Goal: Task Accomplishment & Management: Manage account settings

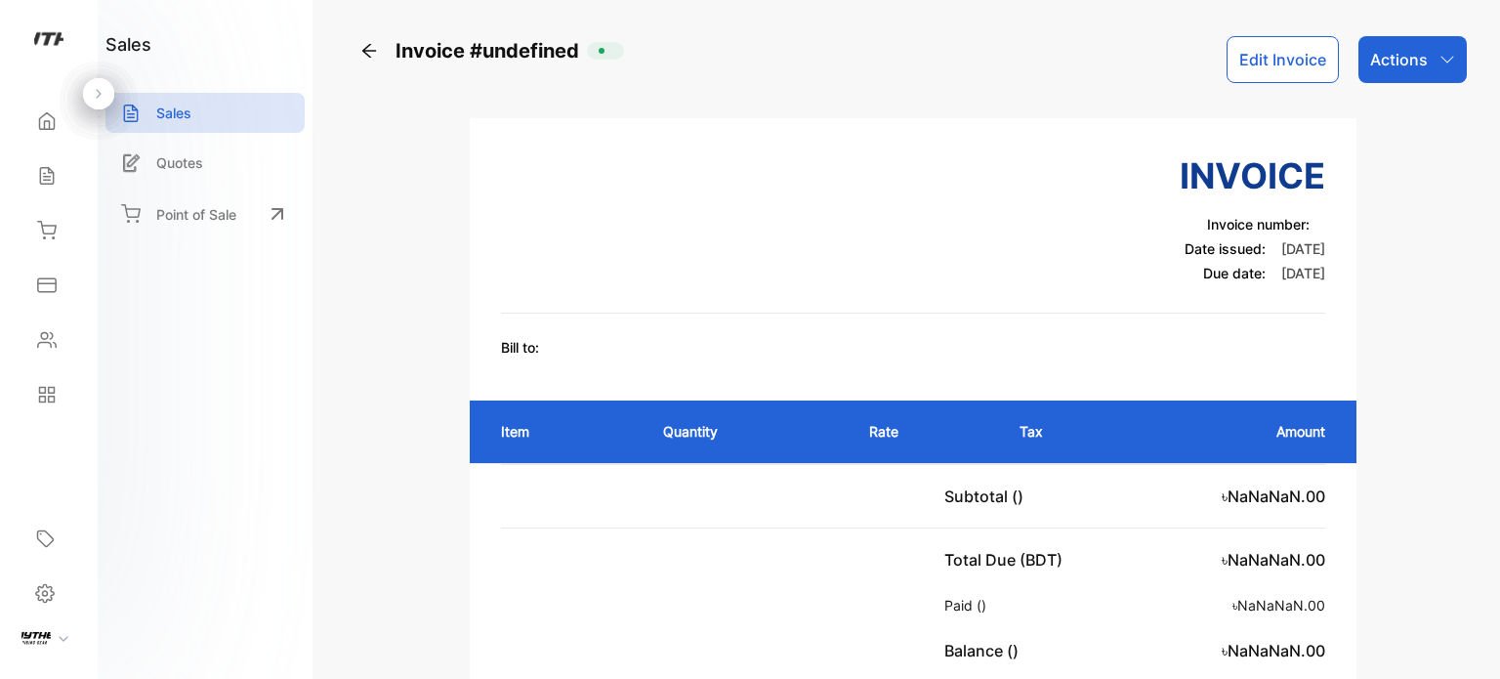
drag, startPoint x: 1488, startPoint y: 538, endPoint x: 1377, endPoint y: 359, distance: 210.5
click at [1488, 534] on div "Invoice #undefined Edit Invoice Actions Invoice Invoice number: Date issued: 05…" at bounding box center [913, 339] width 1174 height 679
click at [1406, 56] on p "Actions" at bounding box center [1399, 59] width 58 height 23
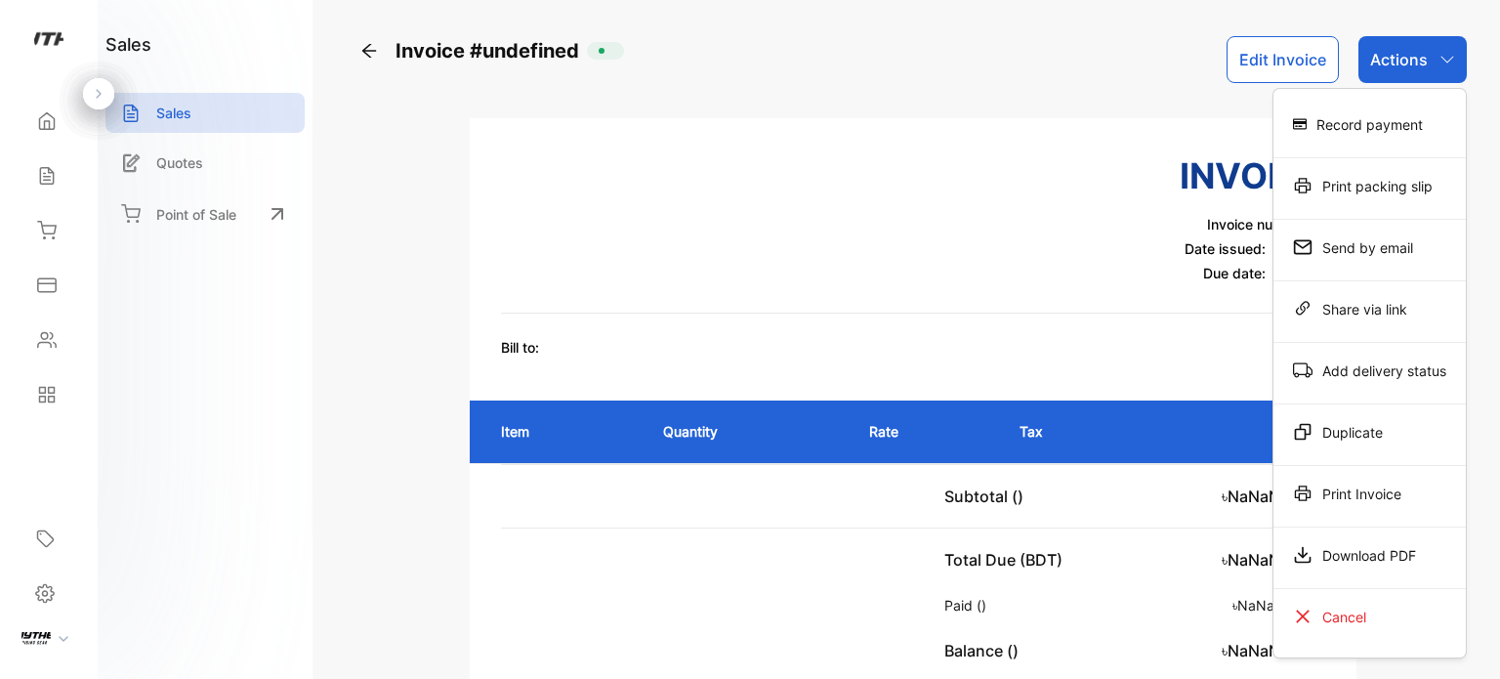
click at [1309, 69] on button "Edit Invoice" at bounding box center [1283, 59] width 112 height 47
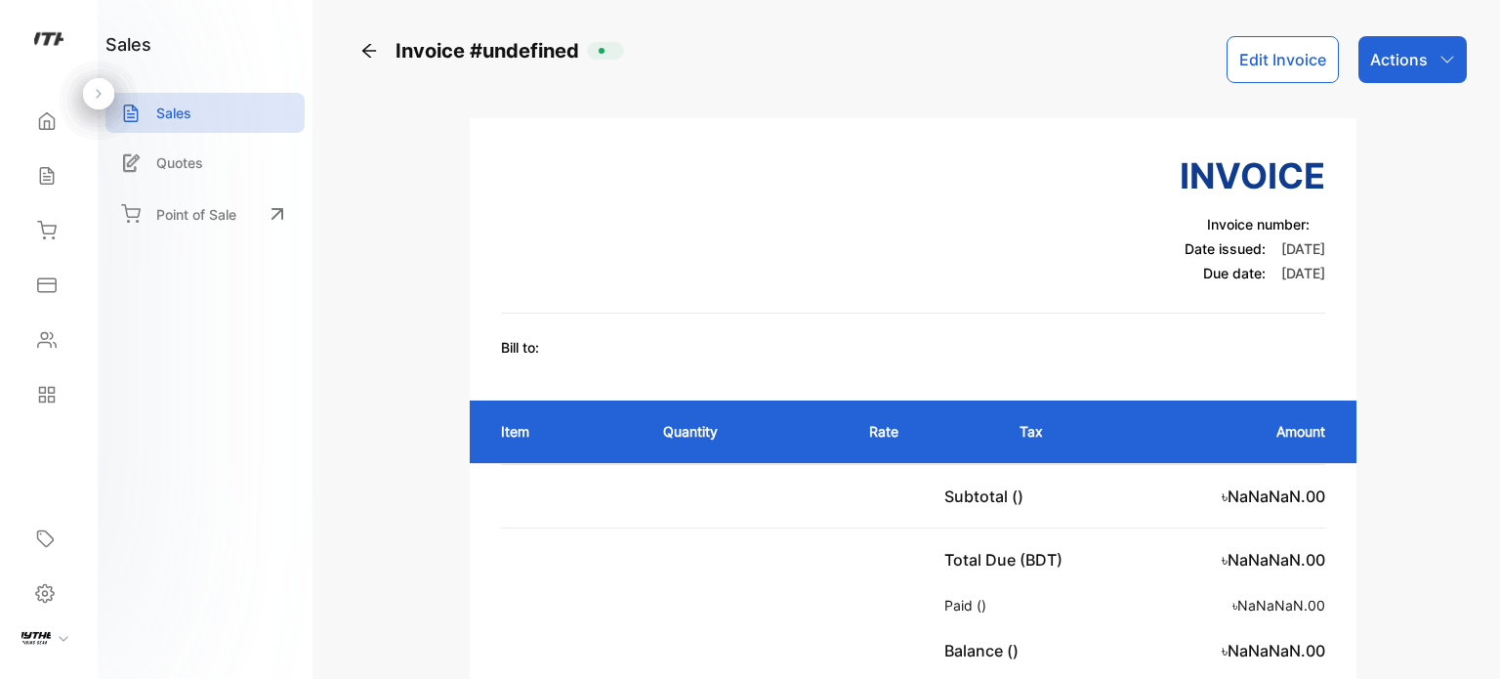
click at [1309, 69] on button "Edit Invoice" at bounding box center [1283, 59] width 112 height 47
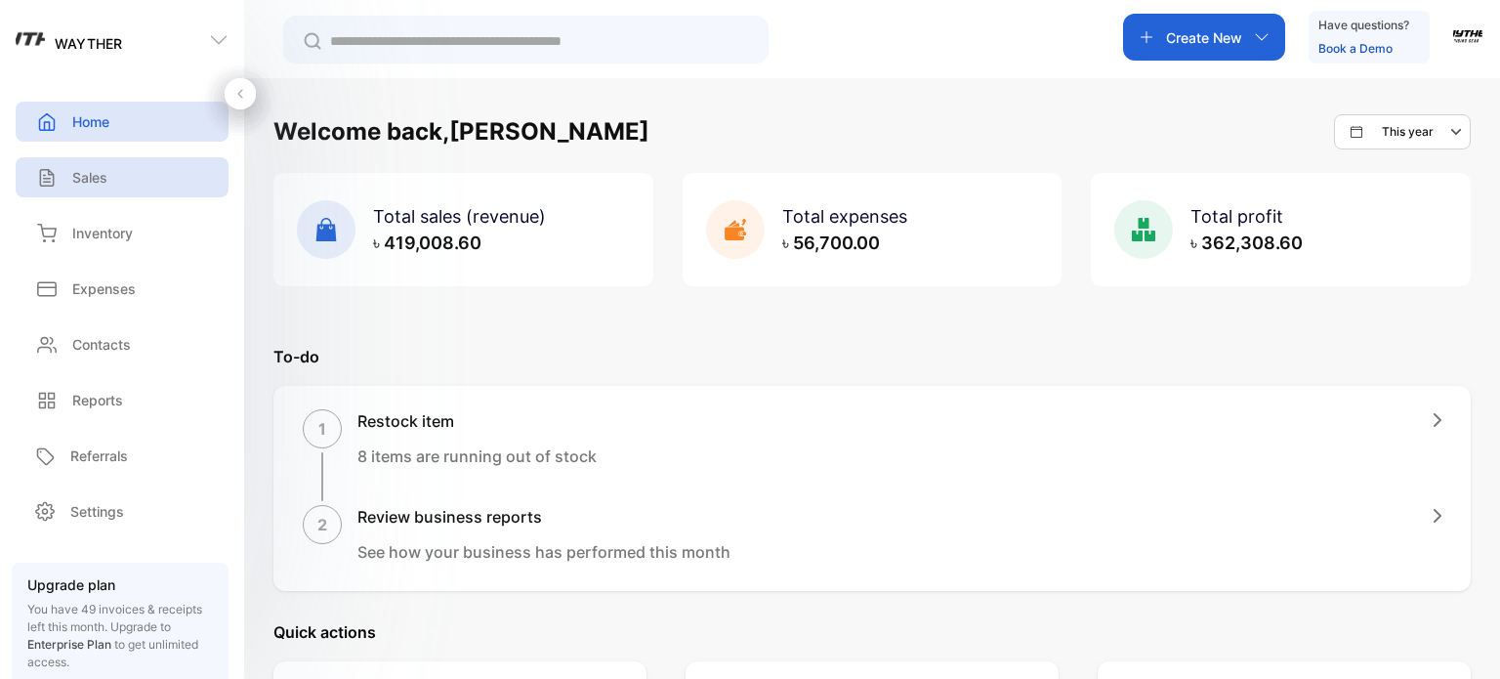
click at [103, 183] on p "Sales" at bounding box center [89, 177] width 35 height 21
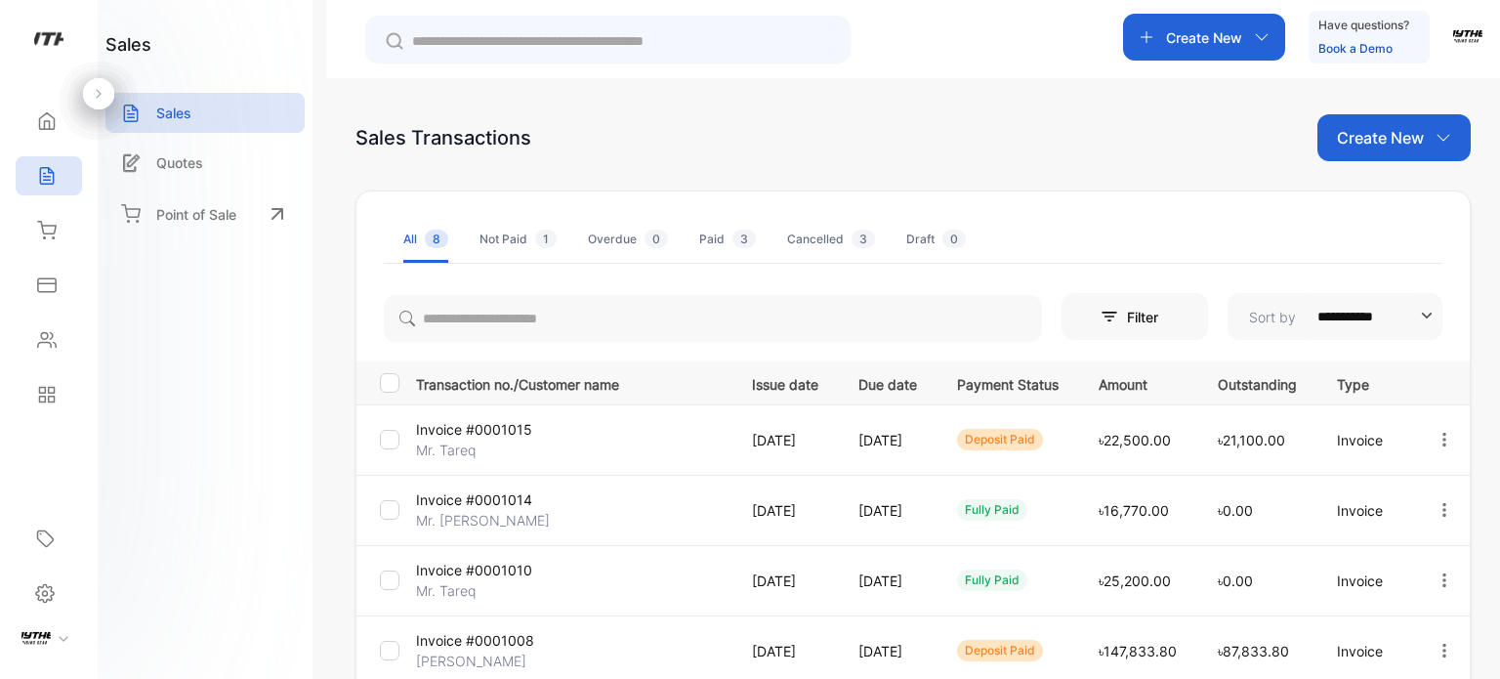
click at [1440, 433] on icon "button" at bounding box center [1445, 440] width 18 height 18
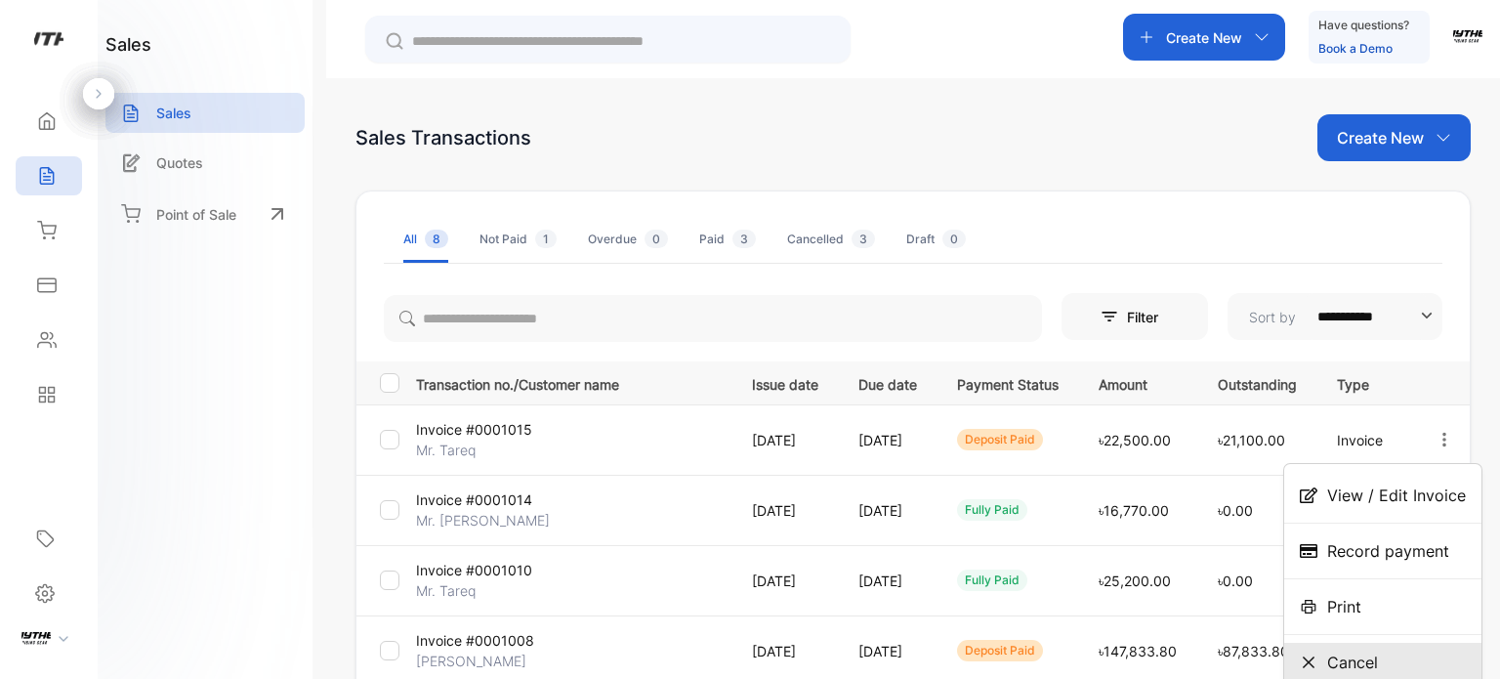
click at [1355, 658] on span "Cancel" at bounding box center [1352, 661] width 51 height 23
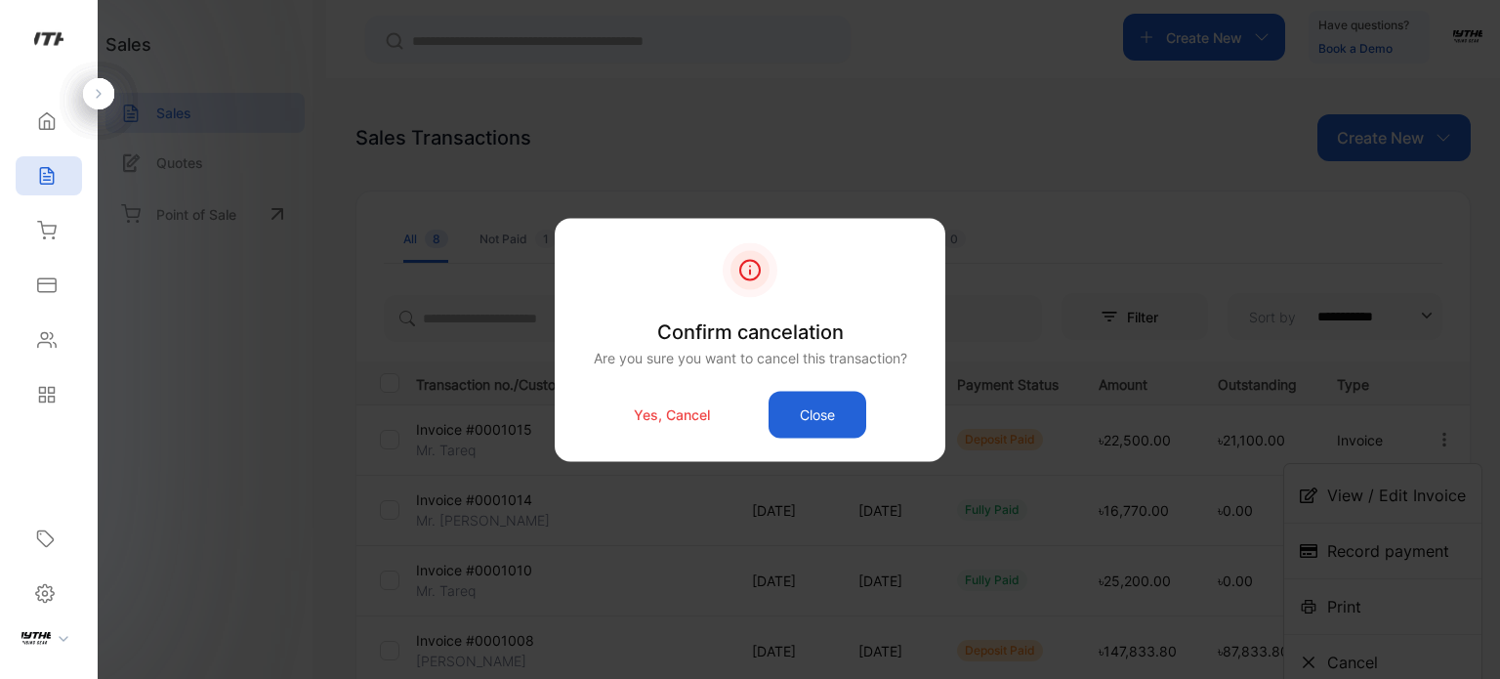
click at [684, 419] on p "Yes, Cancel" at bounding box center [672, 414] width 76 height 21
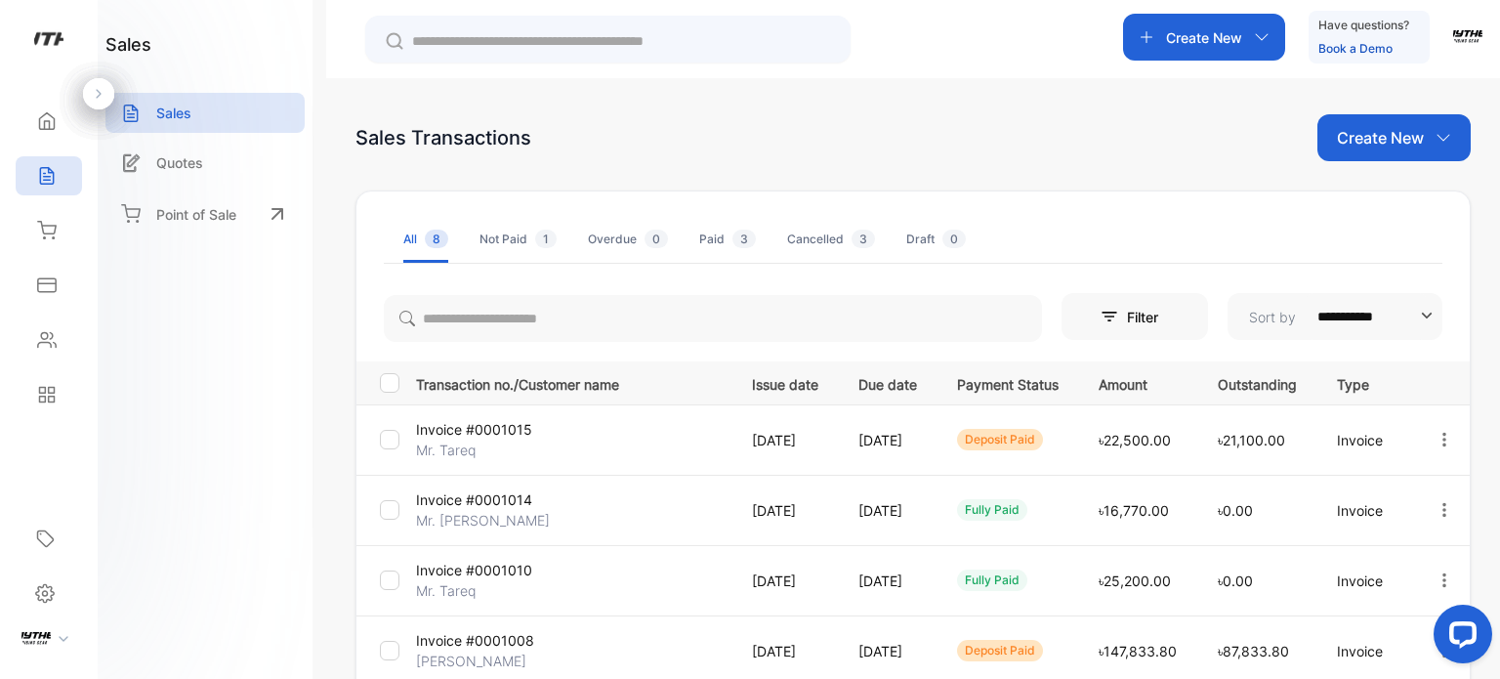
click at [1436, 440] on icon "button" at bounding box center [1445, 440] width 18 height 18
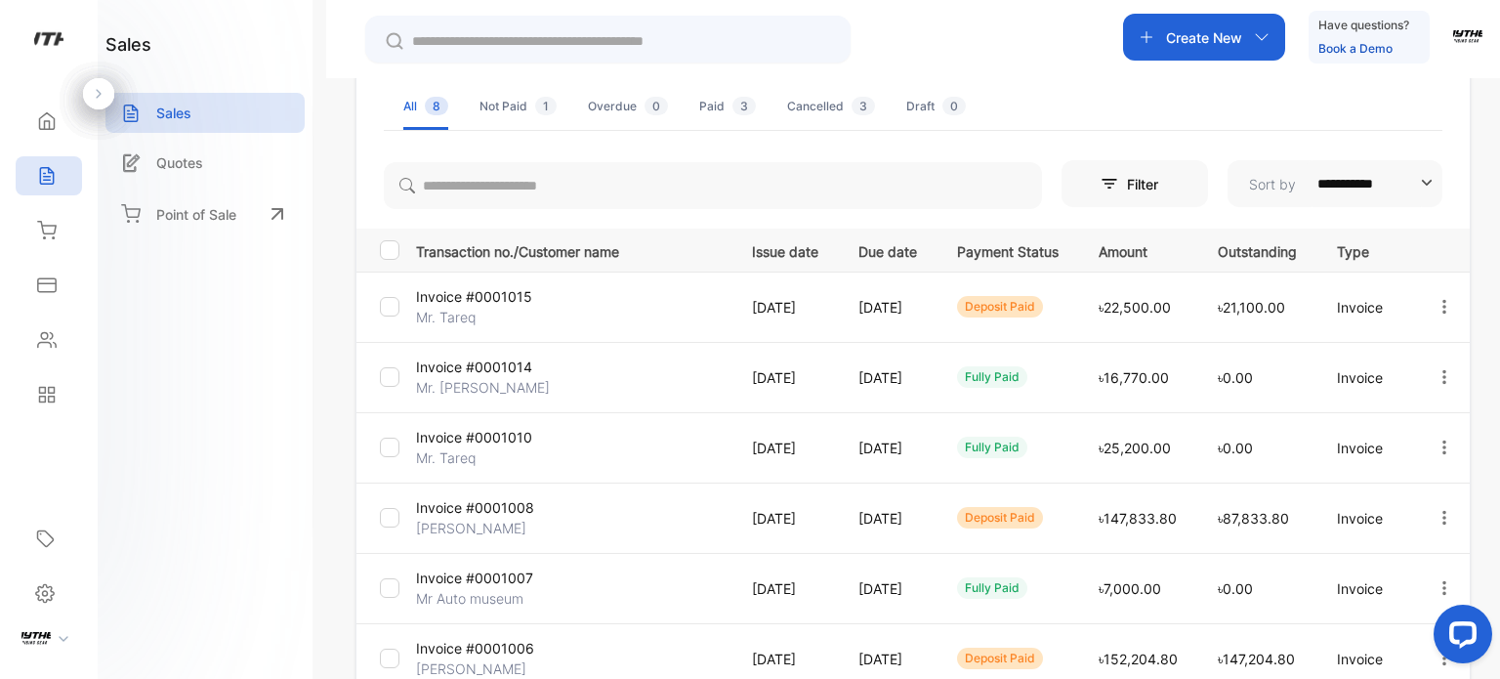
scroll to position [134, 0]
click at [1436, 302] on icon "button" at bounding box center [1445, 306] width 18 height 18
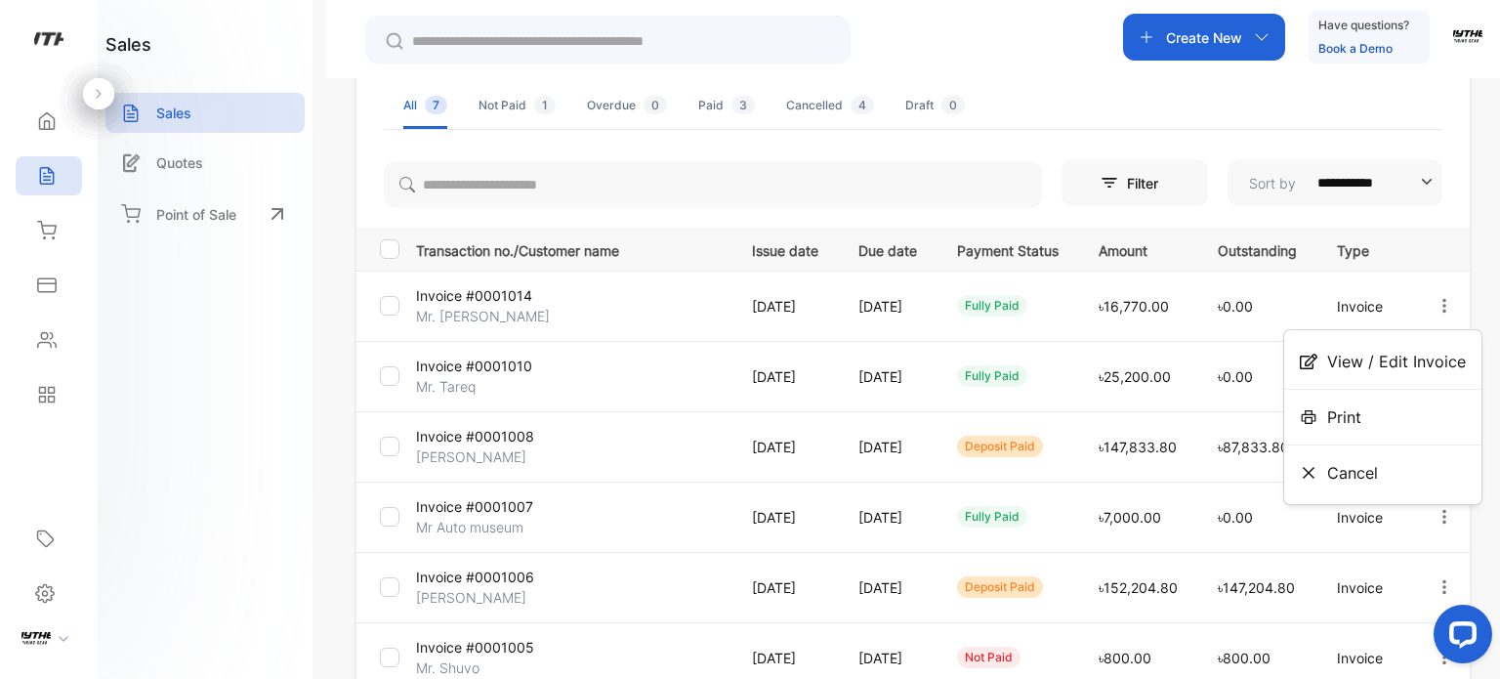
click at [1187, 39] on p "Create New" at bounding box center [1204, 37] width 76 height 21
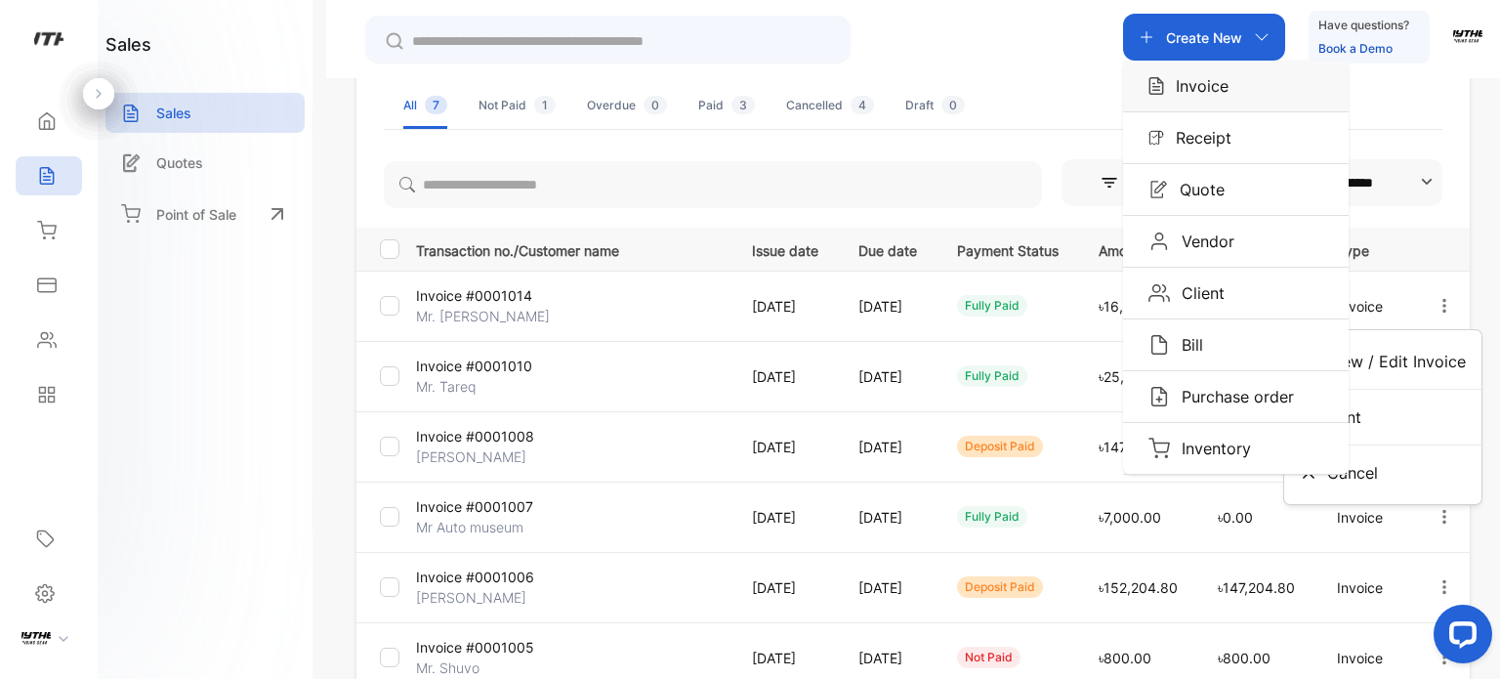
click at [1187, 99] on div "Invoice" at bounding box center [1236, 86] width 226 height 51
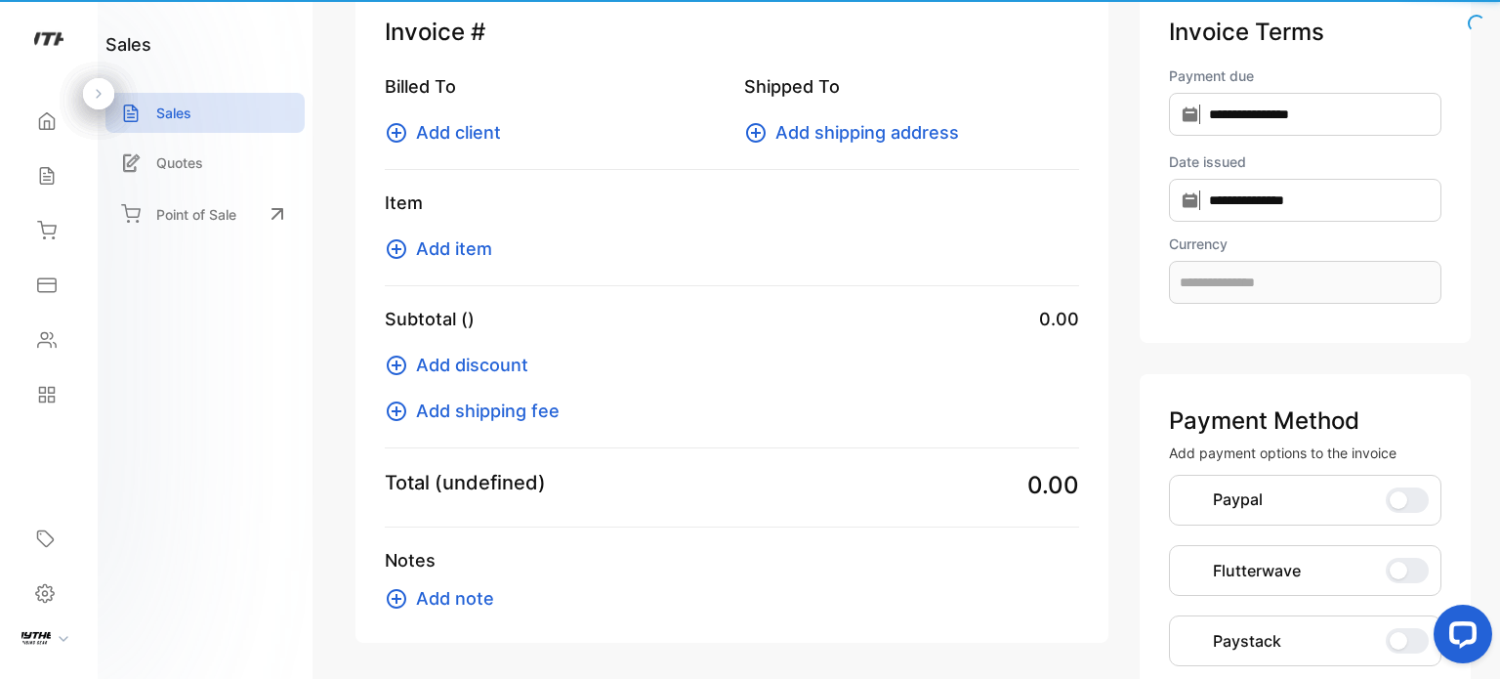
scroll to position [42, 0]
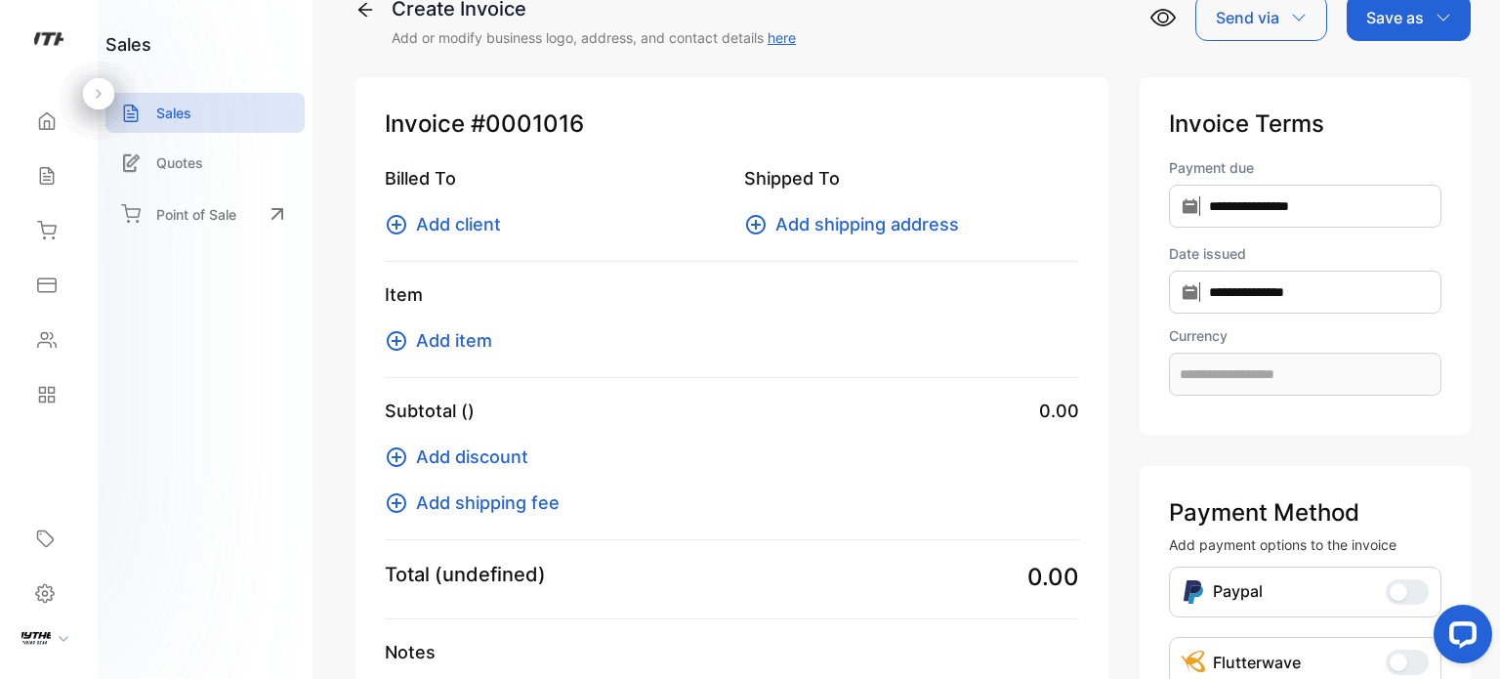
click at [441, 225] on span "Add client" at bounding box center [458, 224] width 85 height 26
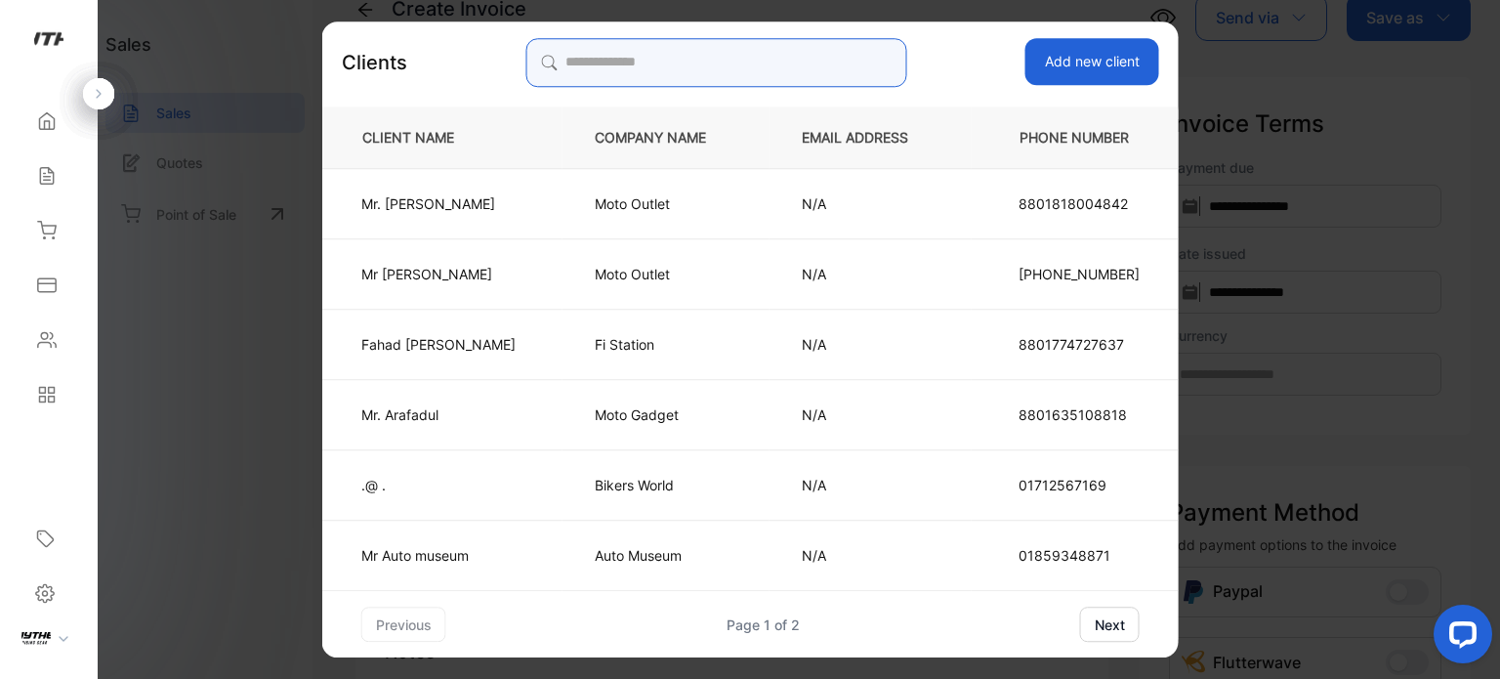
click at [659, 63] on input "search" at bounding box center [715, 62] width 381 height 49
type input "*"
type input "**********"
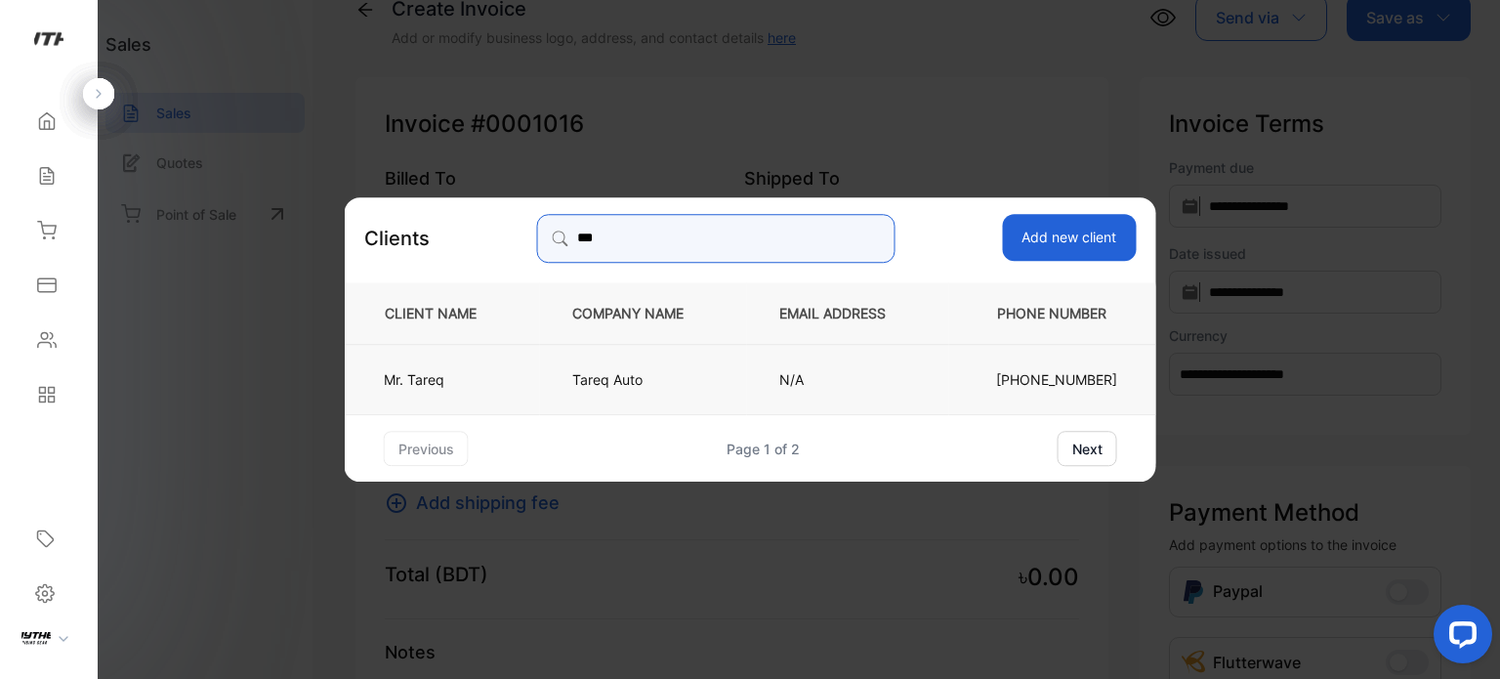
type input "***"
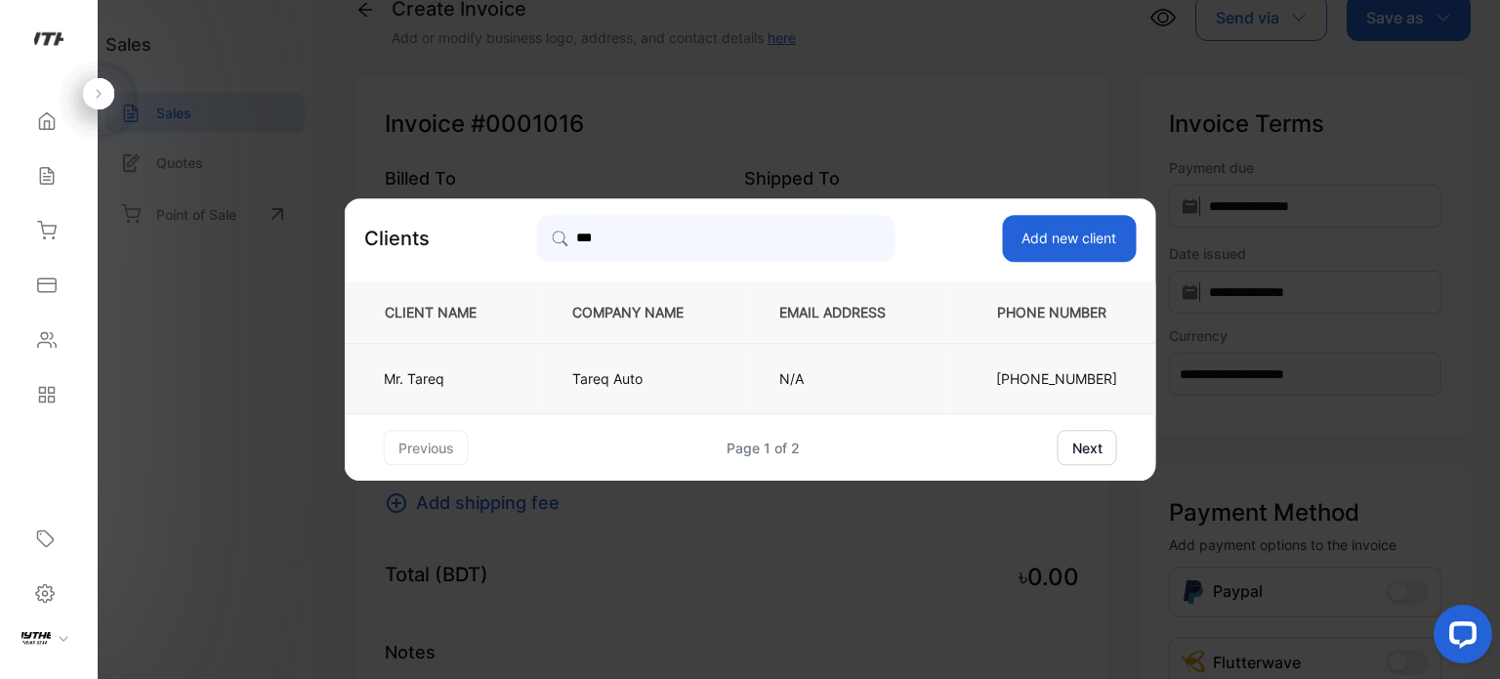
click at [636, 382] on p "Tareq Auto" at bounding box center [643, 378] width 143 height 21
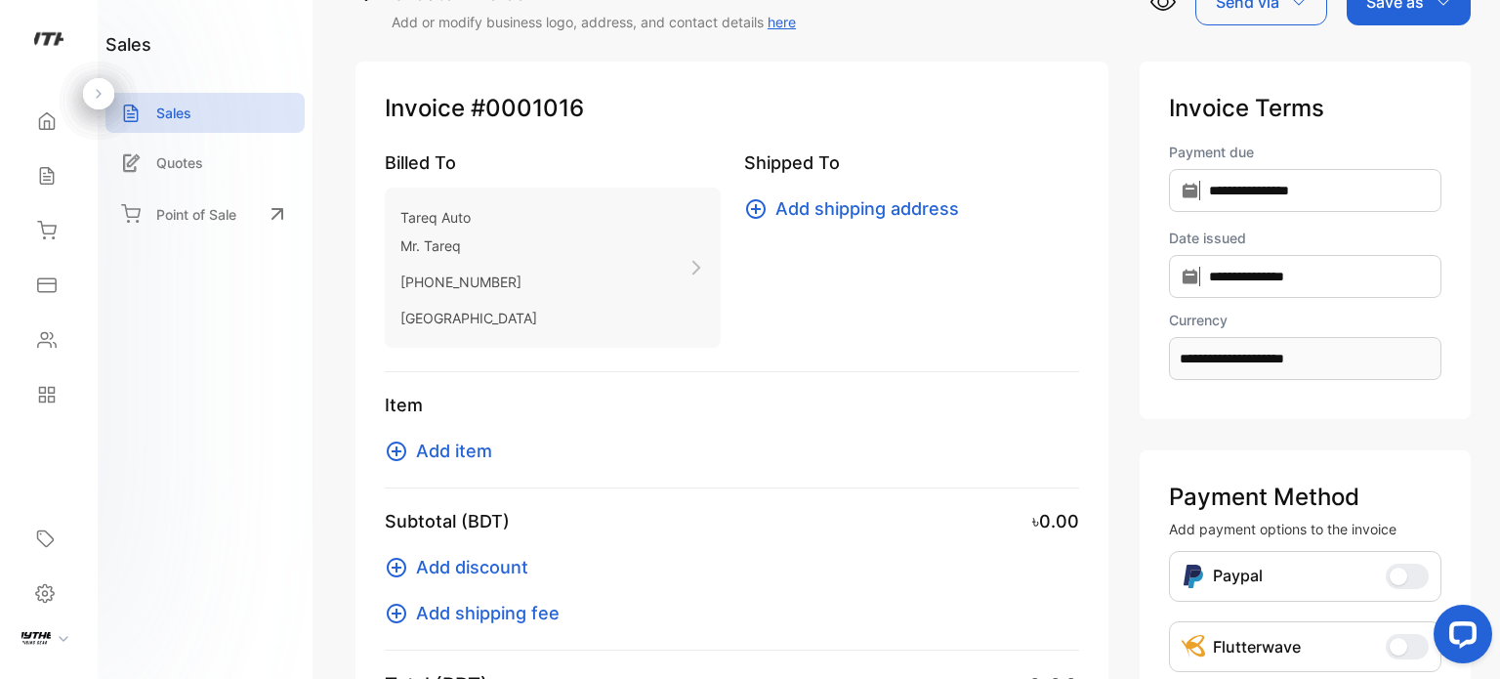
scroll to position [59, 0]
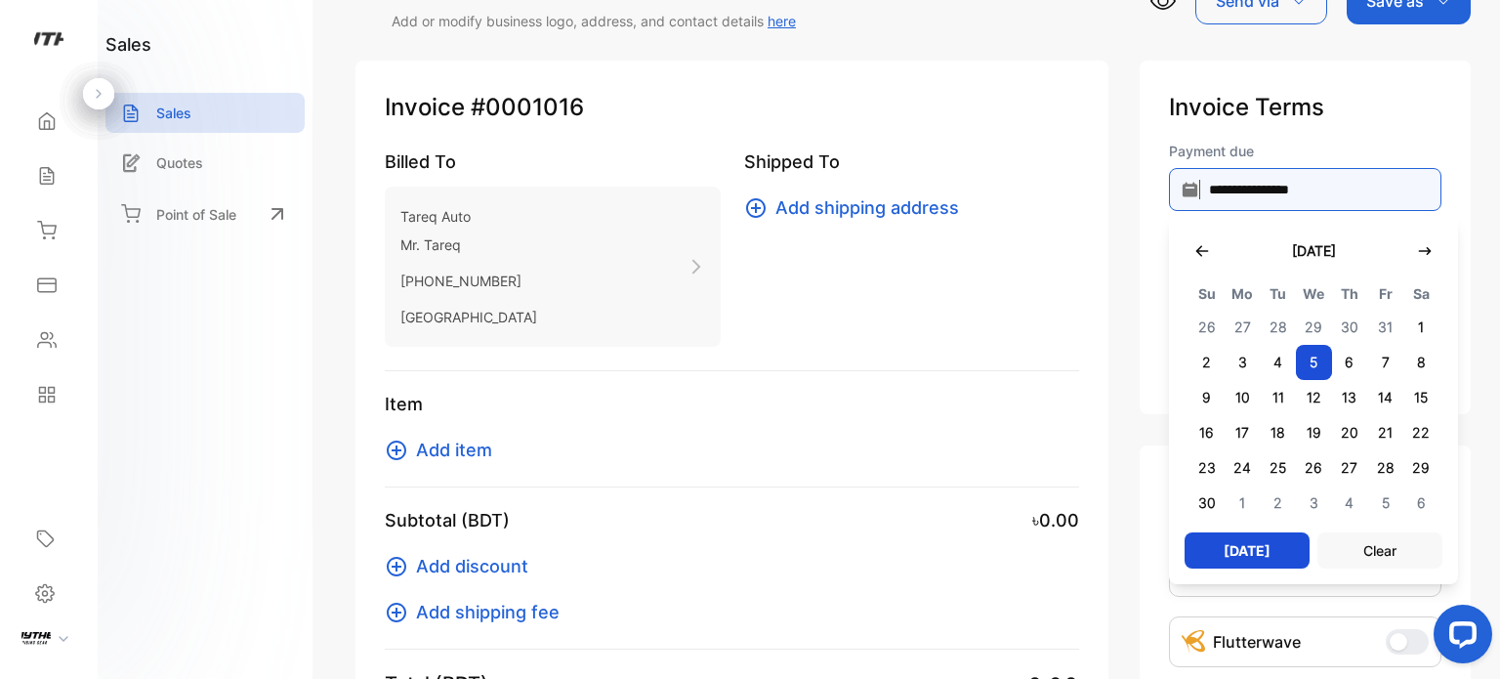
click at [1324, 189] on input "**********" at bounding box center [1305, 189] width 272 height 43
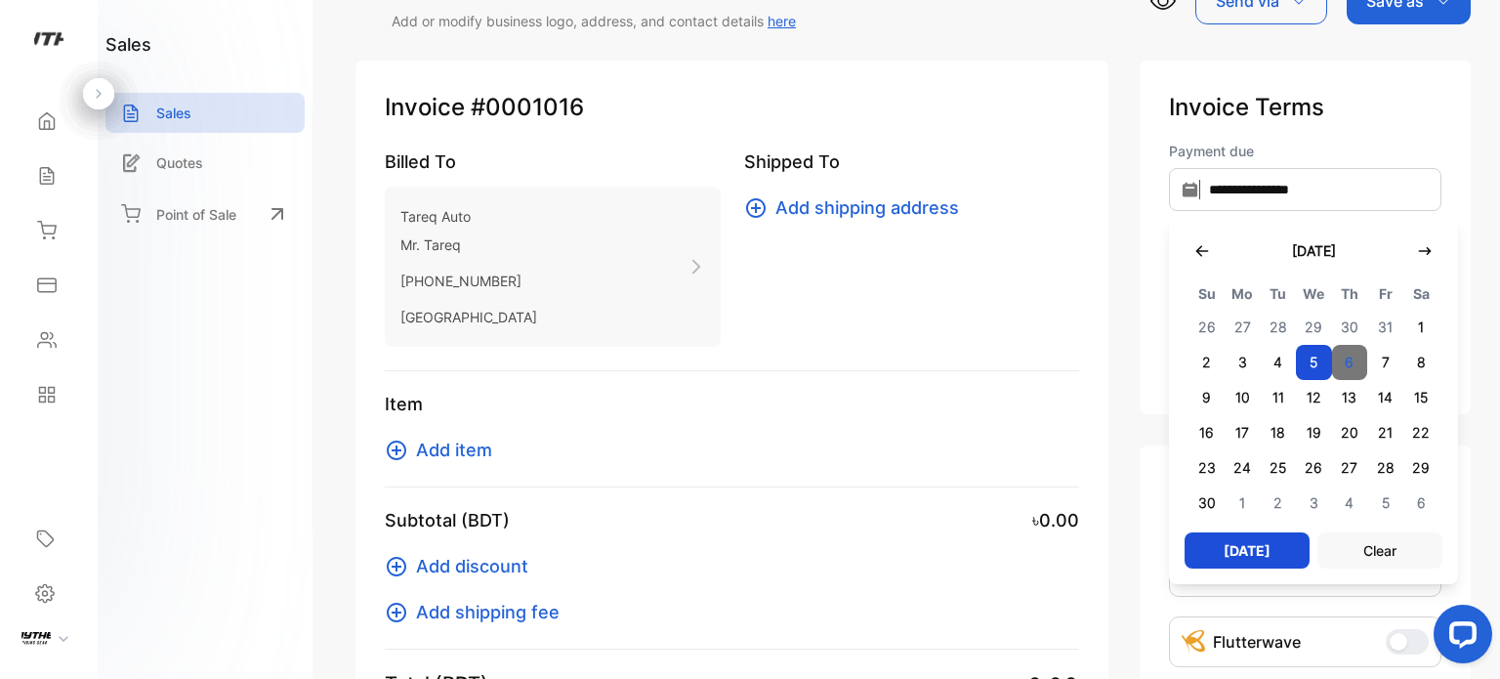
click at [1348, 367] on span "6" at bounding box center [1350, 362] width 36 height 35
type input "**********"
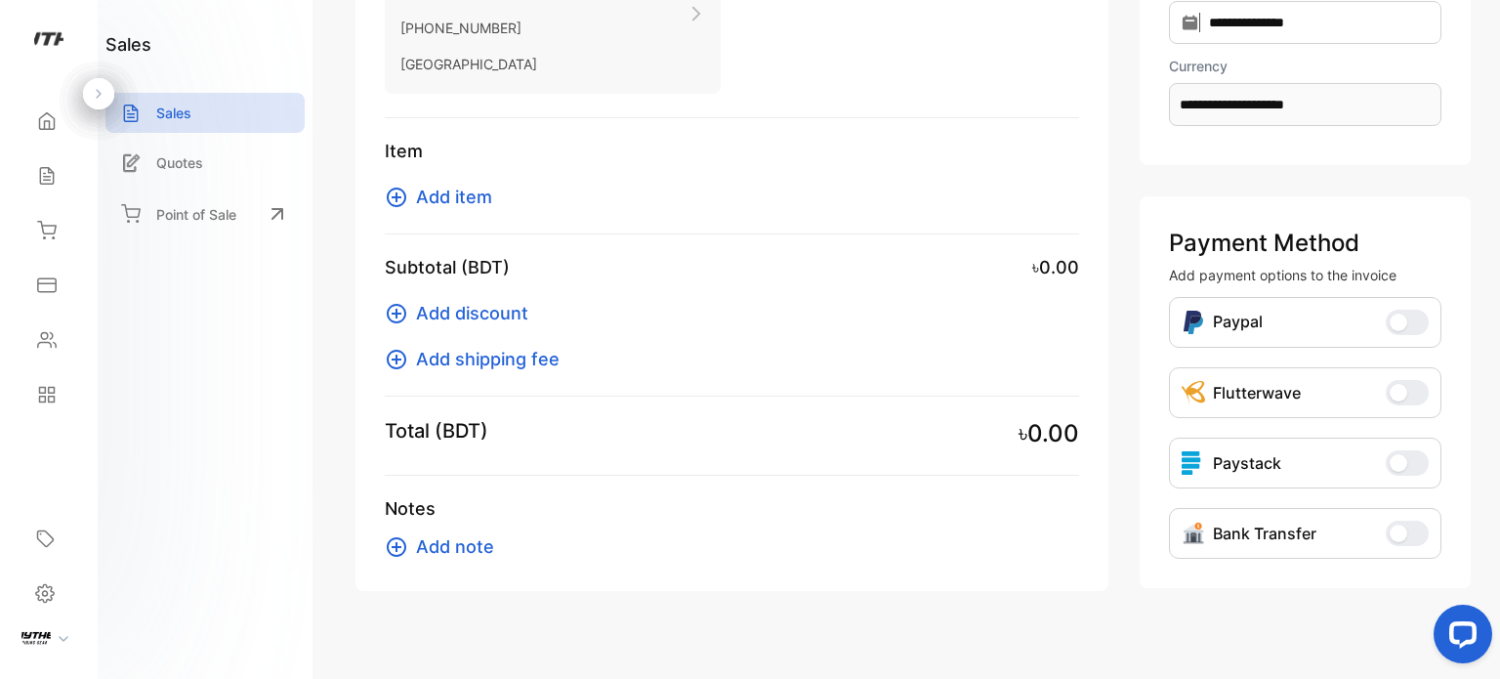
scroll to position [332, 0]
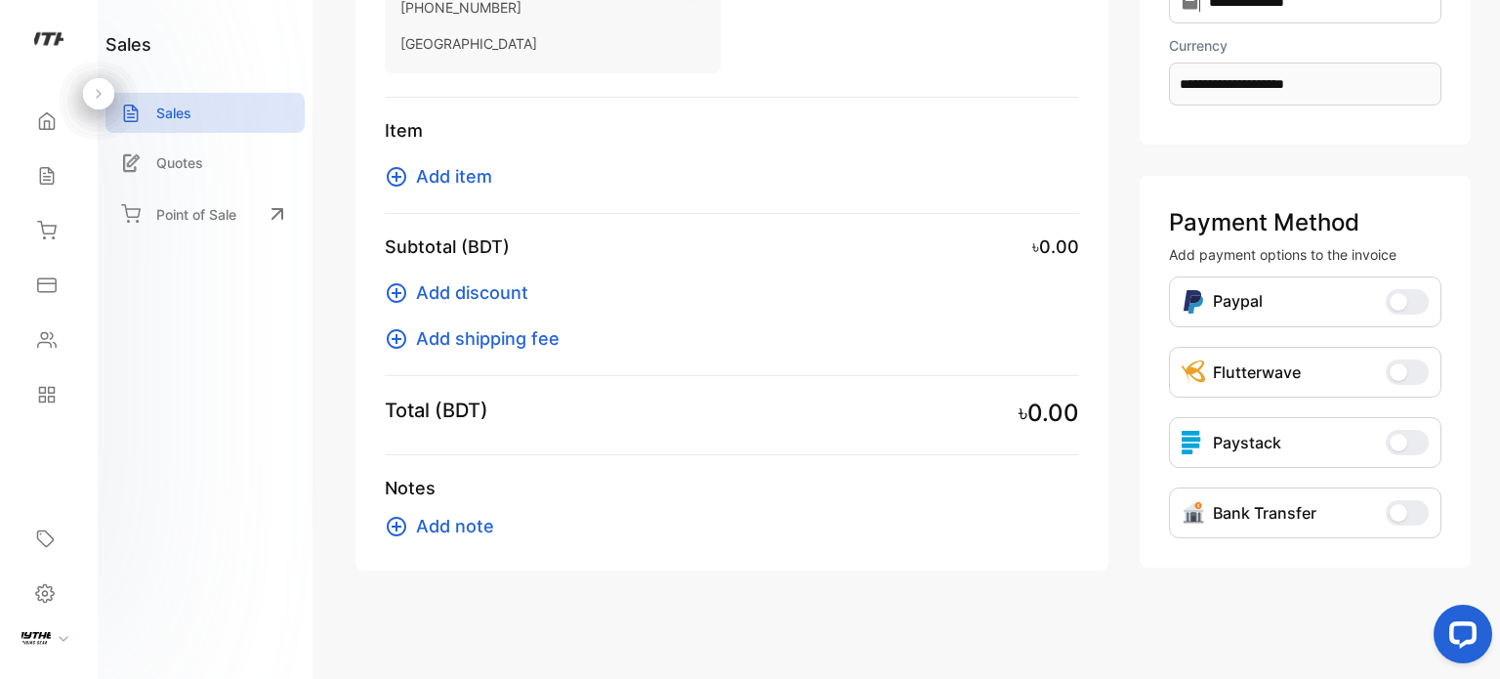
click at [1395, 510] on span "button" at bounding box center [1399, 513] width 18 height 18
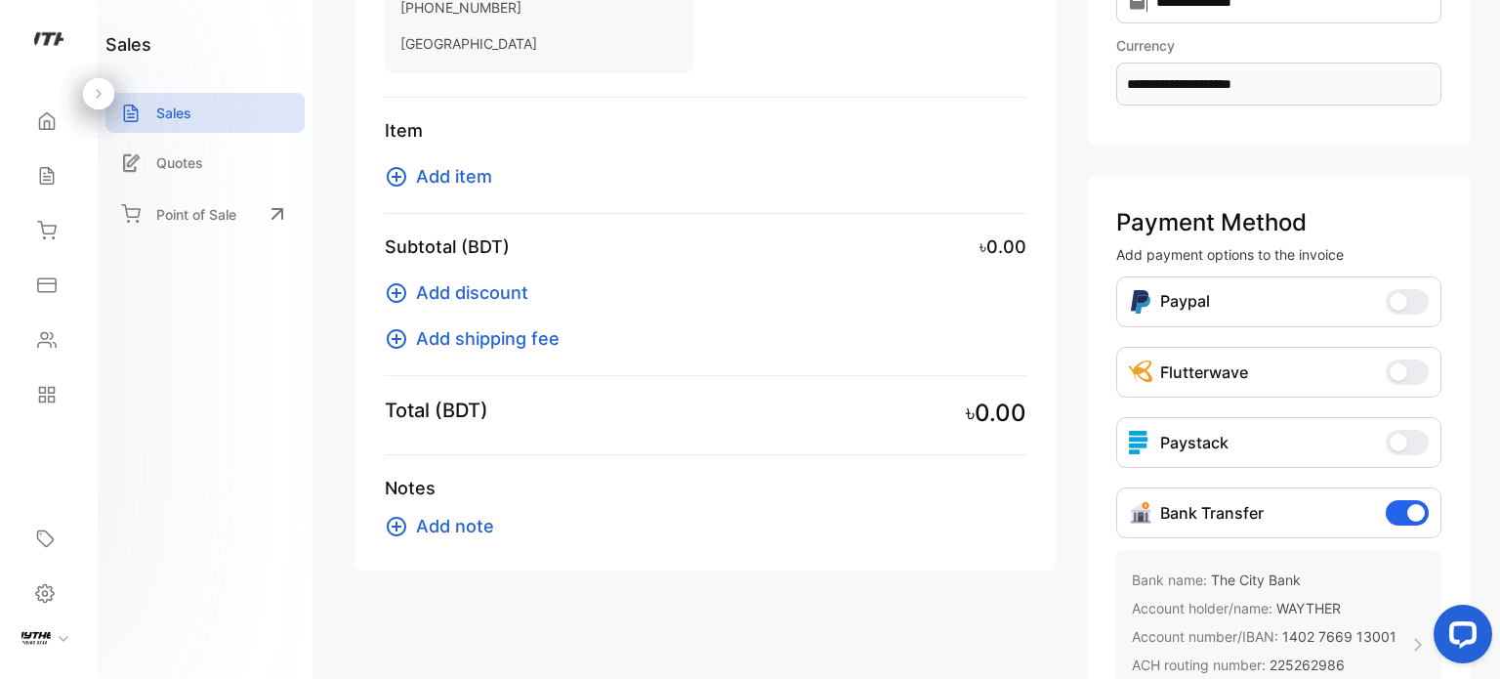
click at [471, 181] on span "Add item" at bounding box center [454, 176] width 76 height 26
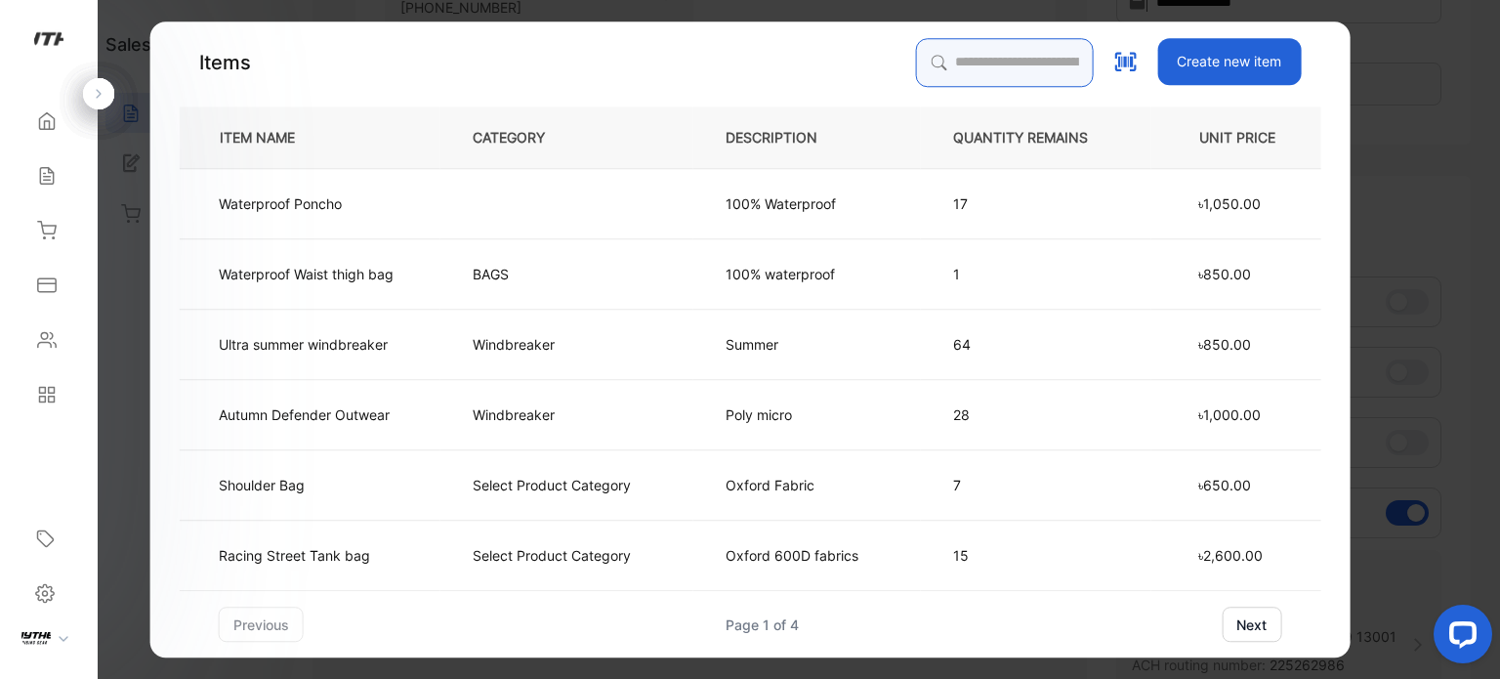
click at [995, 69] on input "search" at bounding box center [1004, 62] width 178 height 49
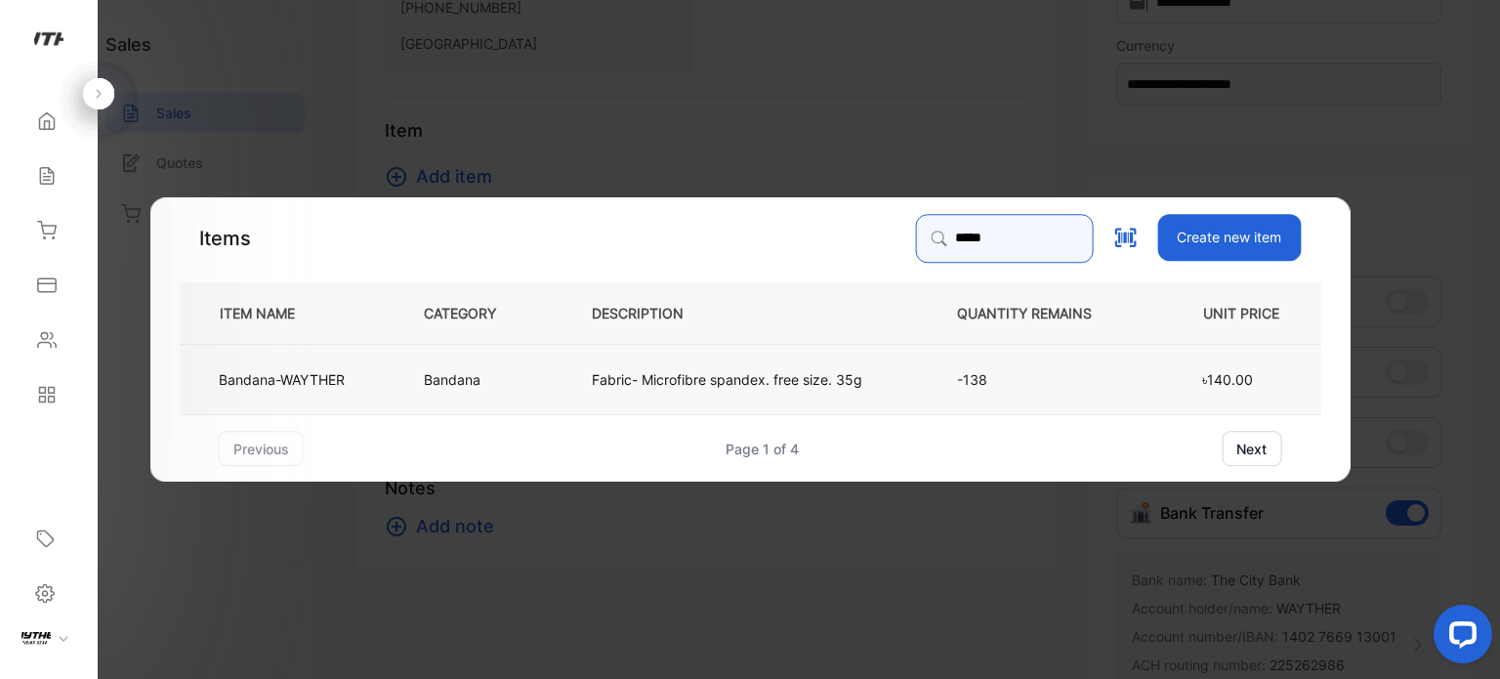
type input "*****"
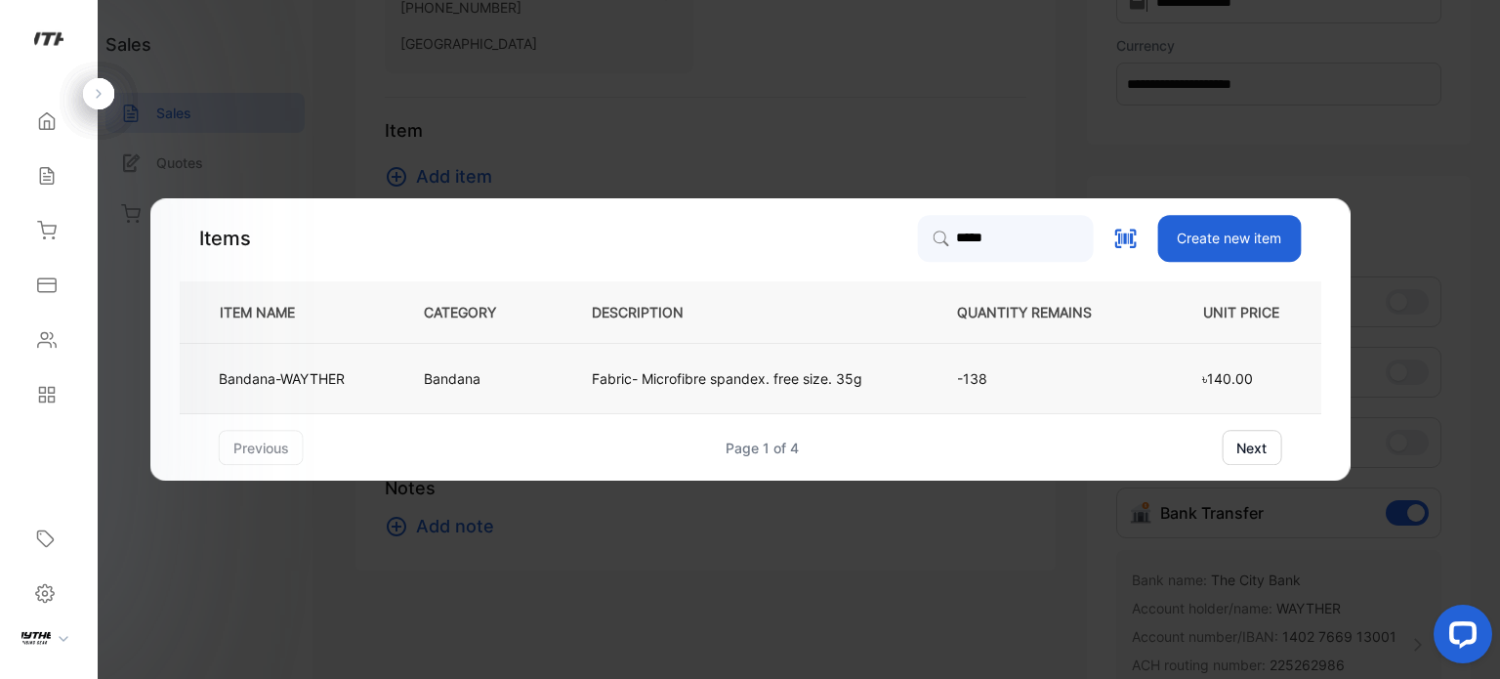
click at [272, 370] on p "Bandana-WAYTHER" at bounding box center [282, 378] width 126 height 21
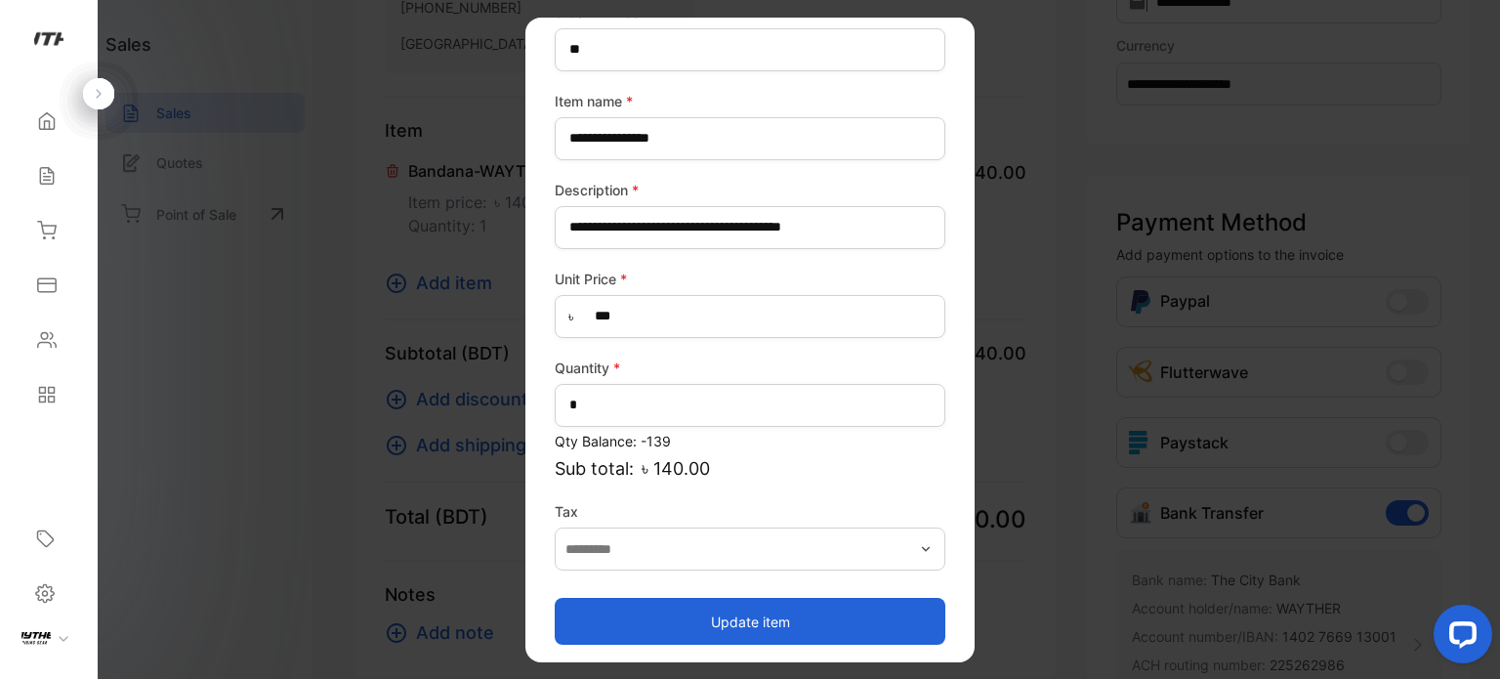
scroll to position [126, 0]
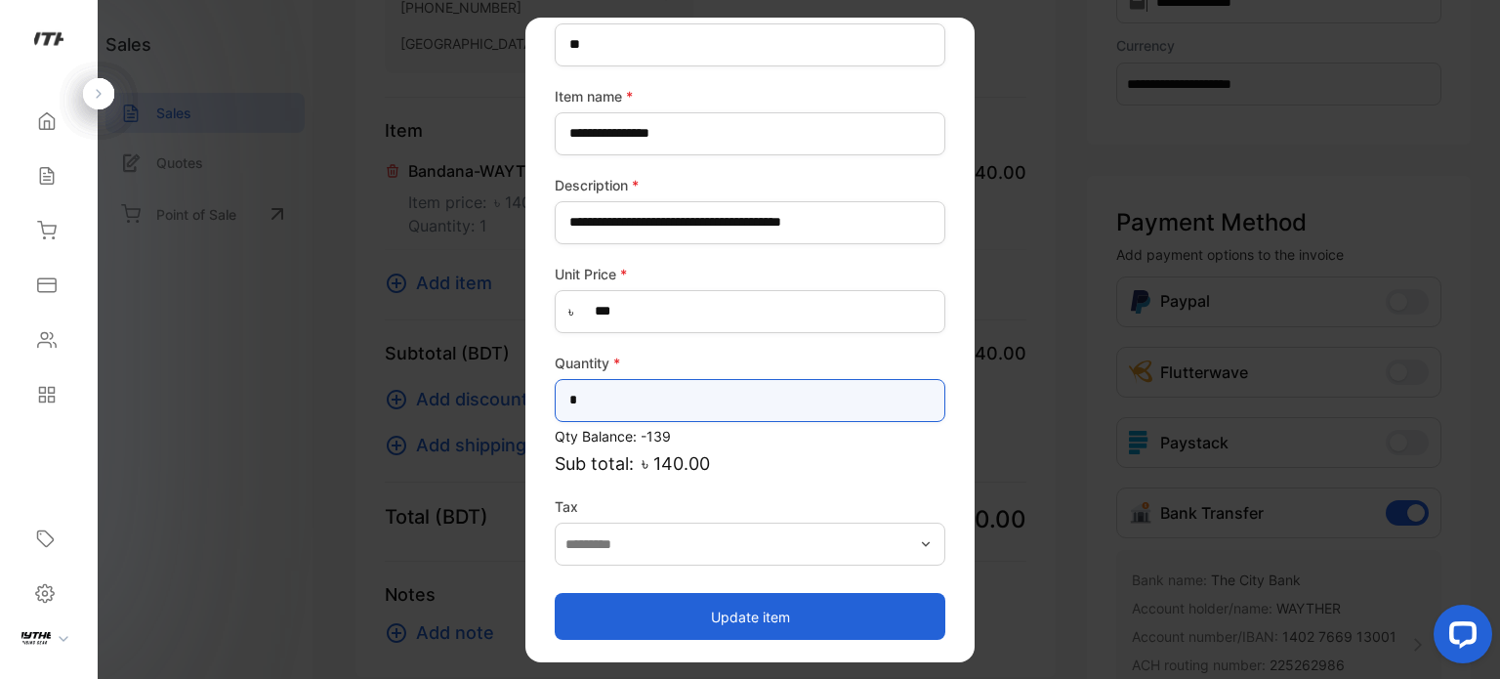
click at [824, 409] on input "*" at bounding box center [750, 399] width 391 height 43
type input "**"
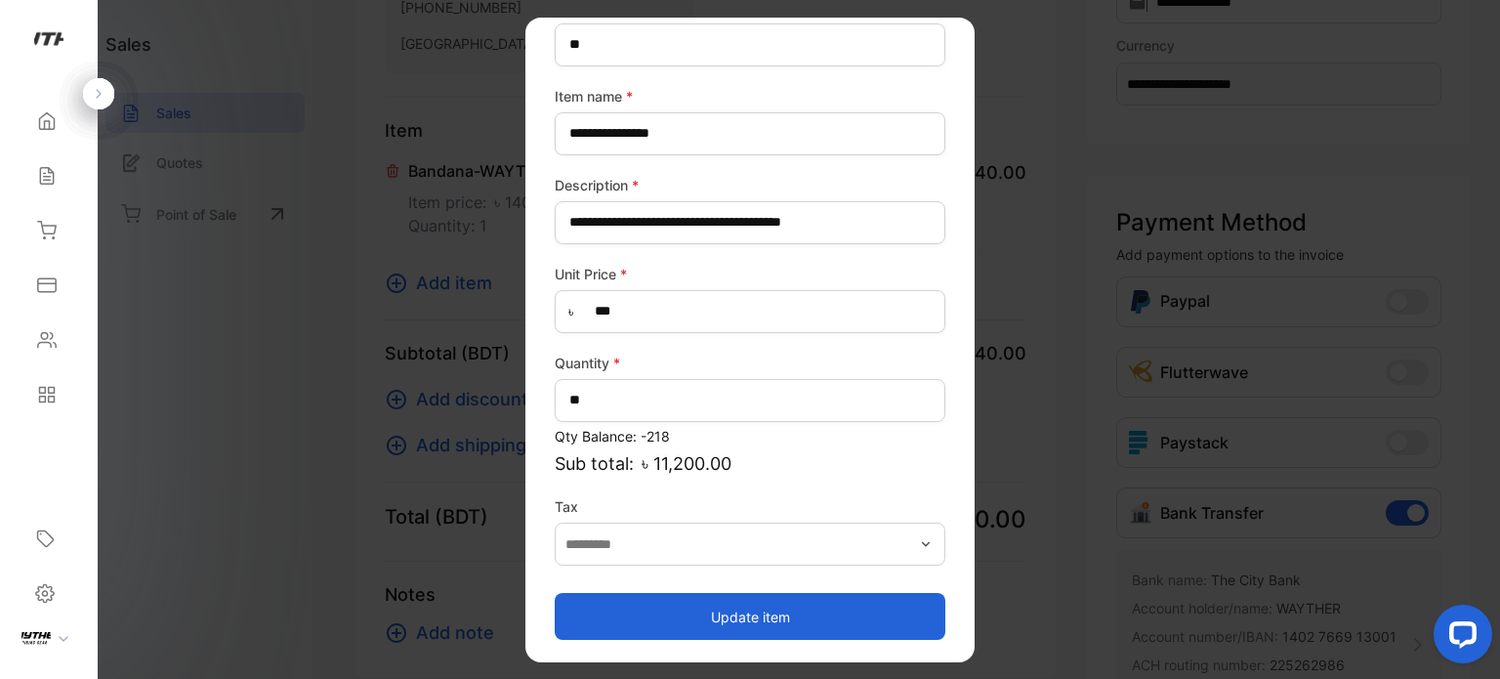
click at [749, 623] on button "Update item" at bounding box center [750, 616] width 391 height 47
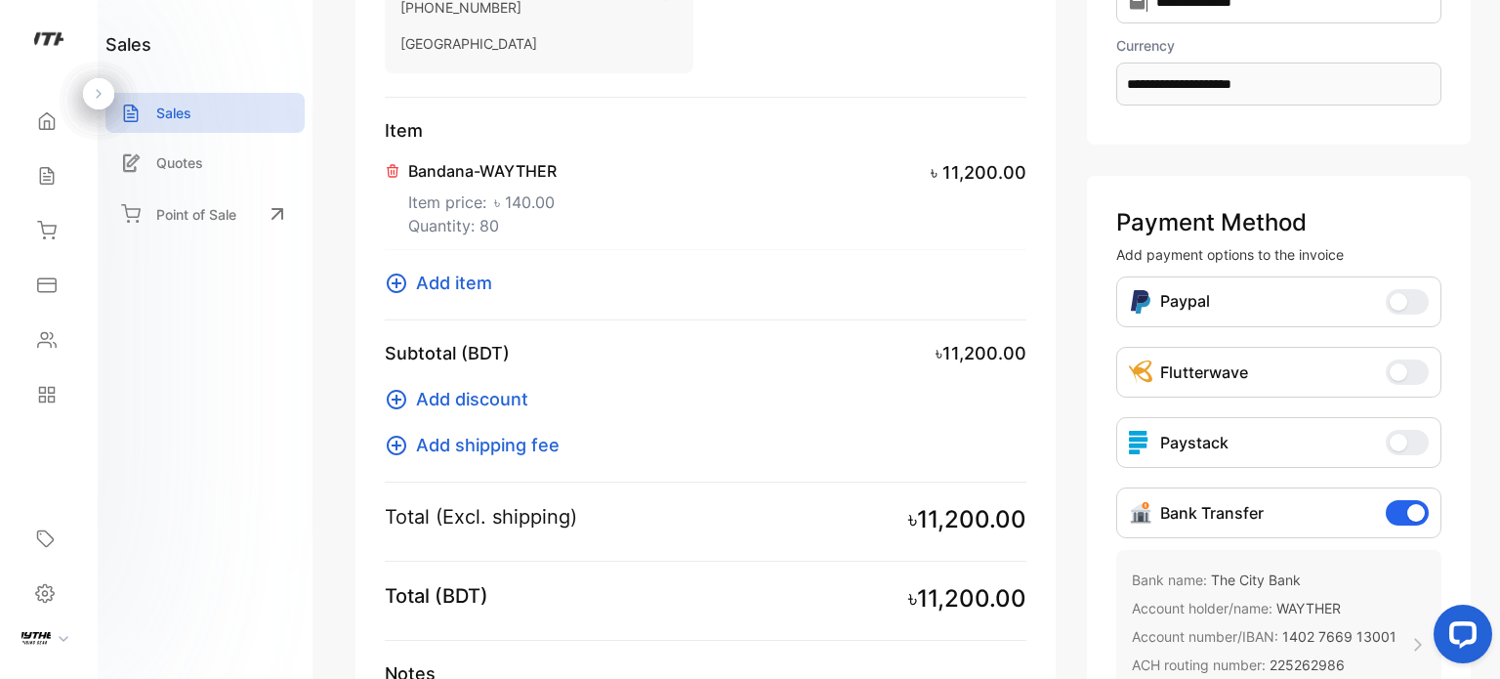
click at [483, 286] on span "Add item" at bounding box center [454, 283] width 76 height 26
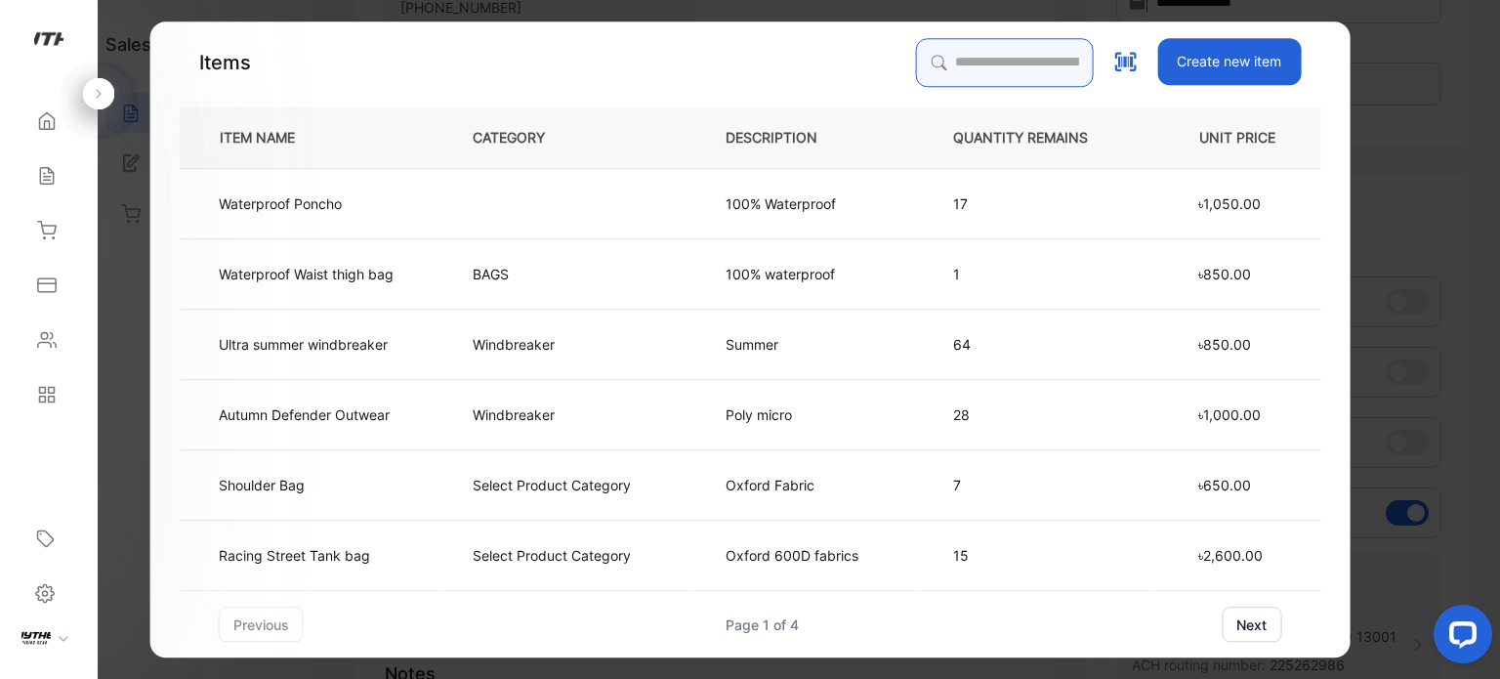
click at [916, 58] on input "search" at bounding box center [1004, 62] width 178 height 49
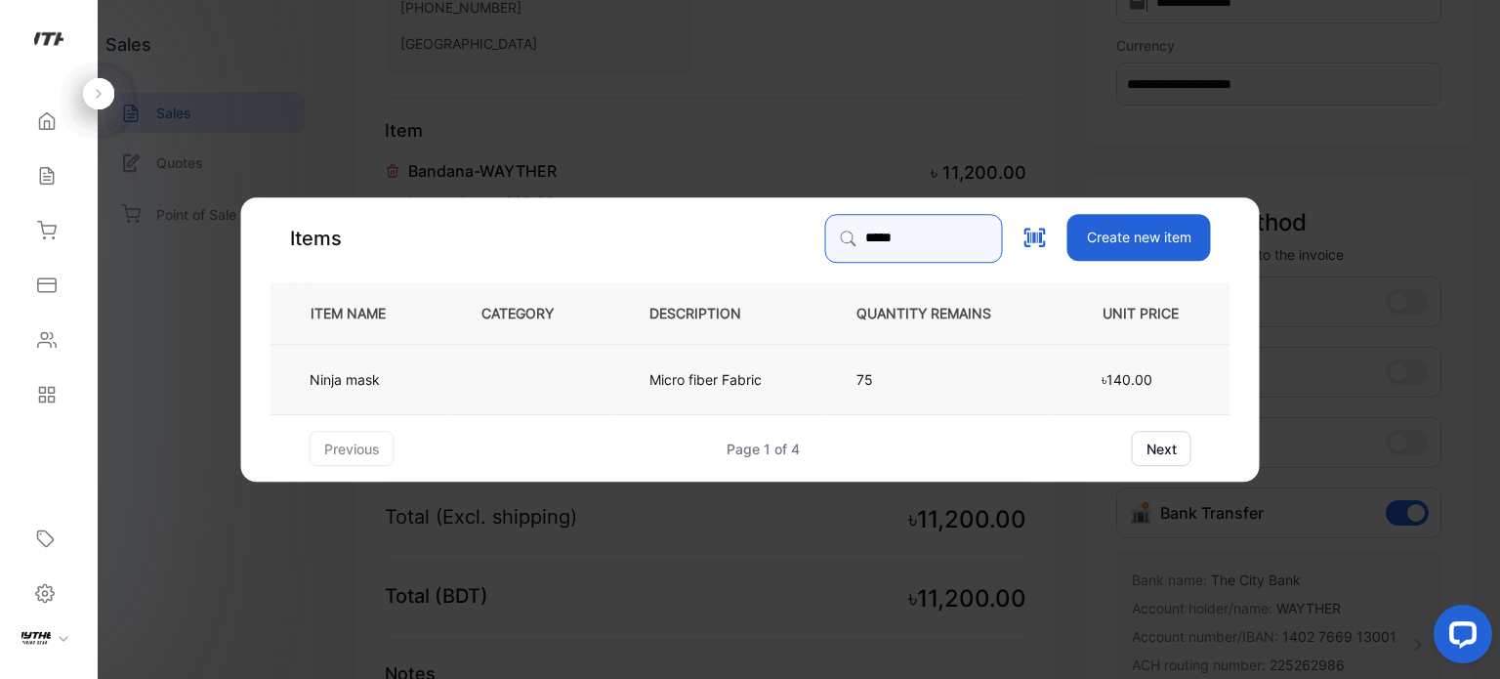
type input "*****"
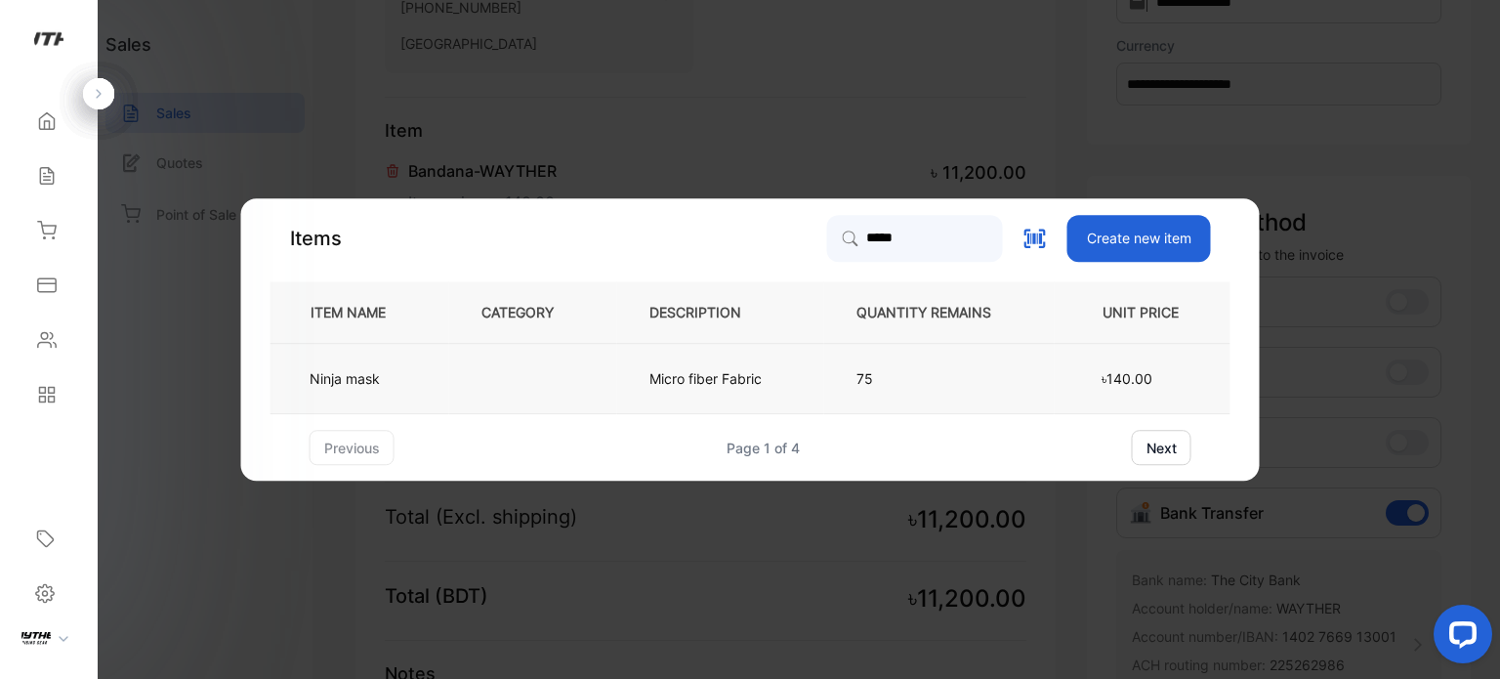
click at [741, 391] on td "Micro fiber Fabric" at bounding box center [720, 379] width 207 height 70
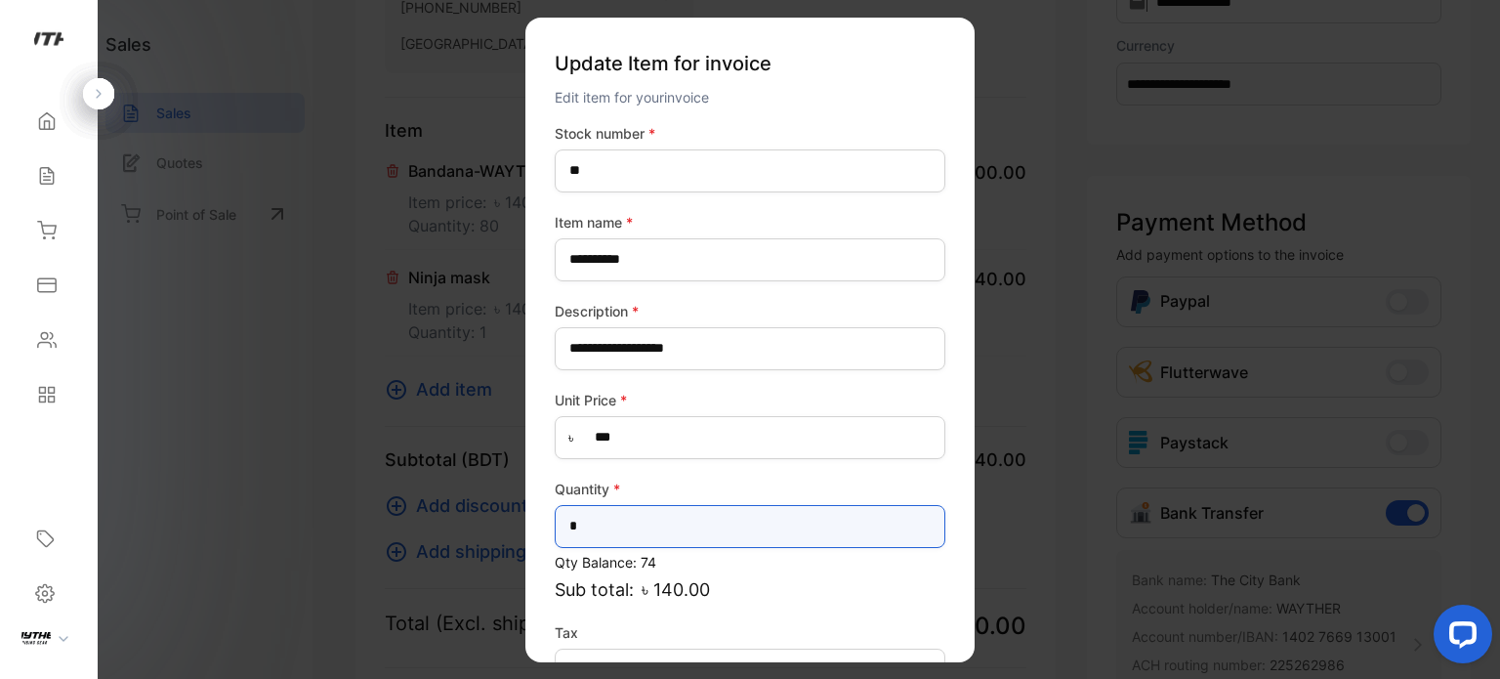
click at [656, 526] on input "*" at bounding box center [750, 525] width 391 height 43
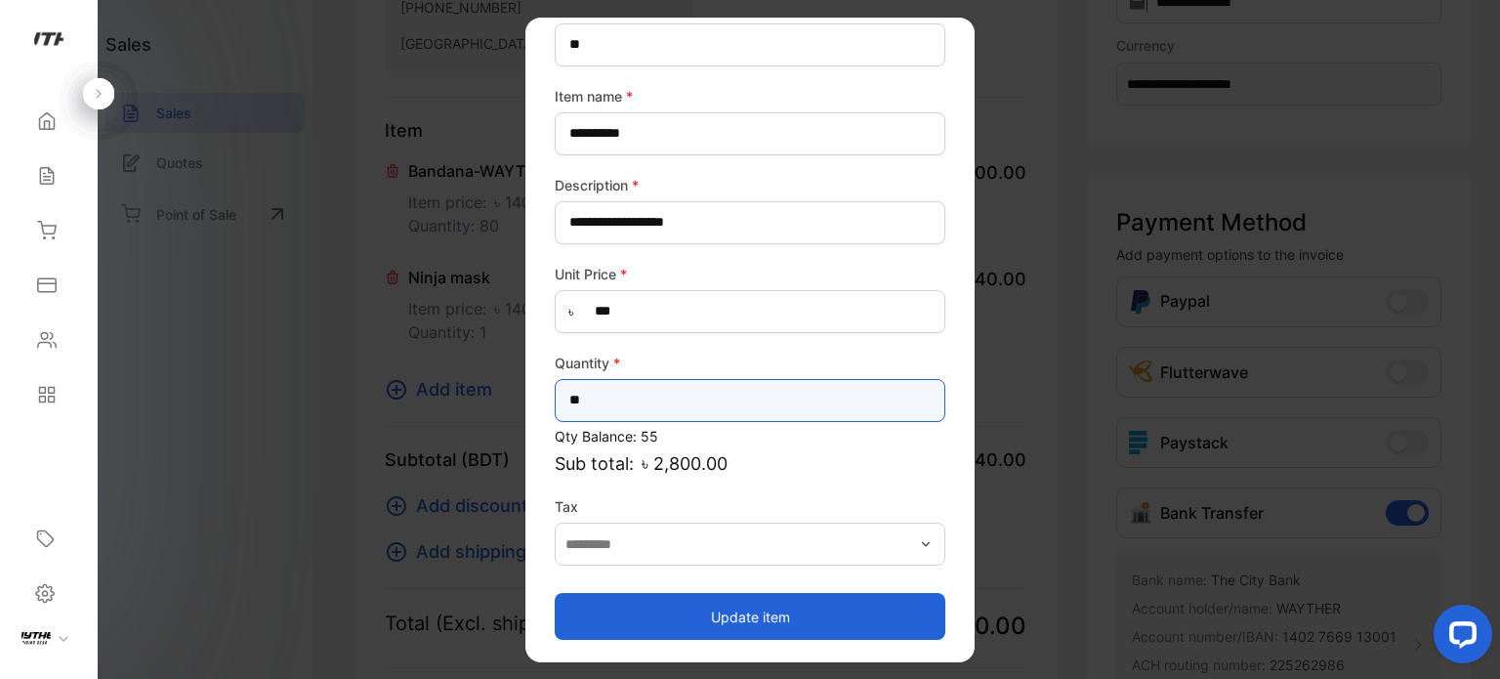
type input "**"
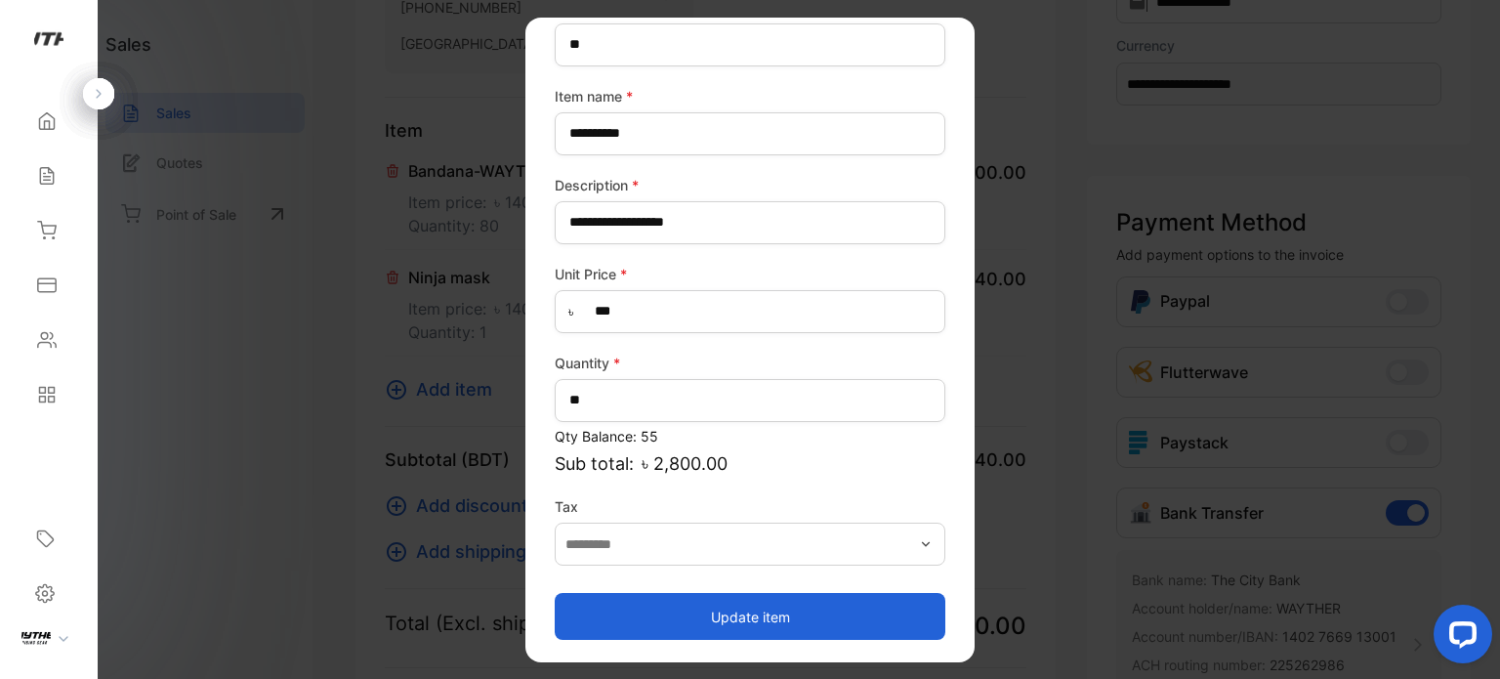
click at [813, 632] on button "Update item" at bounding box center [750, 616] width 391 height 47
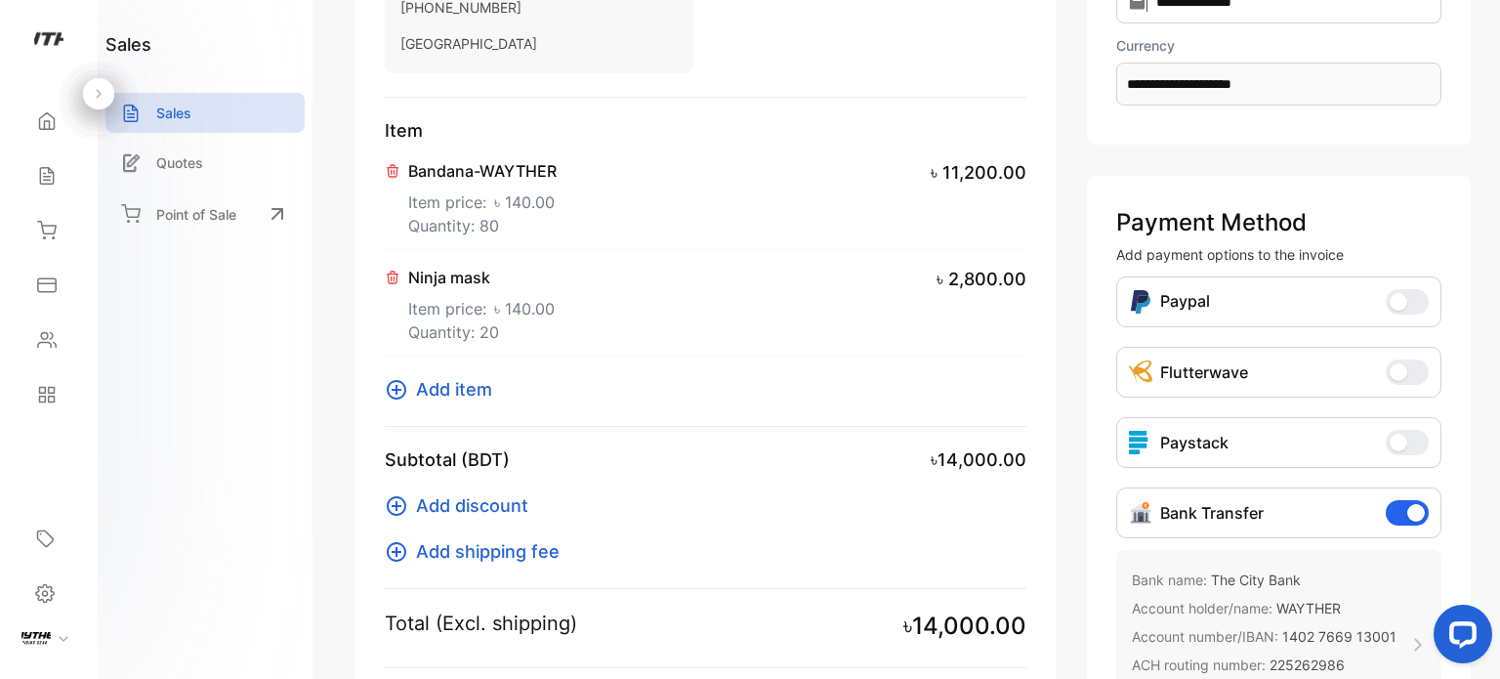
click at [442, 385] on span "Add item" at bounding box center [454, 389] width 76 height 26
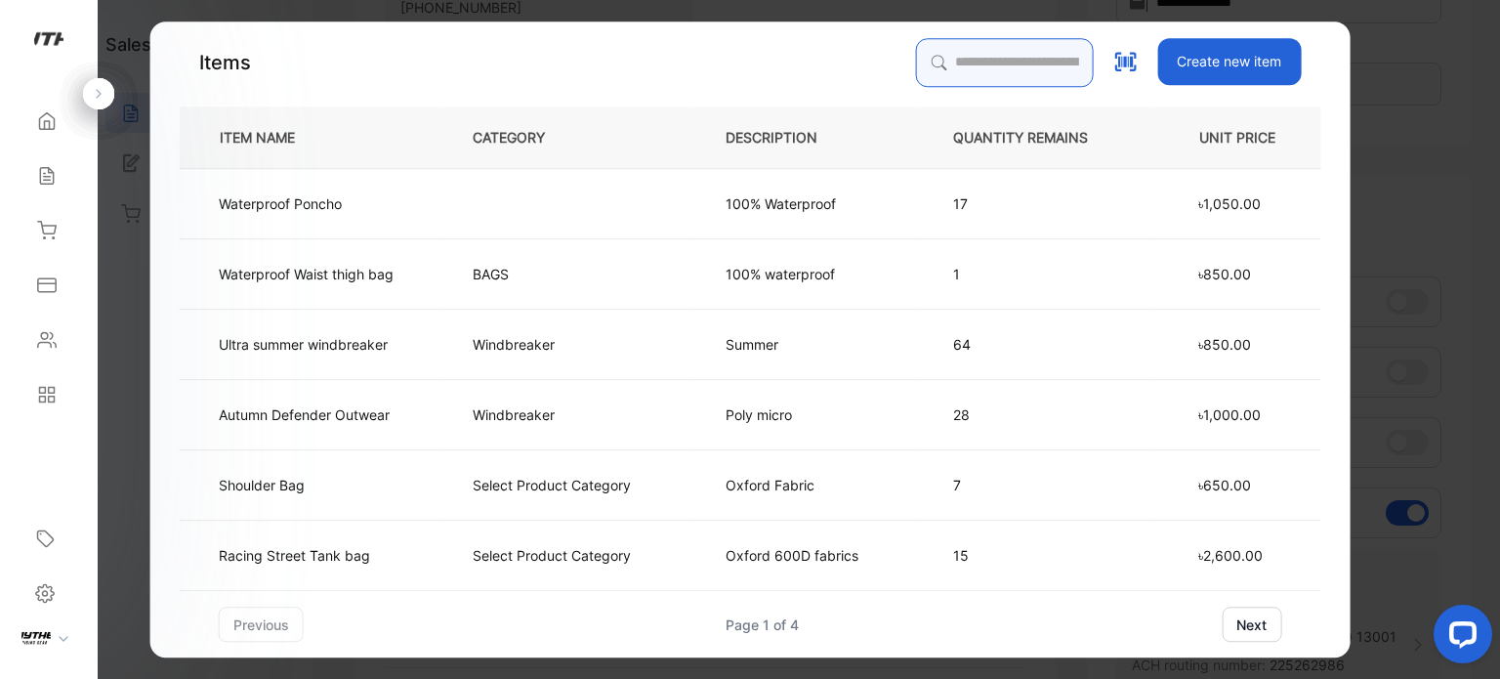
click at [926, 59] on input "search" at bounding box center [1004, 62] width 178 height 49
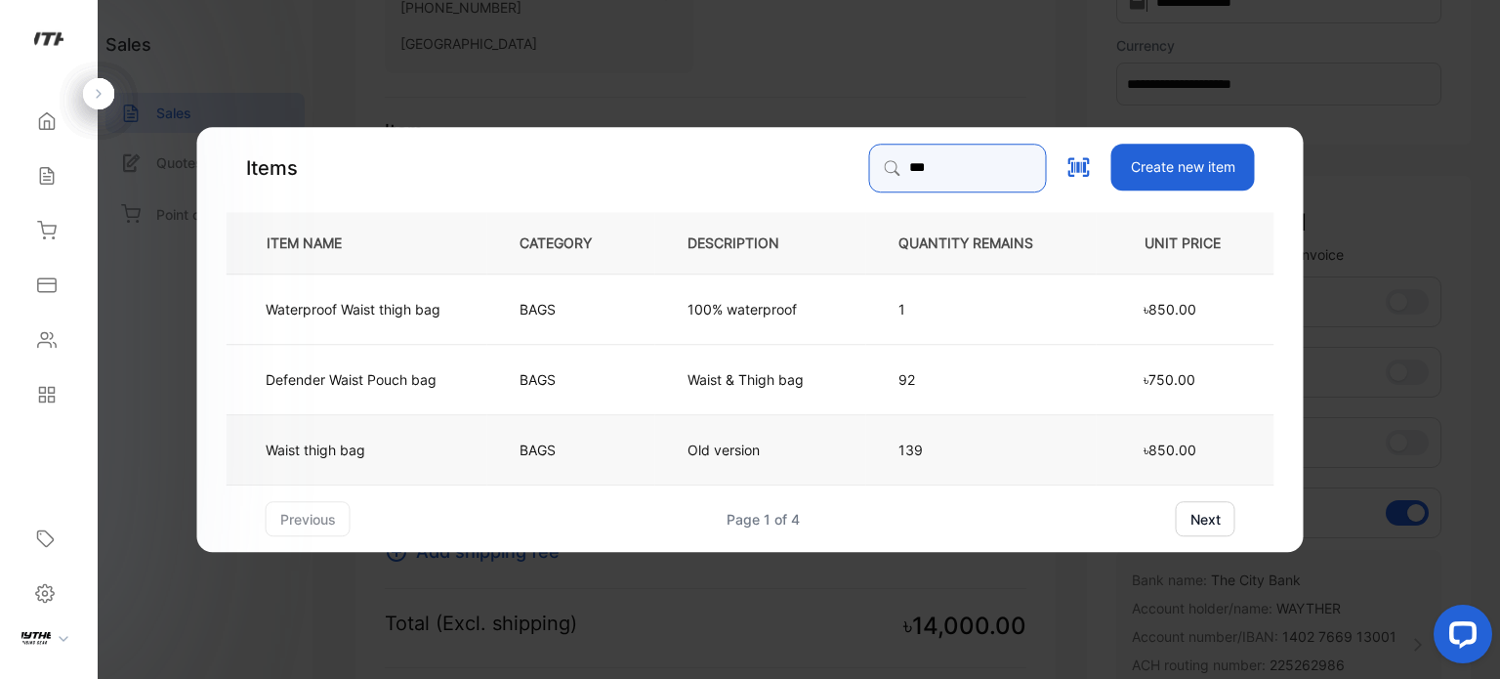
type input "***"
click at [340, 438] on td "Waist thigh bag" at bounding box center [357, 449] width 261 height 70
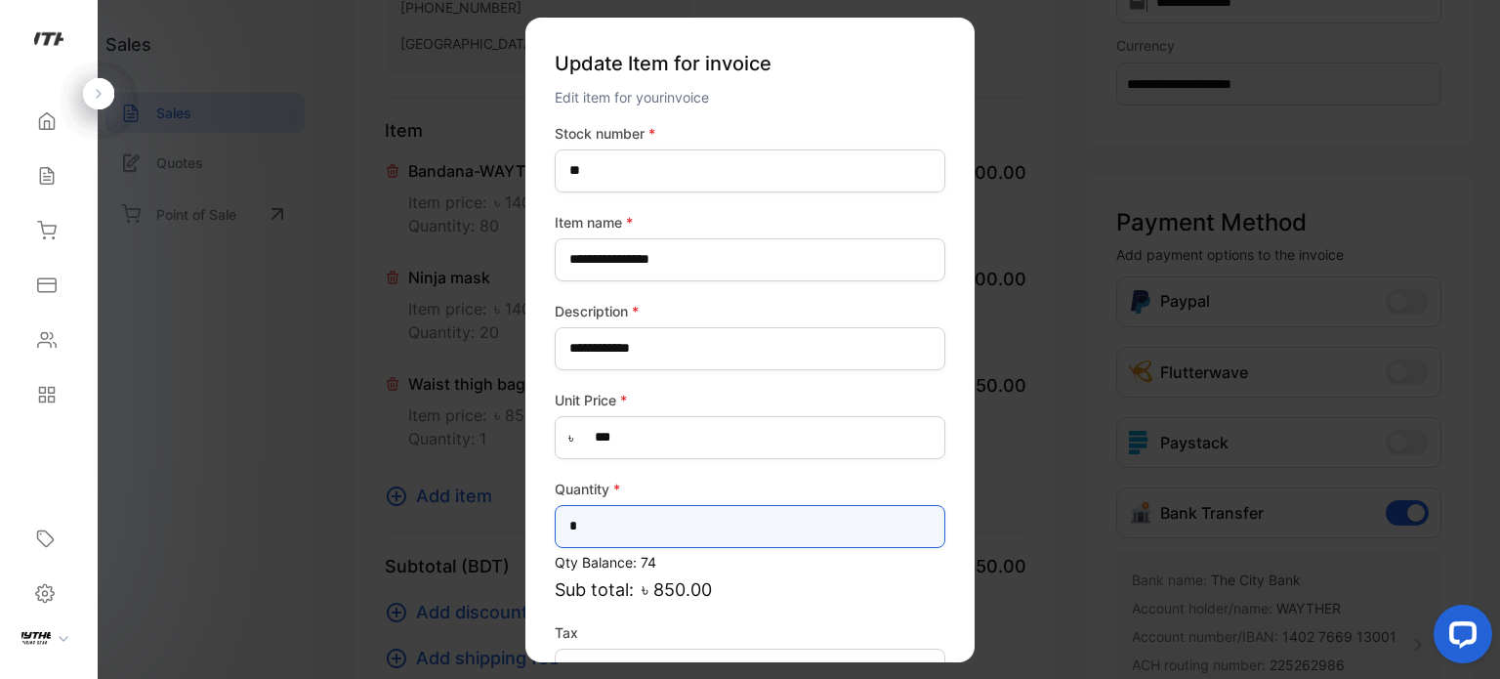
click at [694, 520] on input "*" at bounding box center [750, 525] width 391 height 43
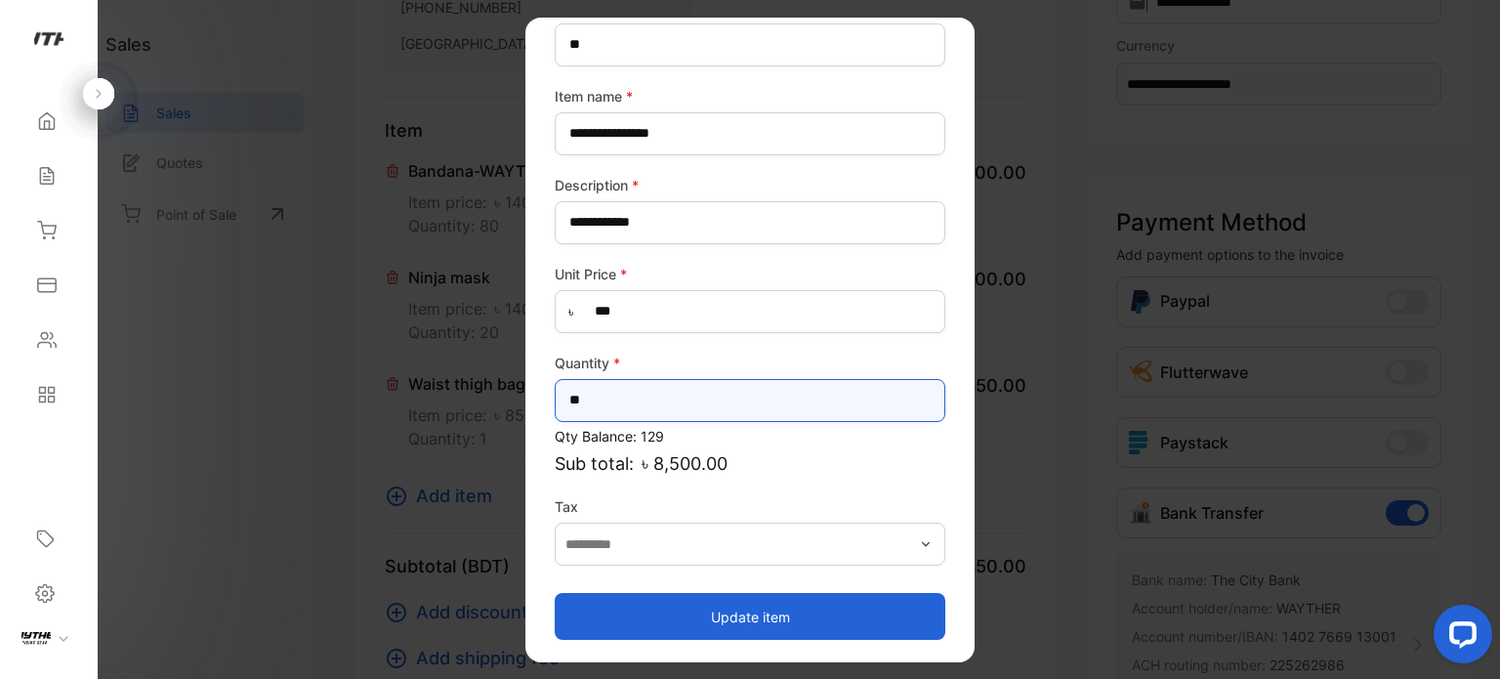
type input "**"
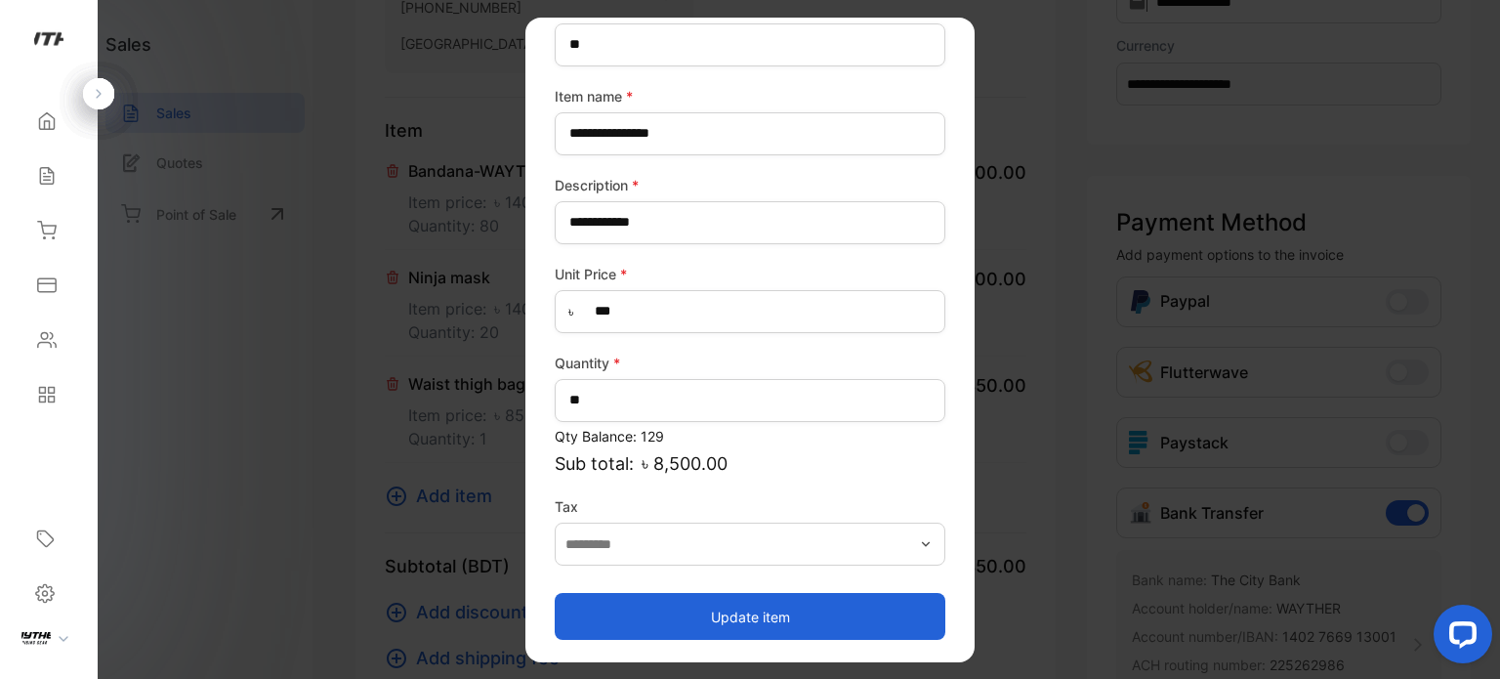
click at [801, 628] on button "Update item" at bounding box center [750, 616] width 391 height 47
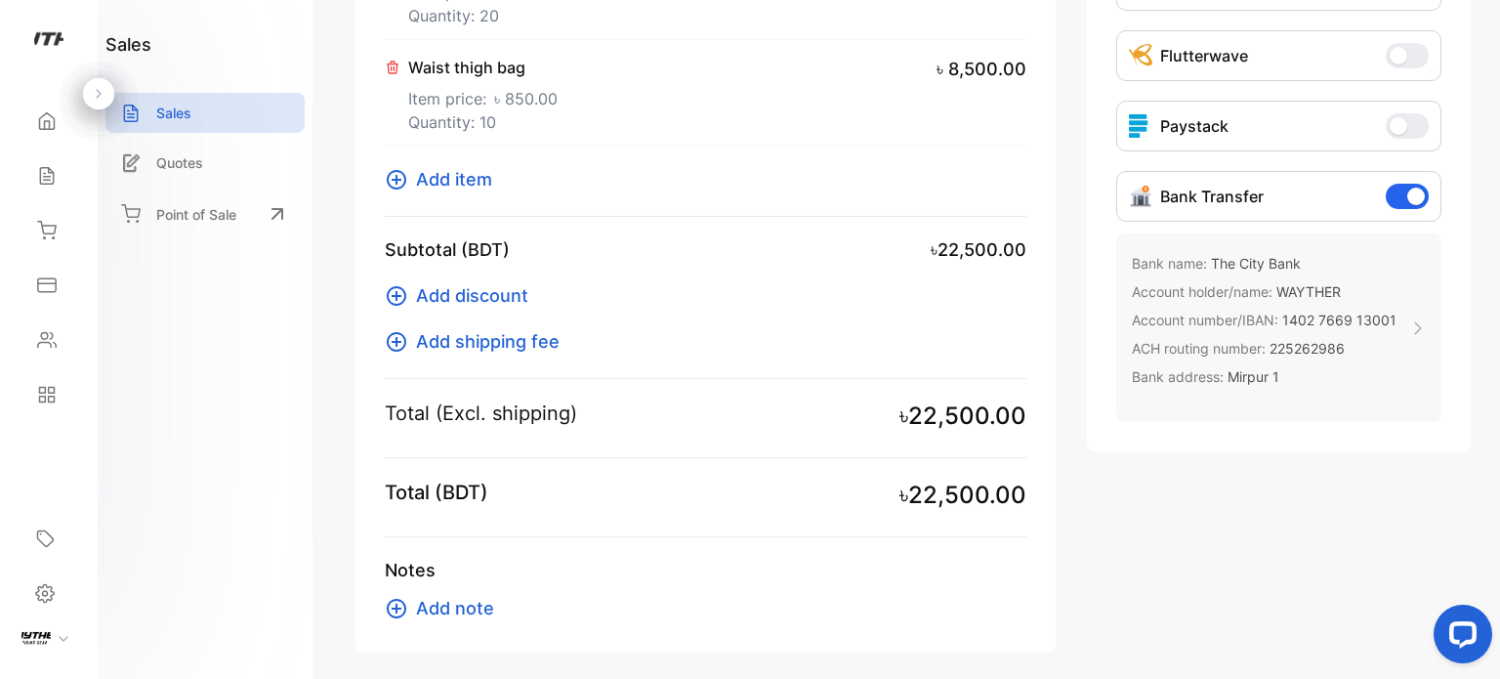
scroll to position [729, 0]
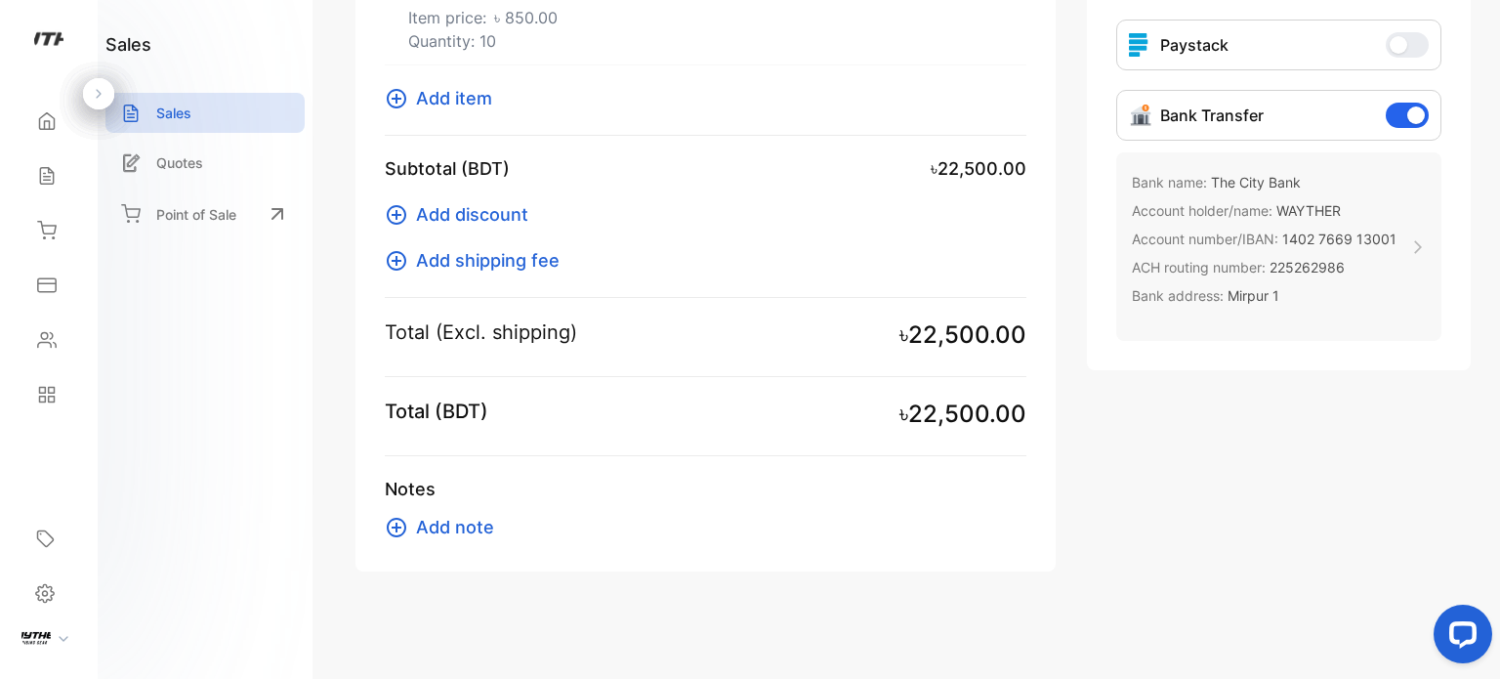
click at [457, 101] on span "Add item" at bounding box center [454, 98] width 76 height 26
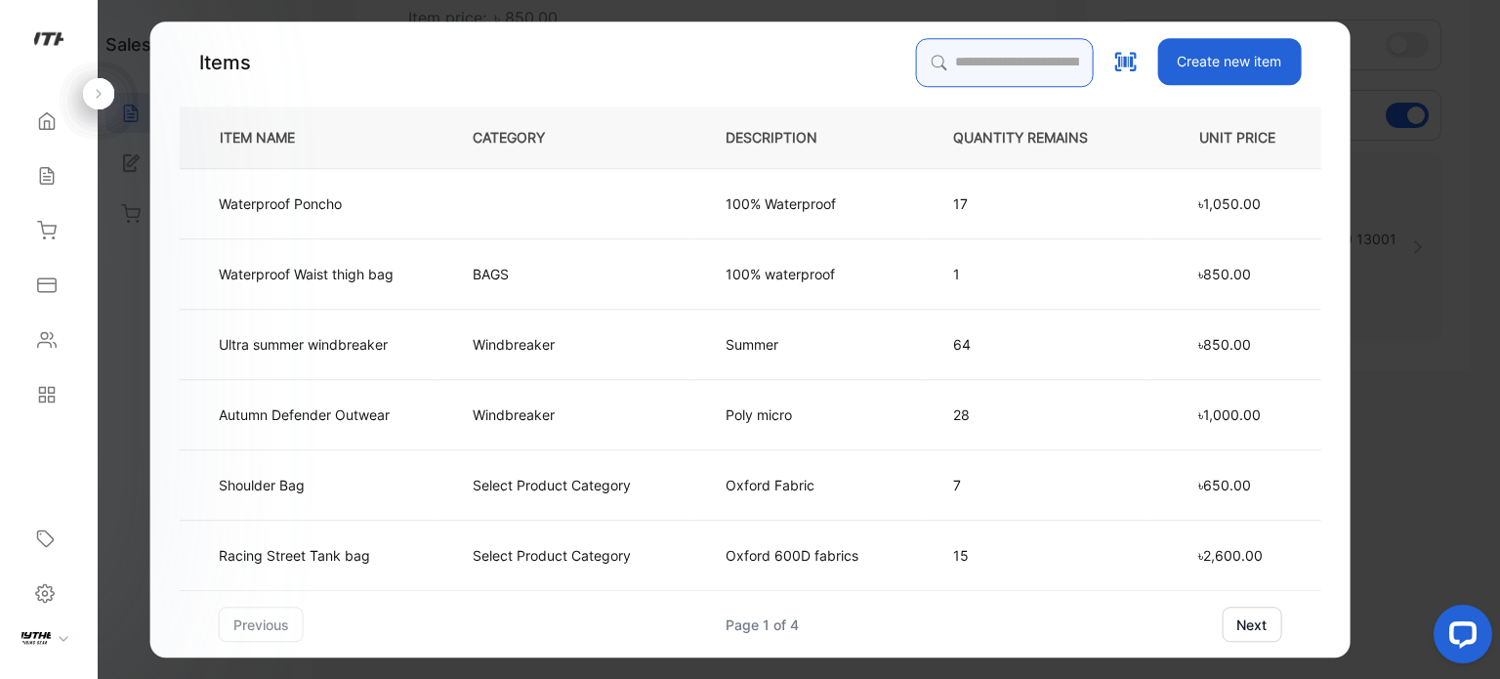
click at [953, 62] on input "search" at bounding box center [1004, 62] width 178 height 49
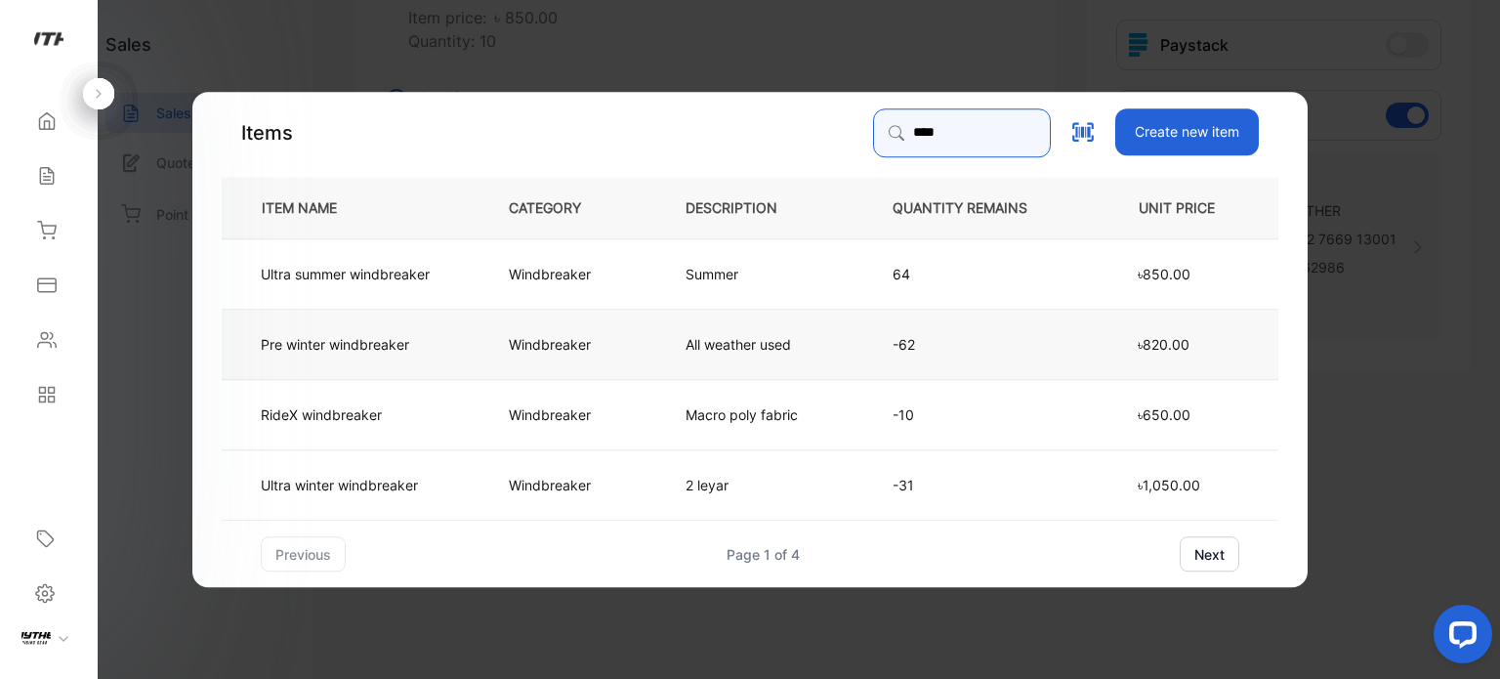
type input "****"
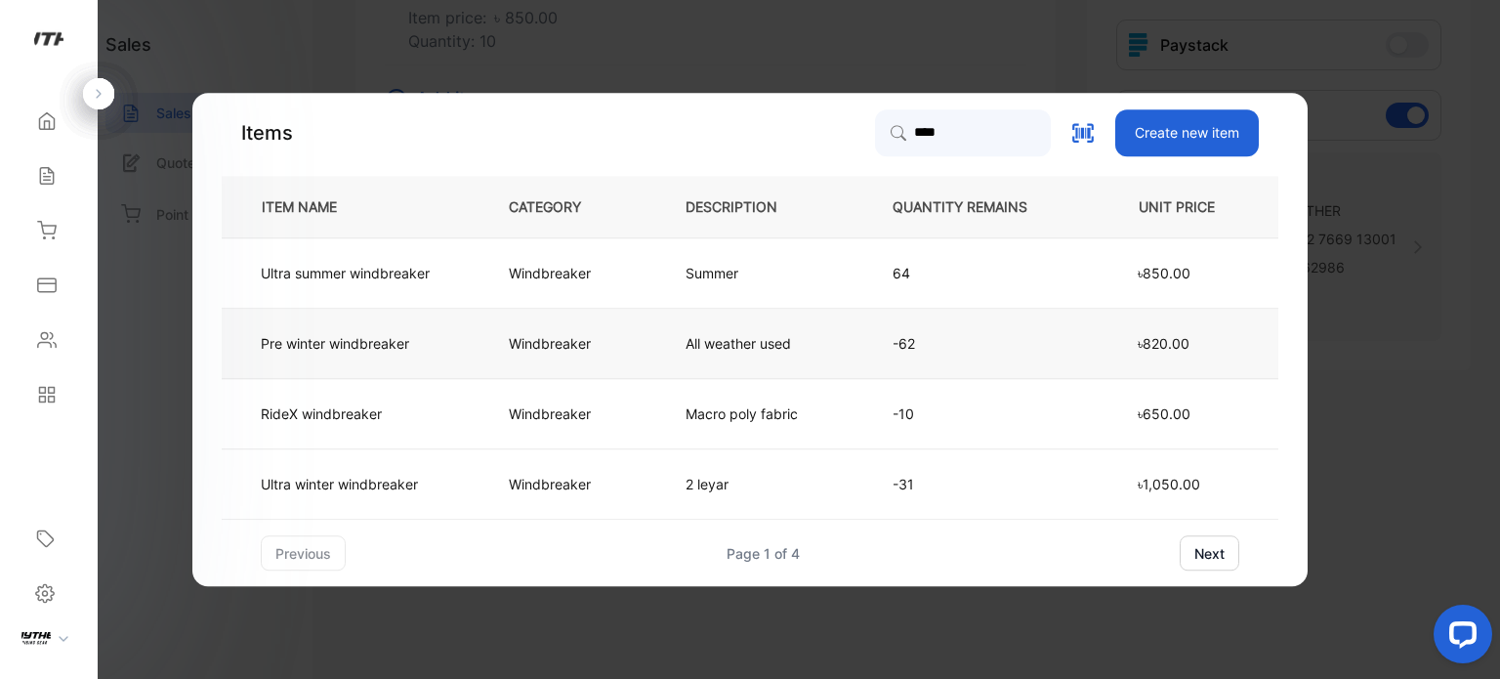
click at [469, 366] on td "Pre winter windbreaker" at bounding box center [349, 344] width 255 height 70
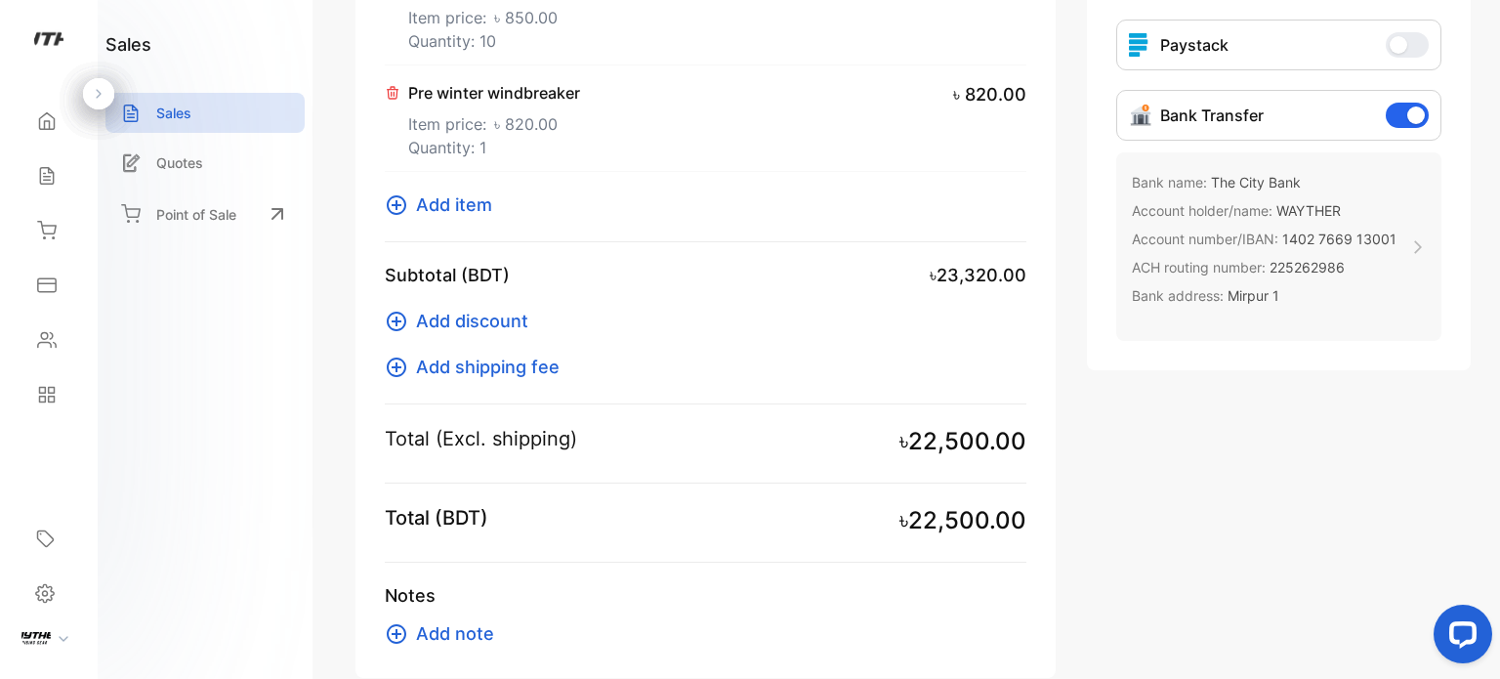
click at [398, 94] on icon at bounding box center [393, 93] width 16 height 16
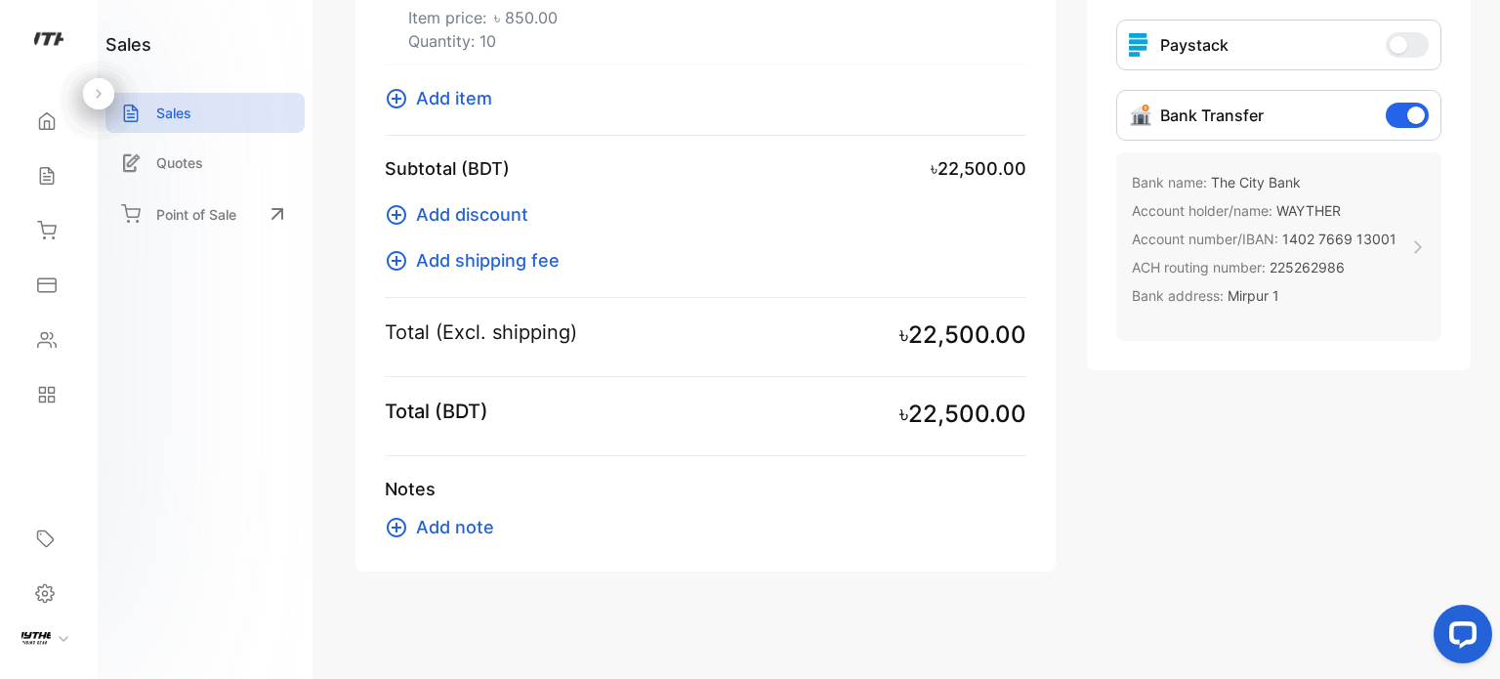
click at [461, 101] on span "Add item" at bounding box center [454, 98] width 76 height 26
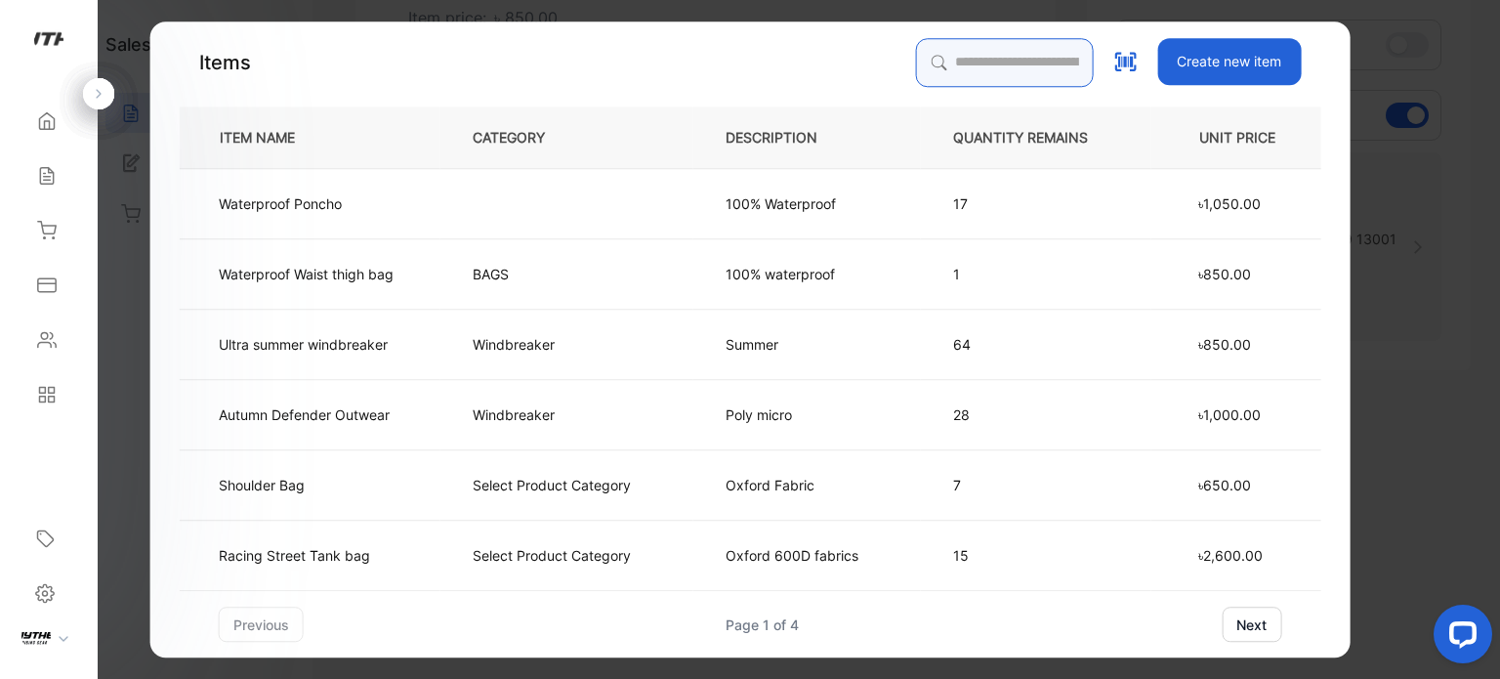
click at [948, 67] on input "search" at bounding box center [1004, 62] width 178 height 49
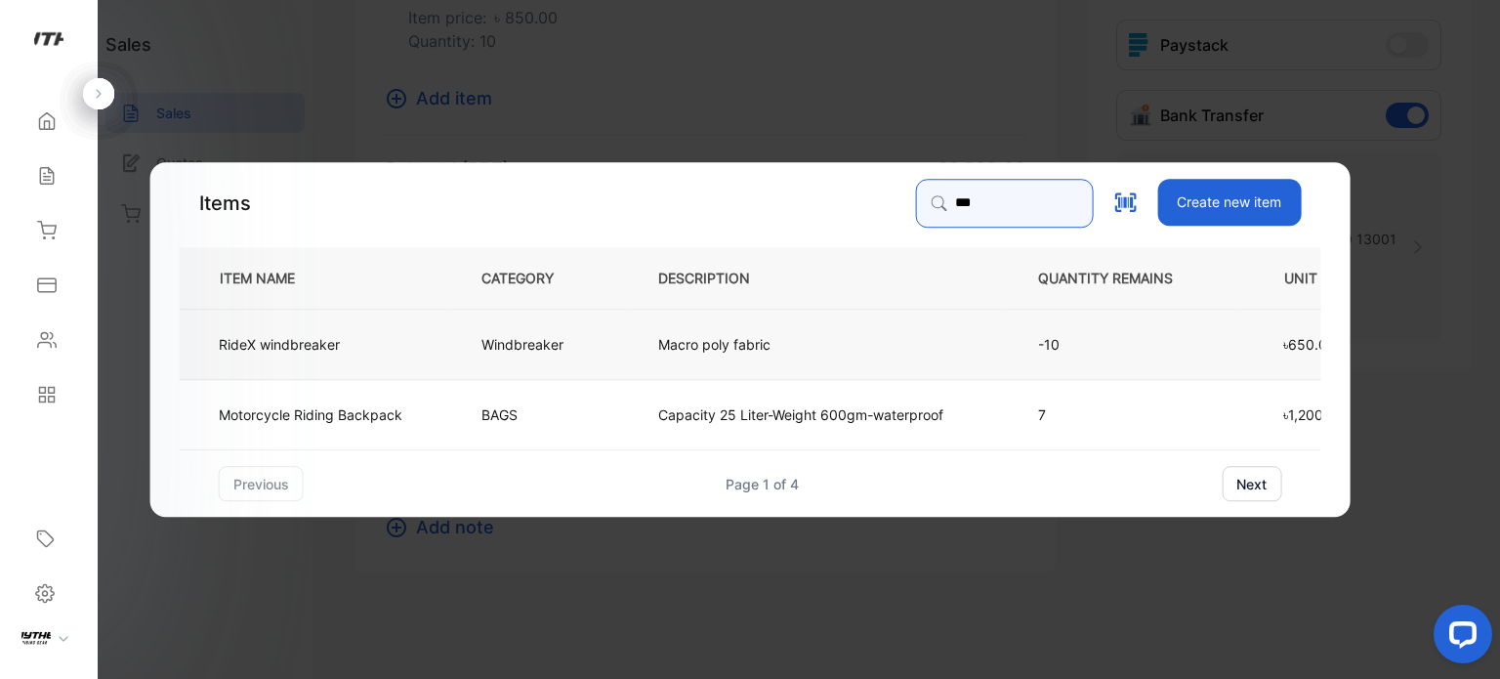
type input "***"
click at [354, 337] on td "RideX windbreaker" at bounding box center [315, 344] width 270 height 70
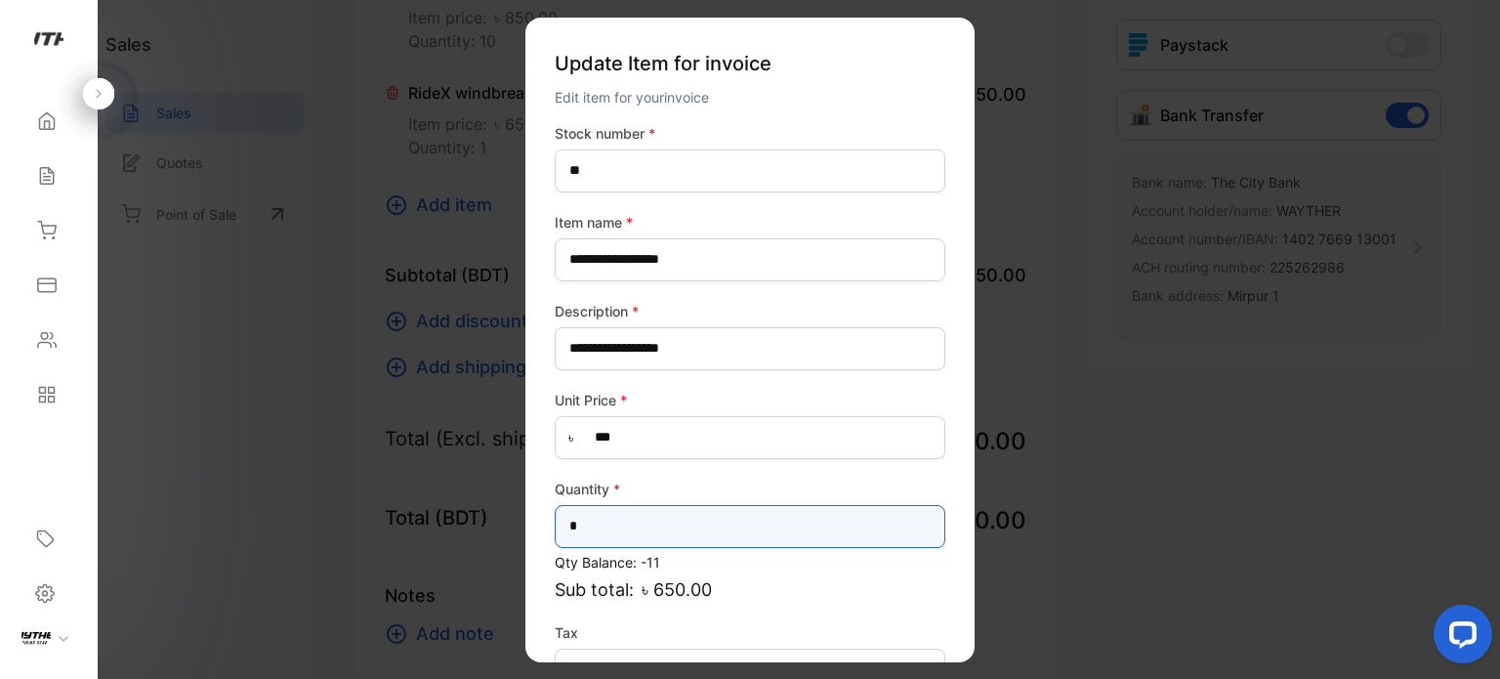
click at [599, 530] on input "*" at bounding box center [750, 525] width 391 height 43
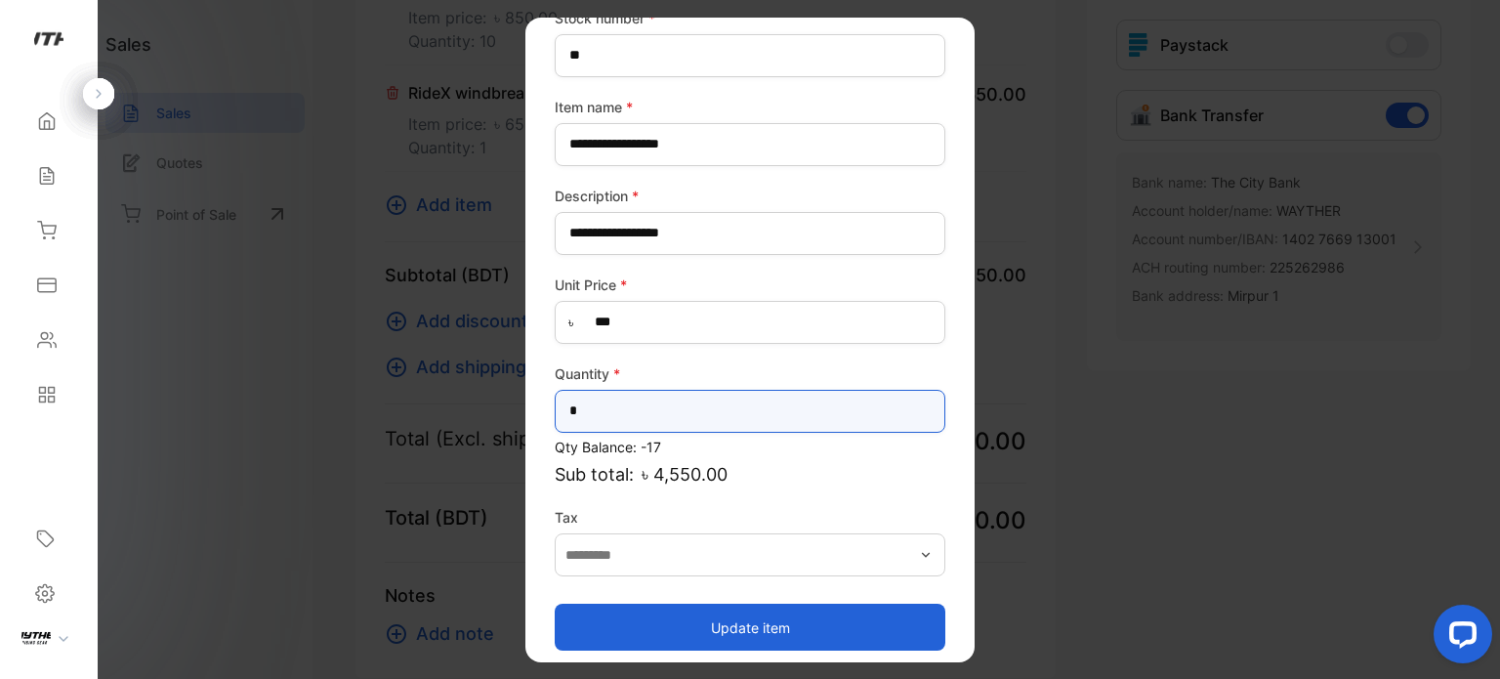
scroll to position [126, 0]
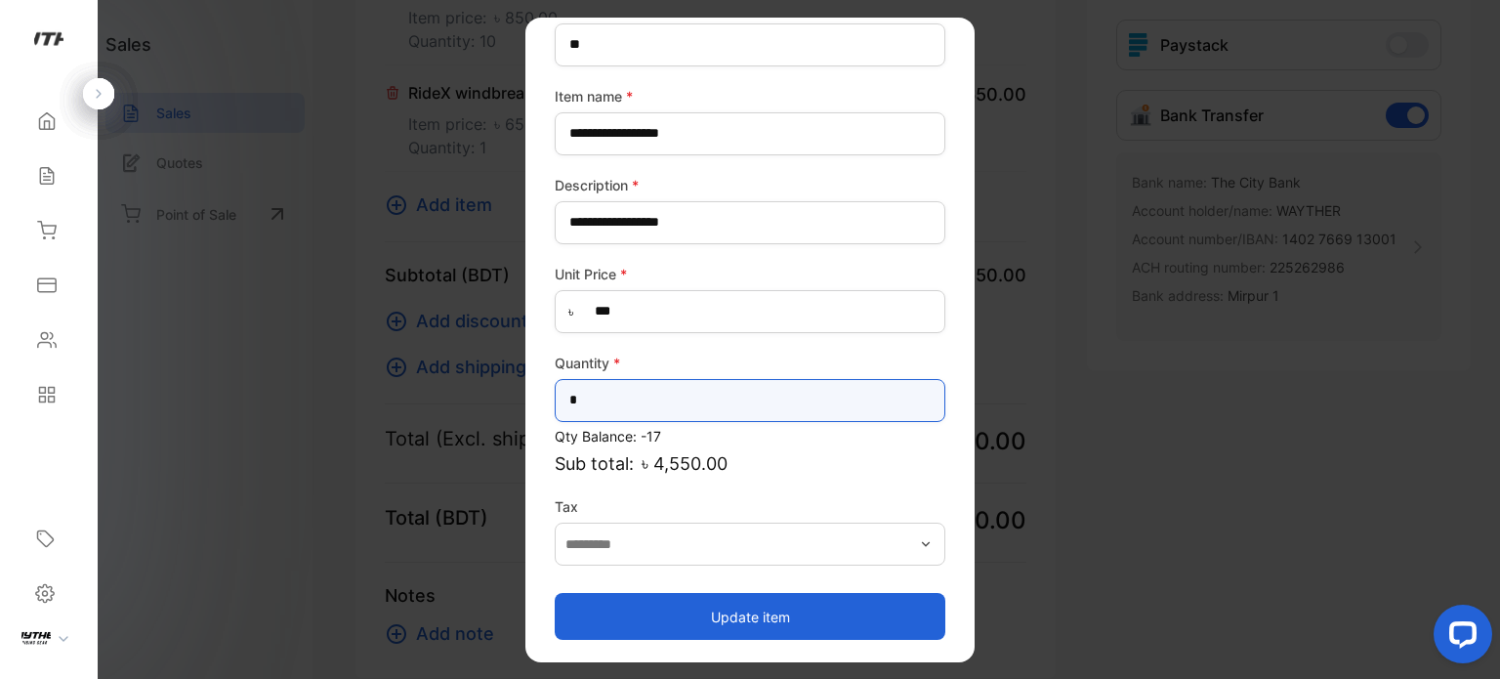
type input "*"
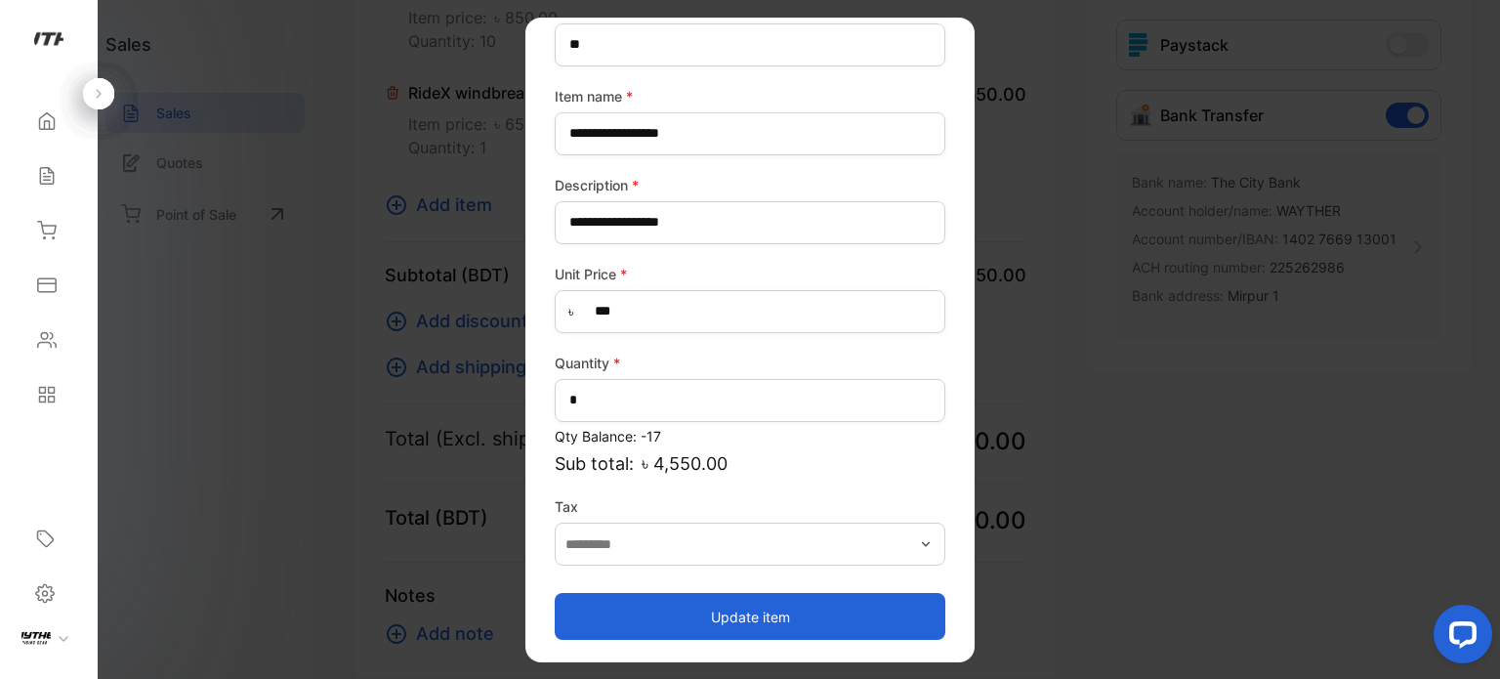
click at [772, 612] on button "Update item" at bounding box center [750, 616] width 391 height 47
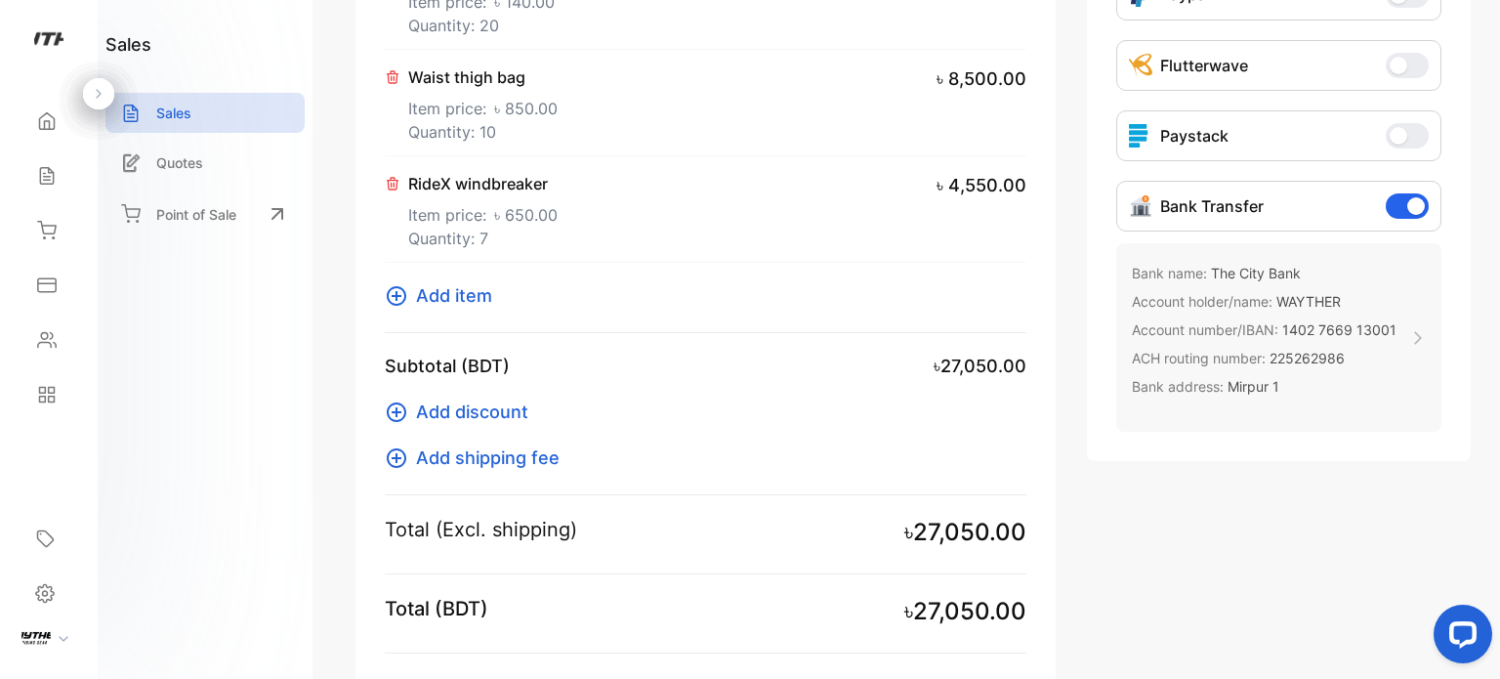
scroll to position [602, 0]
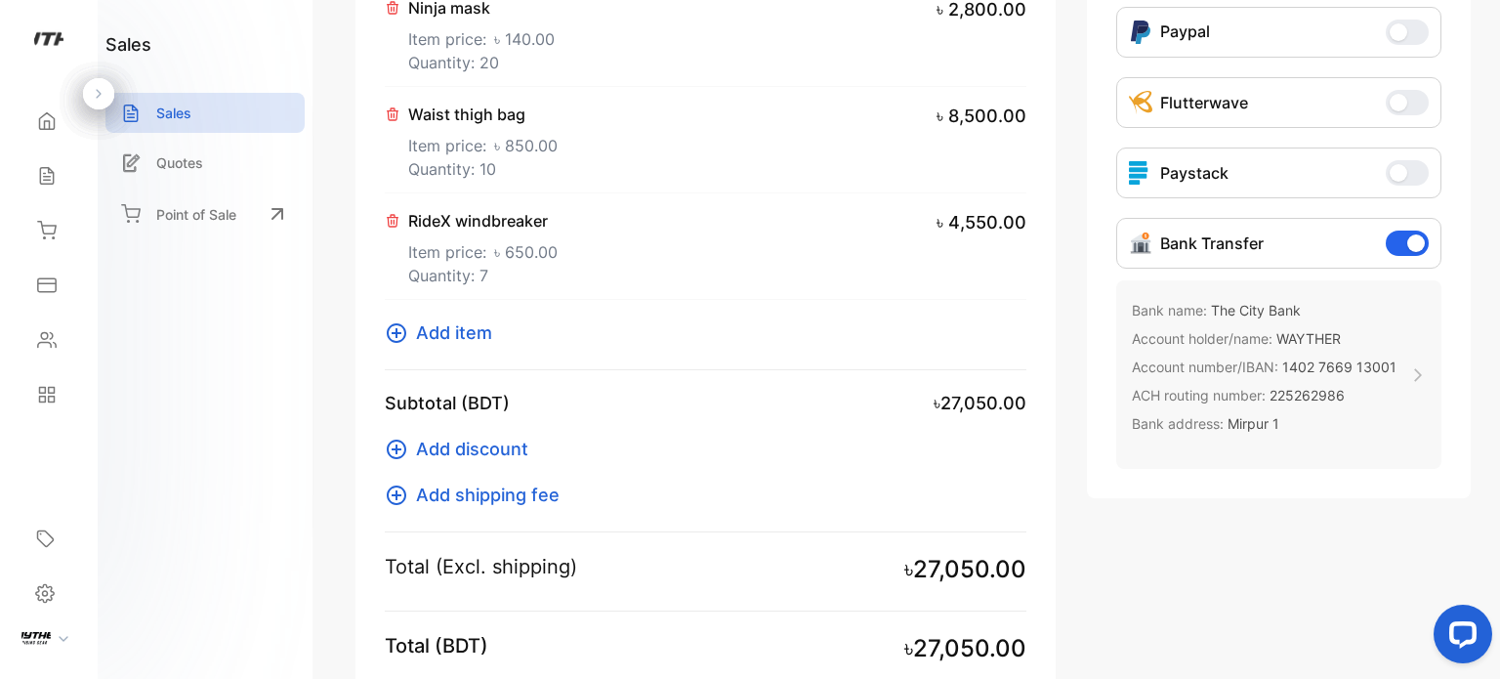
click at [1401, 376] on div "Bank name: The City Bank Account holder/name: WAYTHER Account number/IBAN: [FIN…" at bounding box center [1278, 374] width 325 height 188
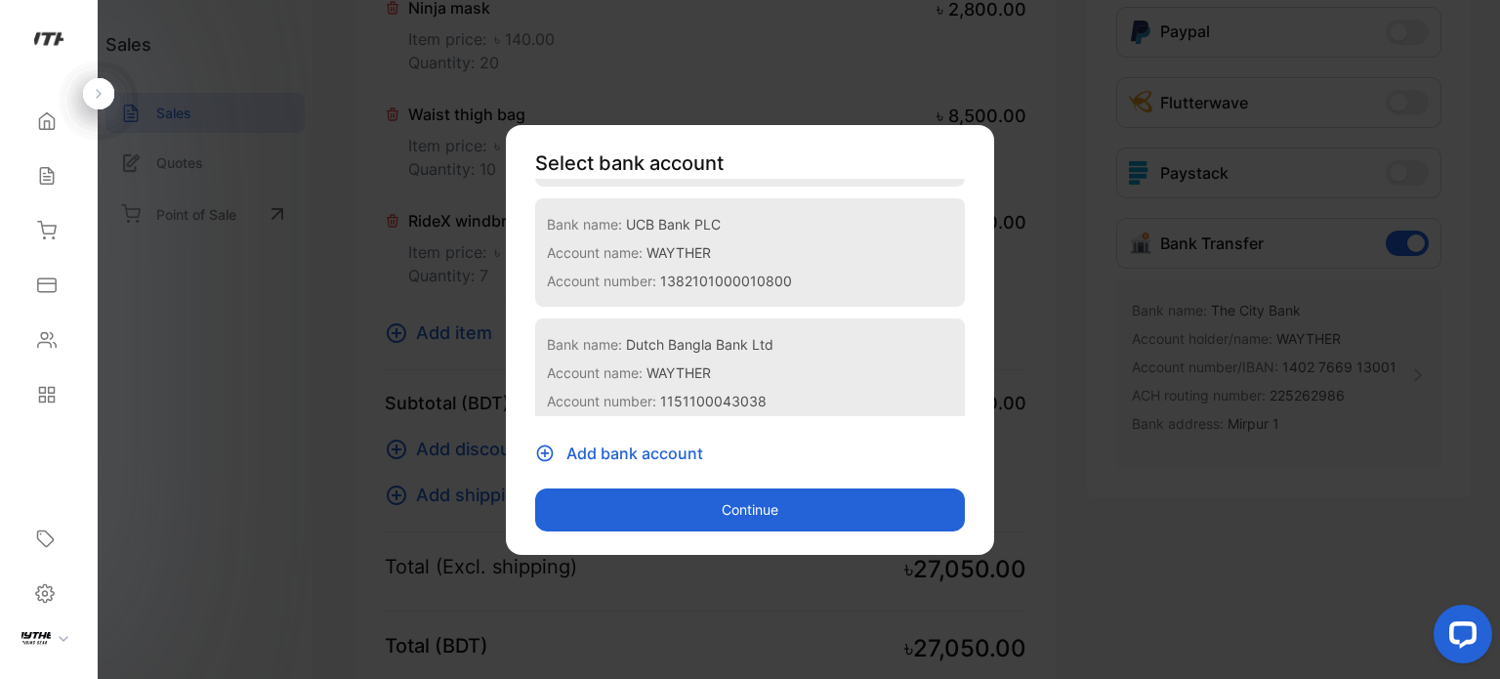
scroll to position [134, 0]
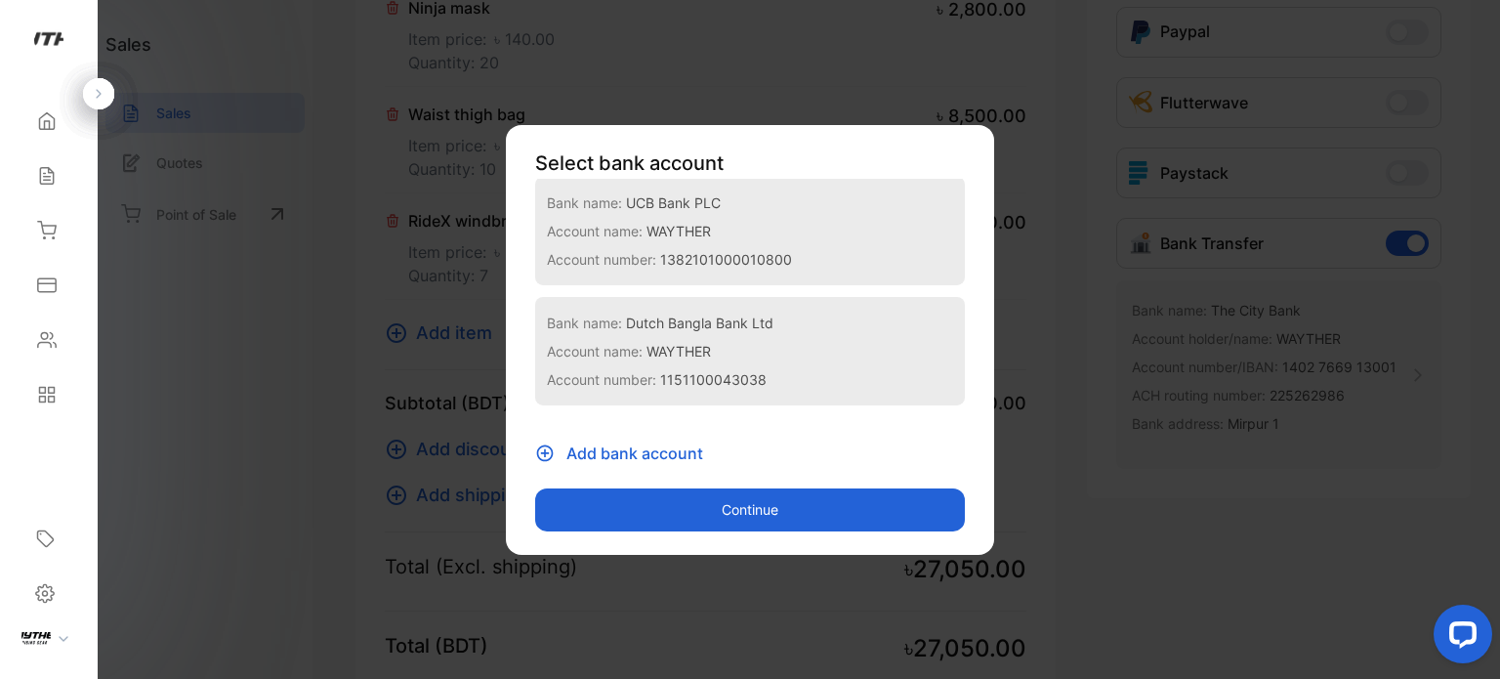
click at [852, 341] on p "Account name: [PERSON_NAME]" at bounding box center [750, 350] width 406 height 28
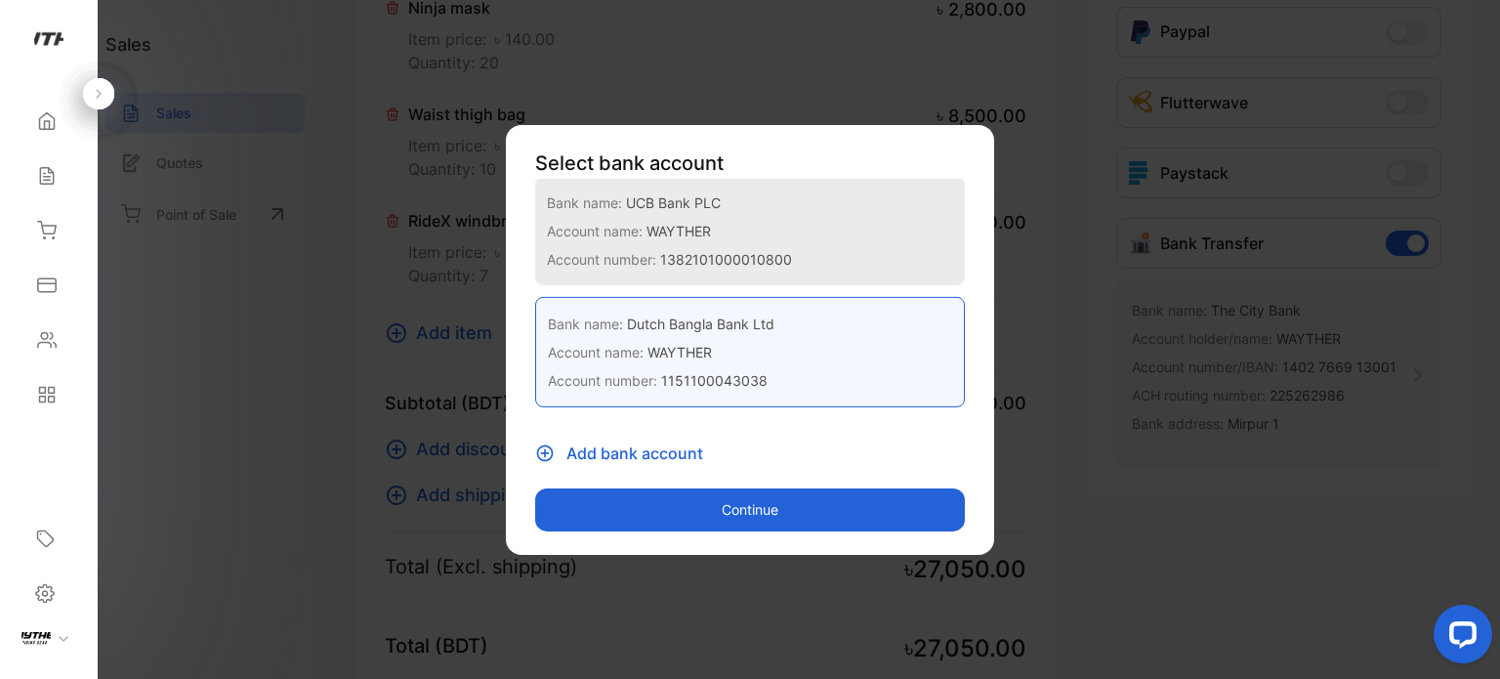
click at [809, 500] on button "Continue" at bounding box center [750, 509] width 430 height 43
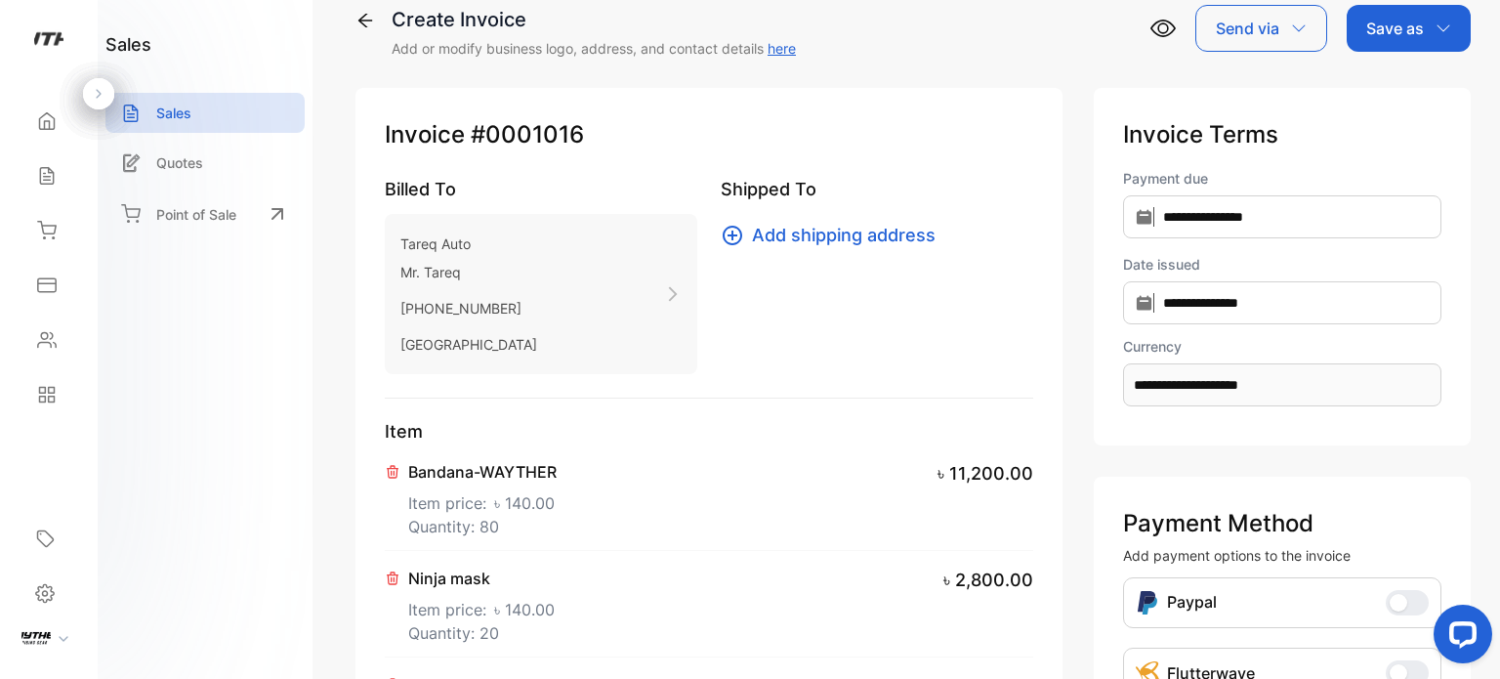
scroll to position [0, 0]
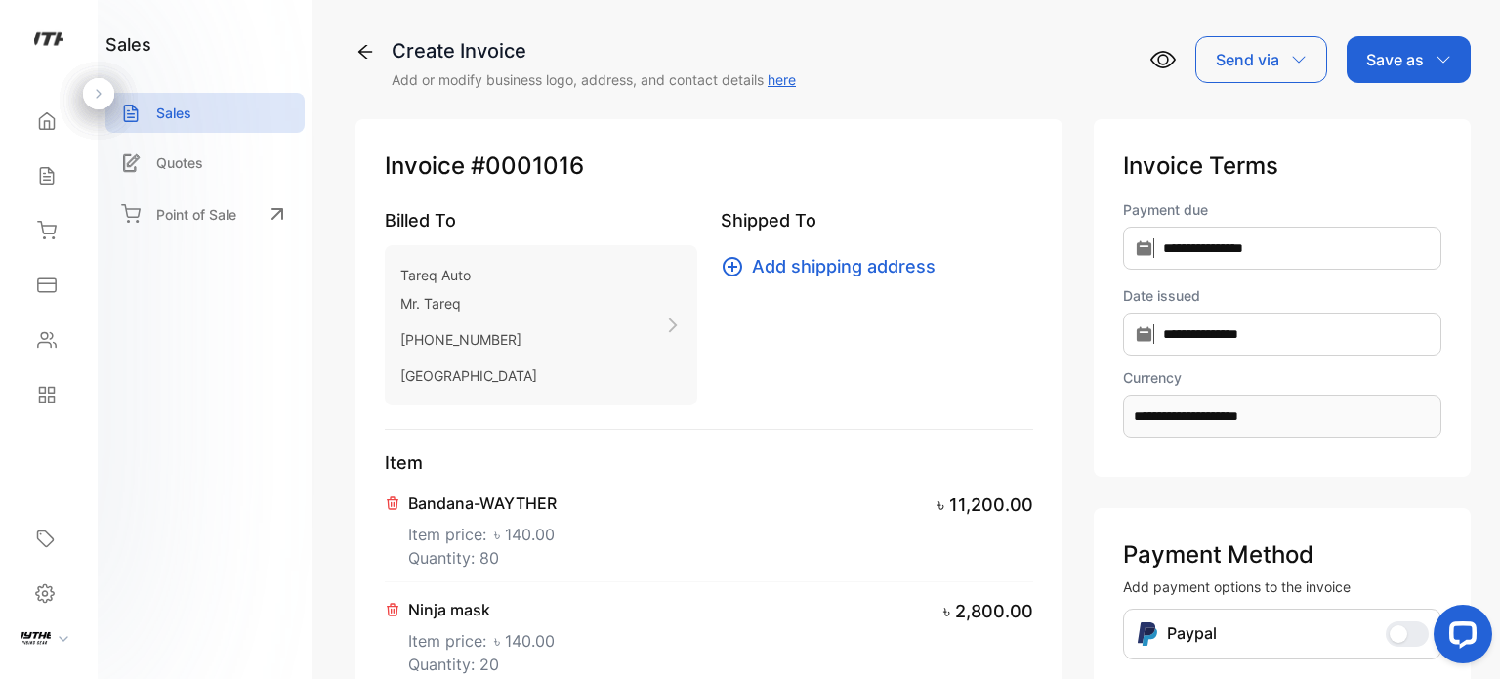
click at [1375, 62] on p "Save as" at bounding box center [1395, 59] width 58 height 23
click at [1398, 118] on div "Invoice" at bounding box center [1404, 123] width 112 height 39
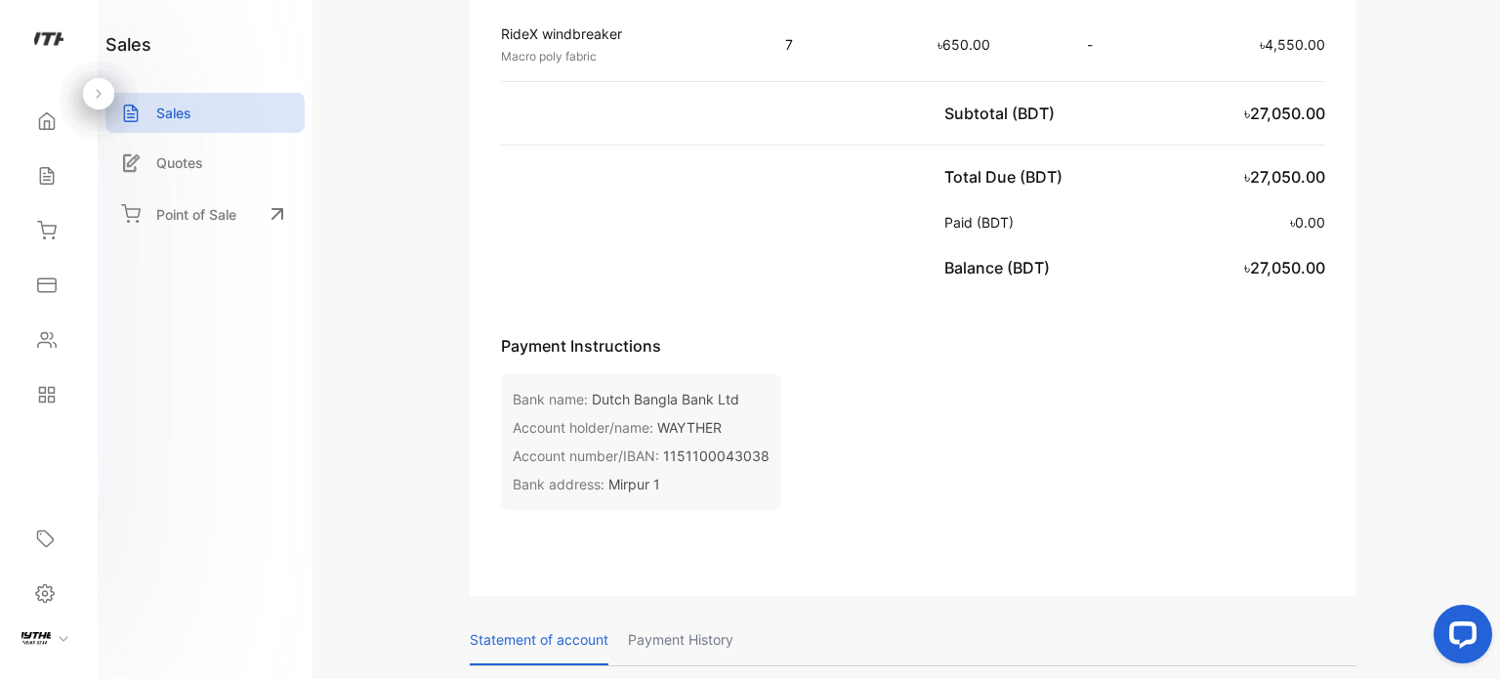
scroll to position [1060, 0]
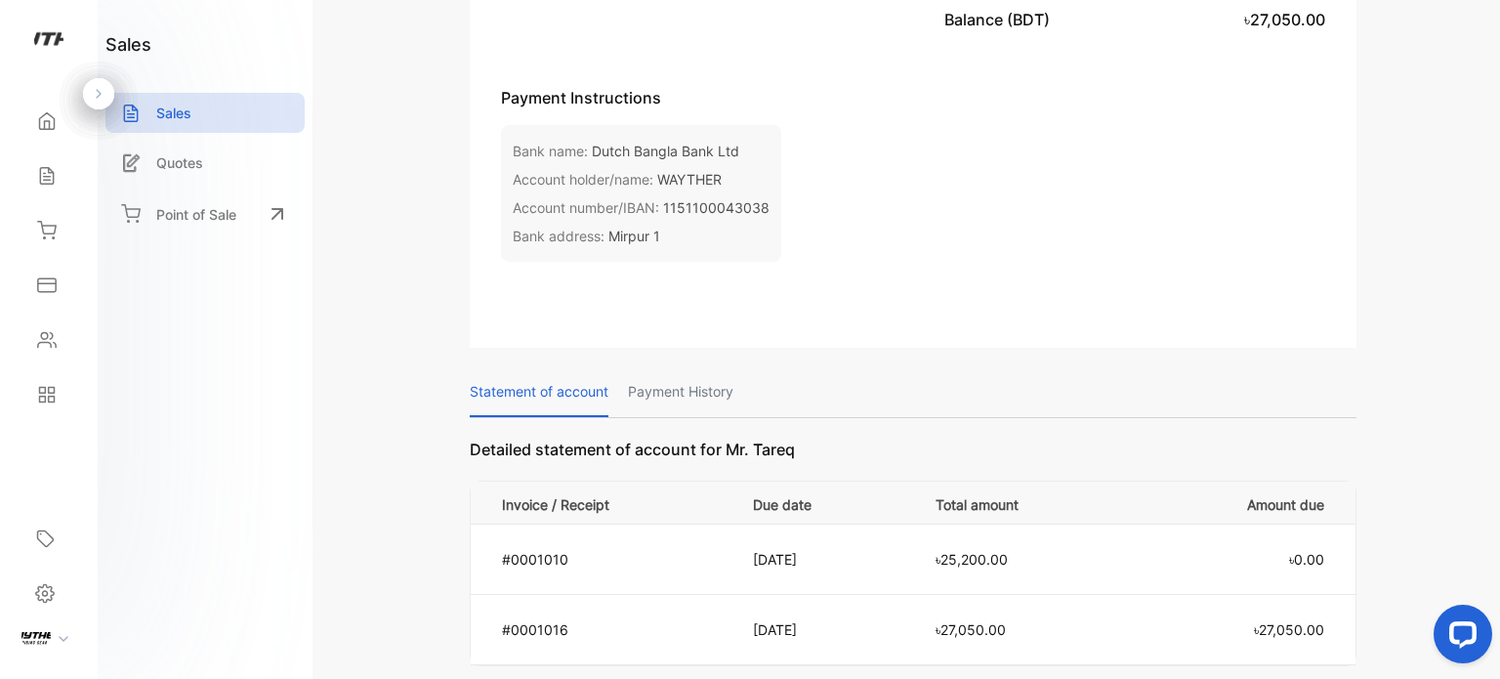
drag, startPoint x: 2909, startPoint y: 1164, endPoint x: 1484, endPoint y: 599, distance: 1532.9
drag, startPoint x: 2917, startPoint y: 1164, endPoint x: 1498, endPoint y: 627, distance: 1517.2
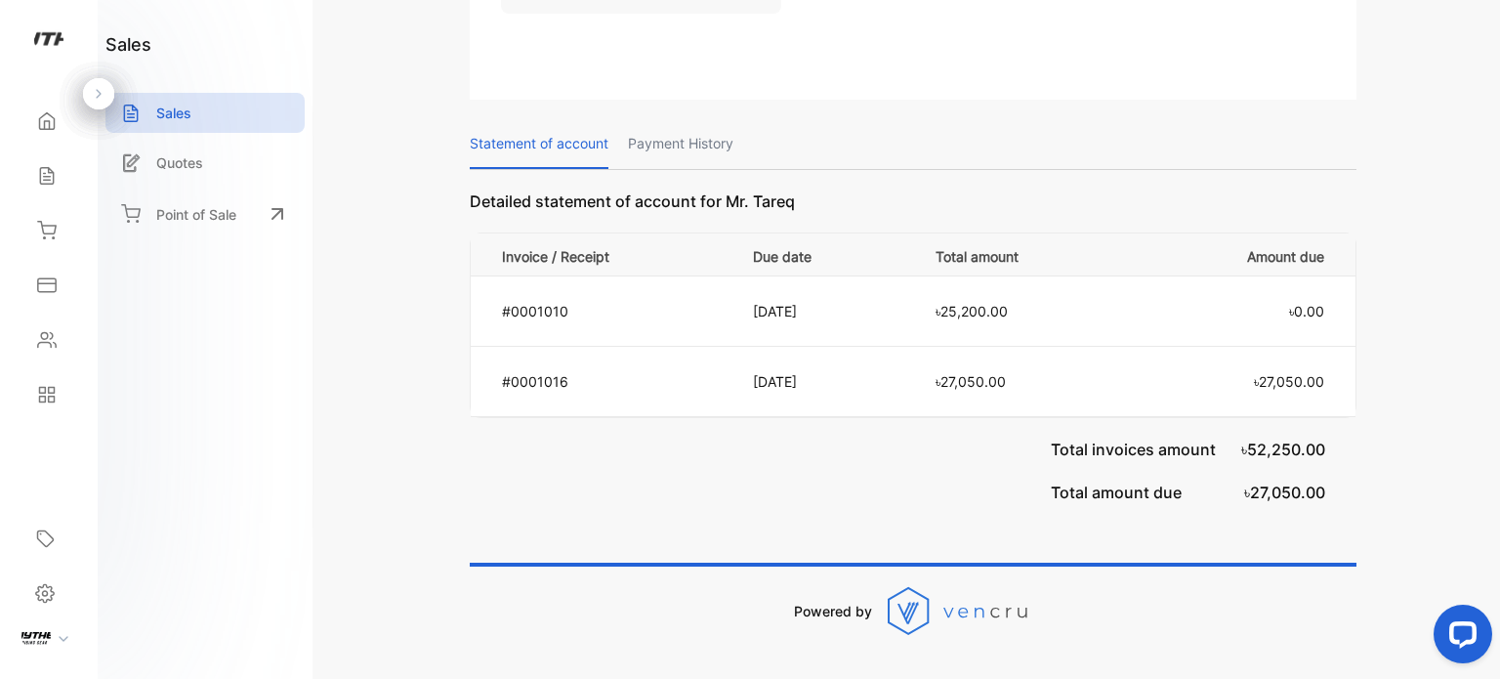
scroll to position [1290, 0]
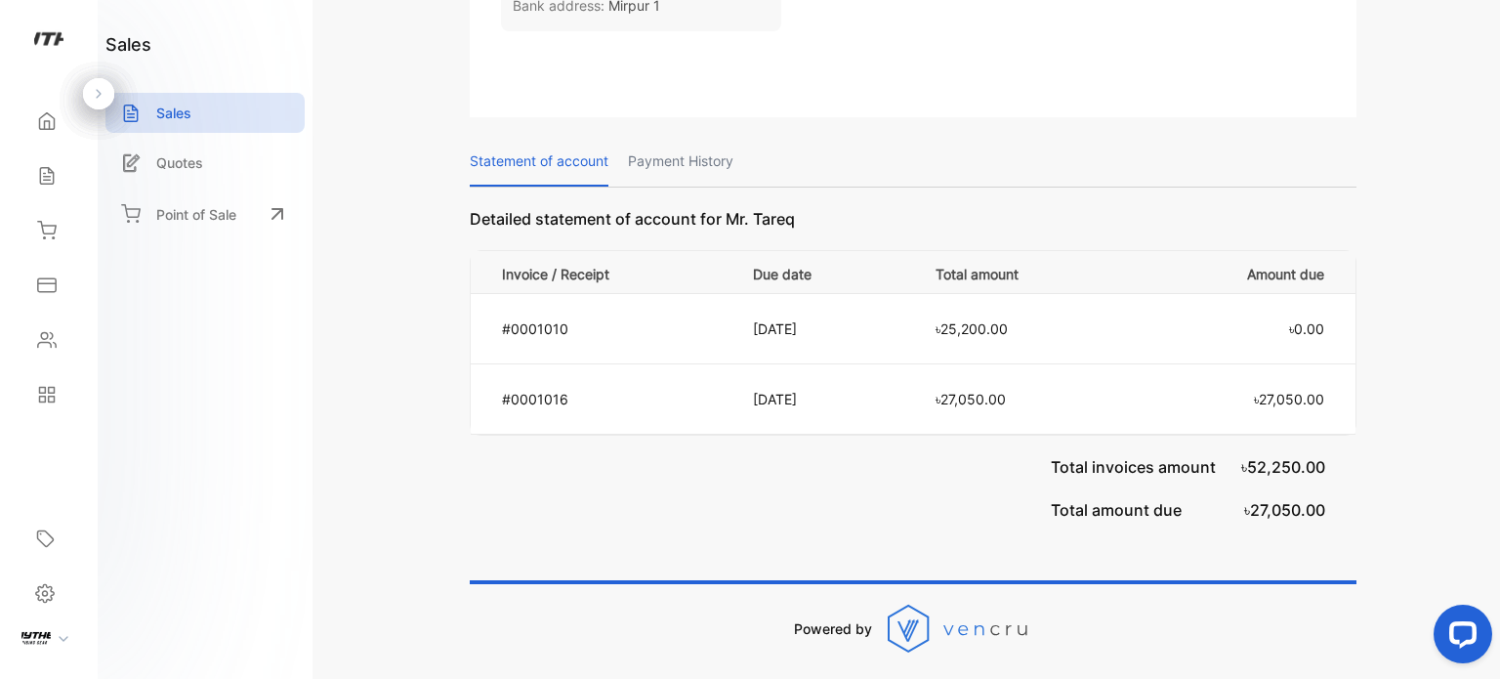
click at [1495, 56] on div "Invoice #0001016 not paid Shipping: Not Delivered Edit Invoice Actions WAYTHER …" at bounding box center [913, 339] width 1174 height 679
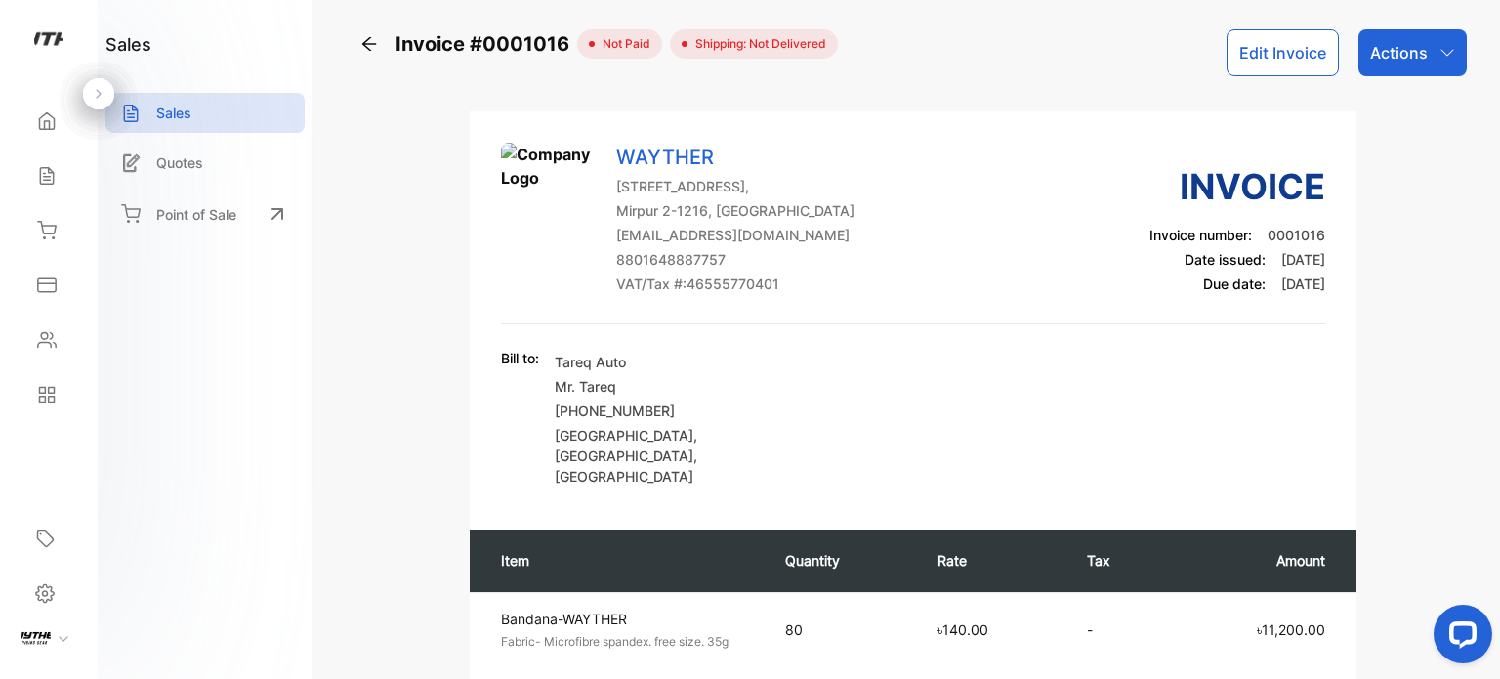
scroll to position [0, 0]
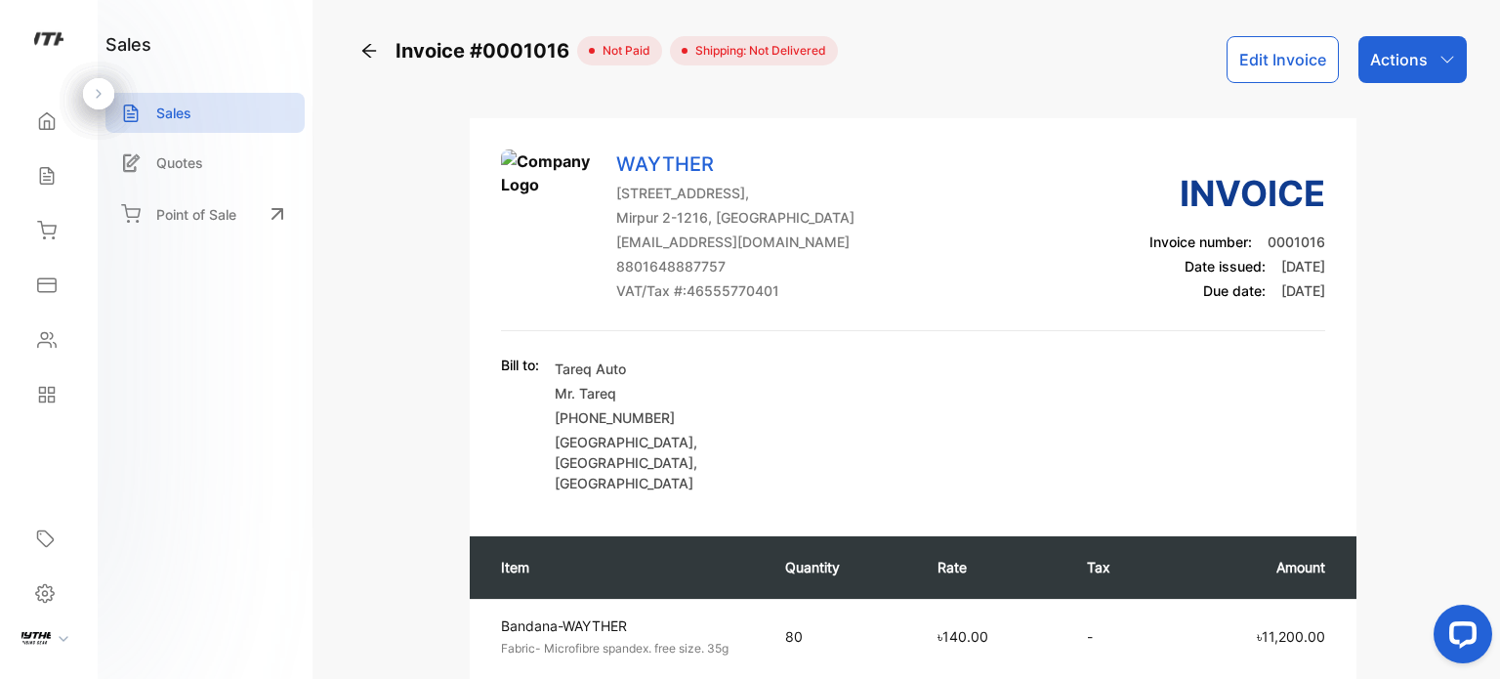
click at [1429, 66] on div "Actions" at bounding box center [1412, 59] width 108 height 47
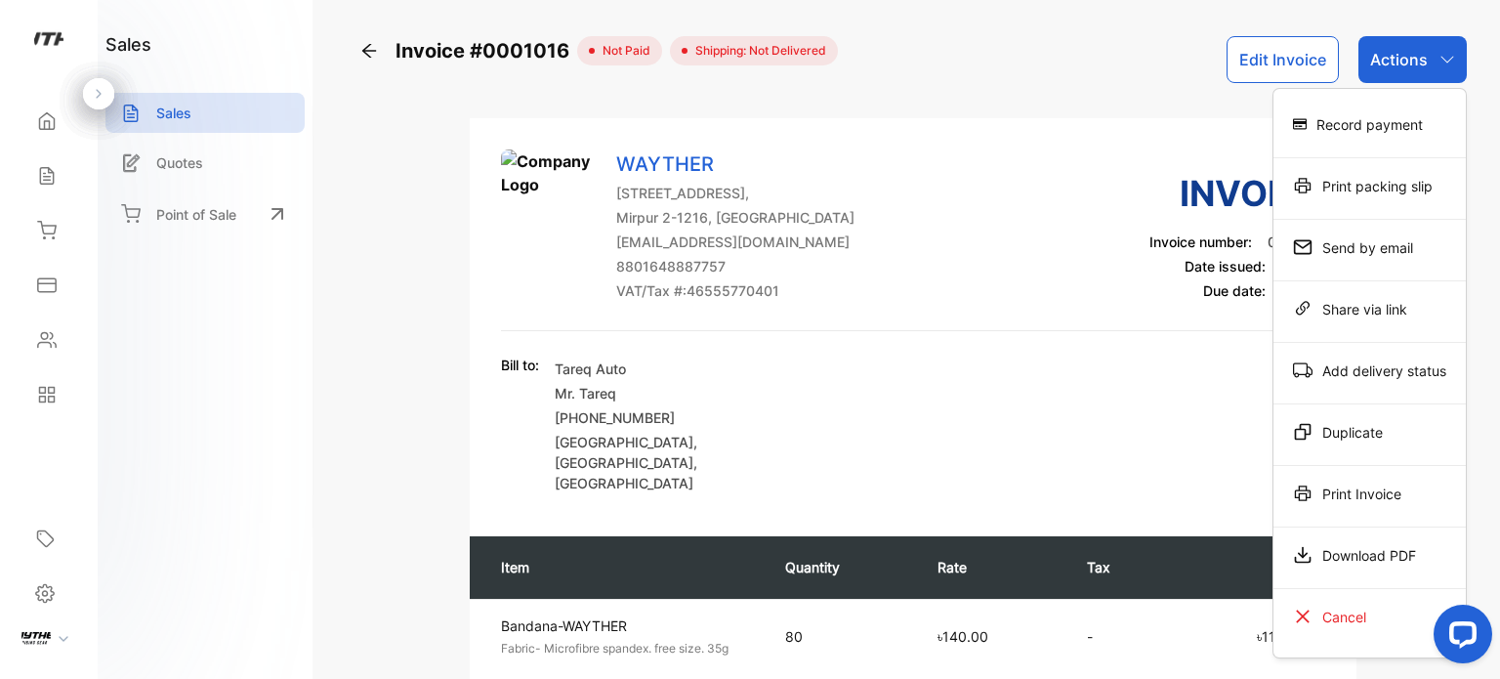
click at [1403, 50] on p "Actions" at bounding box center [1399, 59] width 58 height 23
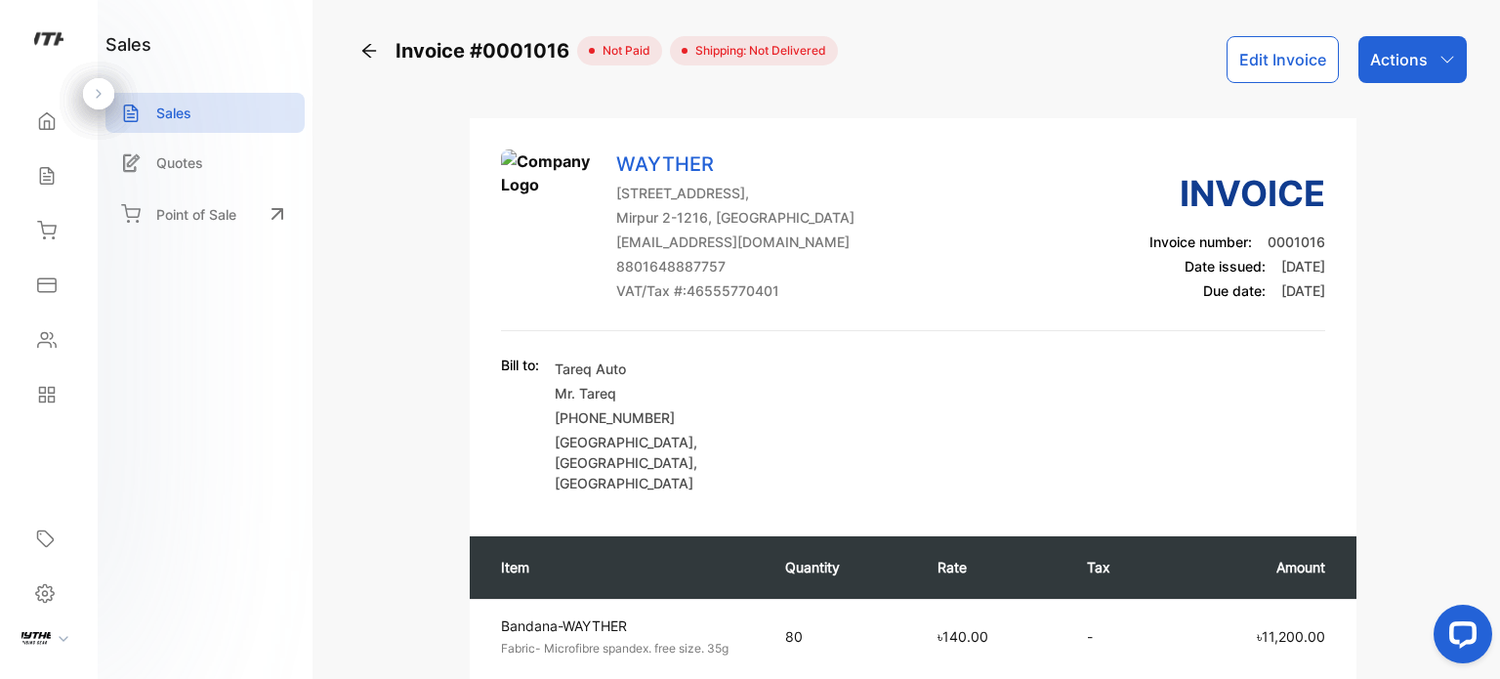
click at [1403, 50] on p "Actions" at bounding box center [1399, 59] width 58 height 23
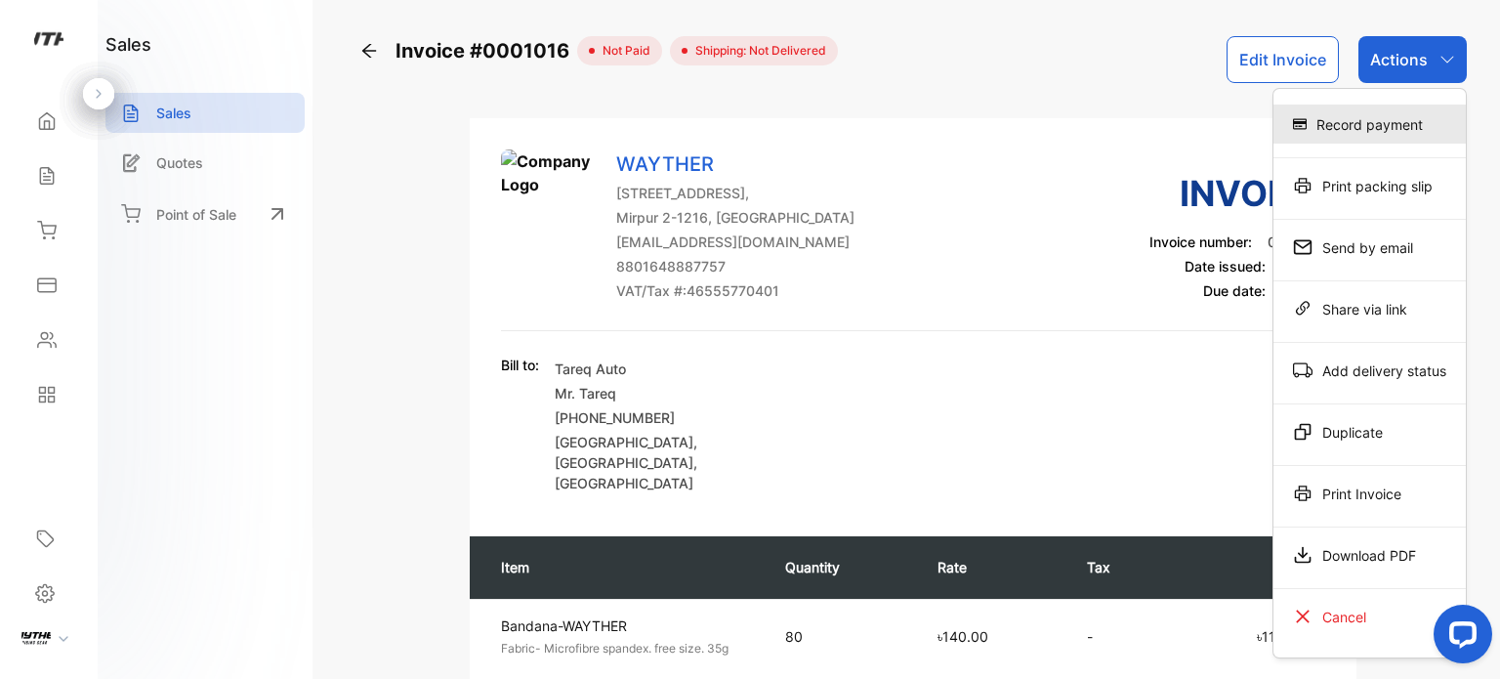
click at [1387, 136] on div "Record payment" at bounding box center [1369, 123] width 192 height 39
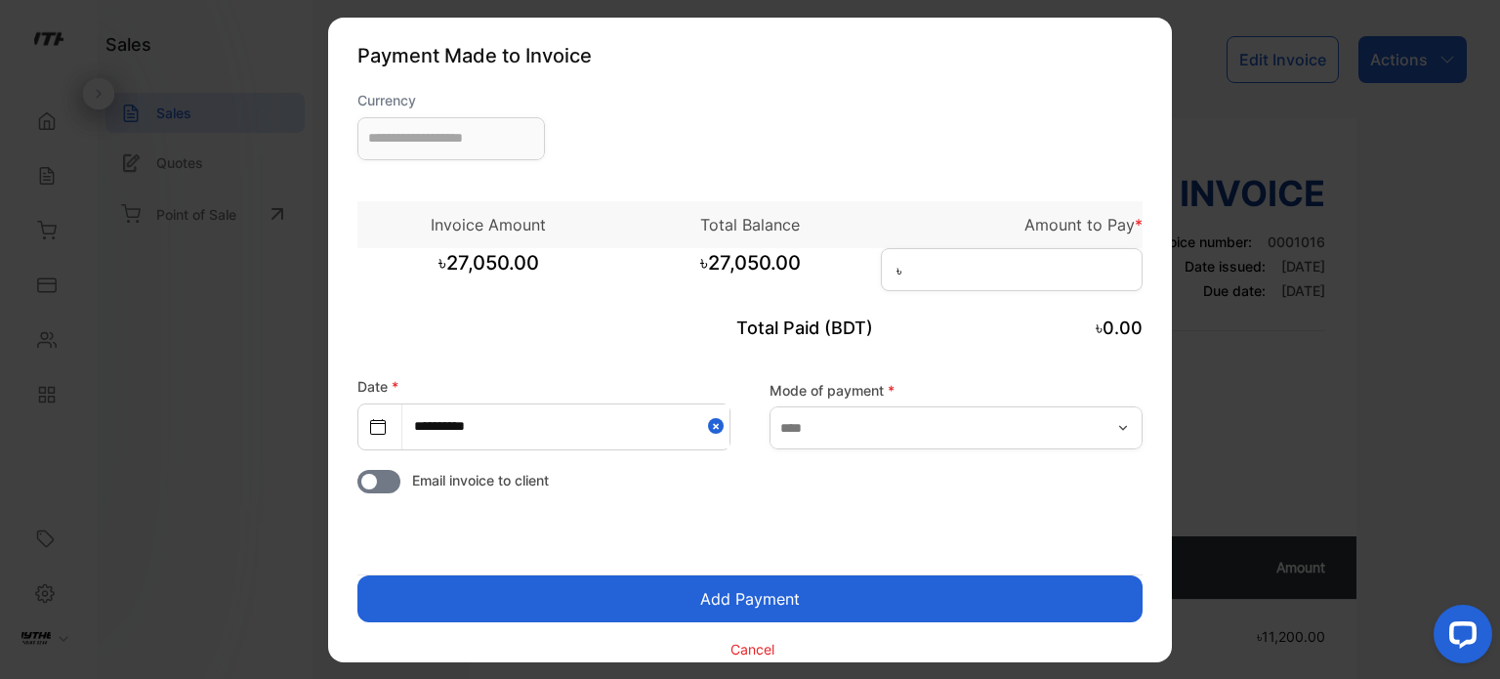
type input "**********"
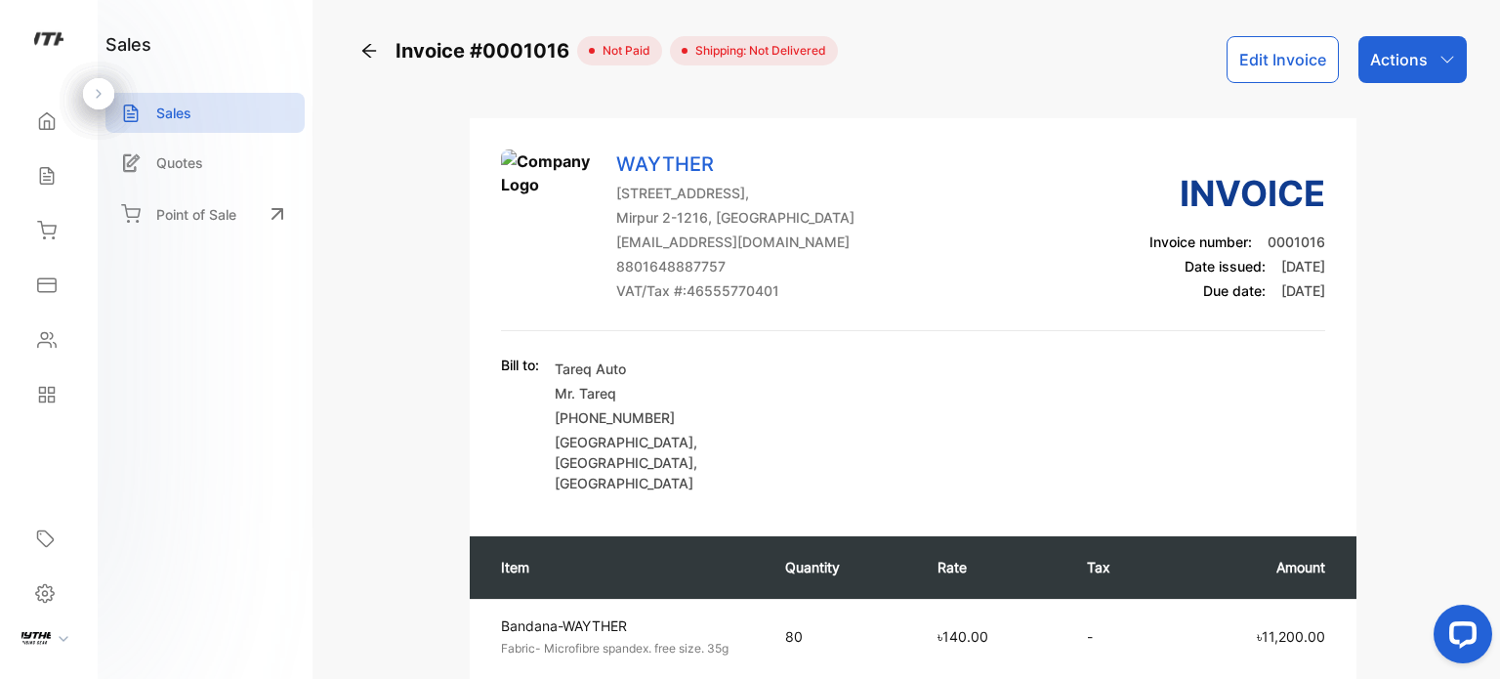
click at [1309, 52] on button "Edit Invoice" at bounding box center [1283, 59] width 112 height 47
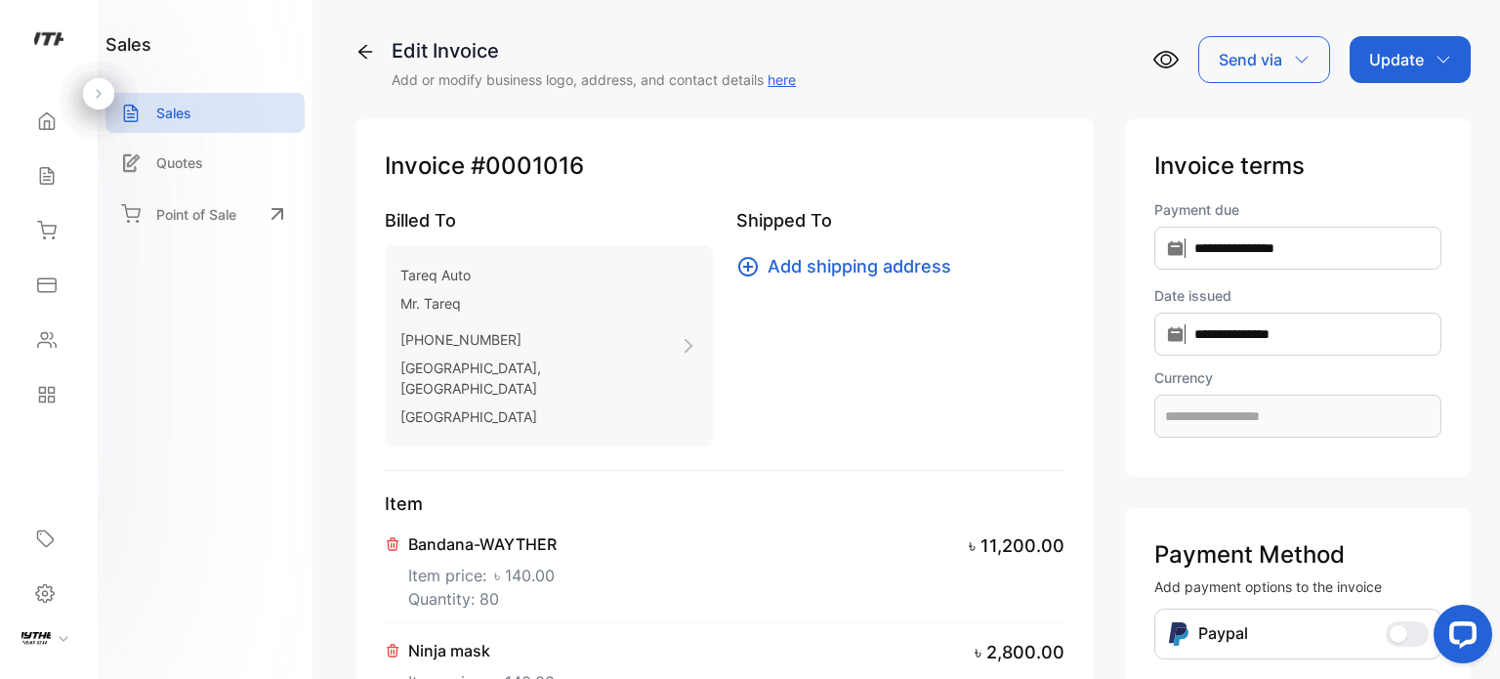
type input "**********"
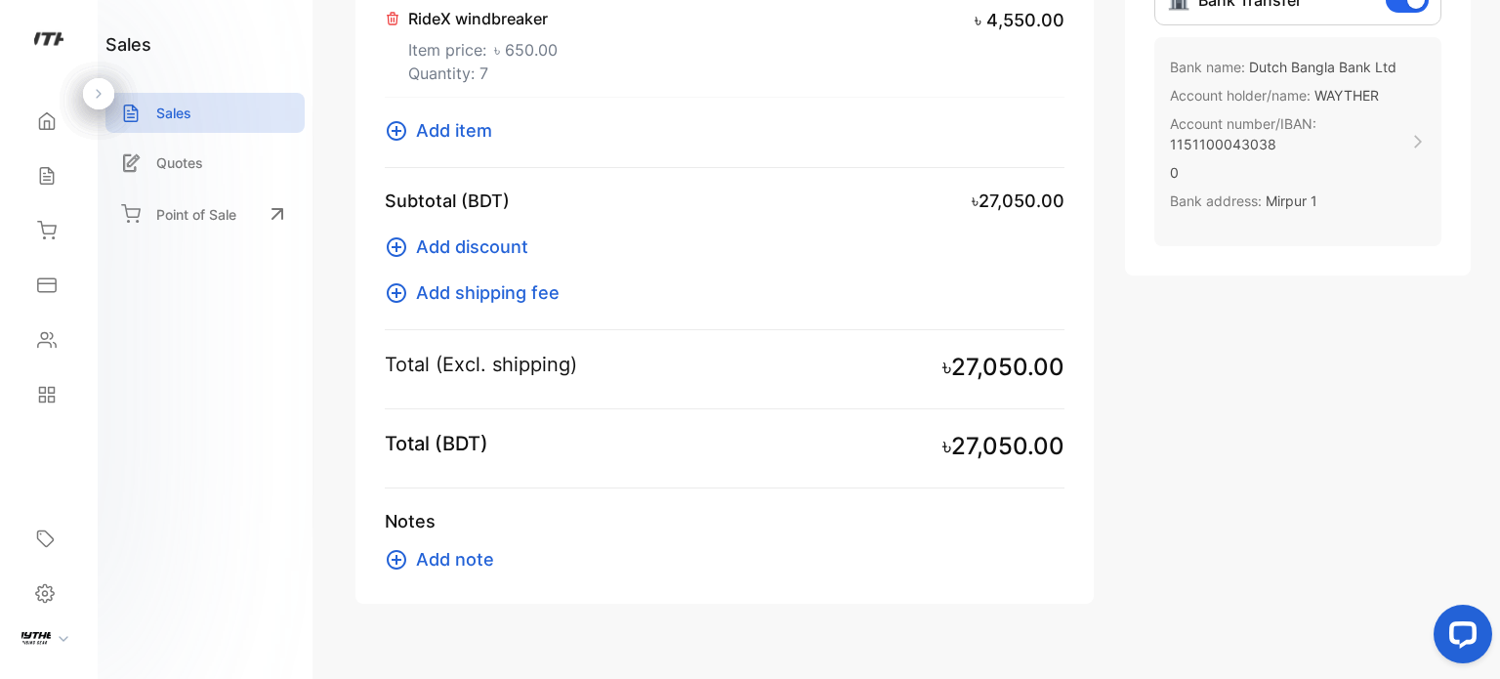
scroll to position [849, 0]
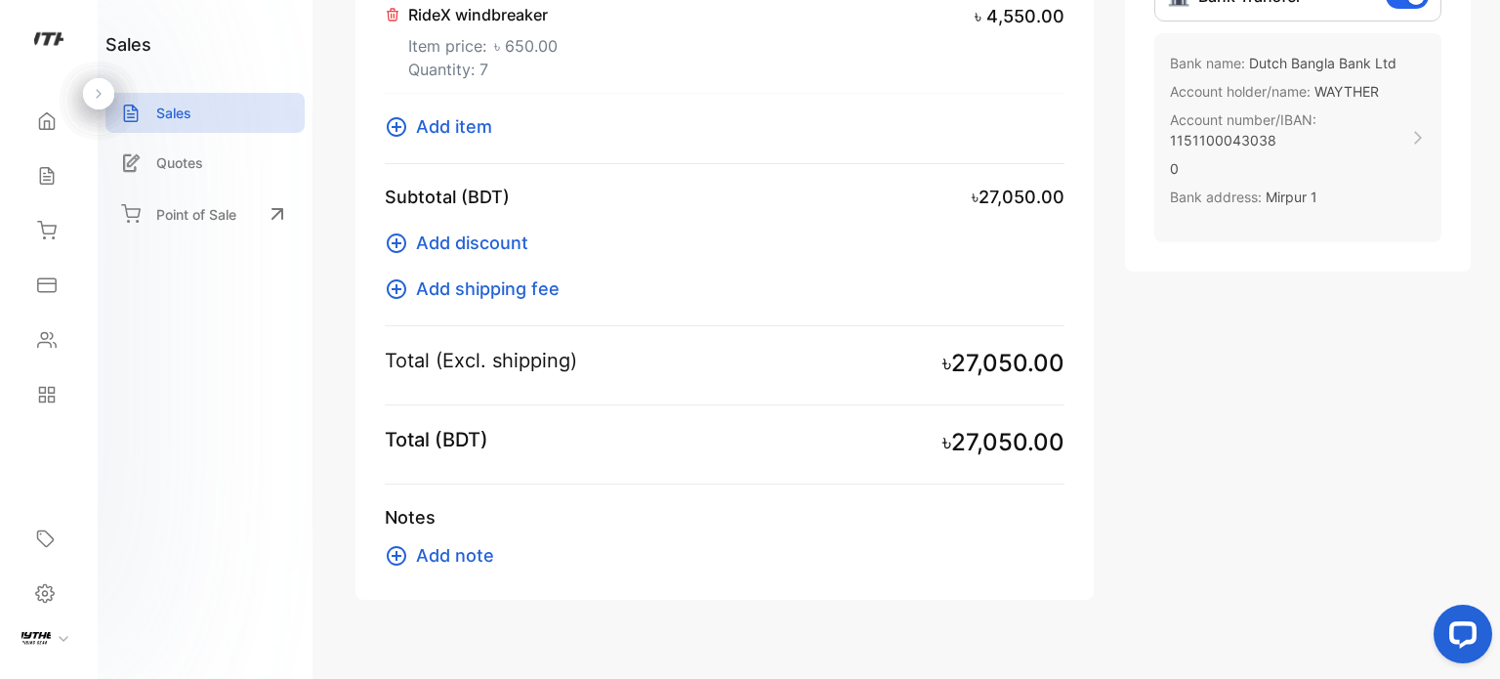
drag, startPoint x: 1492, startPoint y: 407, endPoint x: 1496, endPoint y: 336, distance: 71.4
click at [1496, 336] on div "**********" at bounding box center [913, 339] width 1174 height 679
click at [1492, 353] on div "**********" at bounding box center [913, 339] width 1174 height 679
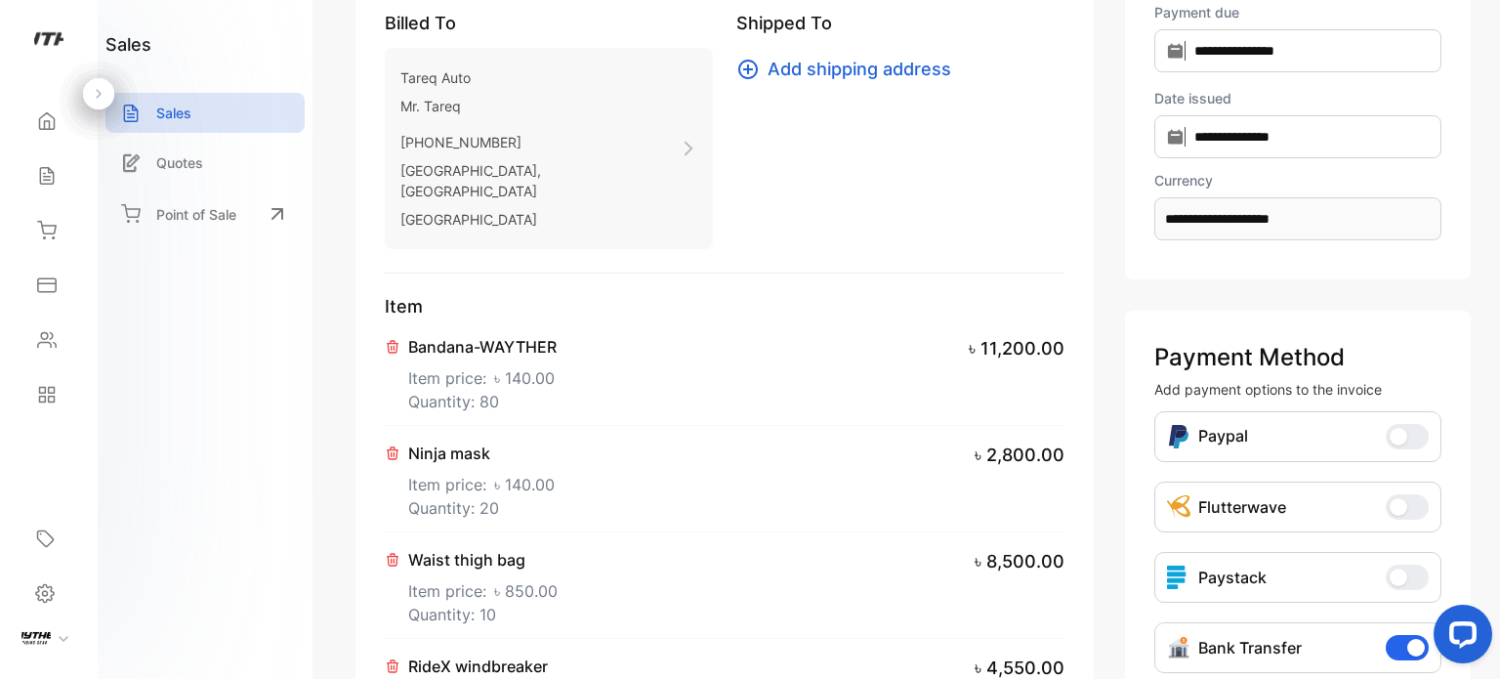
scroll to position [190, 0]
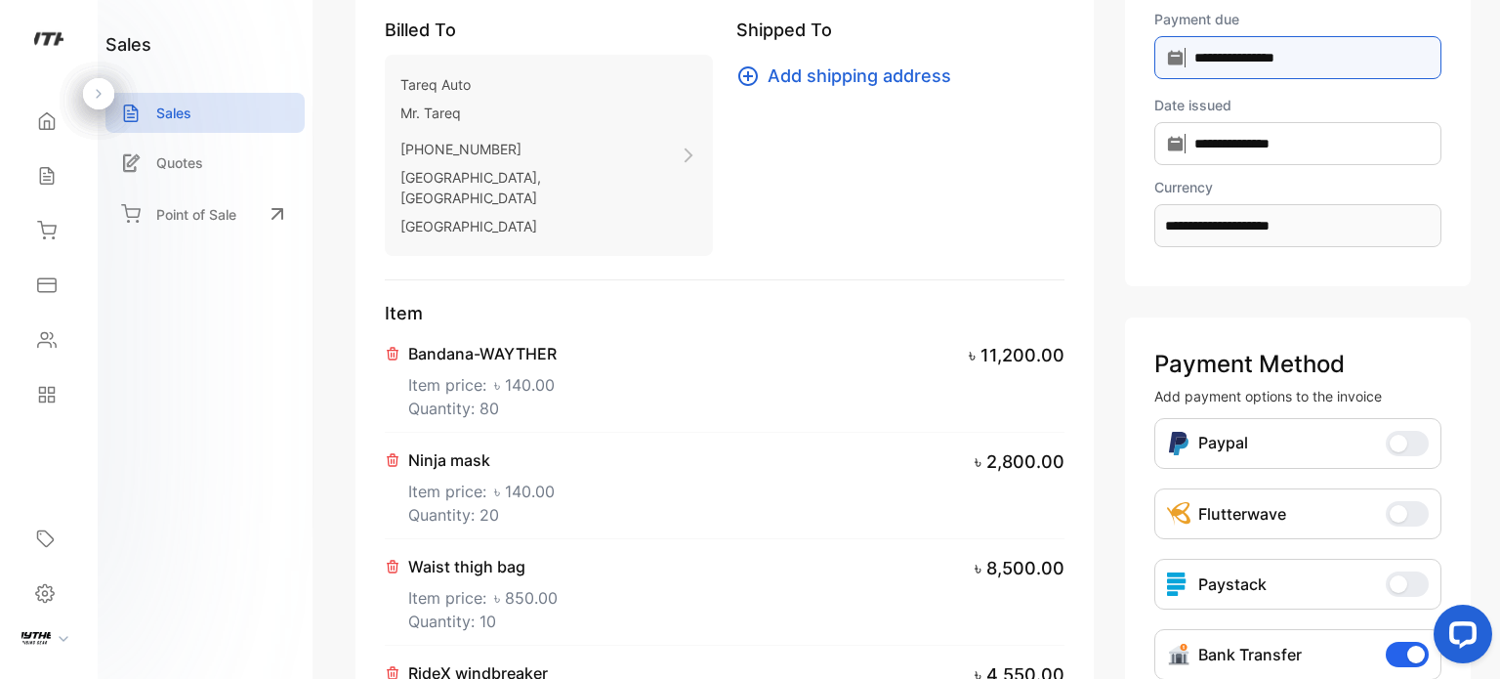
click at [1305, 62] on input "**********" at bounding box center [1297, 57] width 287 height 43
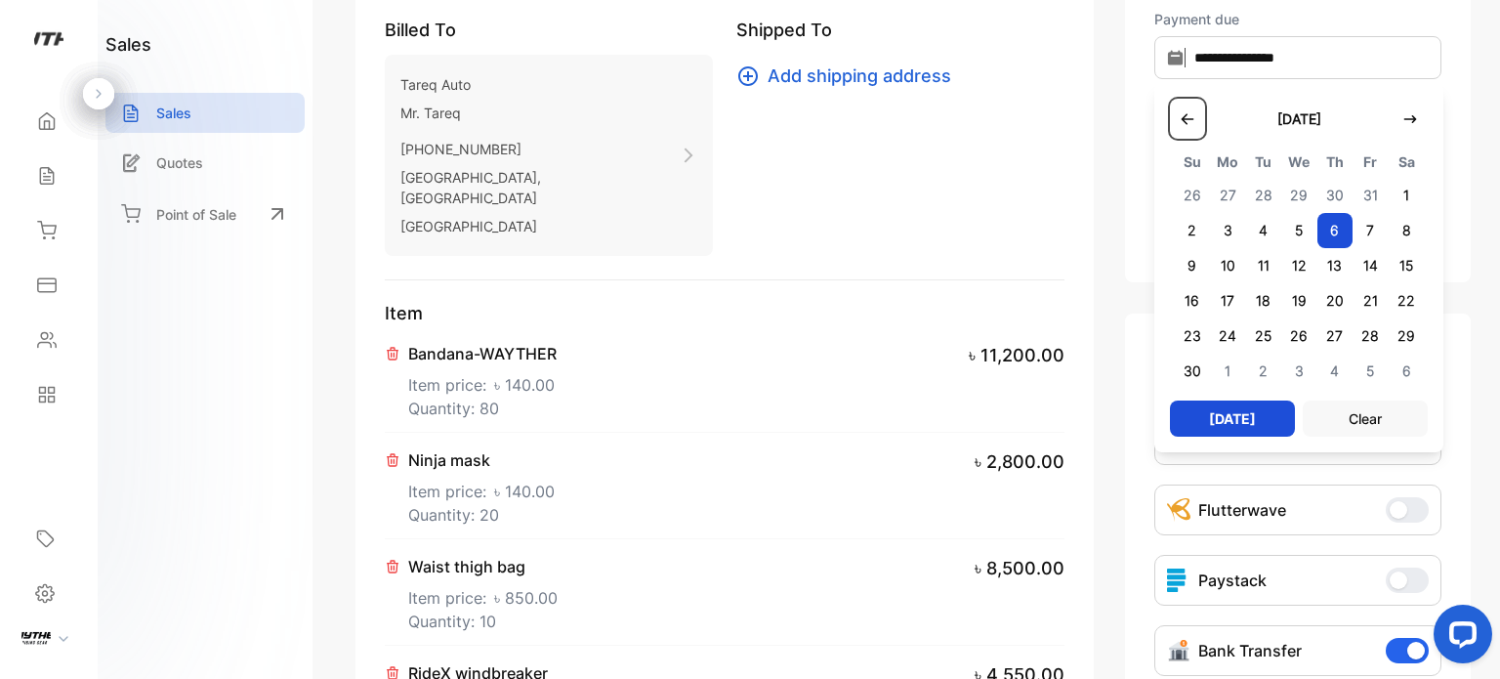
click at [1154, 104] on div "[DATE] Su Mo Tu We Th Fr Sa 26 27 28 29 30 31 1 2 3 4 5 6 7 8 9 10 11 12 13 14 …" at bounding box center [1298, 267] width 289 height 369
click at [1170, 118] on button "button" at bounding box center [1187, 119] width 35 height 40
type input "**********"
click at [1210, 227] on span "6" at bounding box center [1228, 230] width 36 height 35
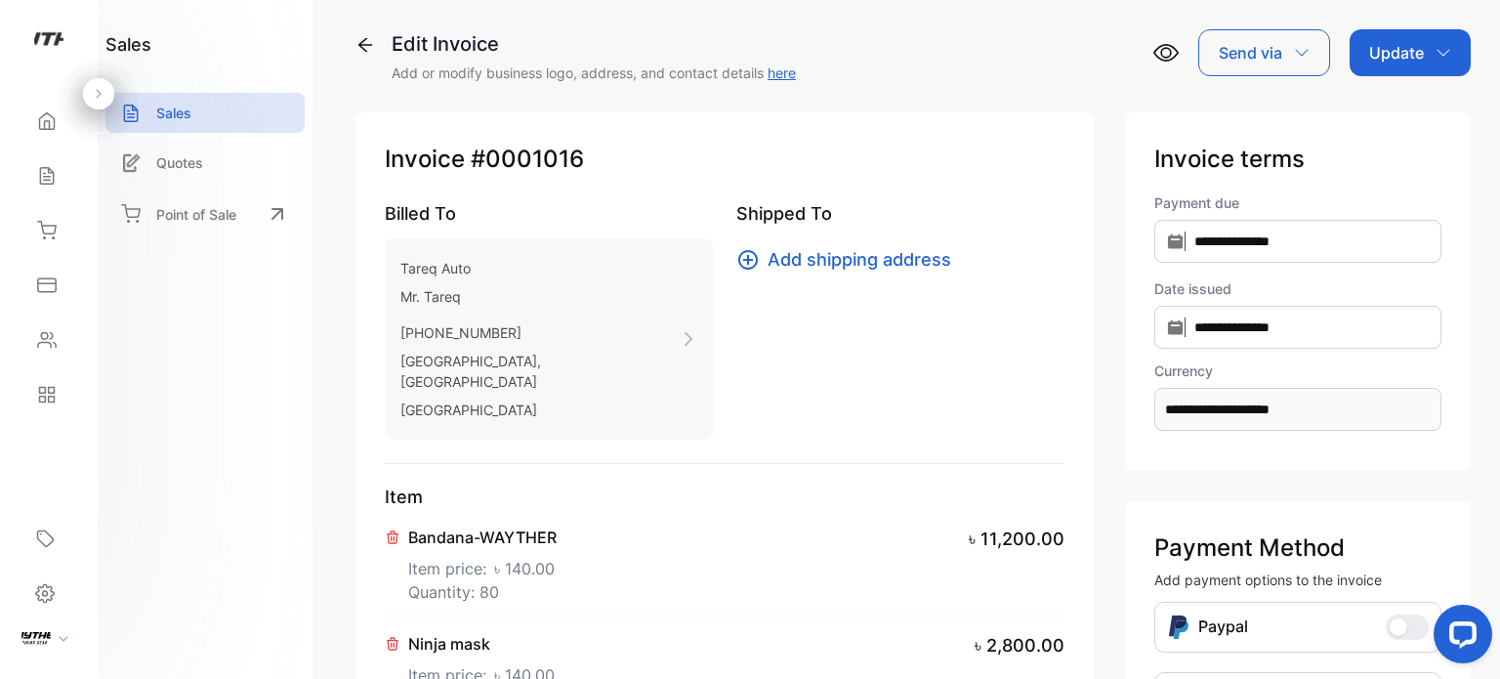
scroll to position [1, 0]
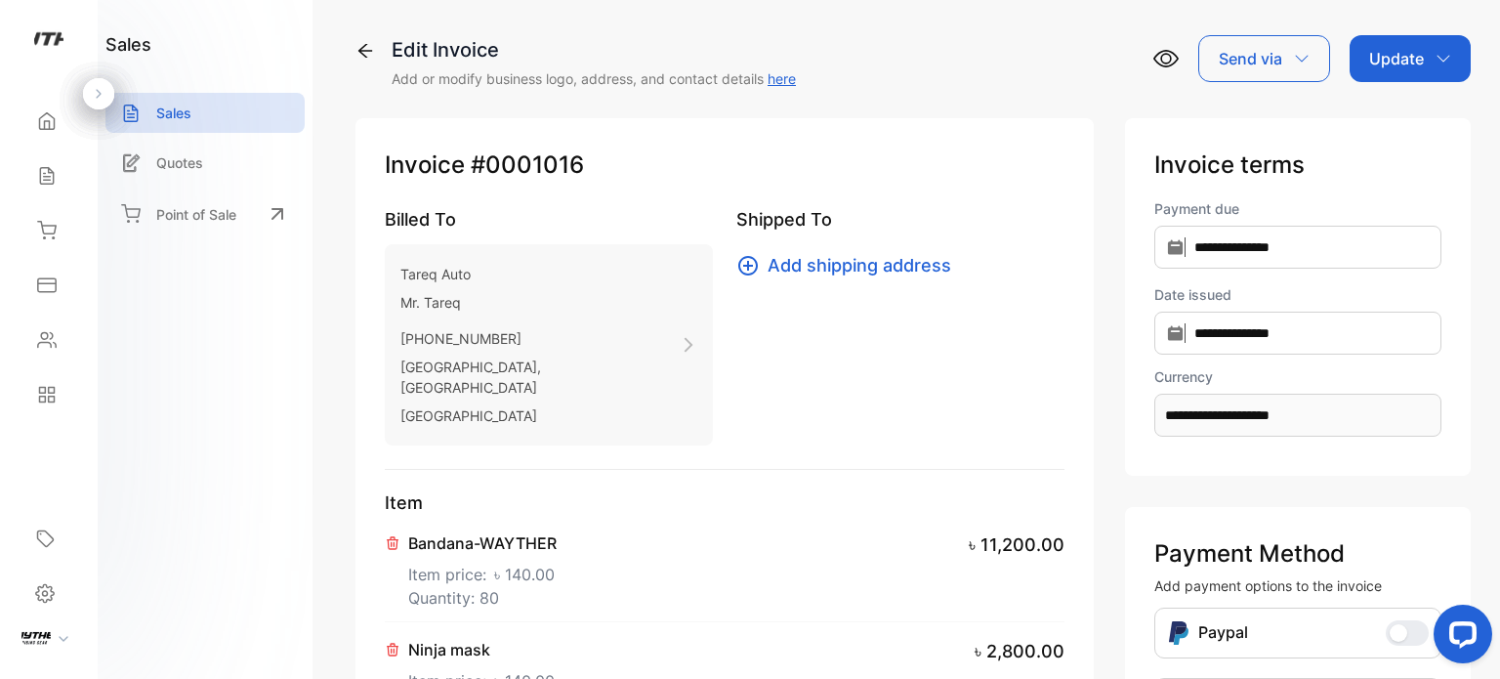
click at [1395, 69] on p "Update" at bounding box center [1396, 58] width 55 height 23
click at [1403, 119] on div "Invoice" at bounding box center [1413, 123] width 112 height 39
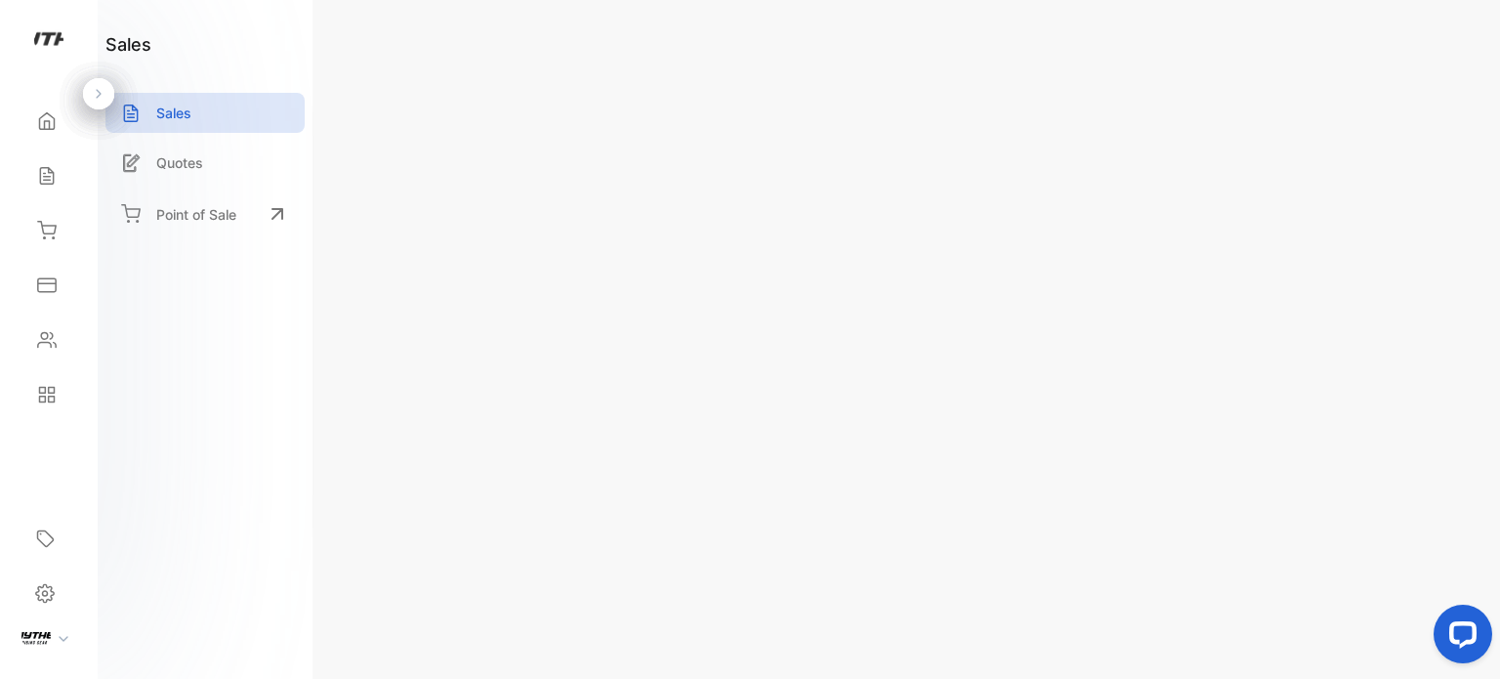
click at [1387, 66] on p "Actions" at bounding box center [1399, 58] width 58 height 23
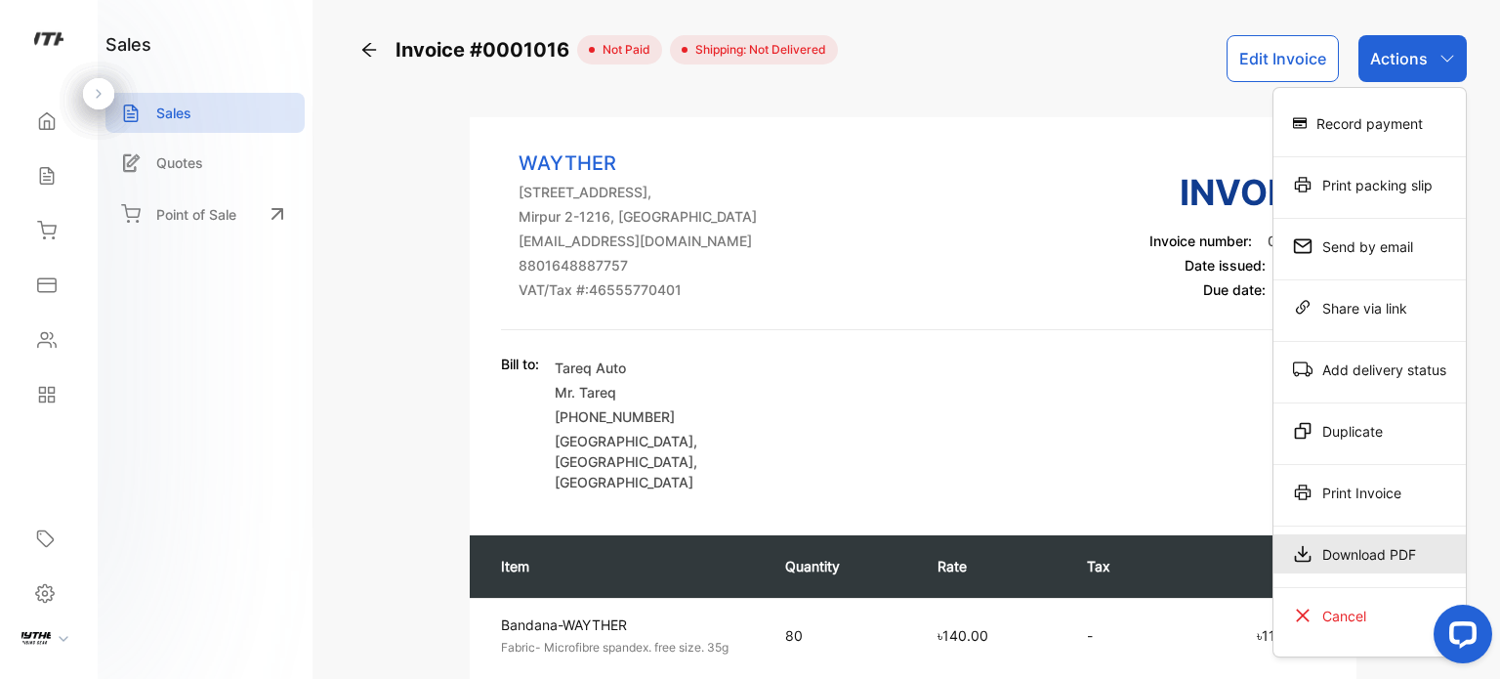
click at [1387, 544] on div "Download PDF" at bounding box center [1369, 553] width 192 height 39
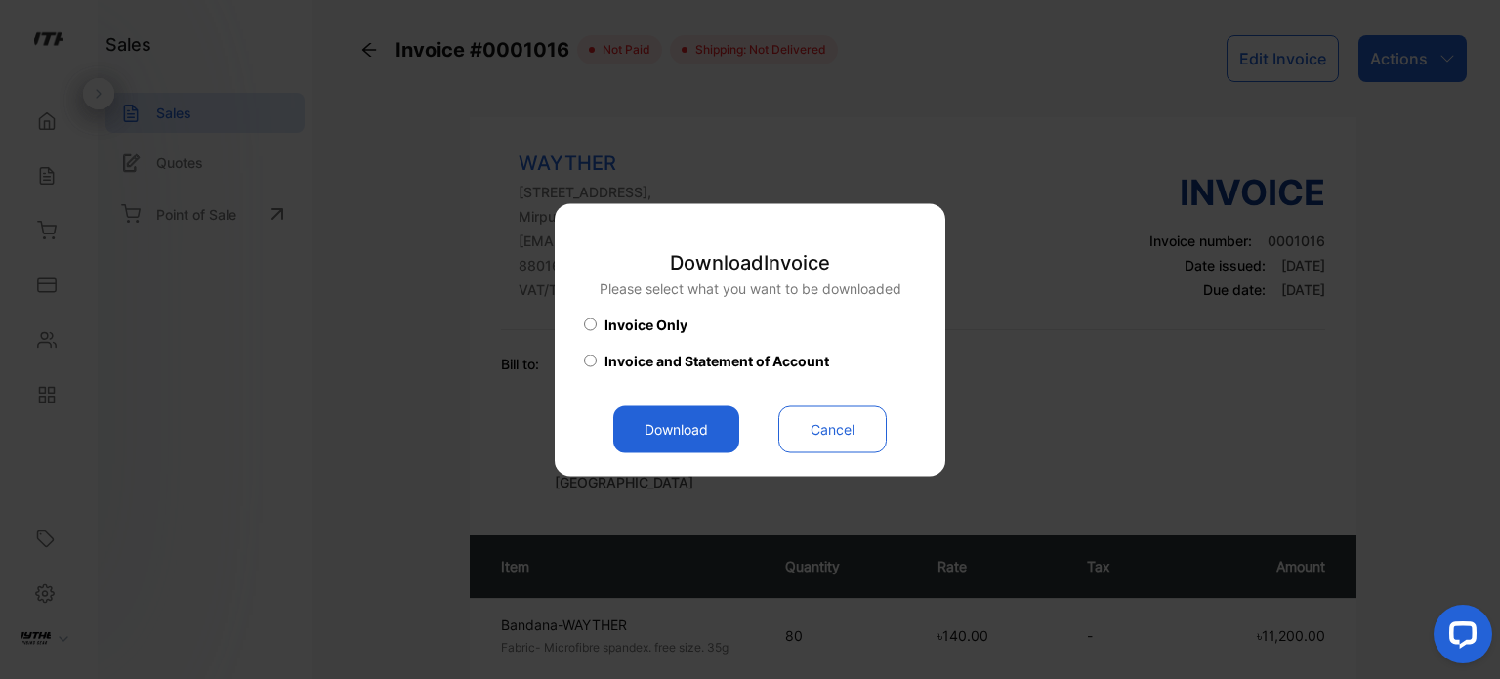
click at [695, 441] on button "Download" at bounding box center [676, 428] width 126 height 47
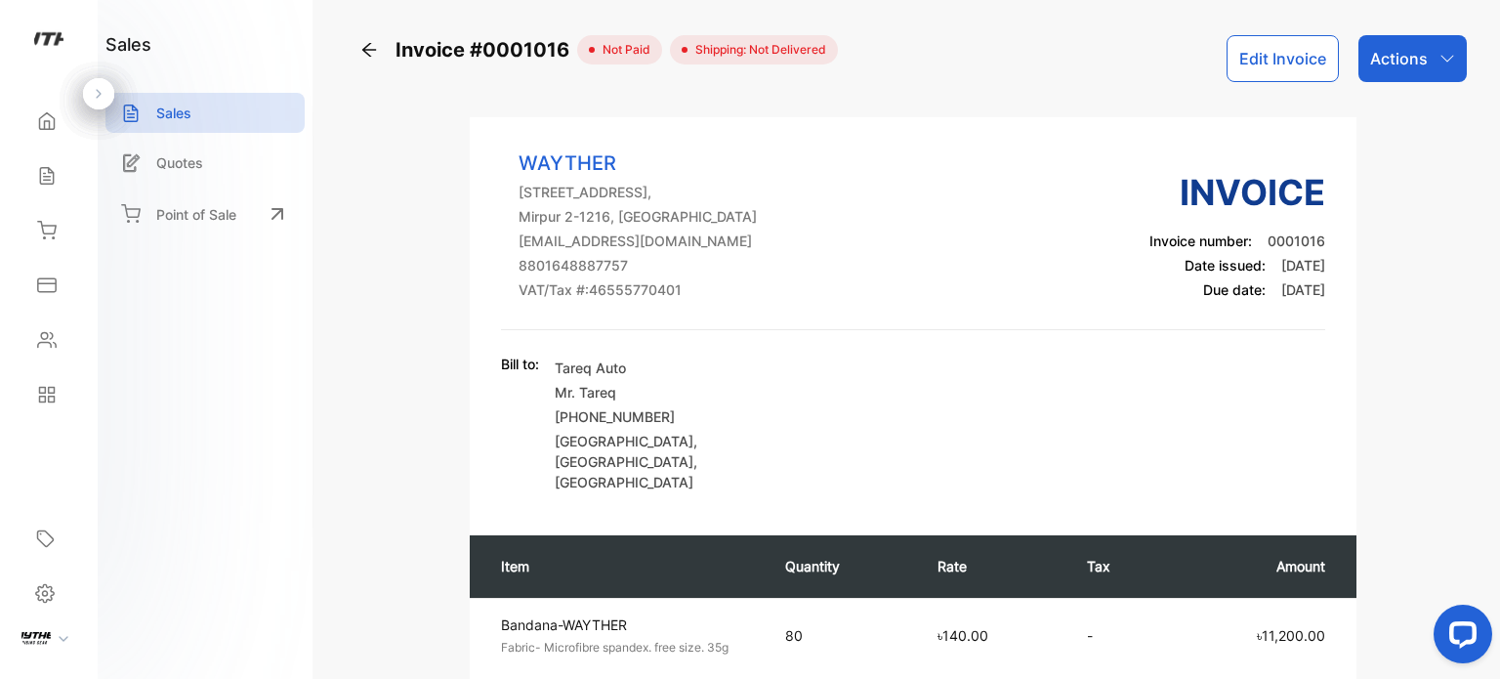
click at [1272, 56] on button "Edit Invoice" at bounding box center [1283, 58] width 112 height 47
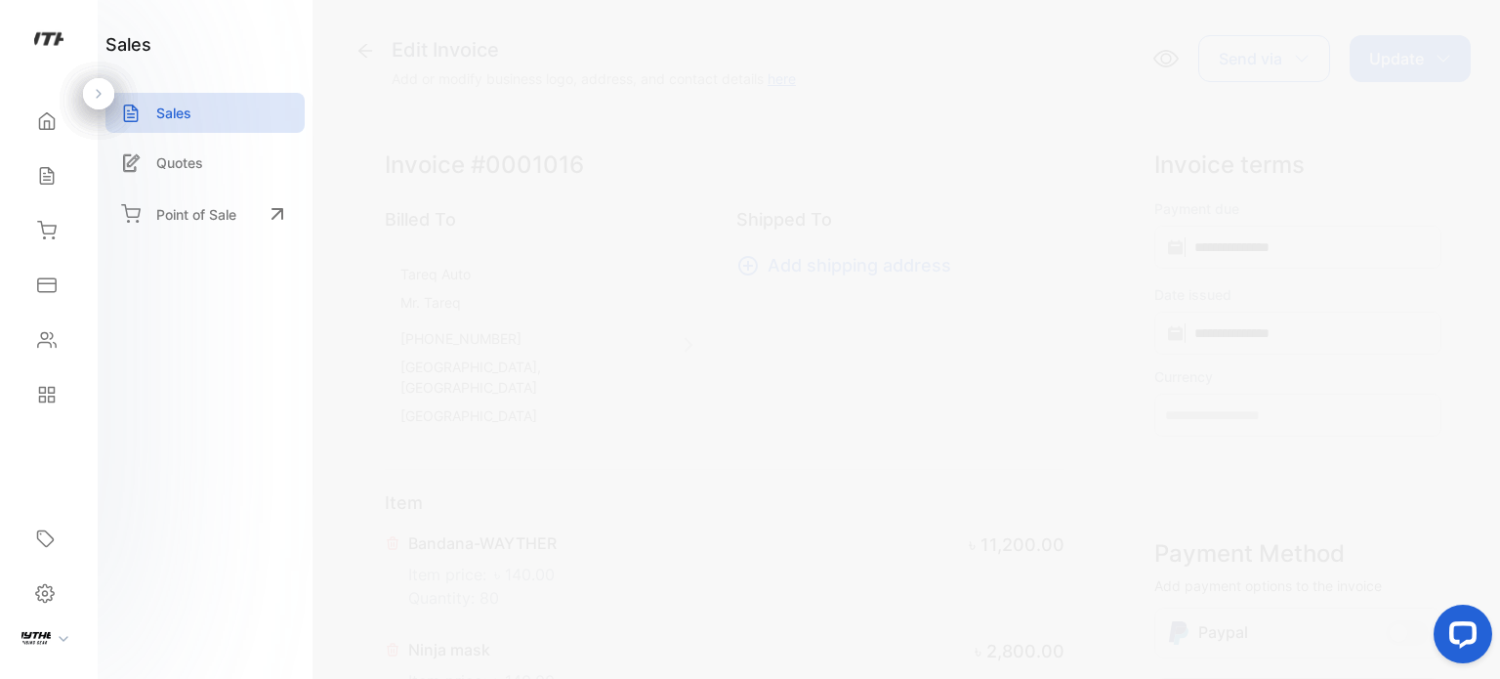
type input "**********"
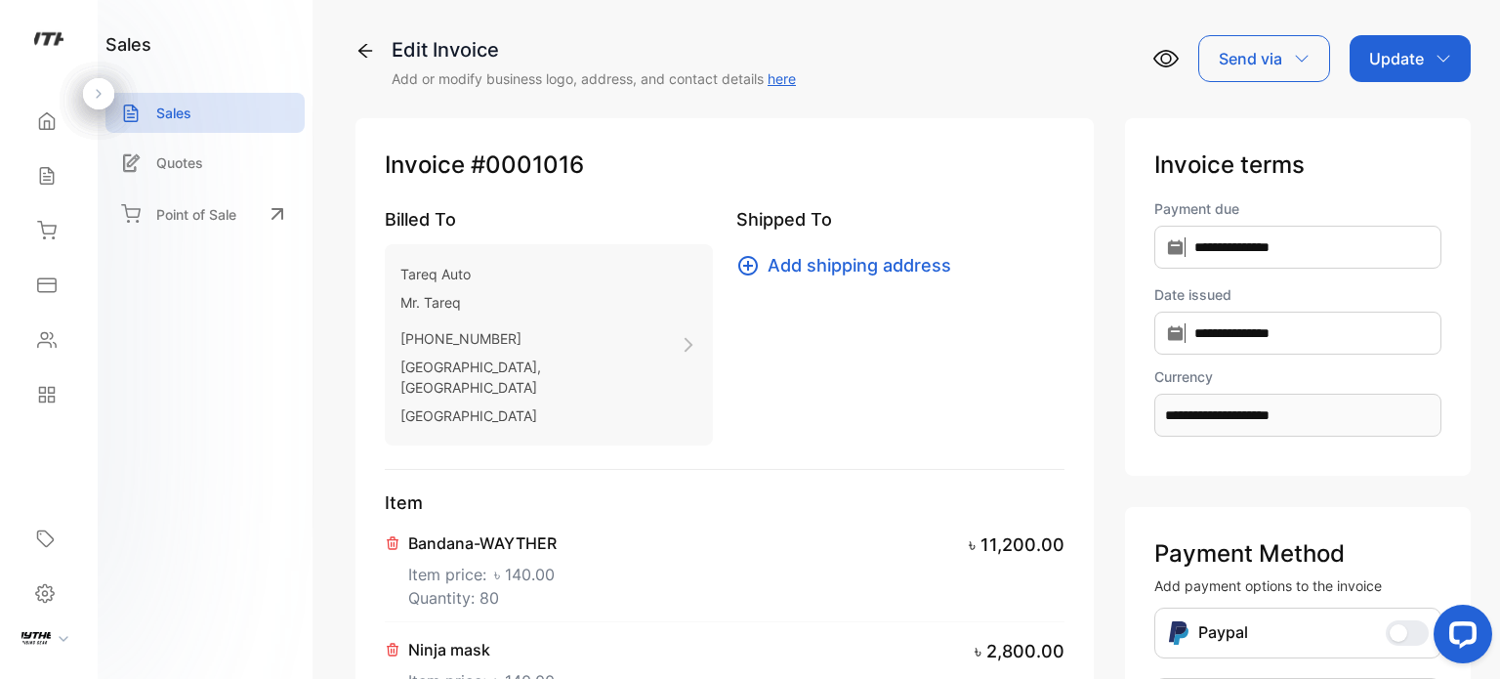
scroll to position [133, 0]
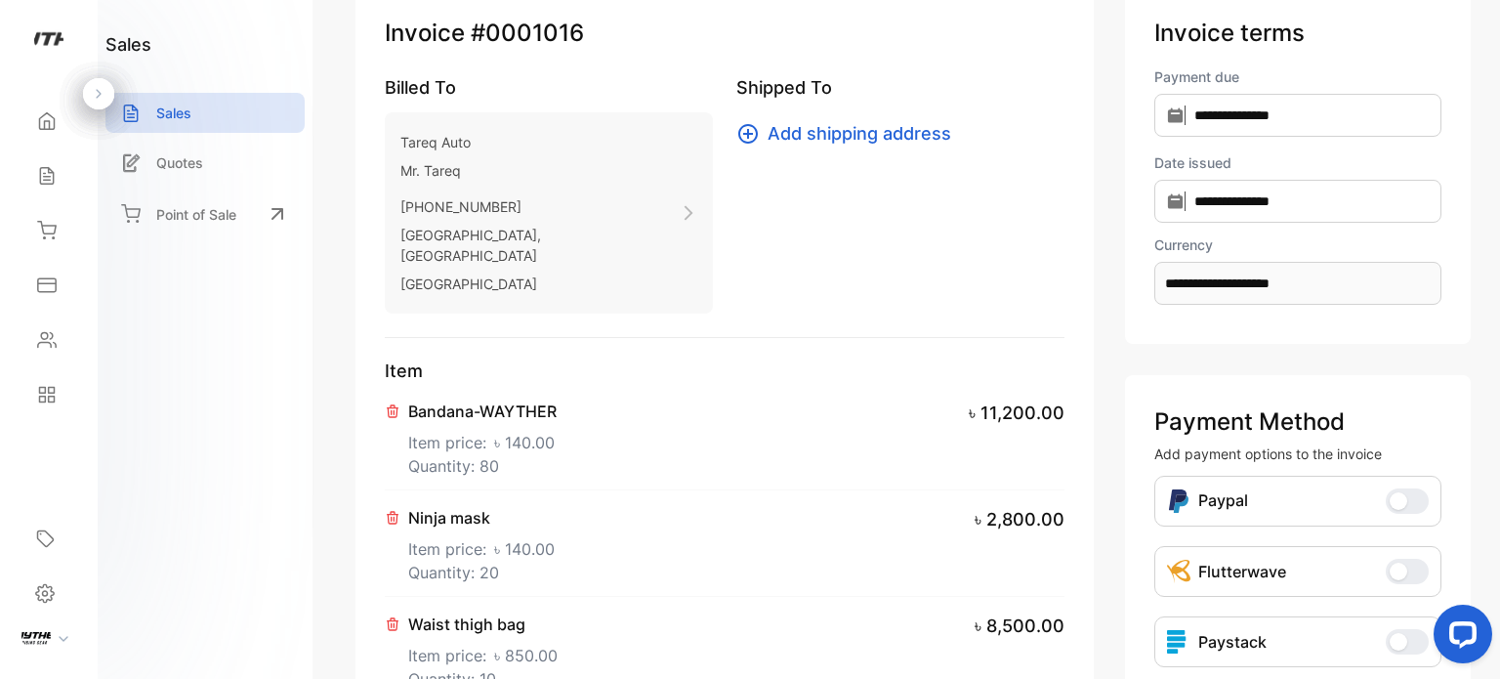
drag, startPoint x: 1499, startPoint y: 302, endPoint x: 1492, endPoint y: 343, distance: 41.6
click at [1492, 343] on div "**********" at bounding box center [913, 339] width 1174 height 679
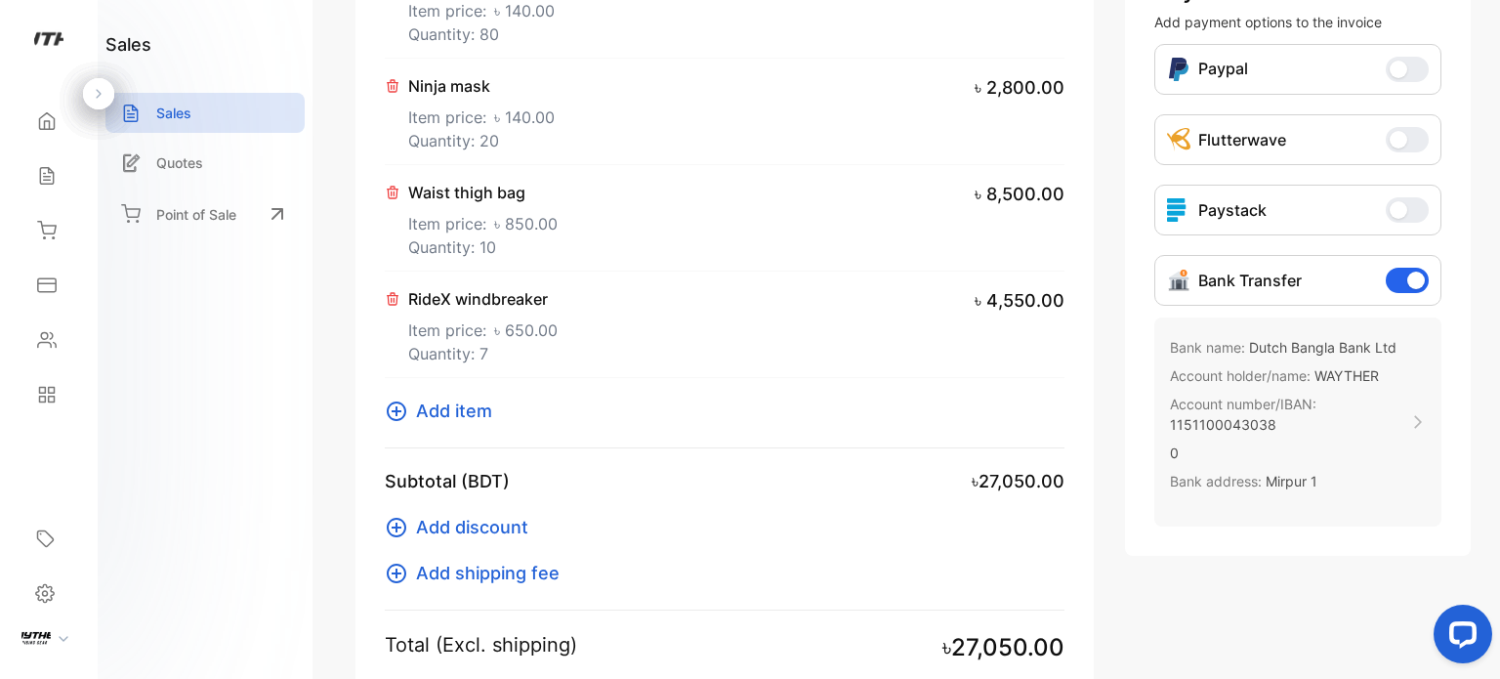
scroll to position [574, 0]
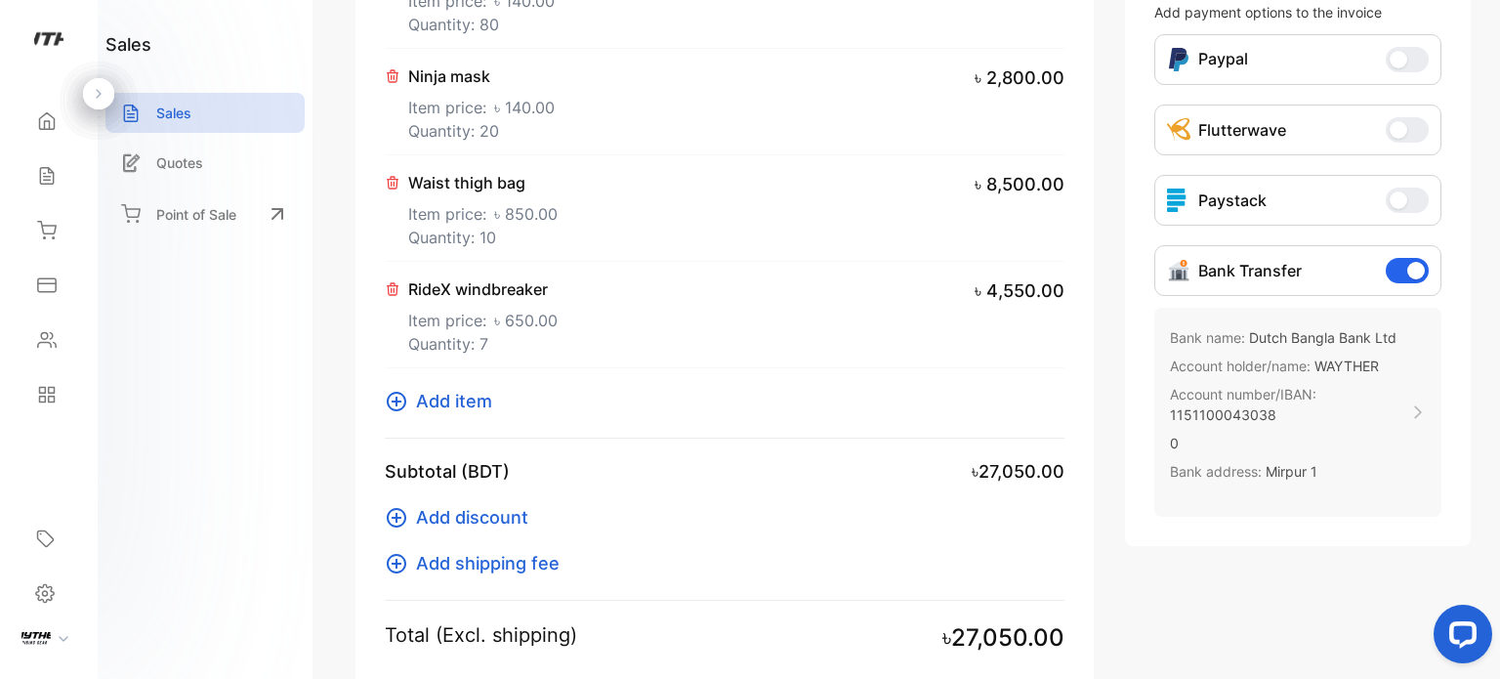
click at [394, 177] on icon at bounding box center [393, 183] width 11 height 12
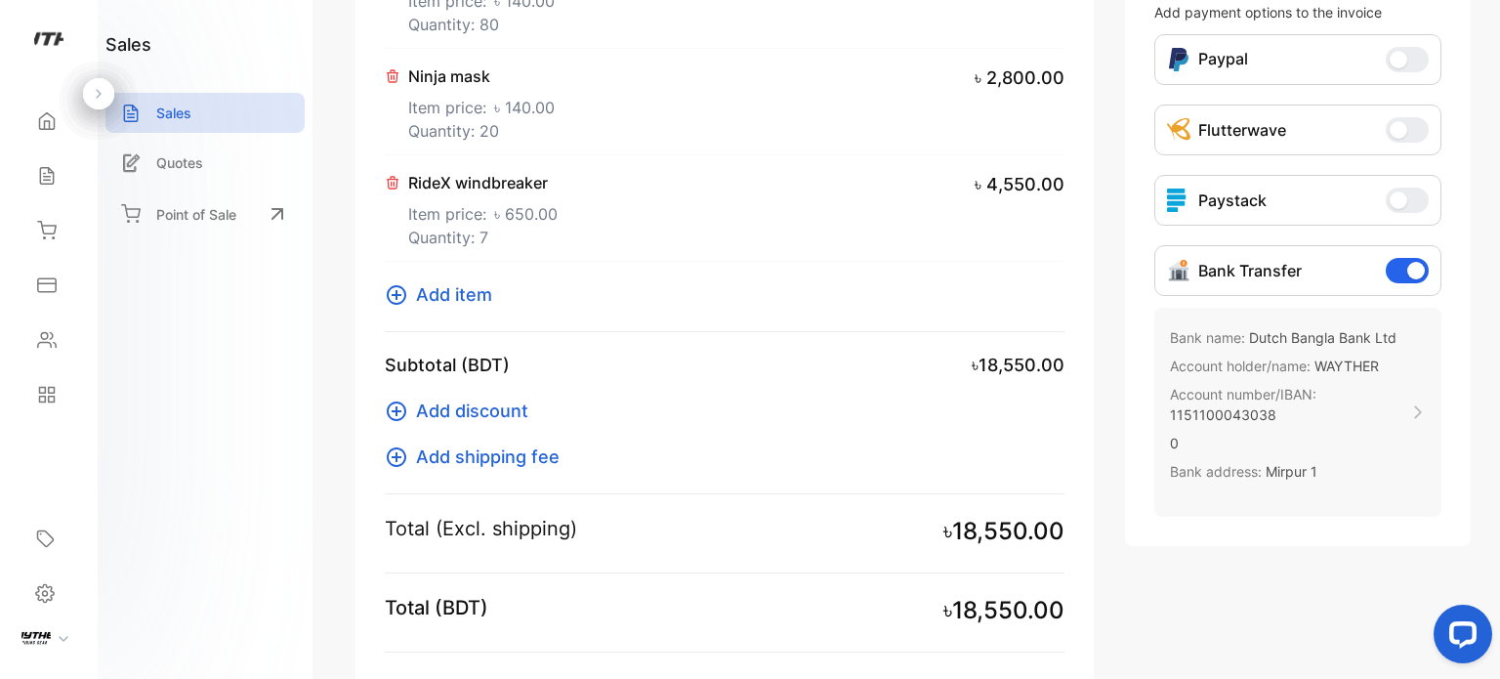
click at [455, 284] on span "Add item" at bounding box center [454, 294] width 76 height 26
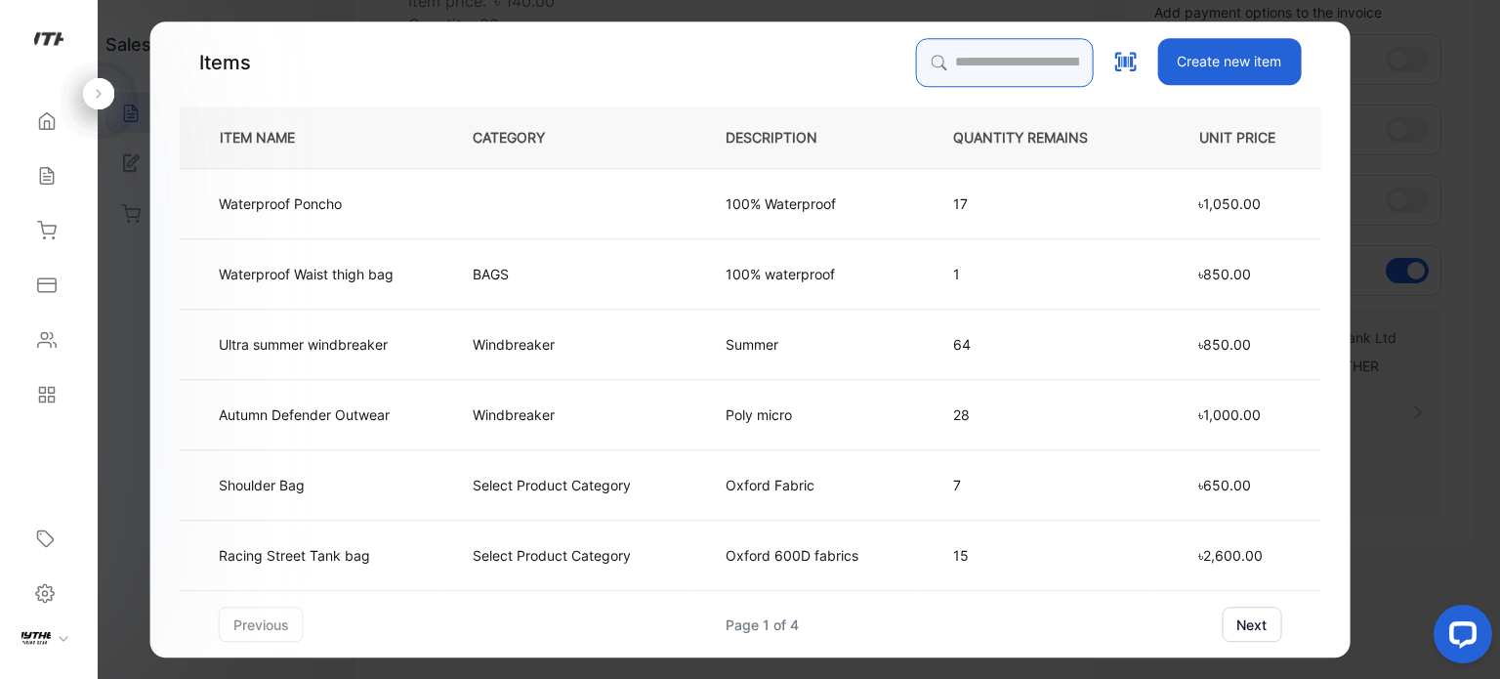
click at [990, 58] on input "search" at bounding box center [1004, 62] width 178 height 49
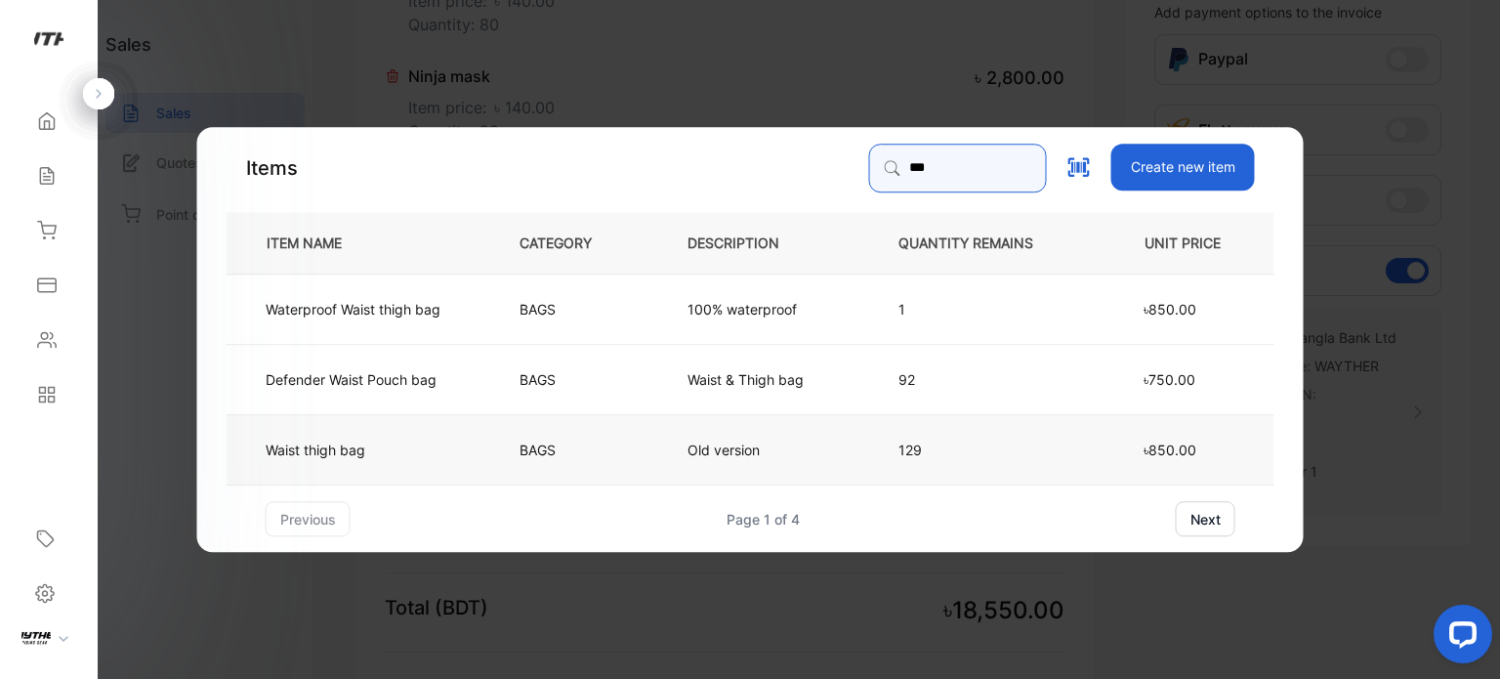
type input "***"
click at [395, 456] on td "Waist thigh bag" at bounding box center [357, 449] width 261 height 70
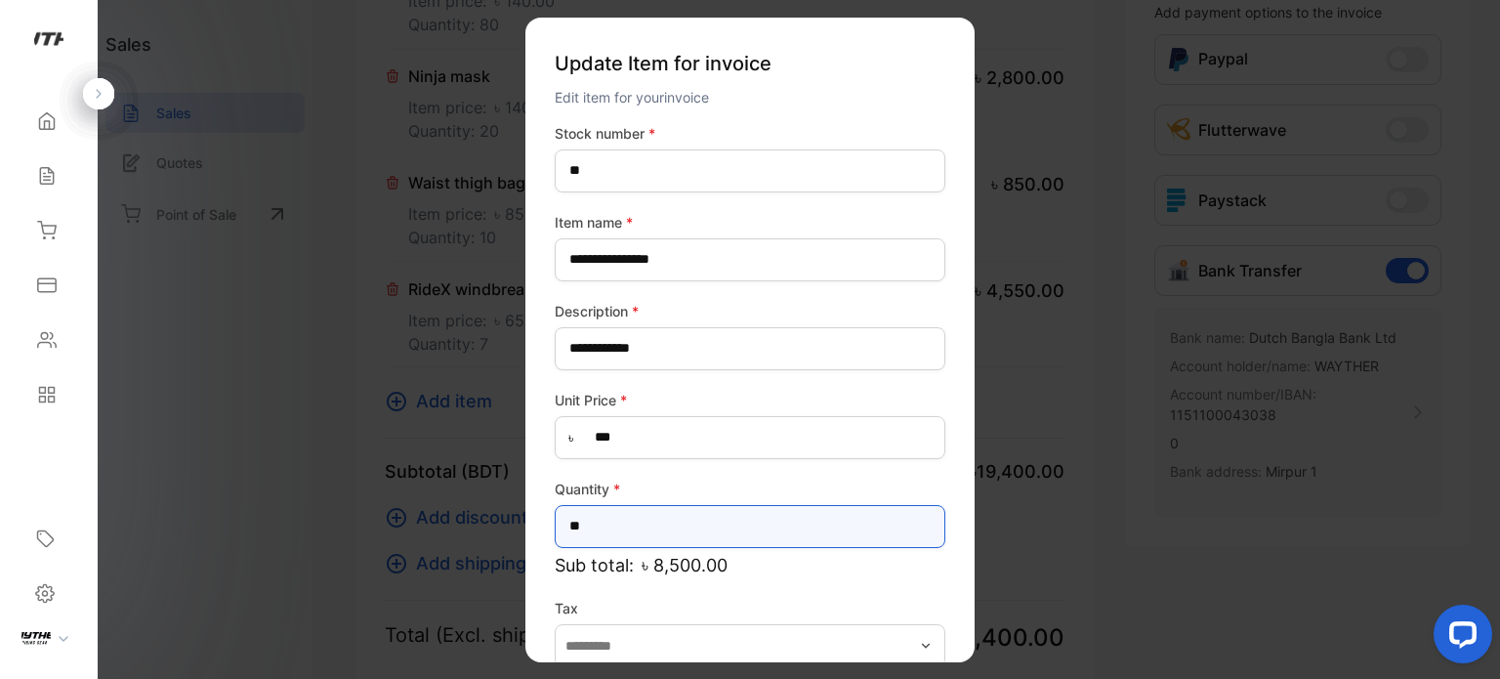
drag, startPoint x: 600, startPoint y: 530, endPoint x: 475, endPoint y: 515, distance: 126.0
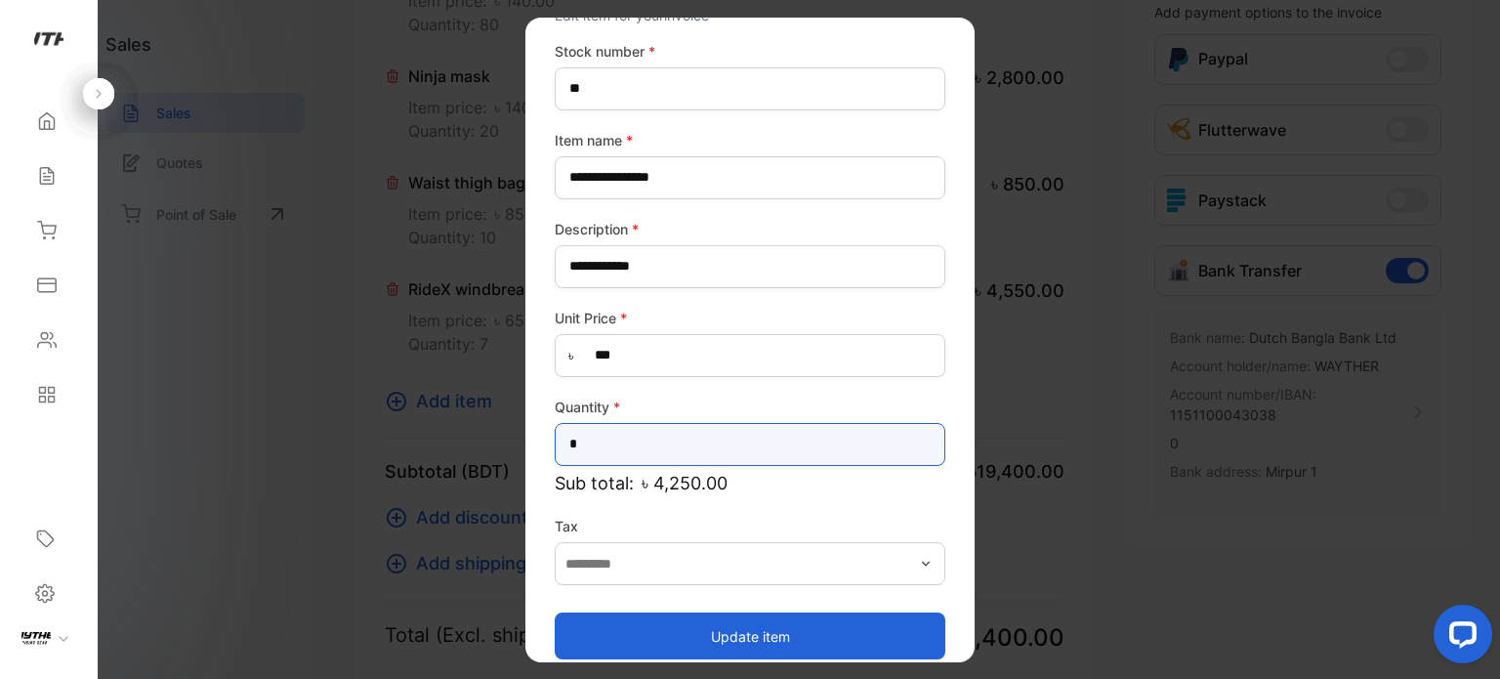
scroll to position [102, 0]
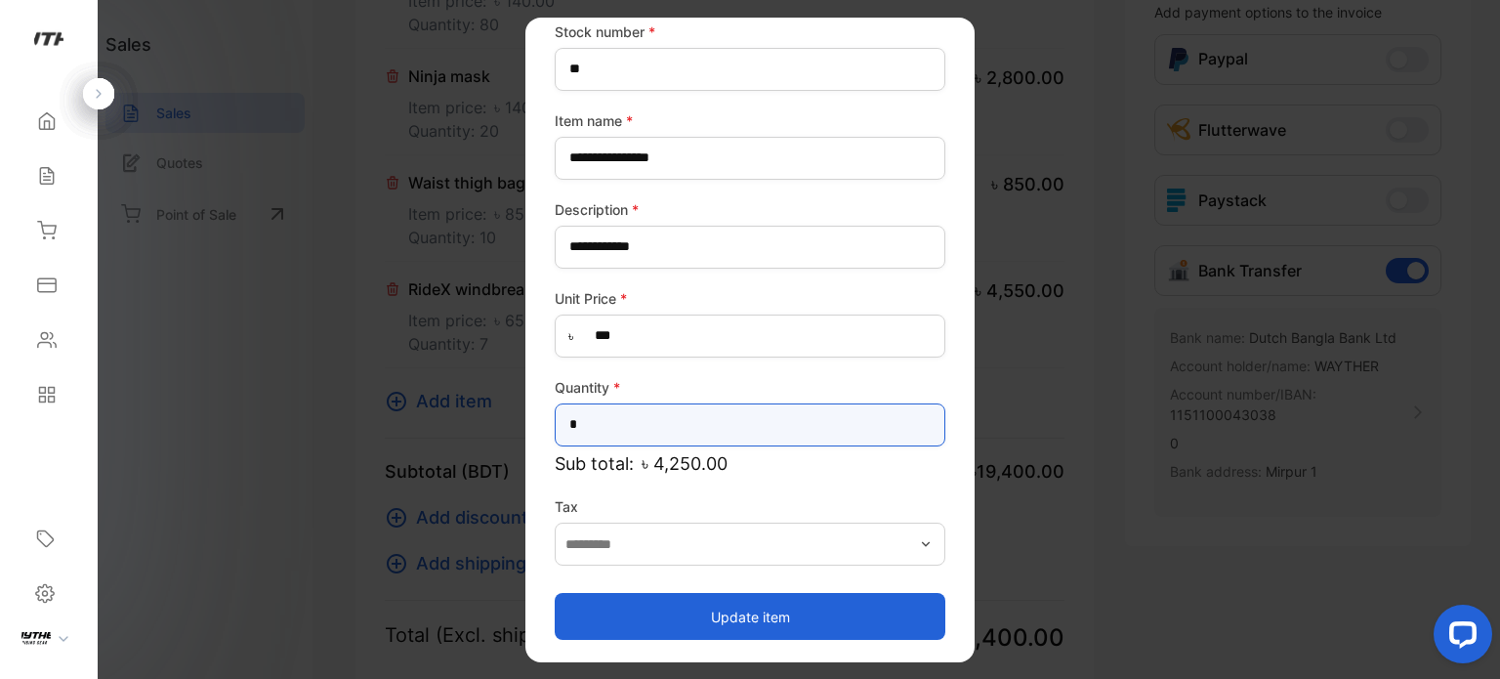
type input "*"
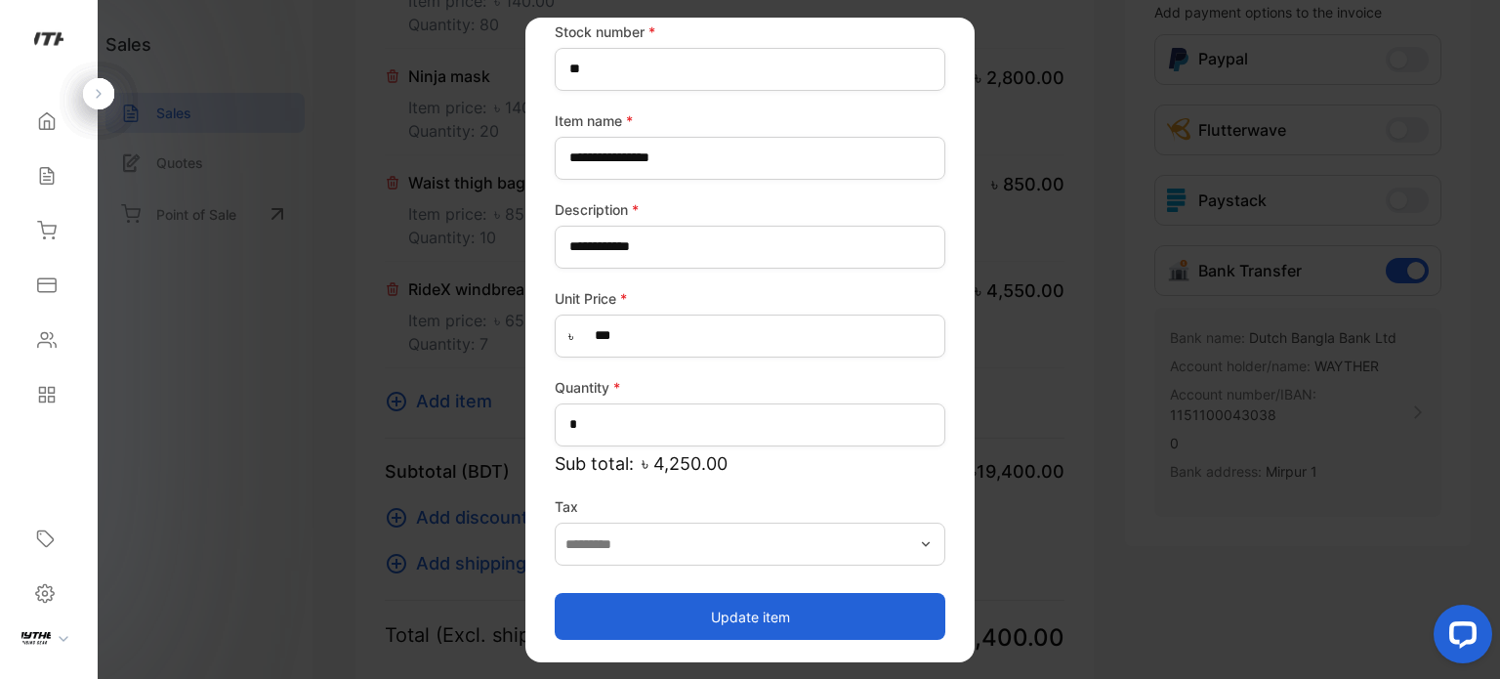
click at [819, 608] on button "Update item" at bounding box center [750, 616] width 391 height 47
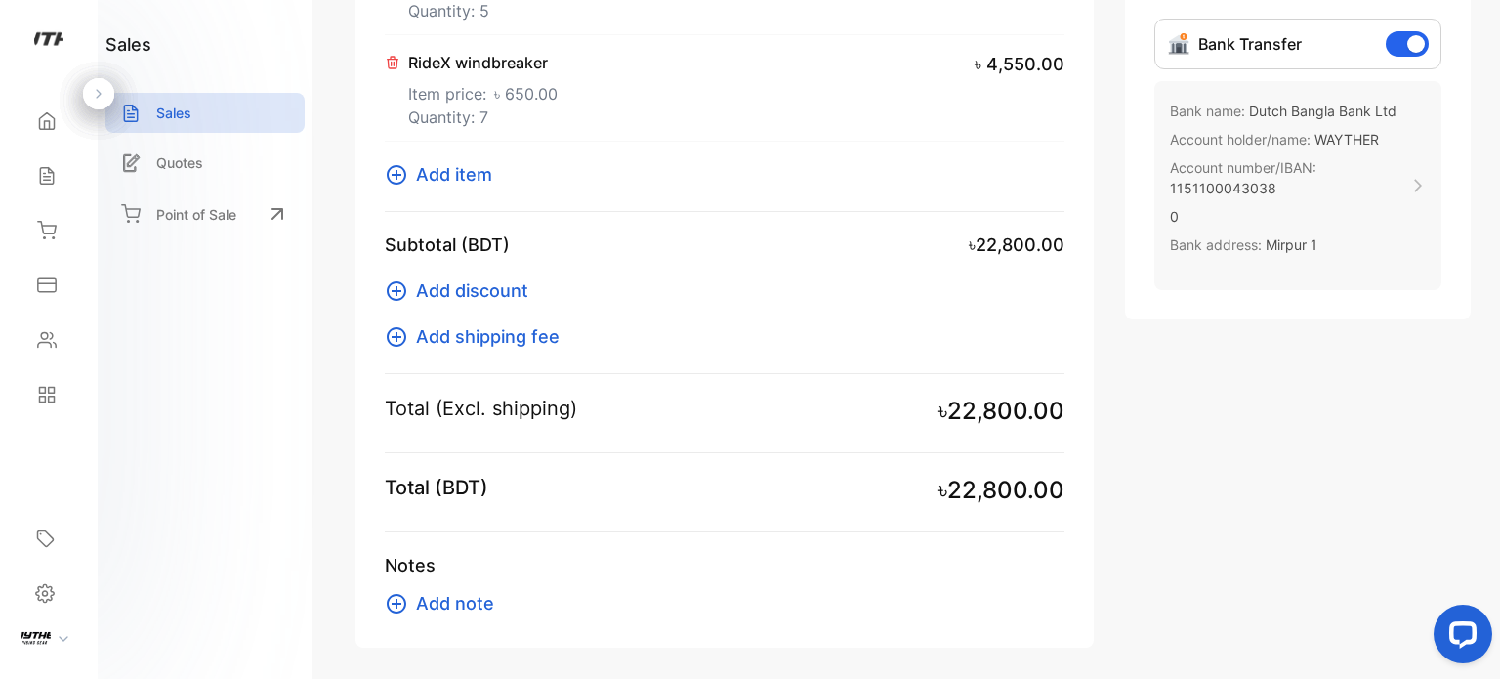
scroll to position [855, 0]
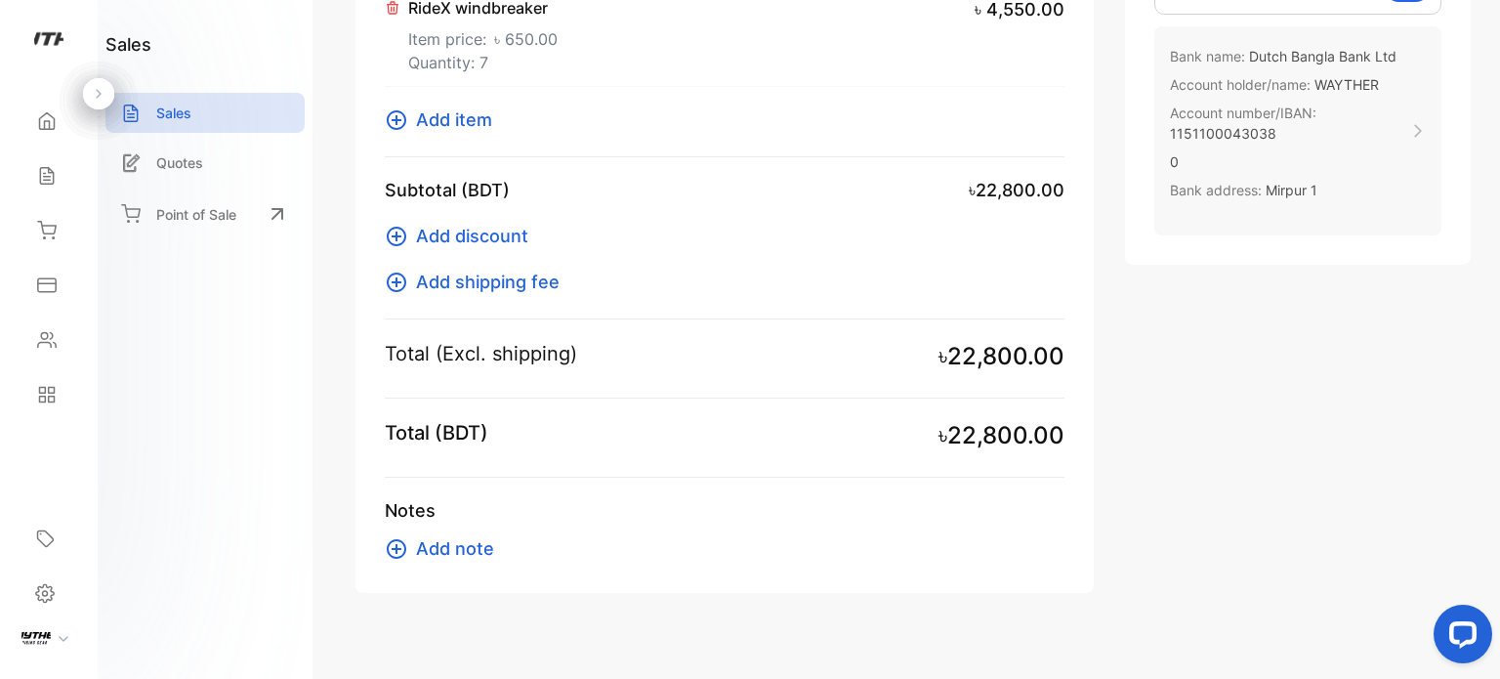
drag, startPoint x: 1496, startPoint y: 456, endPoint x: 4, endPoint y: 34, distance: 1550.6
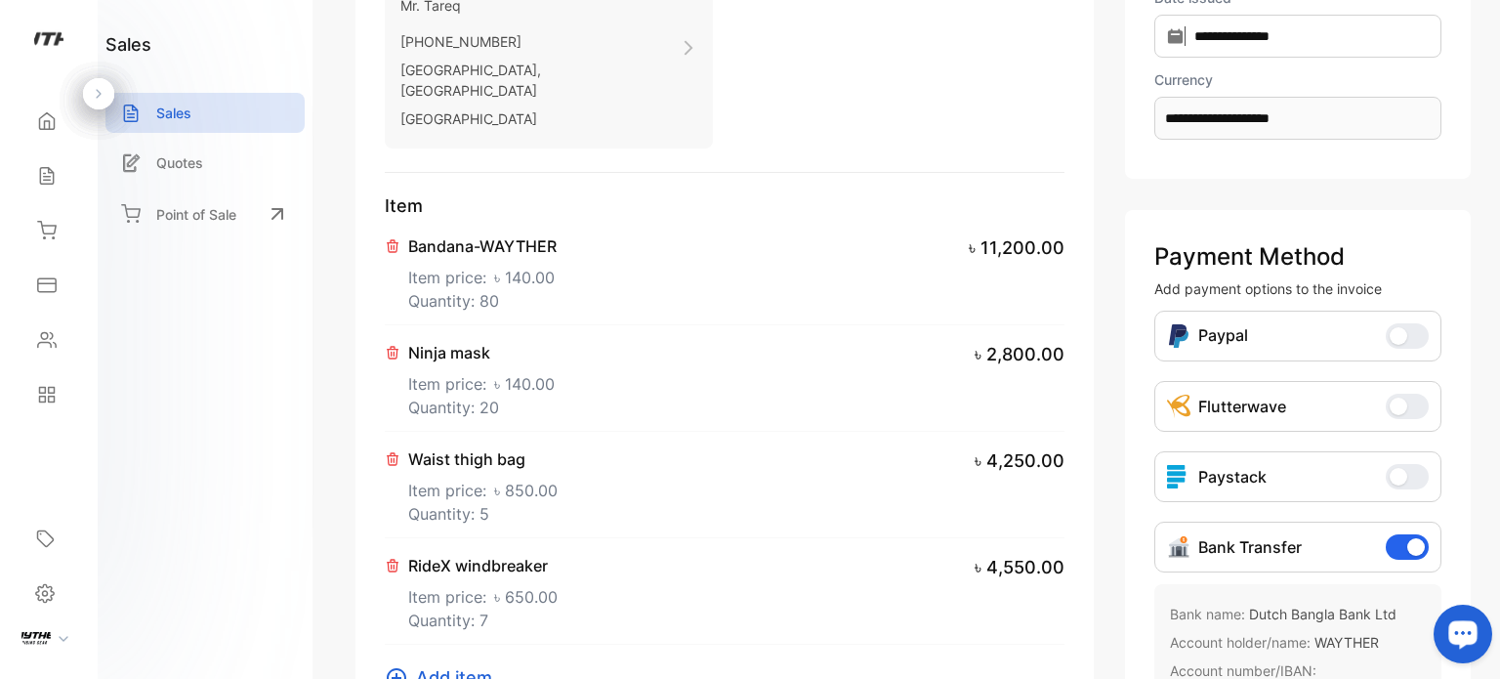
scroll to position [302, 0]
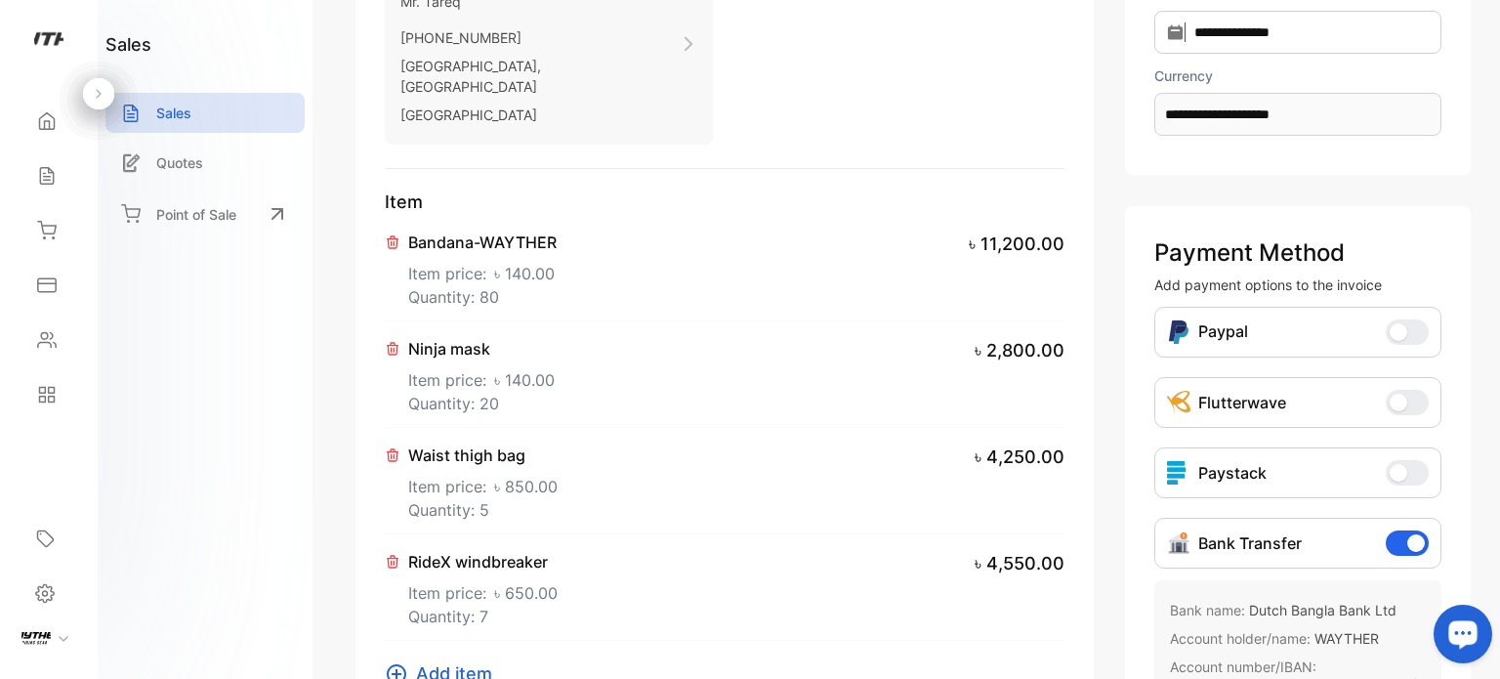
click at [1472, 535] on div "**********" at bounding box center [913, 339] width 1174 height 679
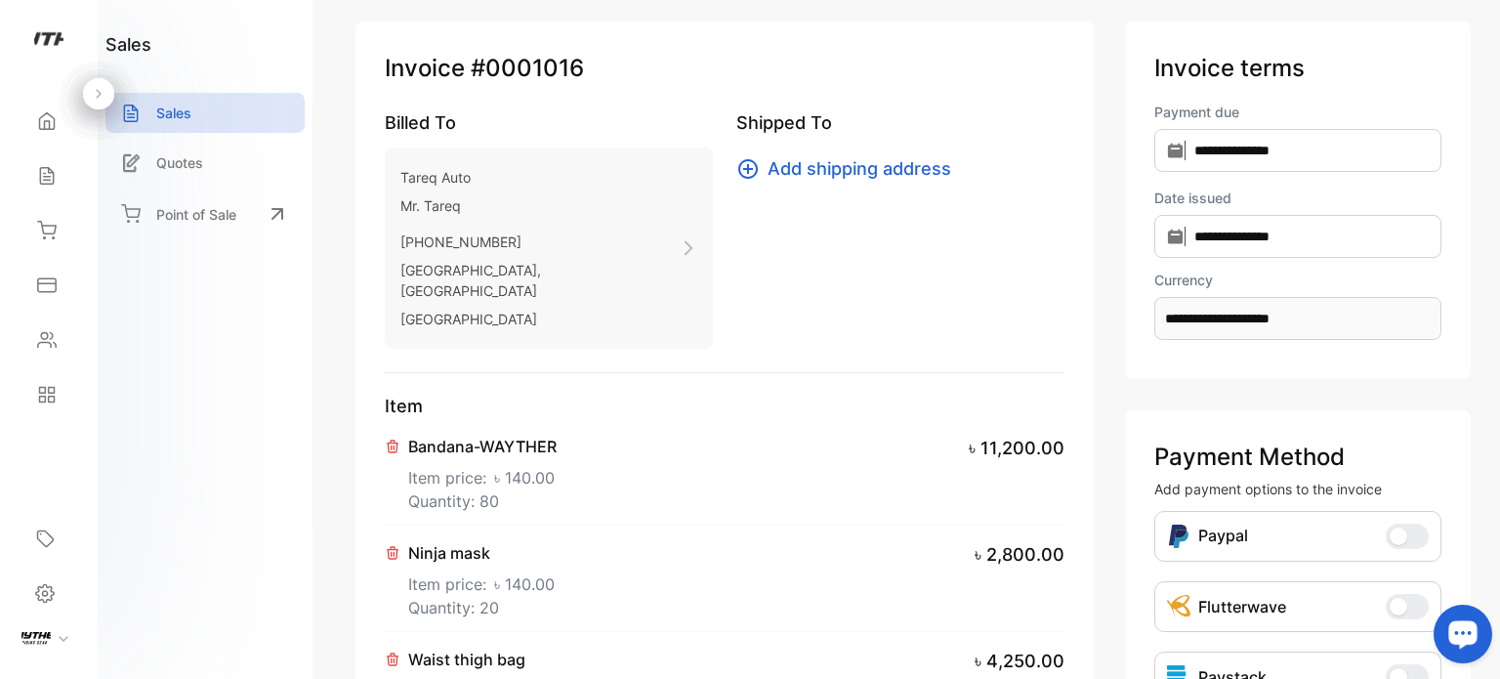
scroll to position [4, 0]
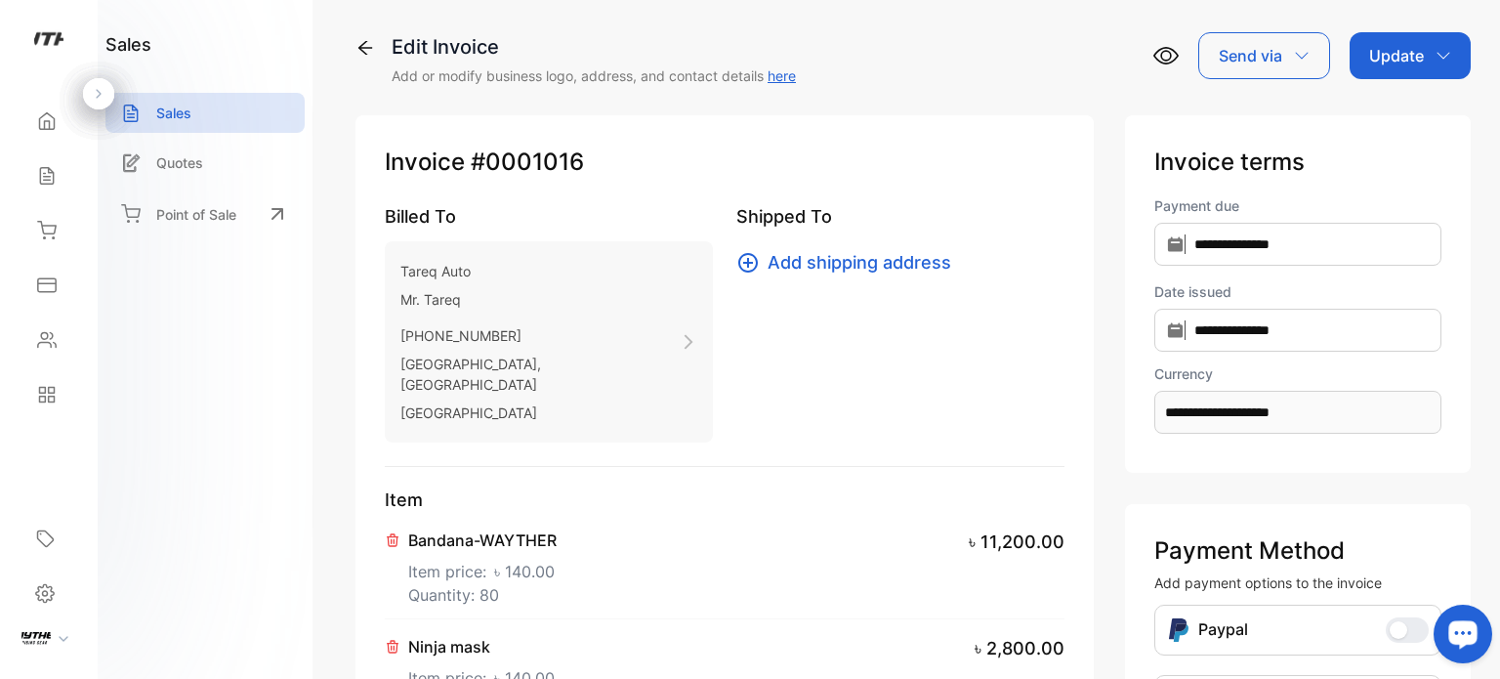
click at [1375, 62] on p "Update" at bounding box center [1396, 55] width 55 height 23
click at [1395, 117] on div "Invoice" at bounding box center [1413, 120] width 112 height 39
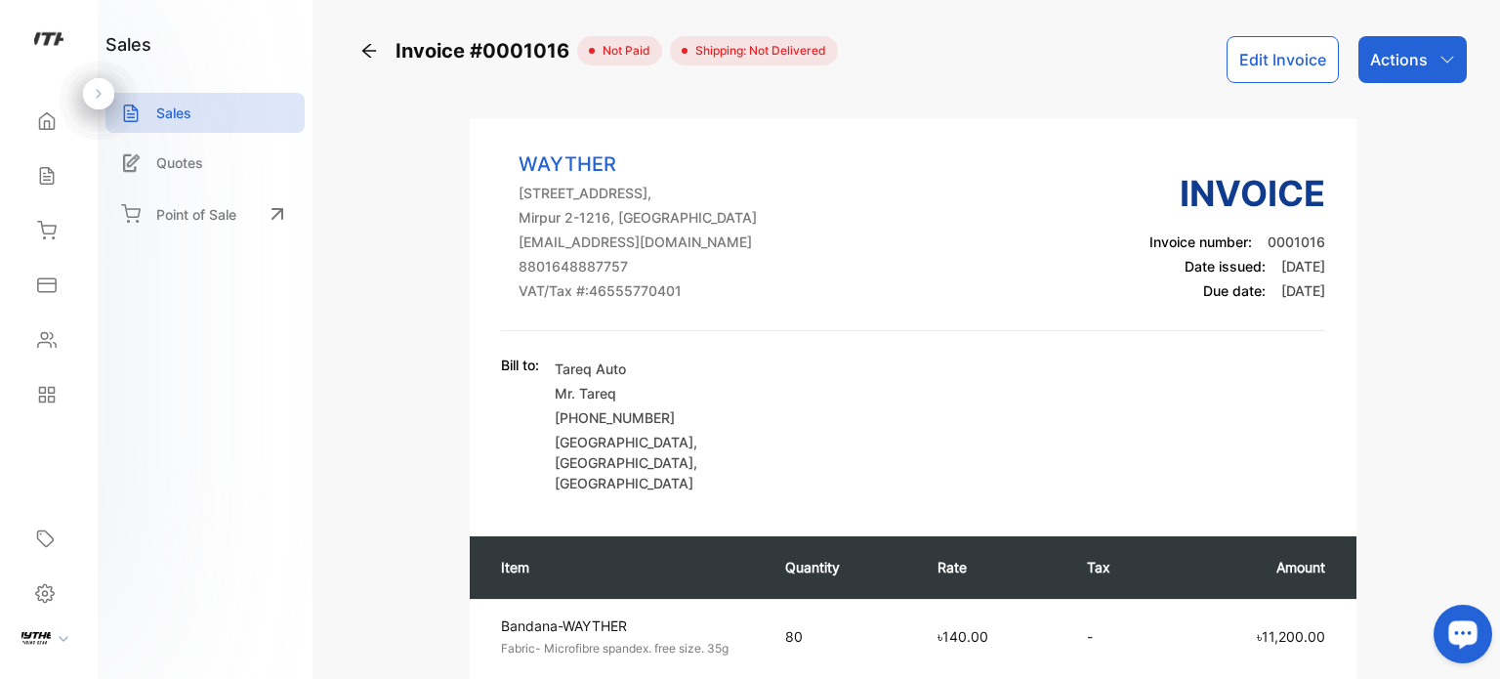
click at [1270, 54] on button "Edit Invoice" at bounding box center [1283, 59] width 112 height 47
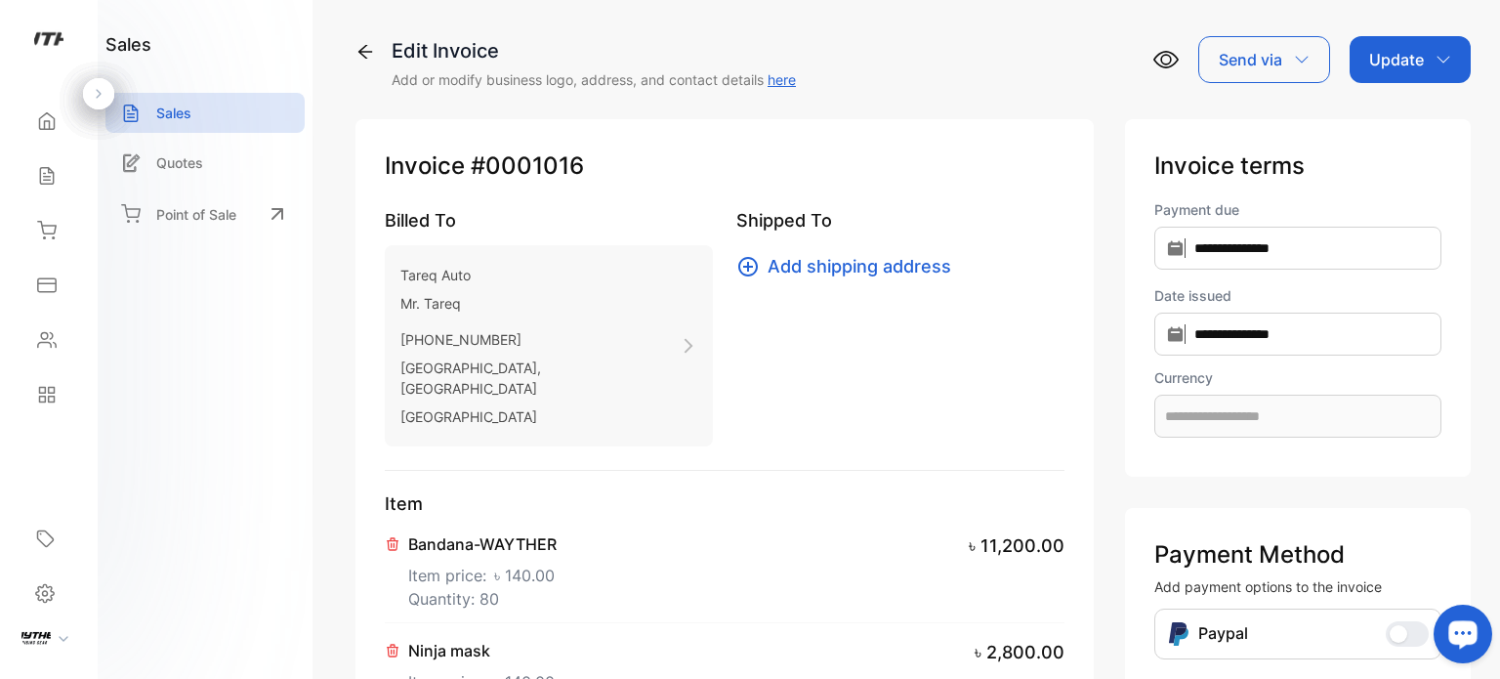
type input "**********"
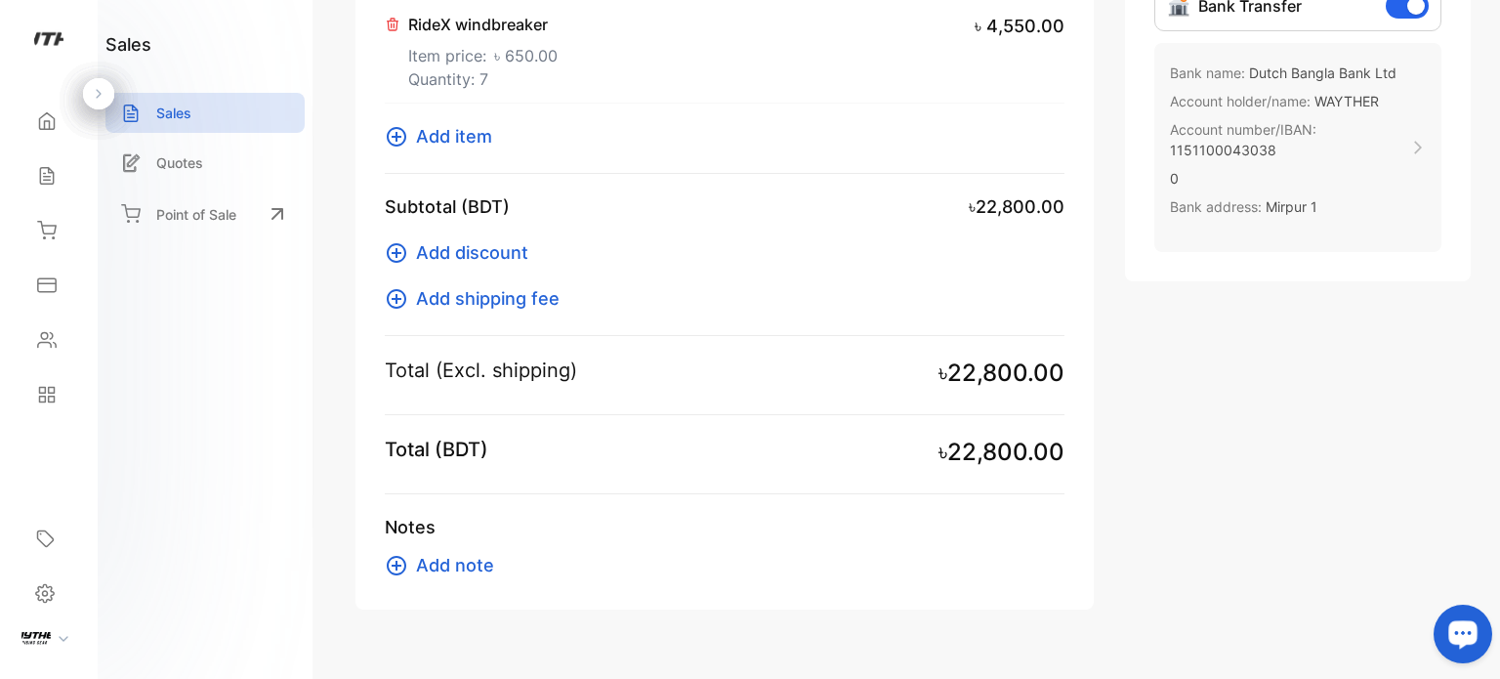
scroll to position [855, 0]
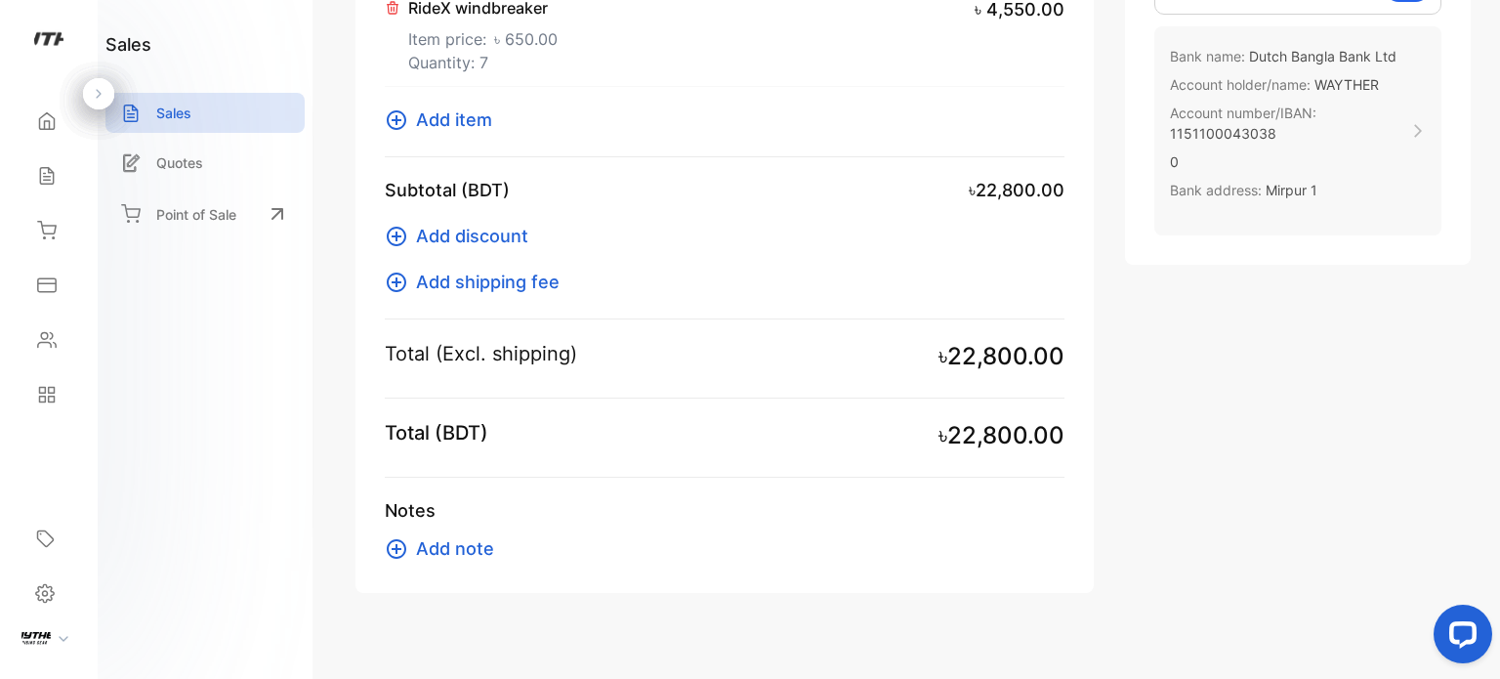
click at [476, 223] on span "Add discount" at bounding box center [472, 236] width 112 height 26
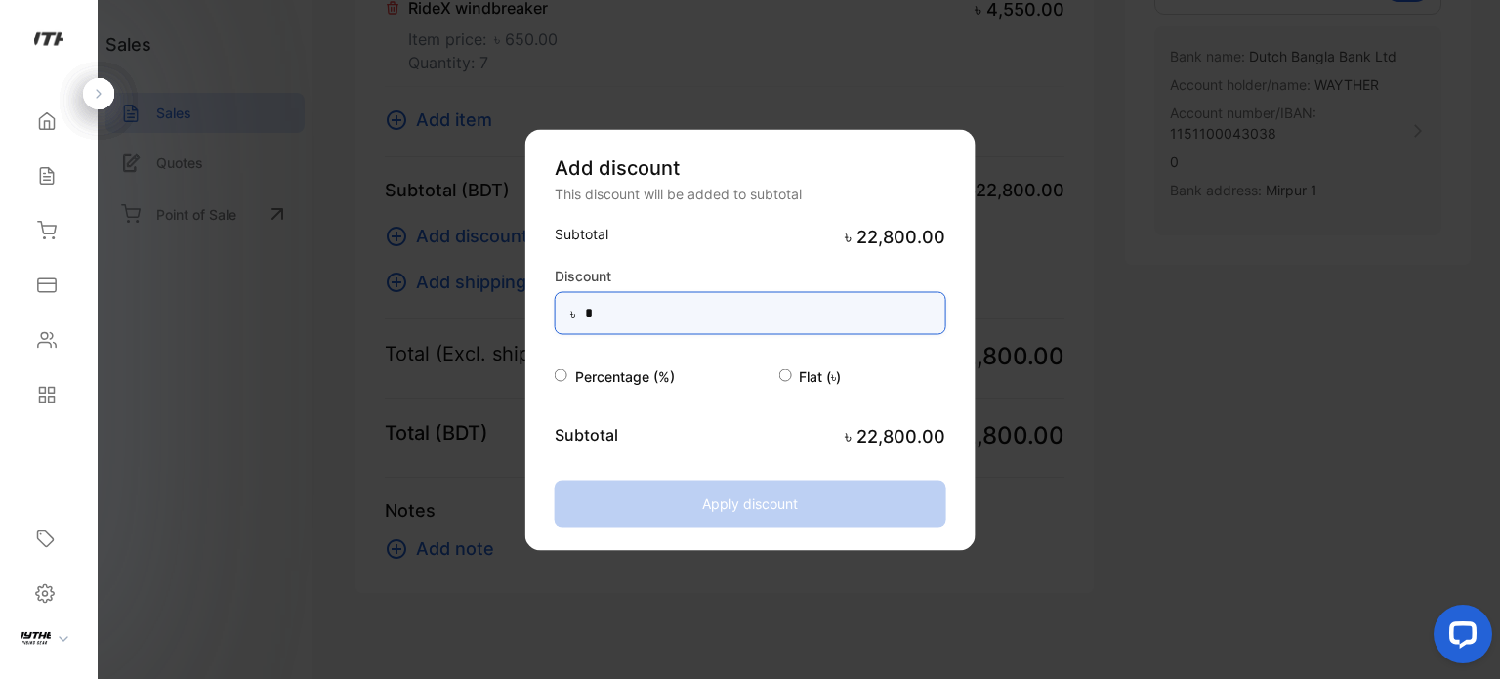
click at [639, 303] on input "*" at bounding box center [751, 312] width 392 height 43
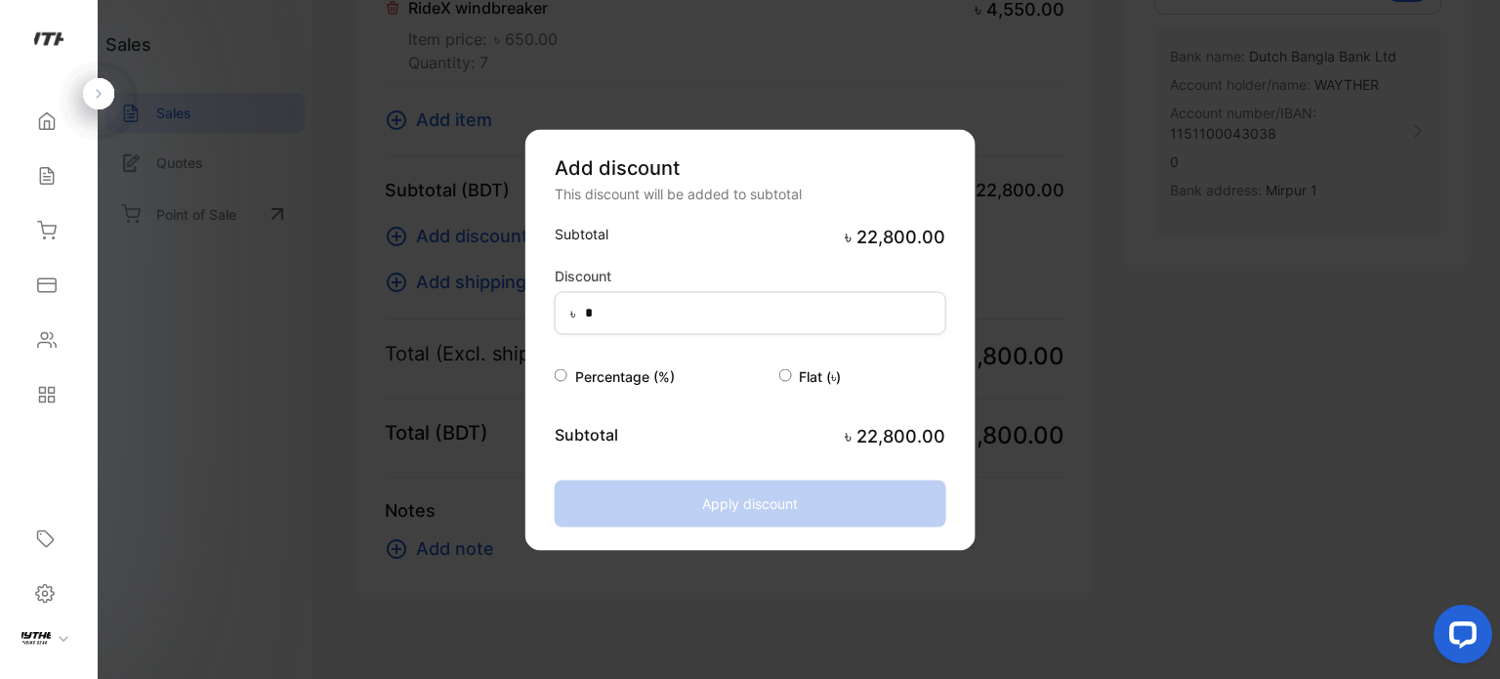
click at [605, 379] on span "Percentage (%)" at bounding box center [625, 375] width 100 height 17
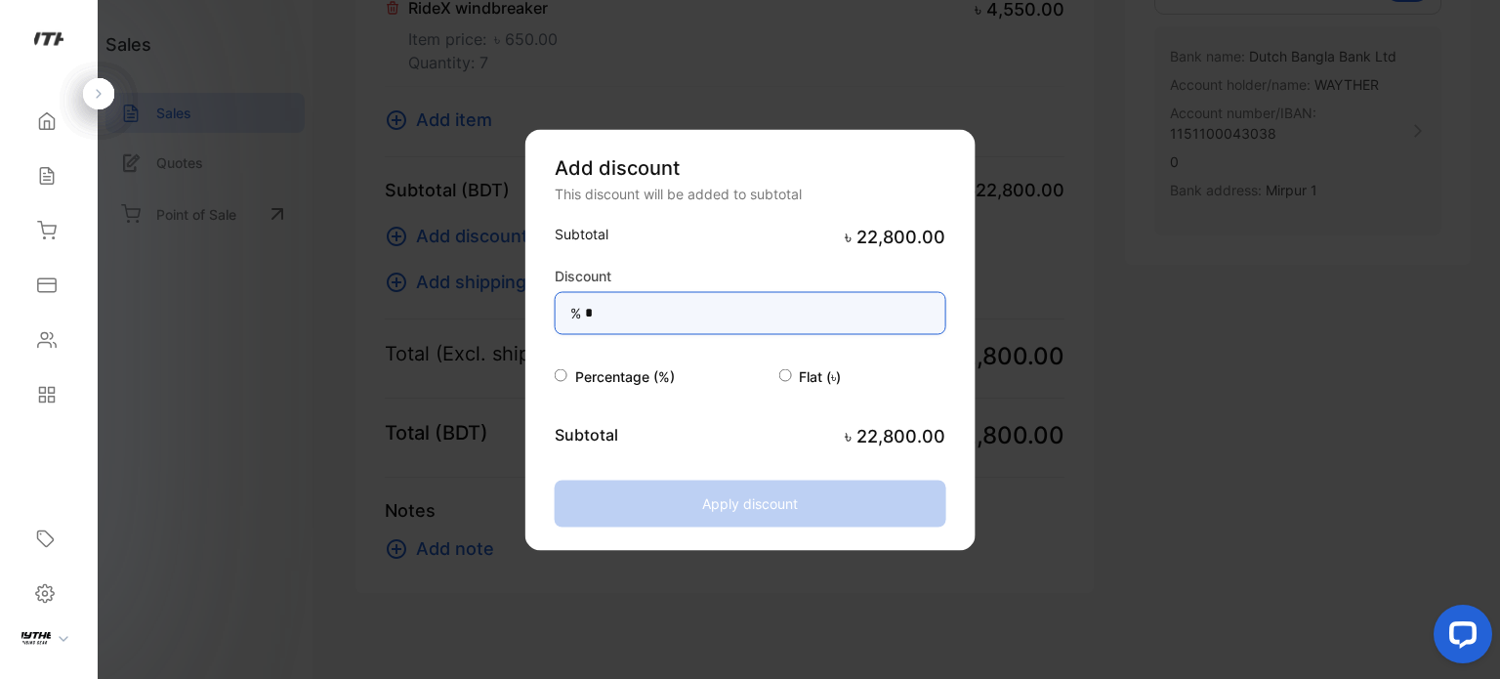
click at [656, 311] on input "*" at bounding box center [751, 312] width 392 height 43
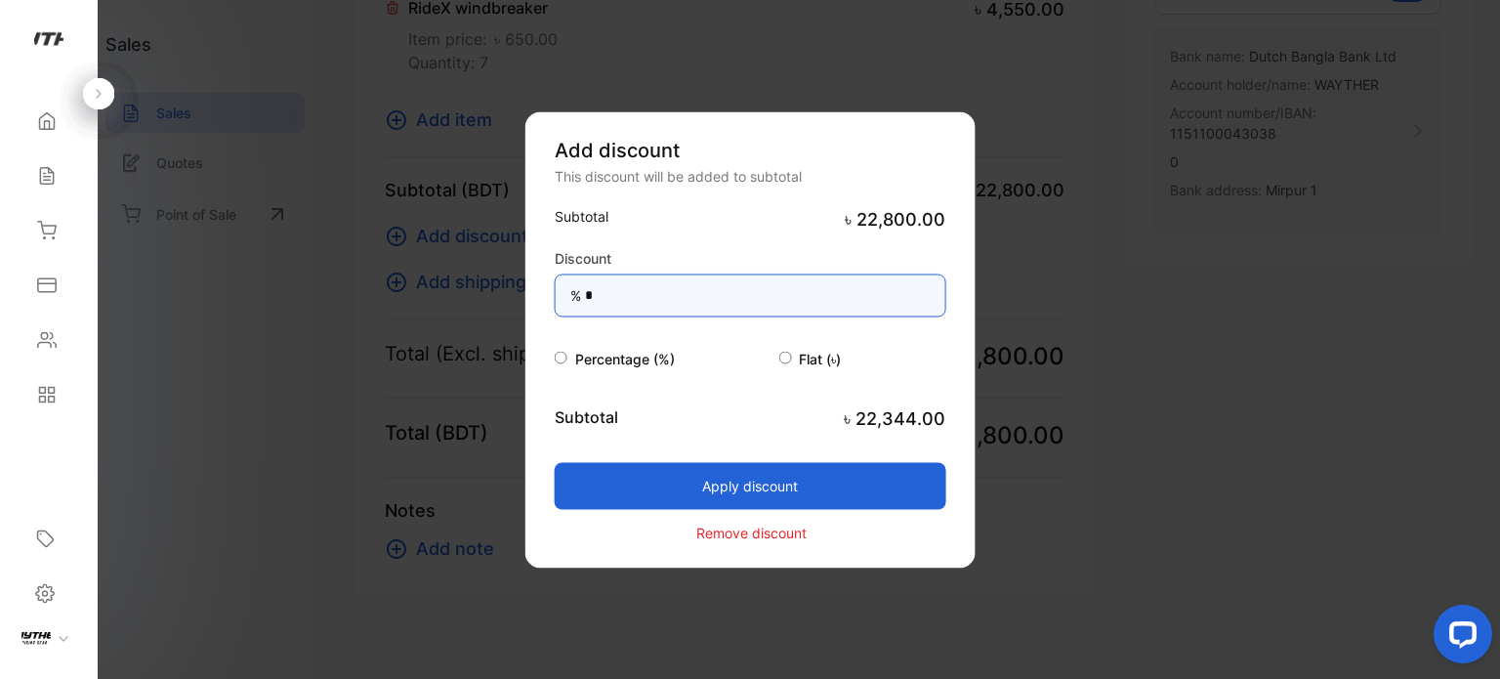
type input "*"
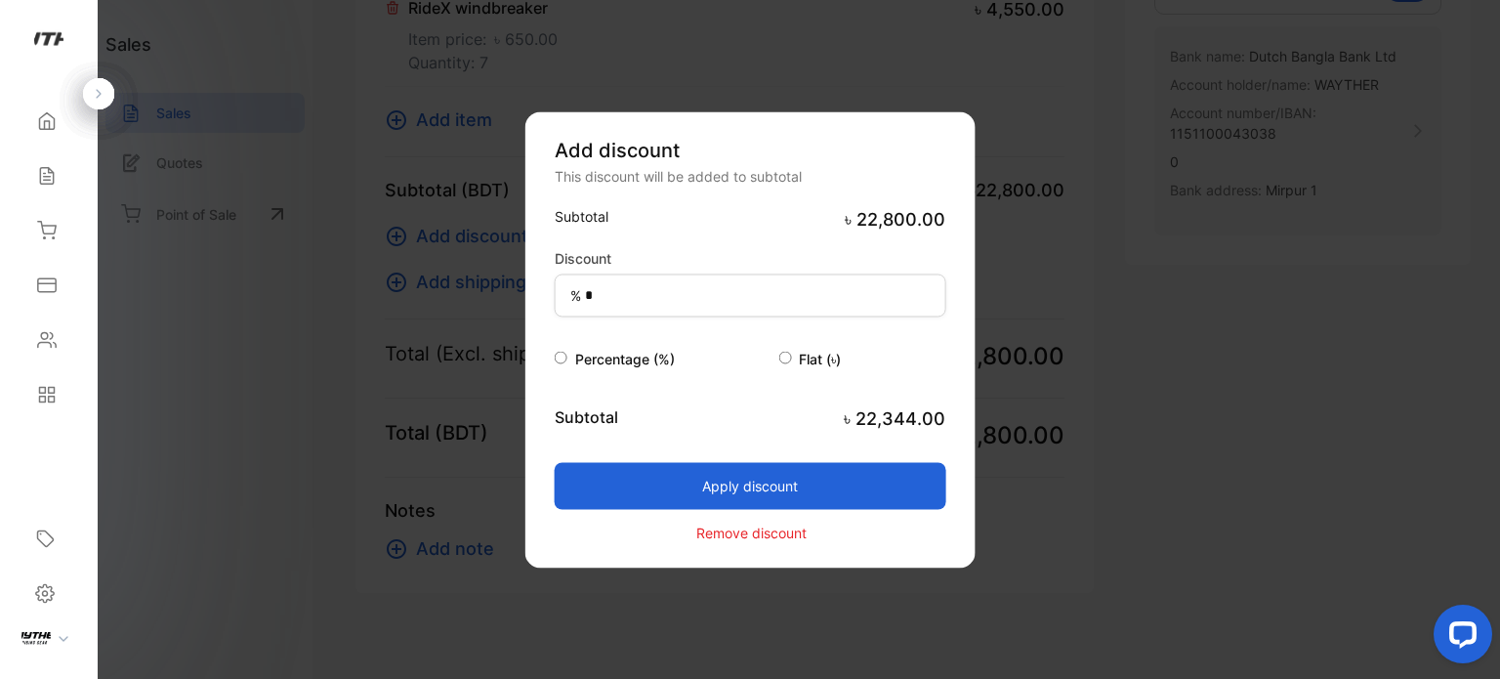
click at [919, 375] on div "Subtotal ৳ 22,800.00 Discount % * Percentage (%) Flat (৳) Subtotal ৳ 22,344.00 …" at bounding box center [751, 374] width 392 height 339
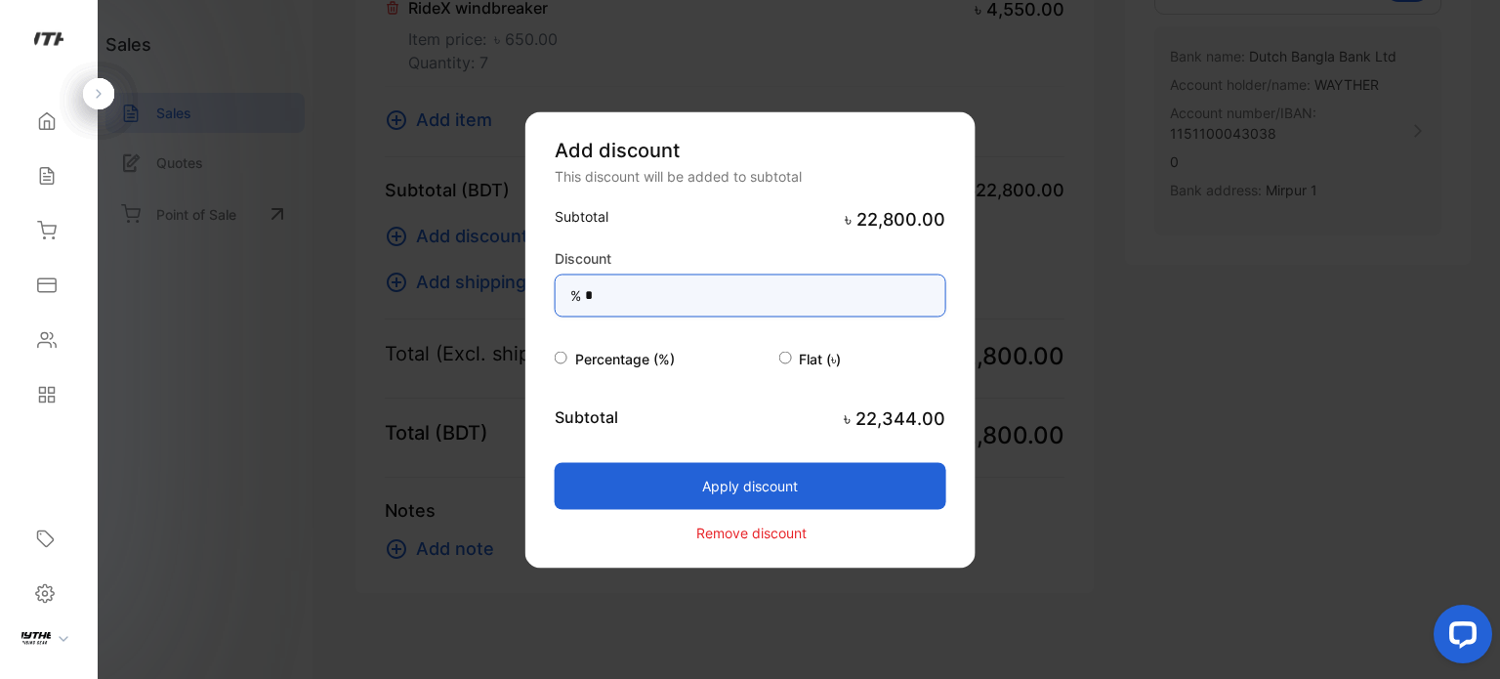
click at [645, 276] on input "*" at bounding box center [751, 294] width 392 height 43
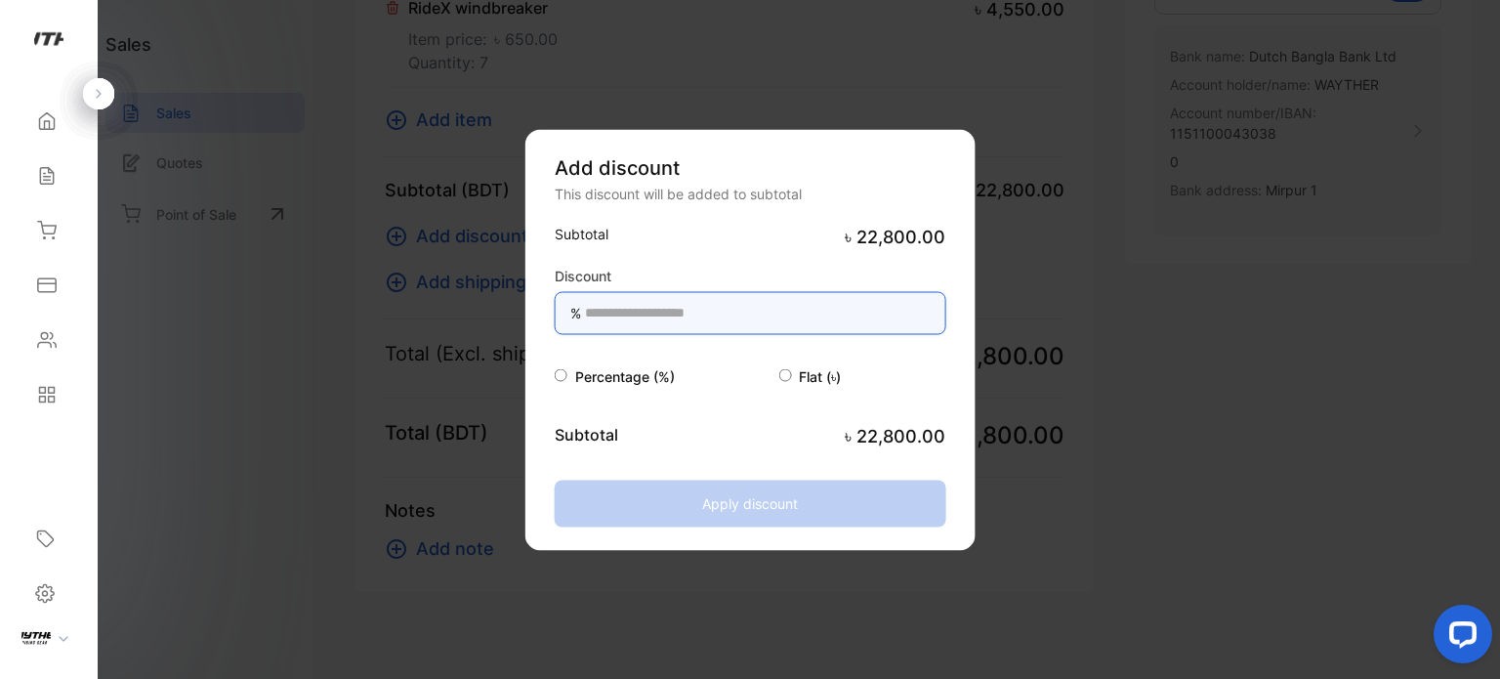
type input "*"
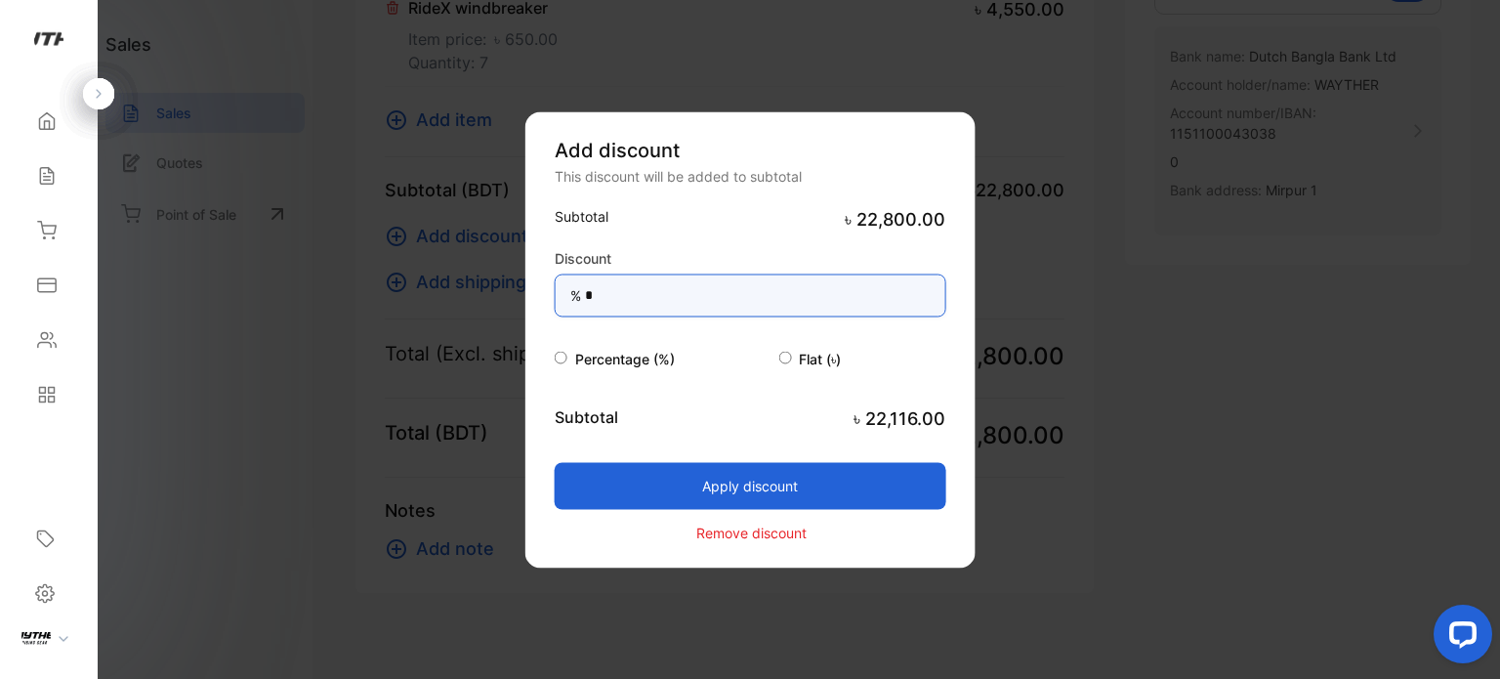
type input "*"
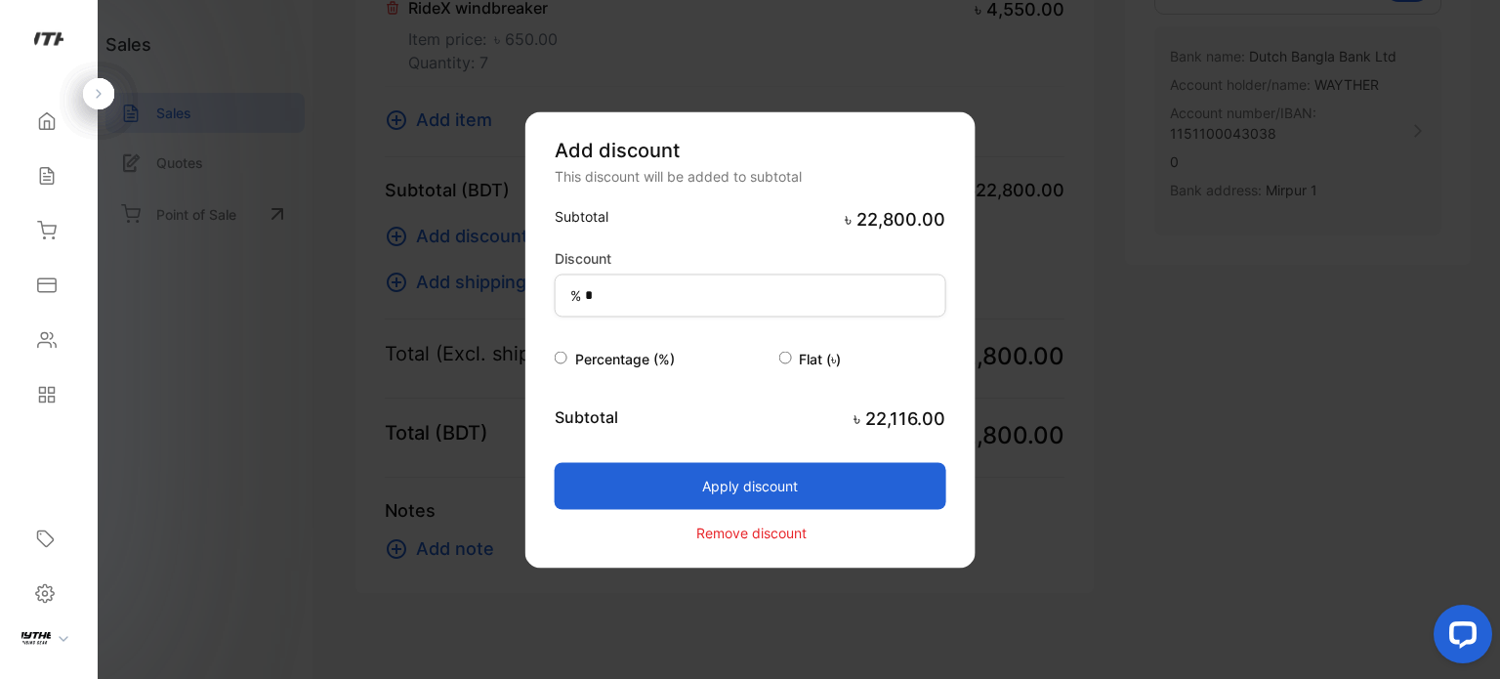
click at [929, 370] on div "Subtotal ৳ 22,800.00 Discount % * Percentage (%) Flat (৳) Subtotal ৳ 22,116.00 …" at bounding box center [751, 374] width 392 height 339
click at [874, 479] on button "Apply discount" at bounding box center [751, 485] width 392 height 47
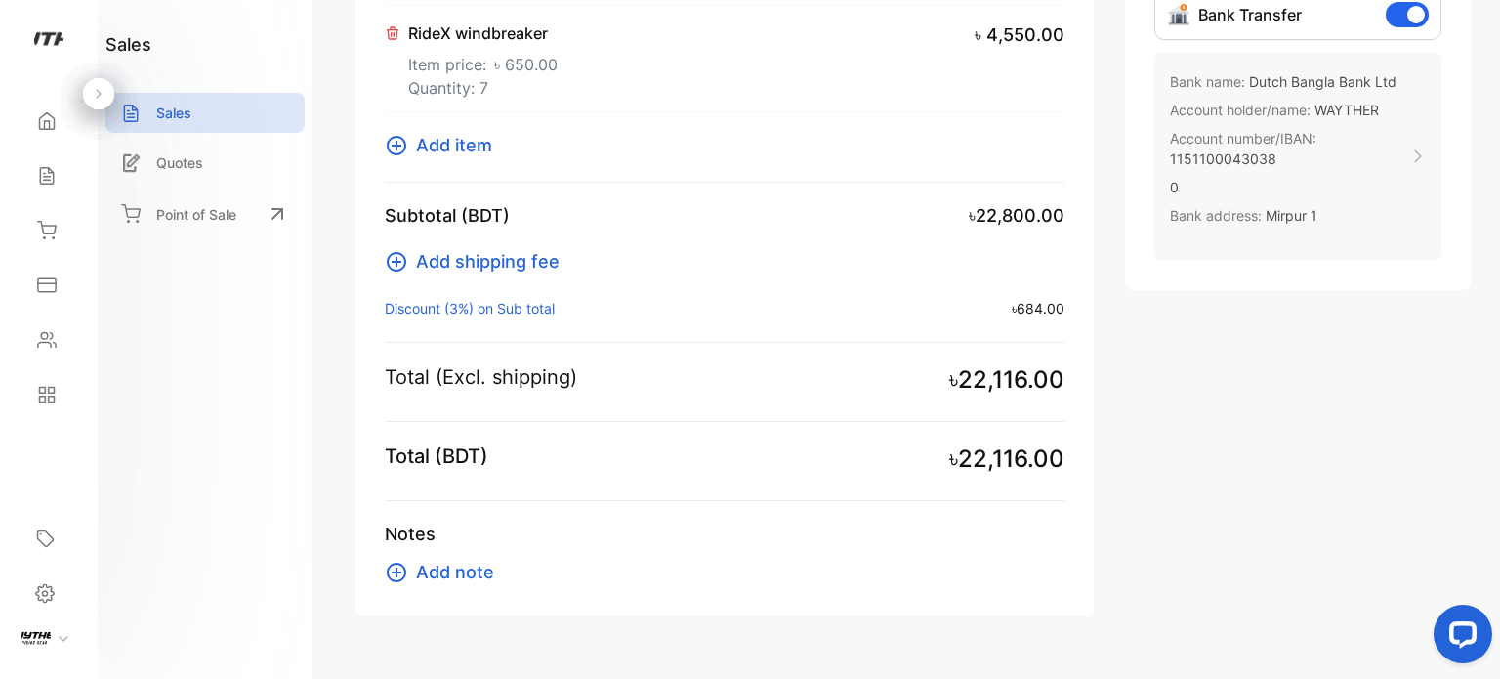
scroll to position [854, 0]
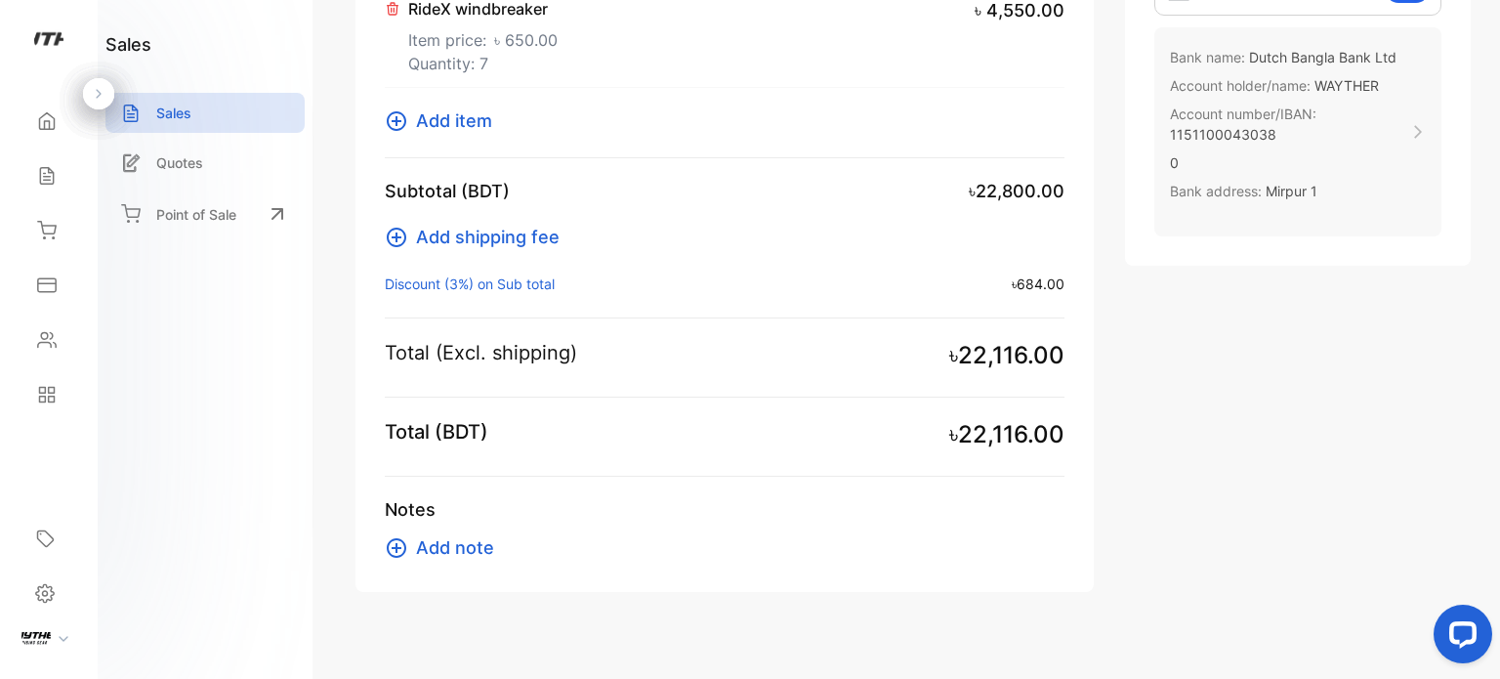
drag, startPoint x: 1499, startPoint y: 392, endPoint x: 1494, endPoint y: 269, distance: 123.1
click at [1499, 274] on div "**********" at bounding box center [913, 339] width 1174 height 679
click at [1499, 167] on div "**********" at bounding box center [913, 339] width 1174 height 679
click at [1499, 161] on div "**********" at bounding box center [913, 339] width 1174 height 679
click at [1492, 423] on div "**********" at bounding box center [913, 339] width 1174 height 679
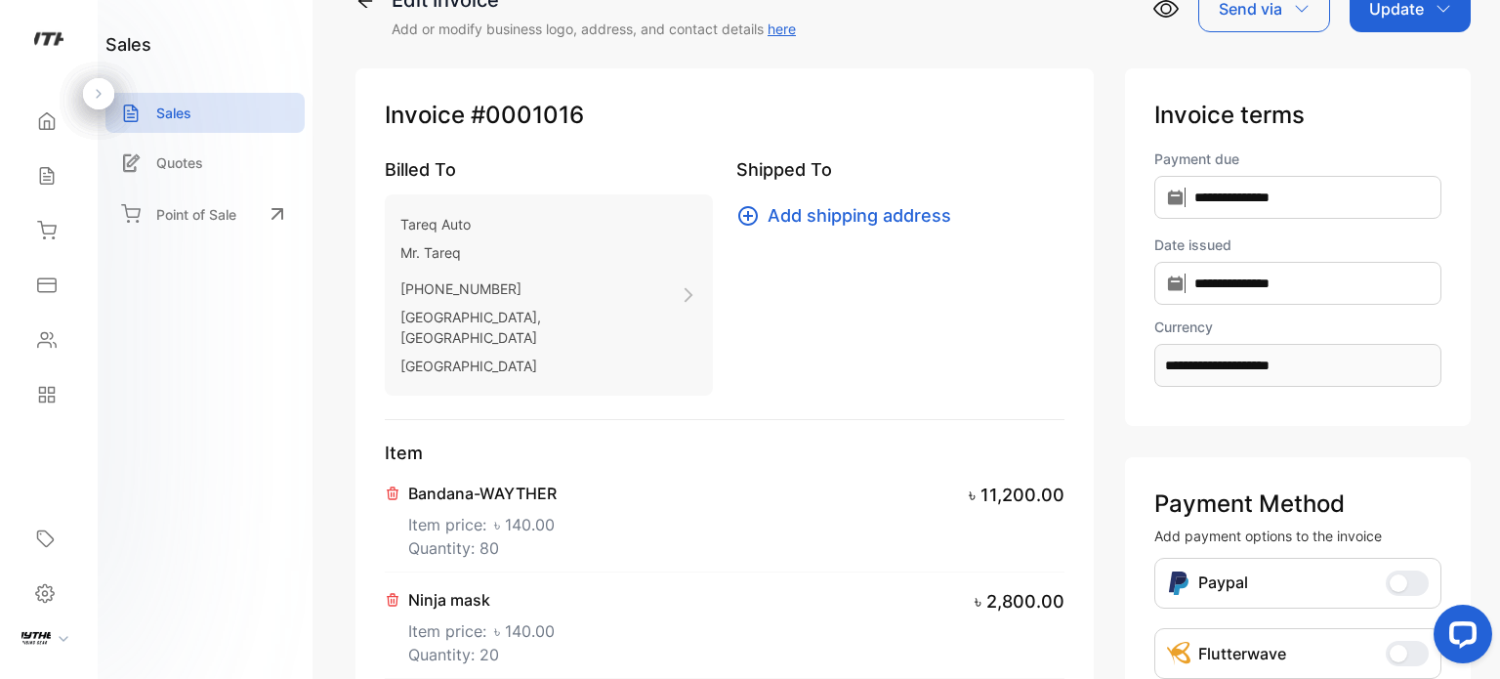
scroll to position [0, 0]
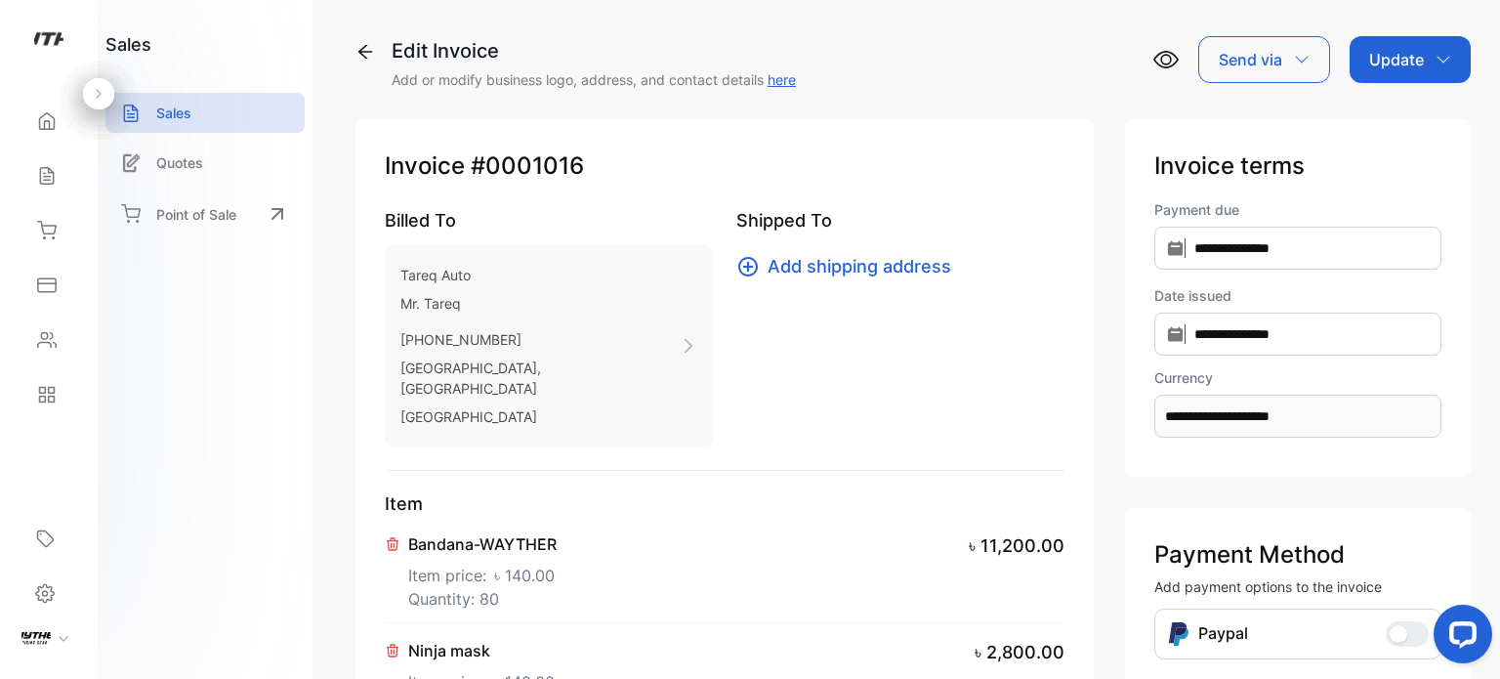
click at [1402, 62] on p "Update" at bounding box center [1396, 59] width 55 height 23
click at [1426, 125] on div "Invoice" at bounding box center [1413, 123] width 112 height 39
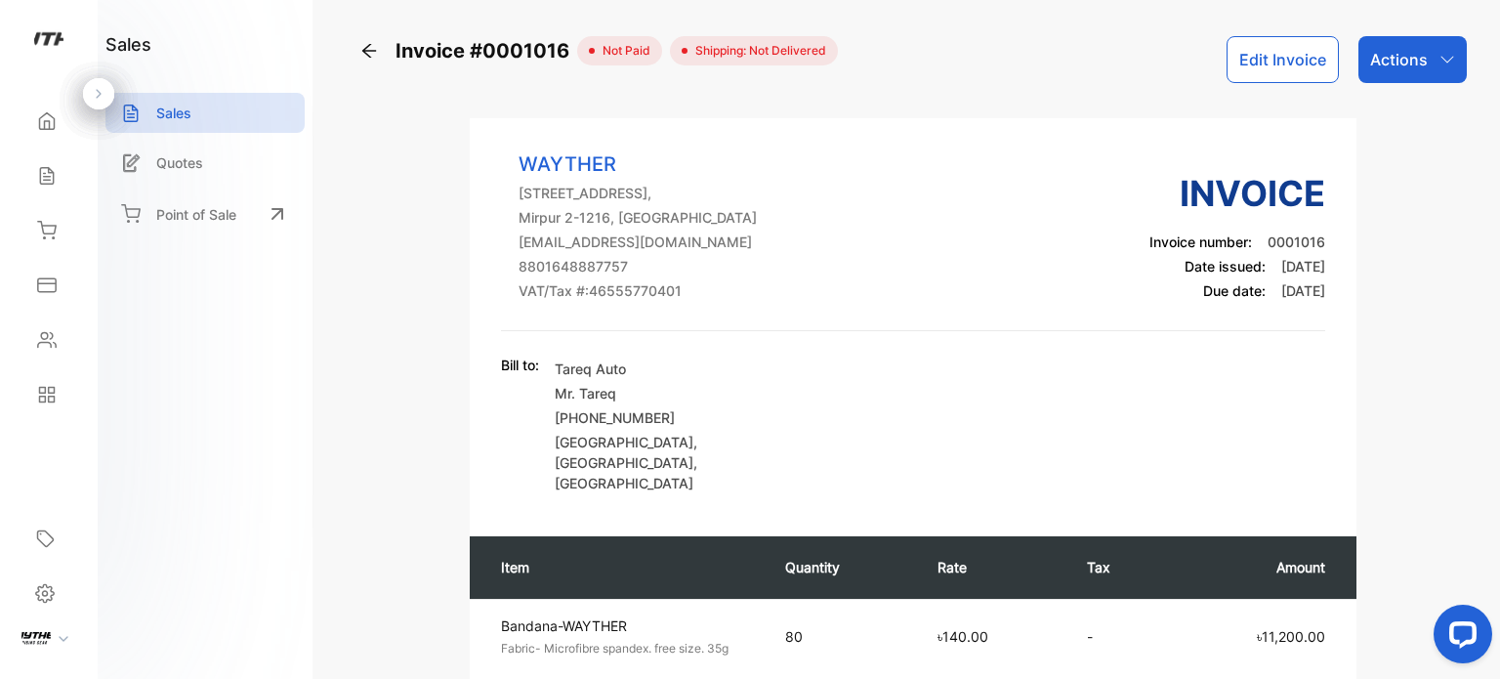
click at [1351, 63] on div "Edit Invoice" at bounding box center [1293, 59] width 132 height 47
click at [1410, 56] on p "Actions" at bounding box center [1399, 59] width 58 height 23
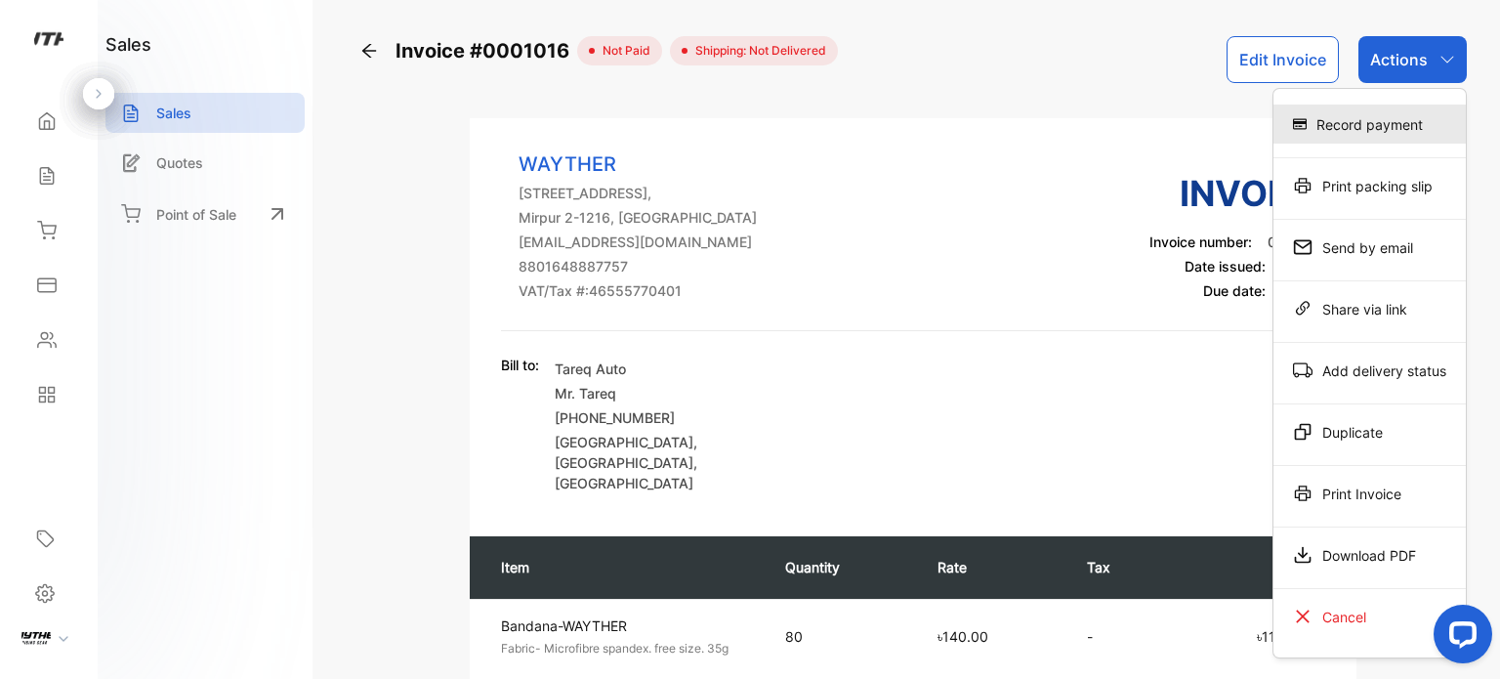
click at [1359, 132] on div "Record payment" at bounding box center [1369, 123] width 192 height 39
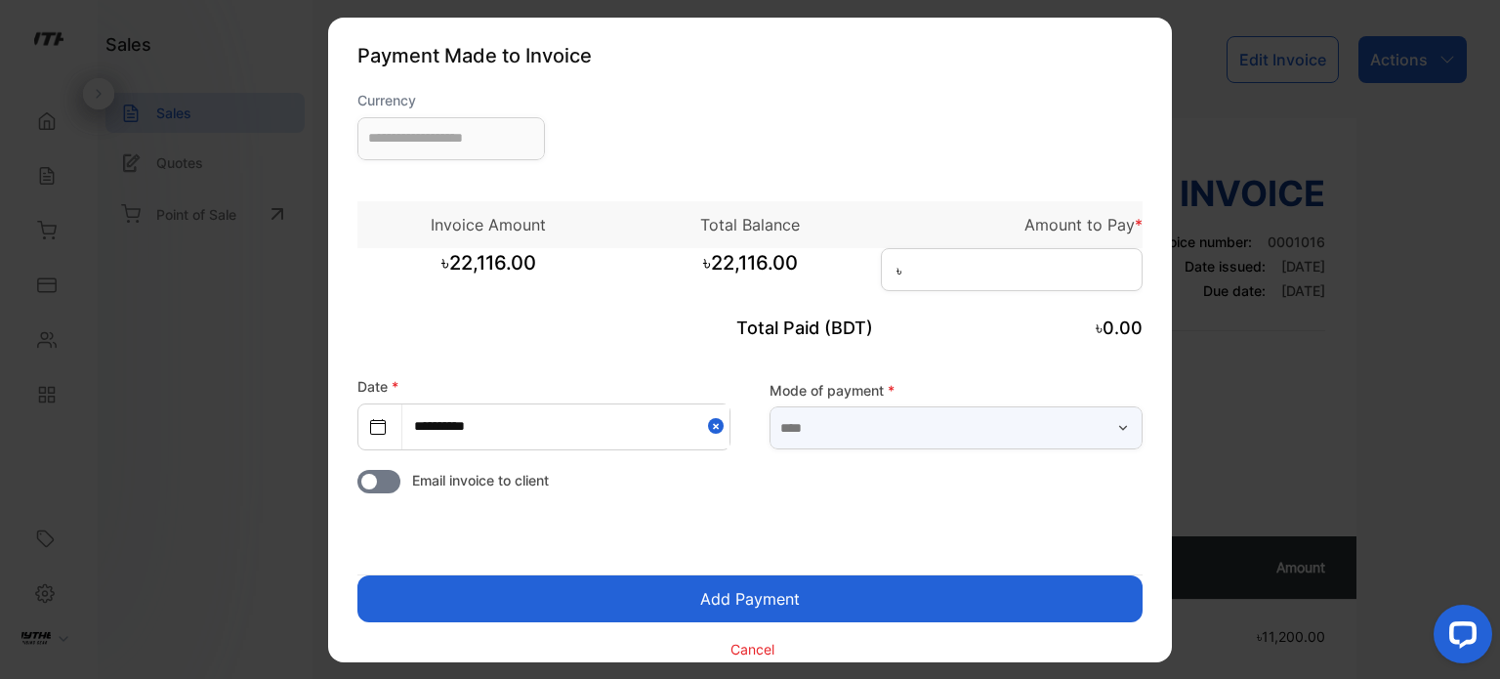
click at [877, 424] on input "text" at bounding box center [956, 427] width 373 height 43
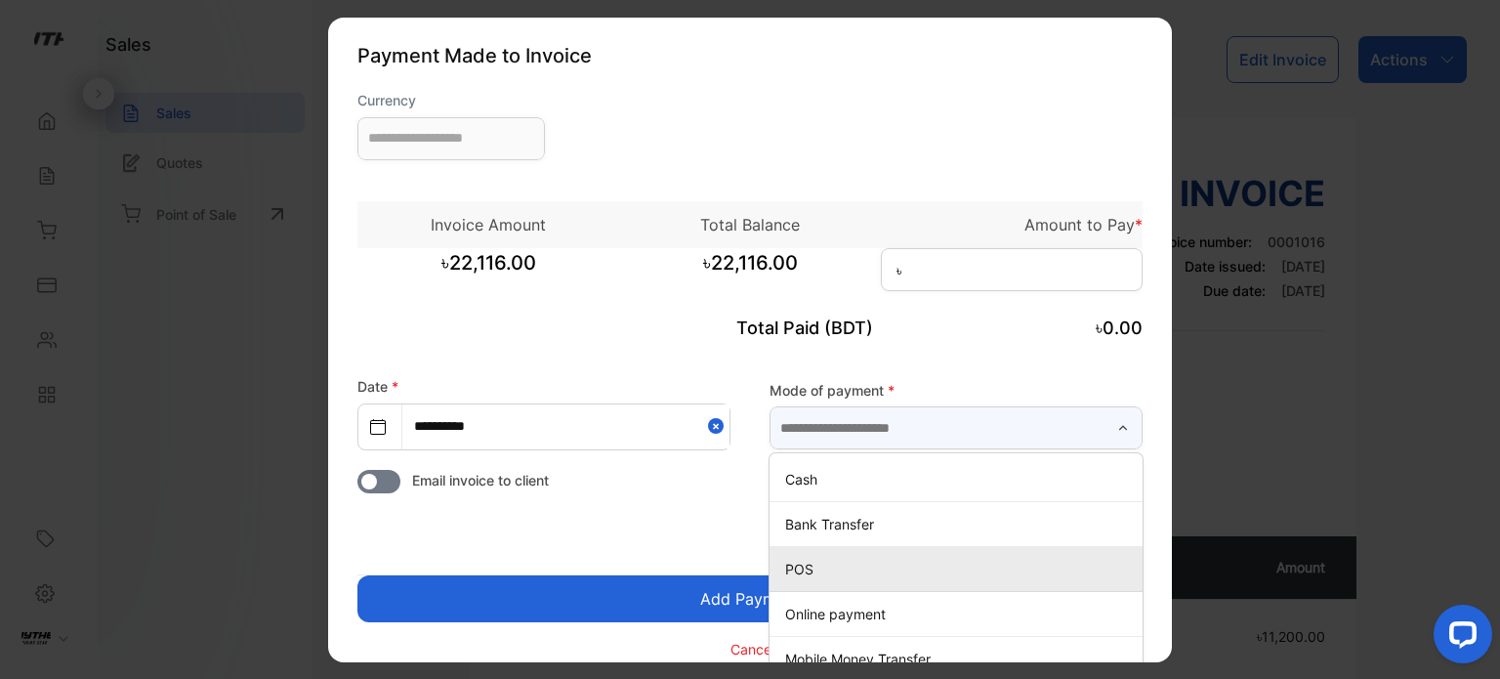
type input "**********"
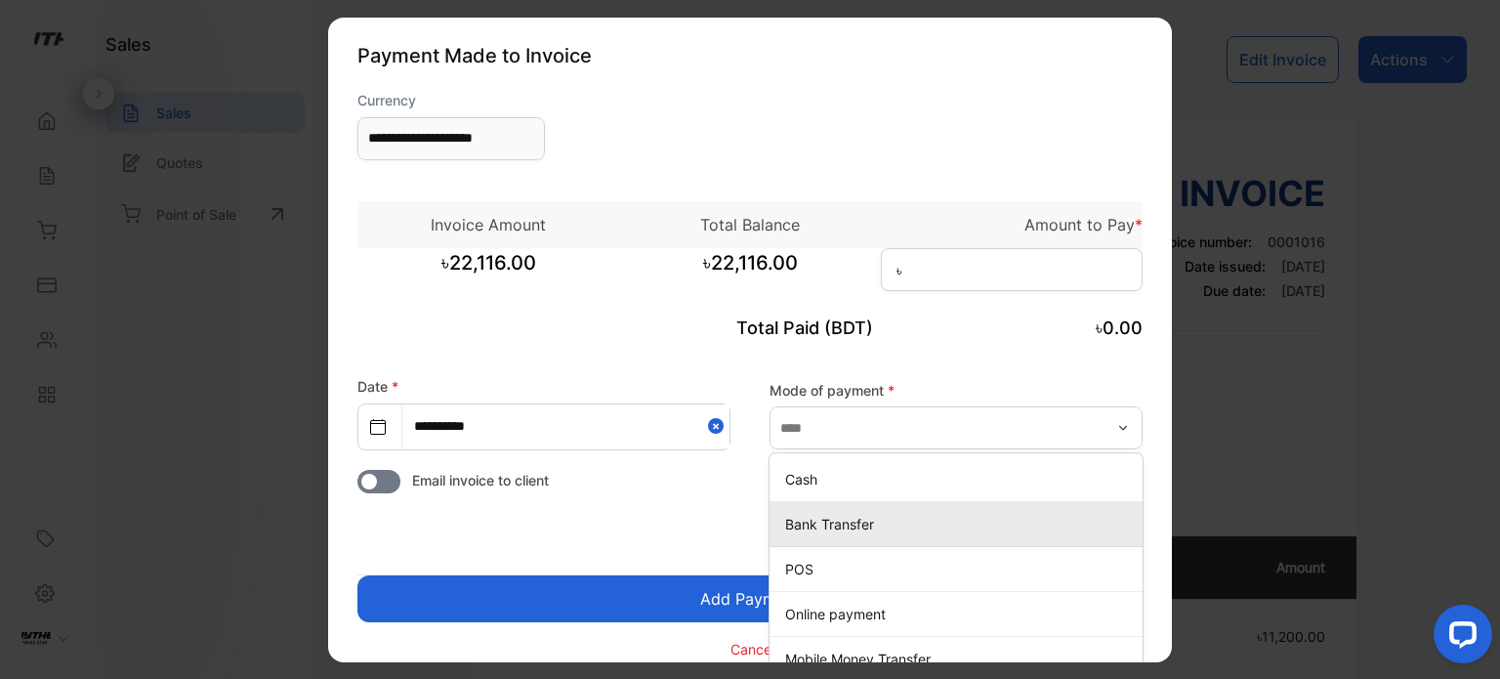
drag, startPoint x: 852, startPoint y: 545, endPoint x: 847, endPoint y: 555, distance: 10.9
click at [851, 549] on ul "Cash Bank Transfer POS Online payment Mobile Money Transfer" at bounding box center [956, 569] width 373 height 232
click at [855, 529] on p "Bank Transfer" at bounding box center [960, 524] width 350 height 21
type input "**********"
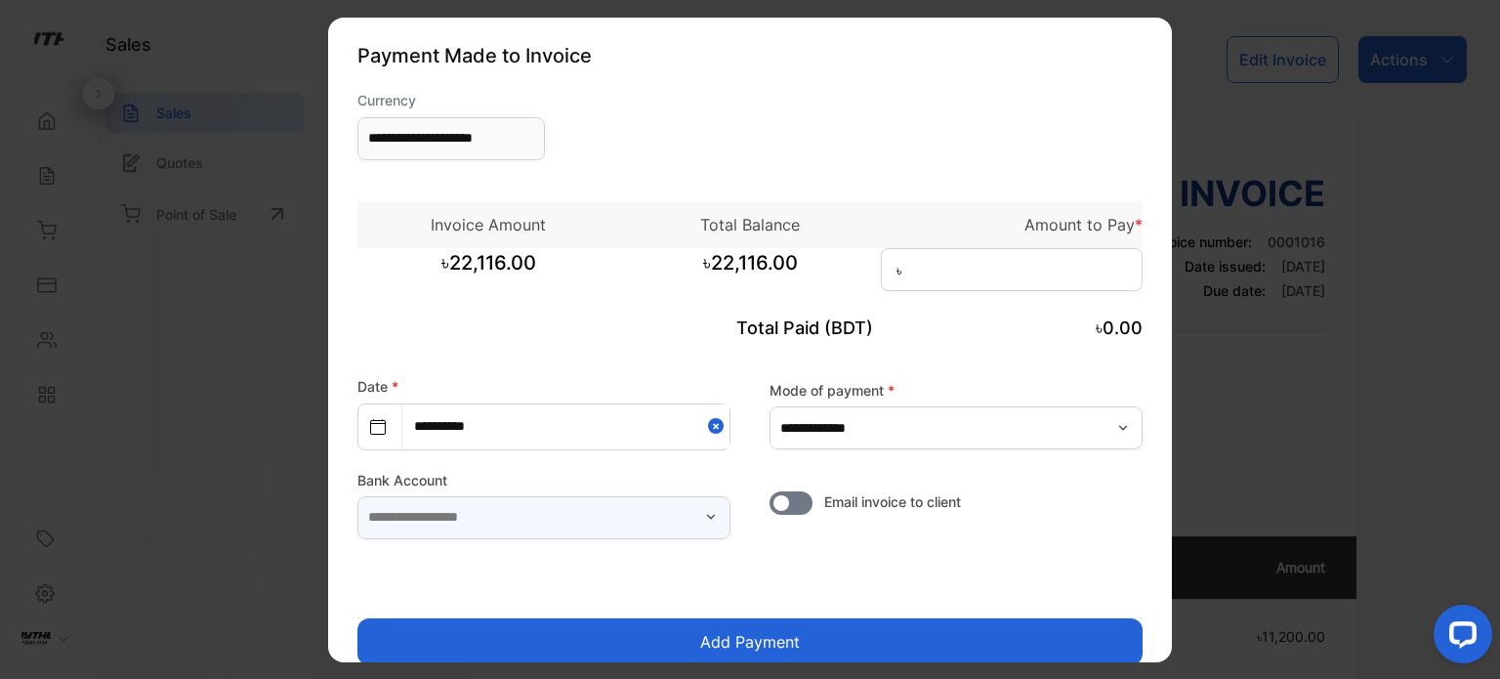
drag, startPoint x: 541, startPoint y: 528, endPoint x: 552, endPoint y: 515, distance: 17.4
click at [552, 519] on input "text" at bounding box center [543, 516] width 373 height 43
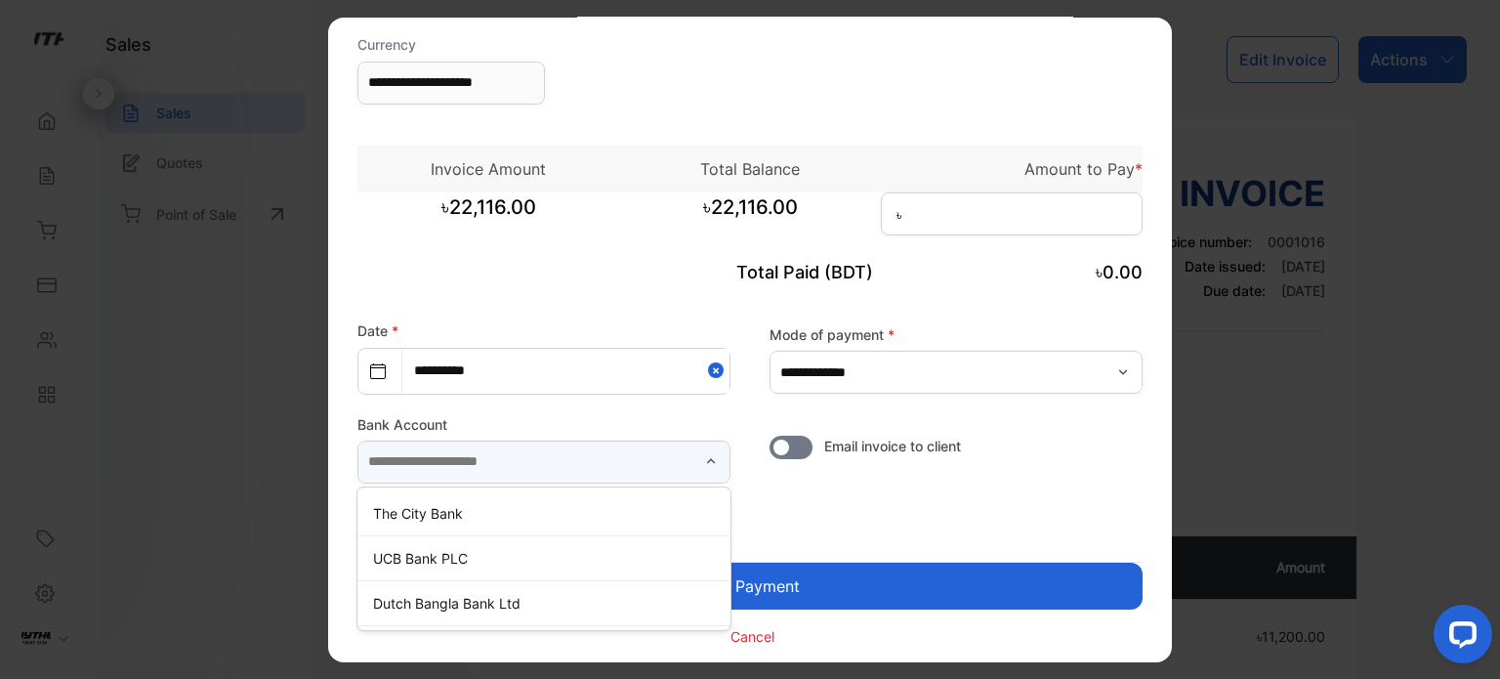
scroll to position [64, 0]
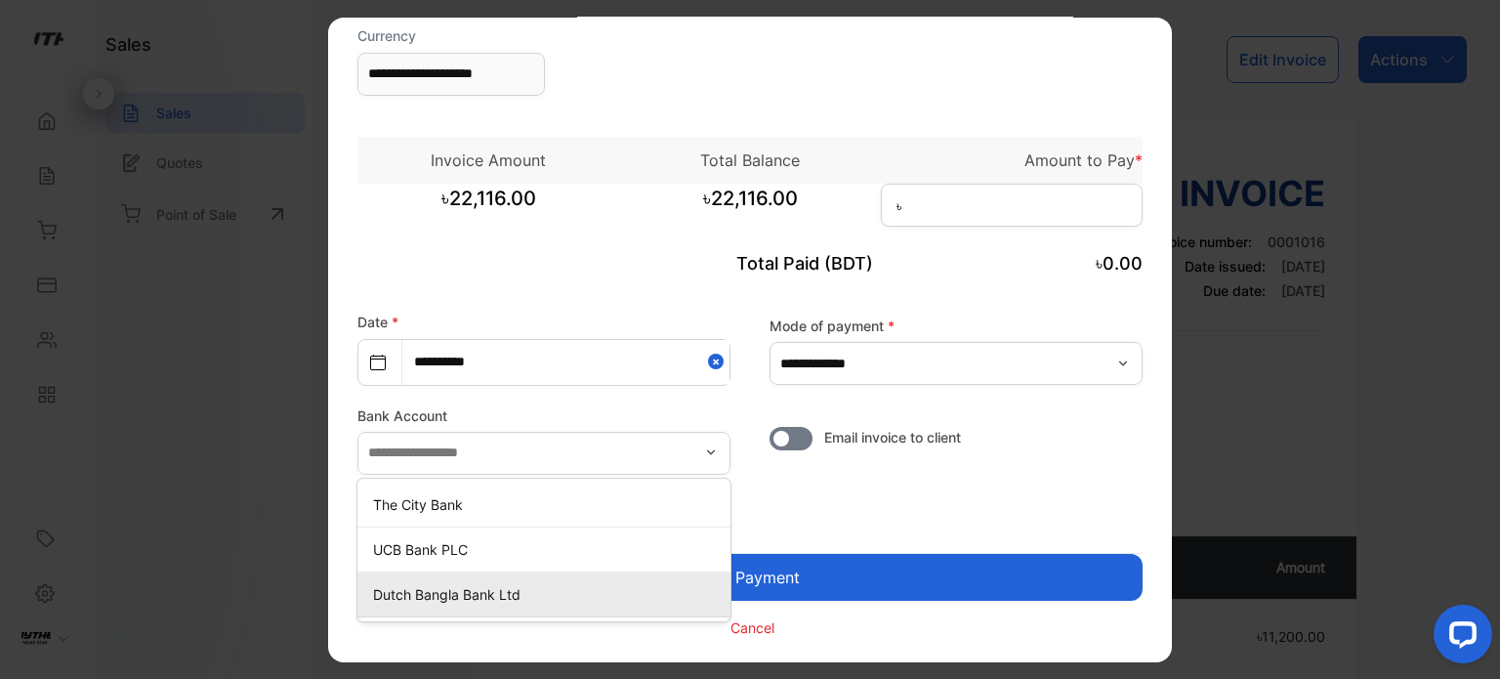
click at [454, 591] on p "Dutch Bangla Bank Ltd" at bounding box center [548, 593] width 350 height 21
type input "**********"
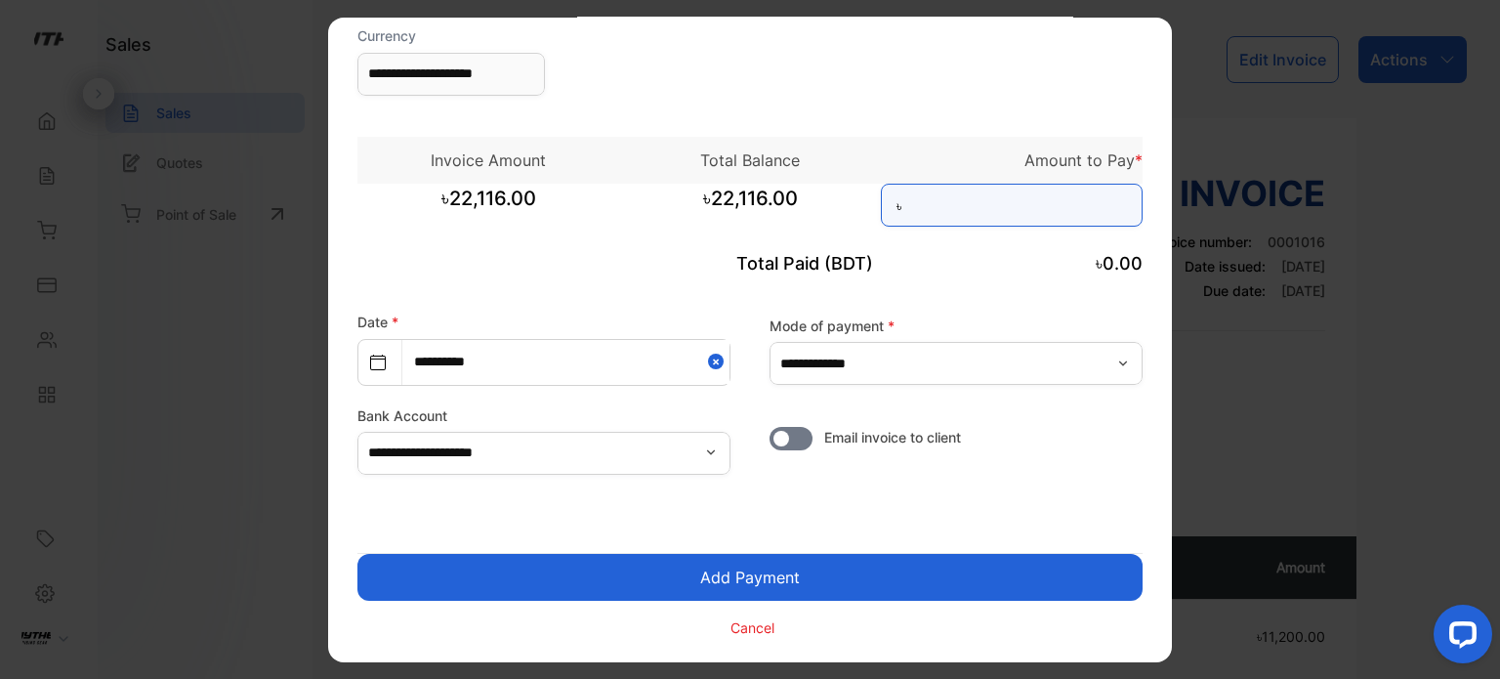
click at [974, 217] on input at bounding box center [1012, 204] width 262 height 43
type input "******"
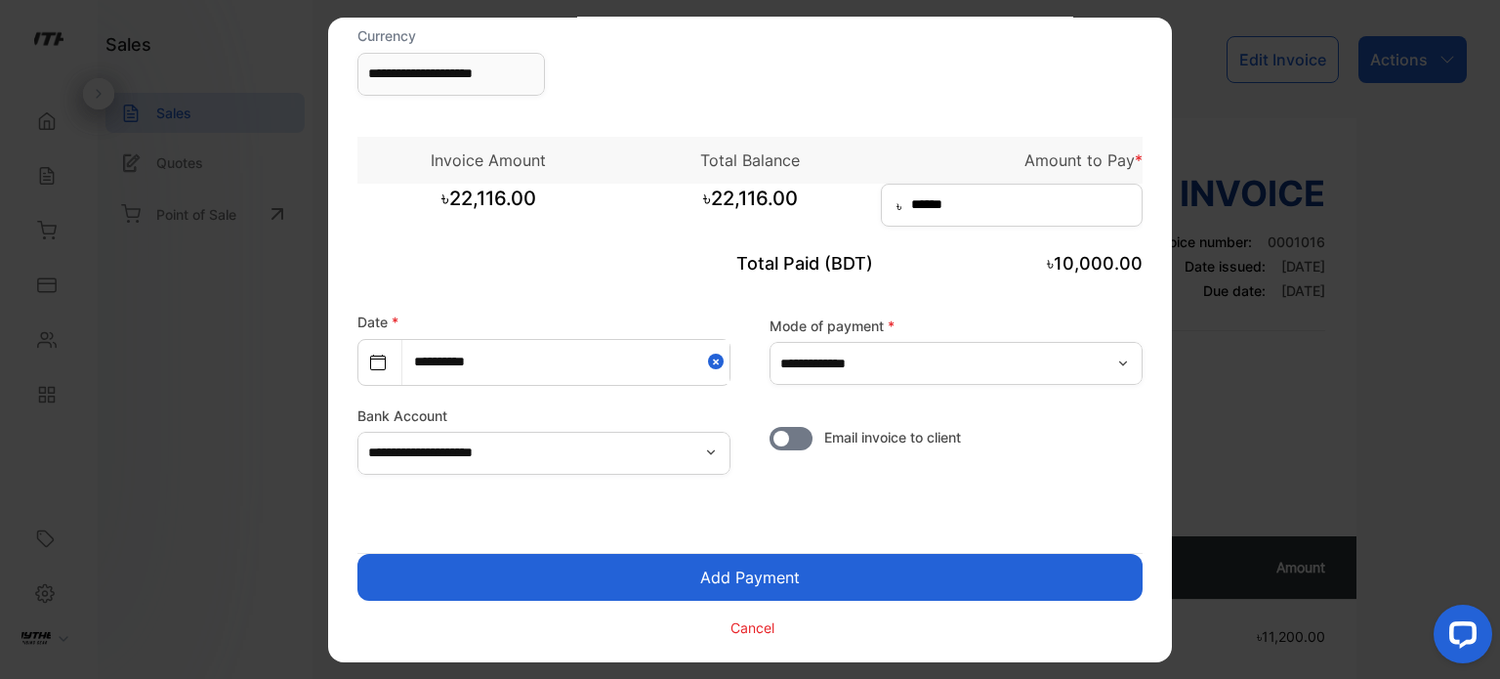
click at [848, 569] on button "Add Payment" at bounding box center [749, 576] width 785 height 47
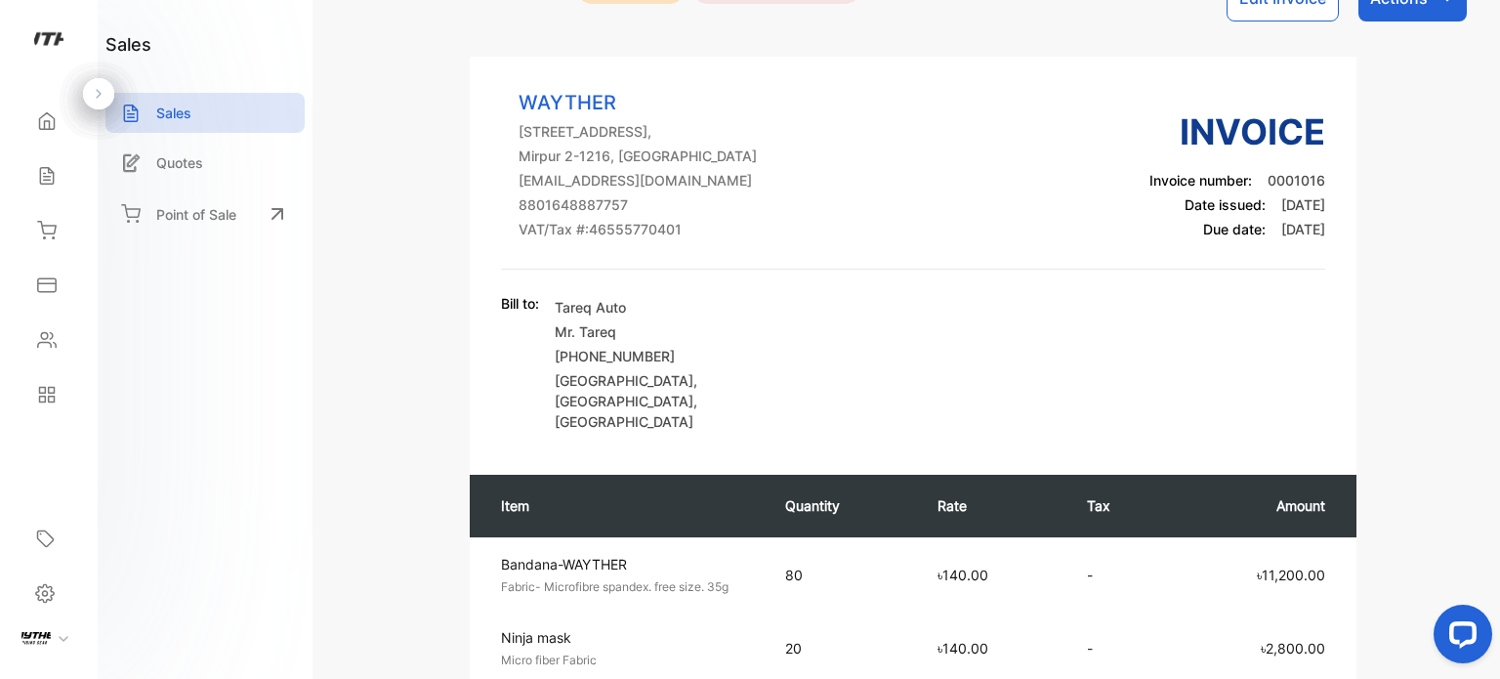
scroll to position [52, 0]
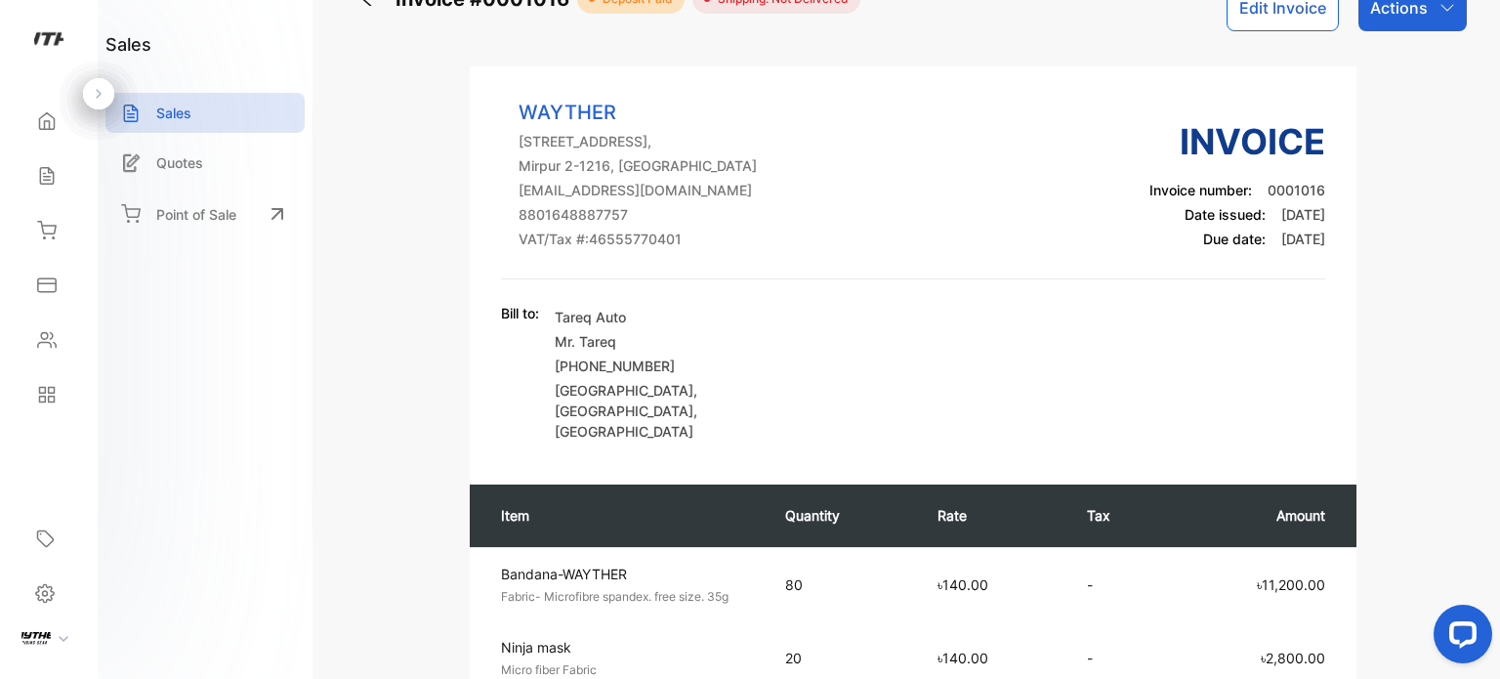
click at [1422, 19] on p "Actions" at bounding box center [1399, 7] width 58 height 23
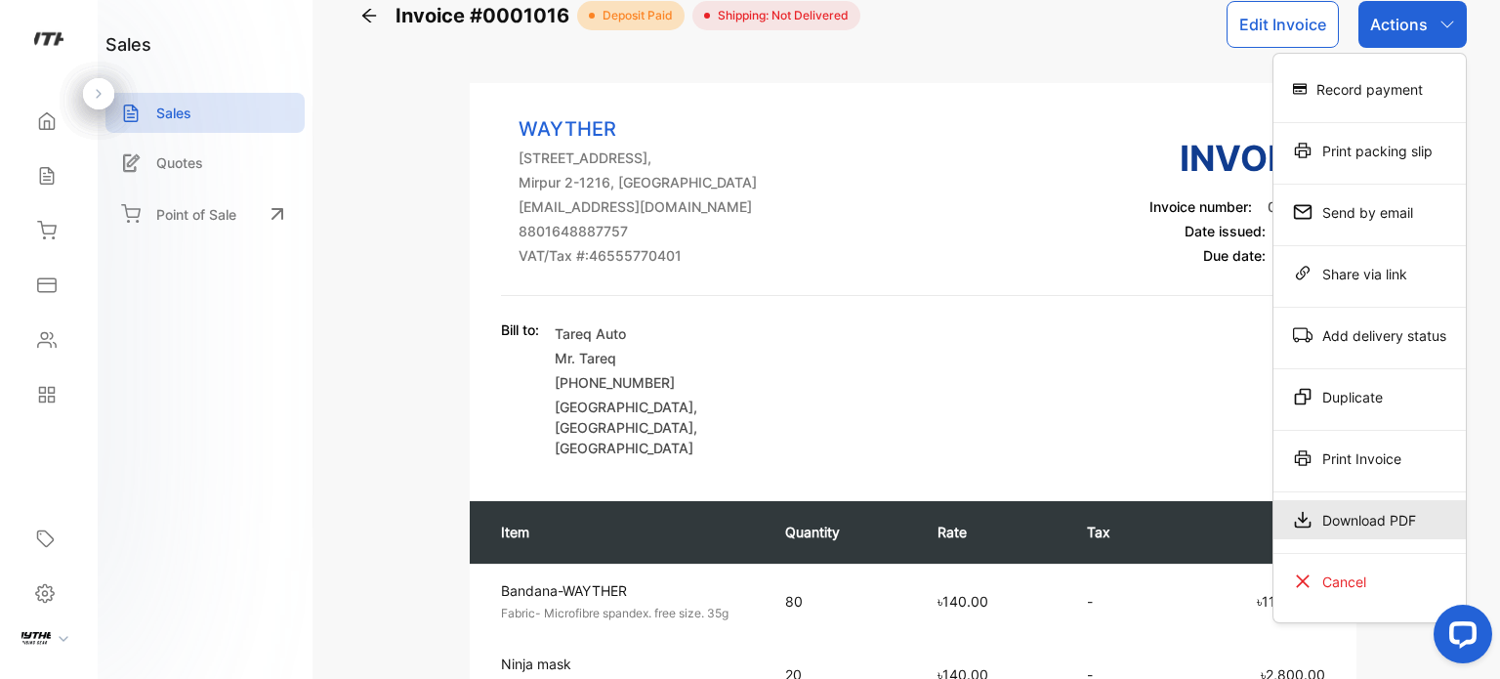
click at [1360, 511] on div "Download PDF" at bounding box center [1369, 519] width 192 height 39
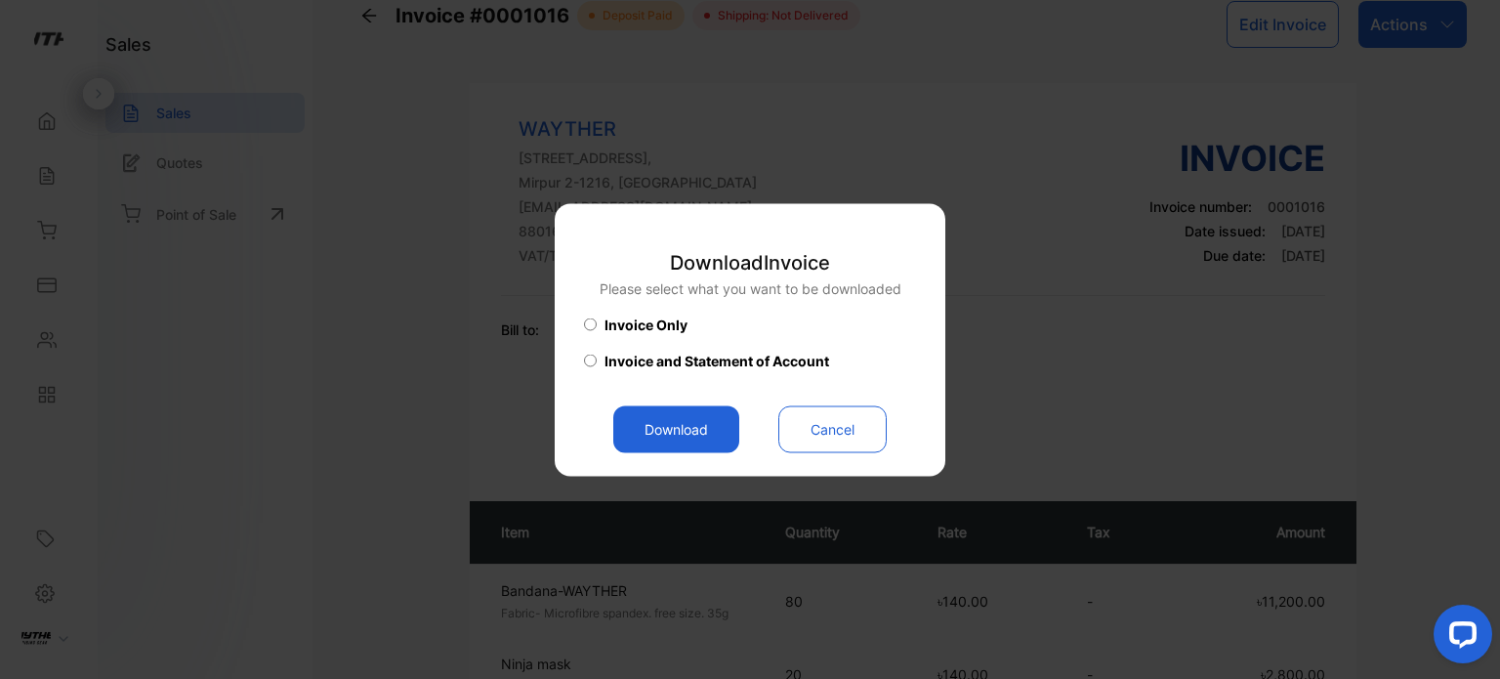
click at [680, 429] on button "Download" at bounding box center [676, 428] width 126 height 47
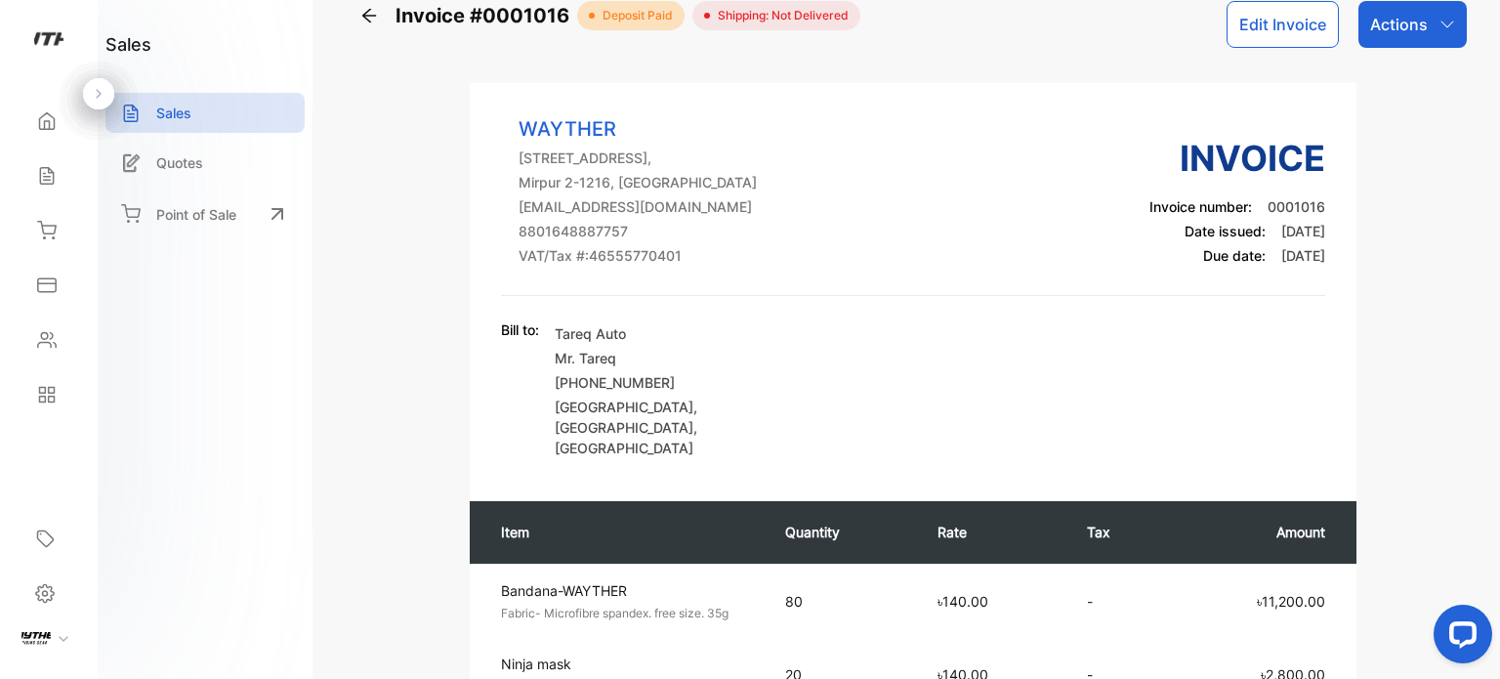
click at [1492, 100] on div "Invoice #0001016 deposit paid Shipping: Not Delivered Edit Invoice Actions WAYT…" at bounding box center [913, 339] width 1174 height 679
click at [376, 15] on icon at bounding box center [369, 16] width 20 height 20
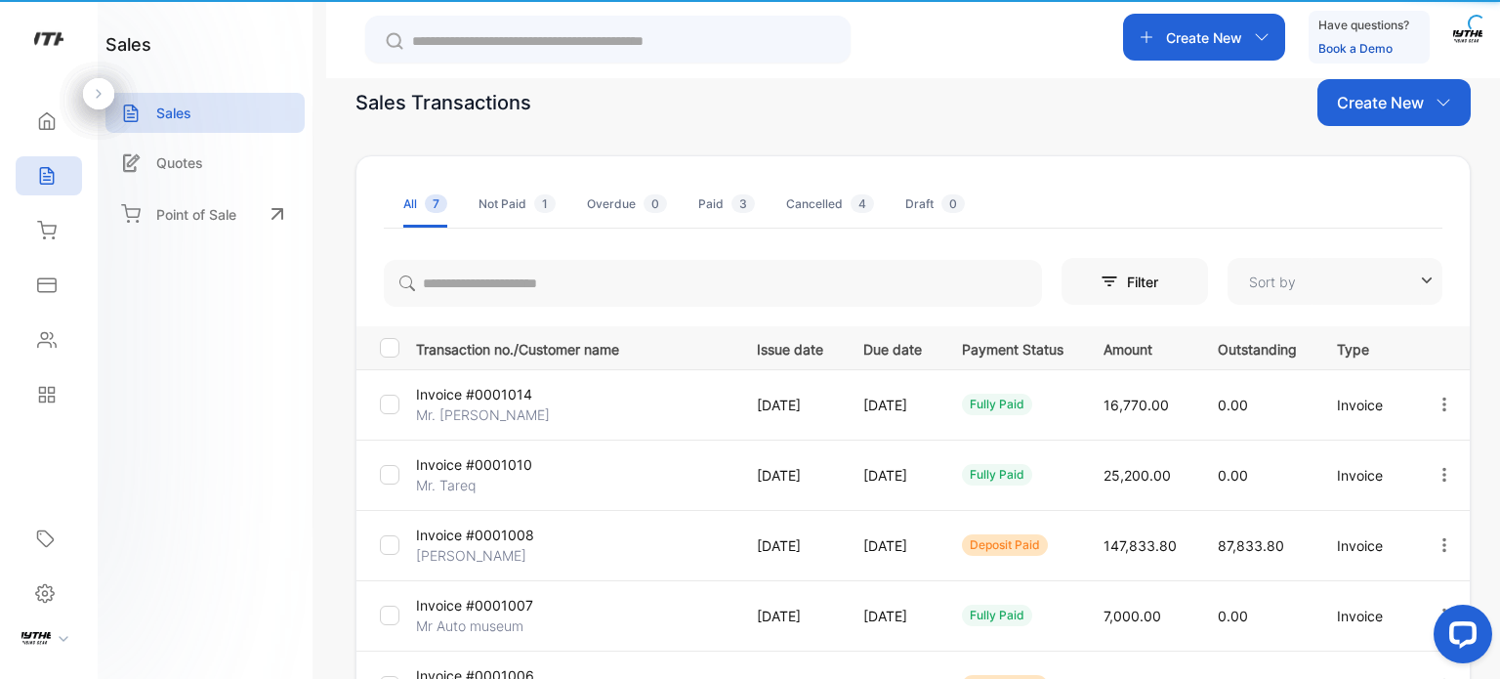
type input "**********"
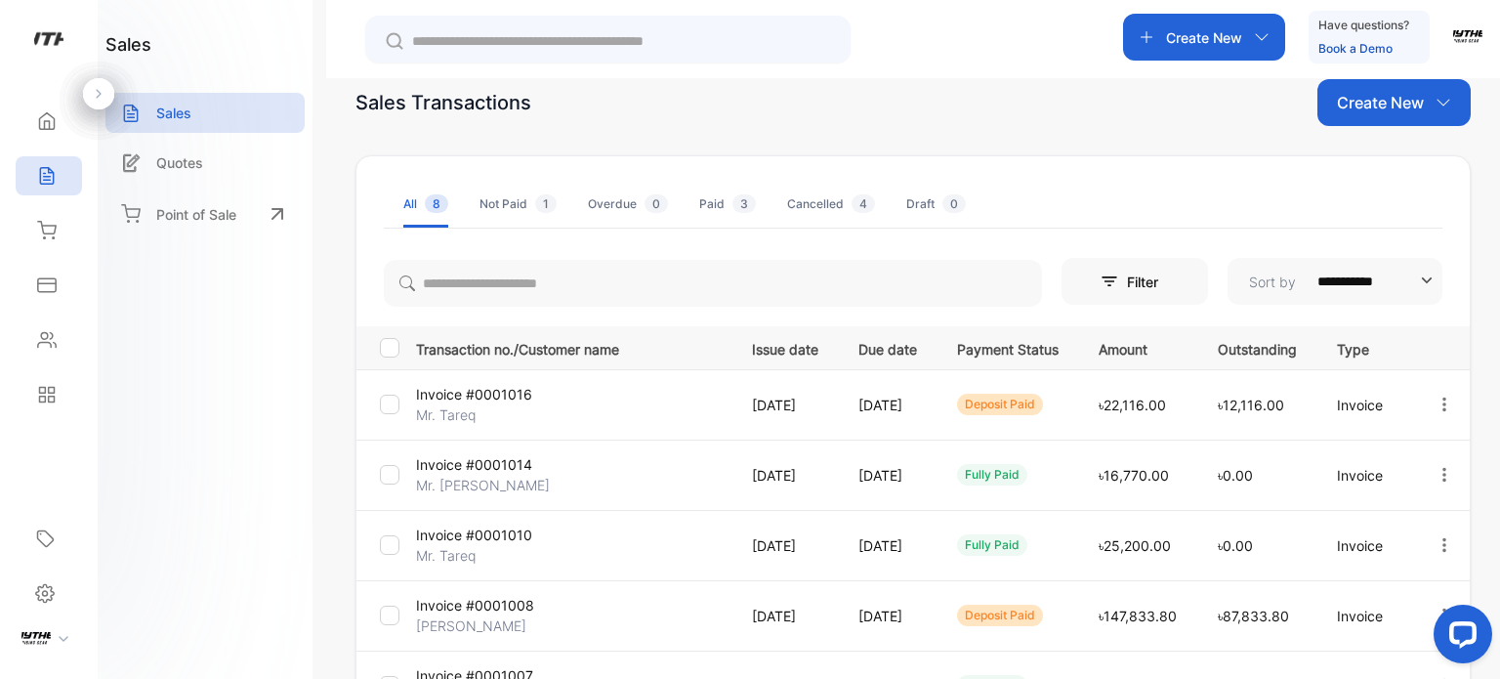
click at [1437, 413] on button "button" at bounding box center [1445, 404] width 18 height 39
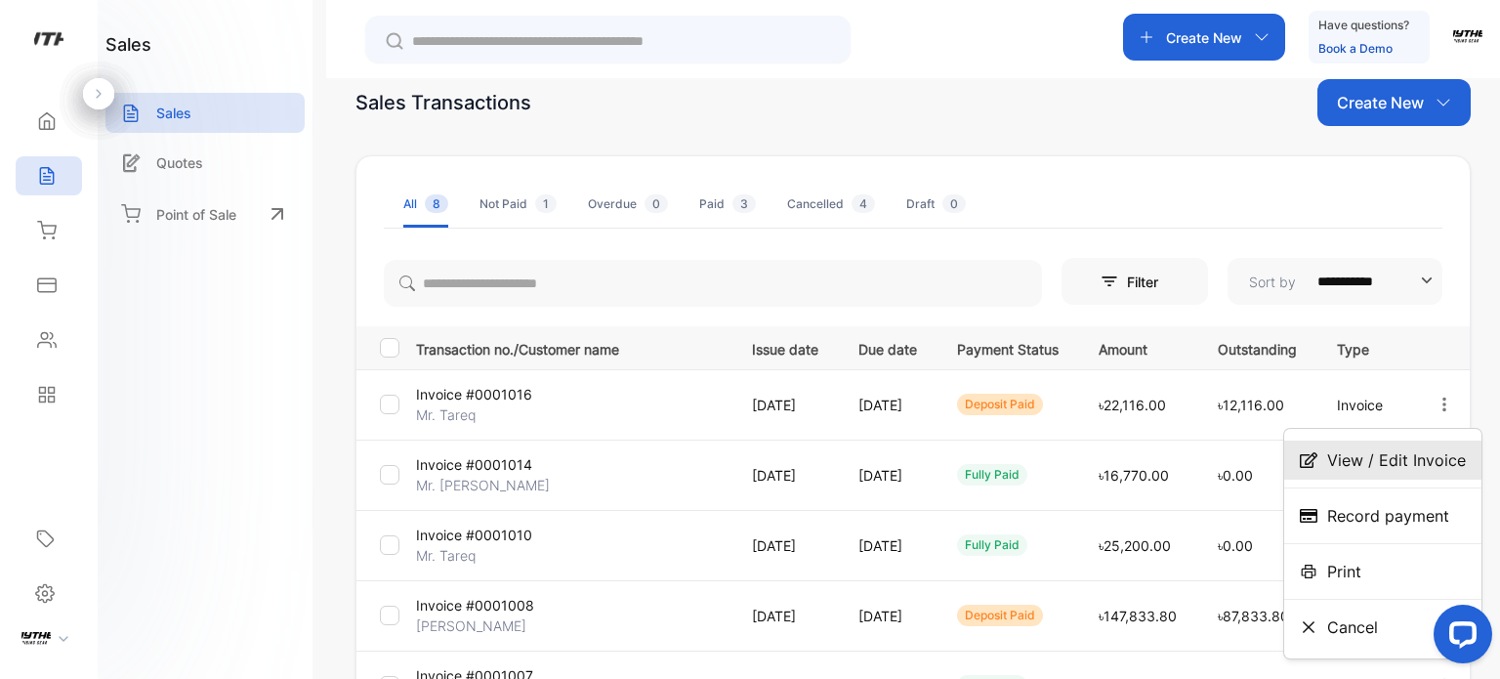
click at [1387, 458] on span "View / Edit Invoice" at bounding box center [1396, 459] width 139 height 23
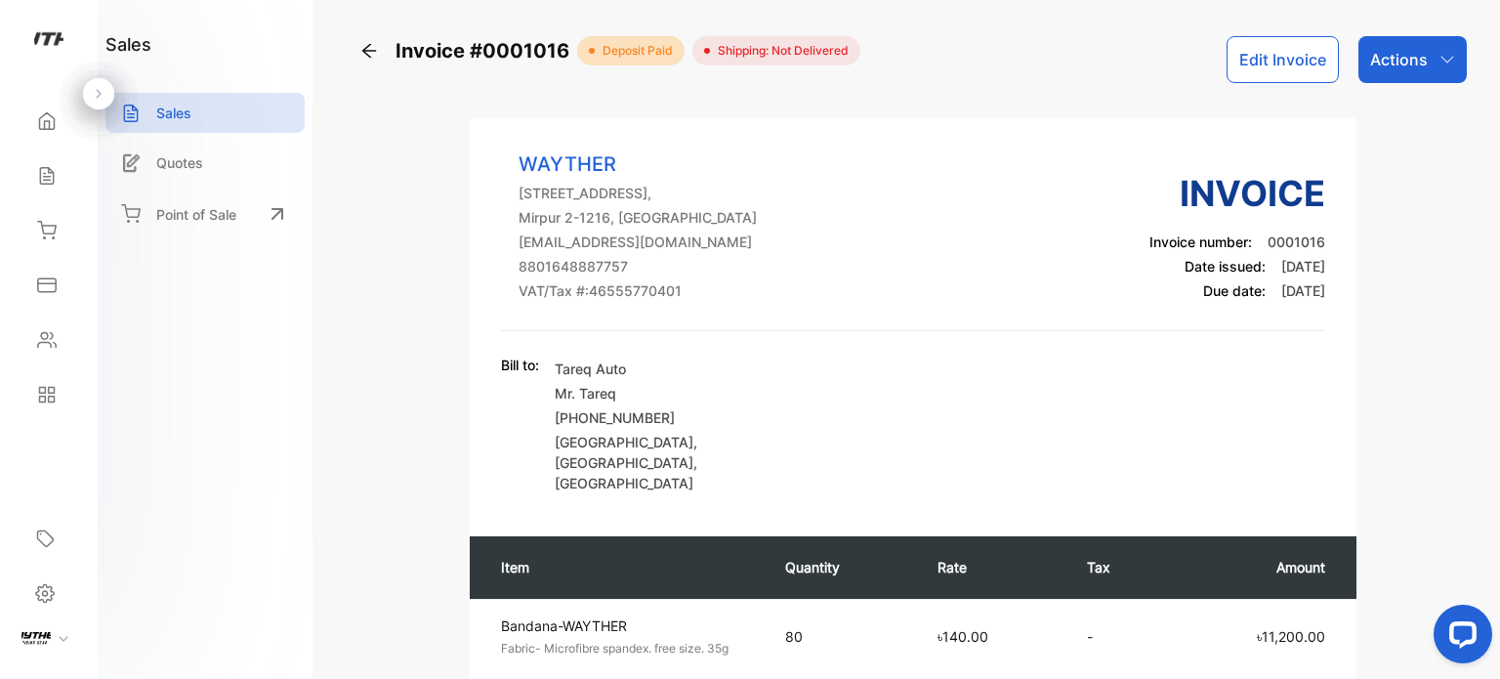
click at [1406, 62] on p "Actions" at bounding box center [1399, 59] width 58 height 23
